Goal: Transaction & Acquisition: Download file/media

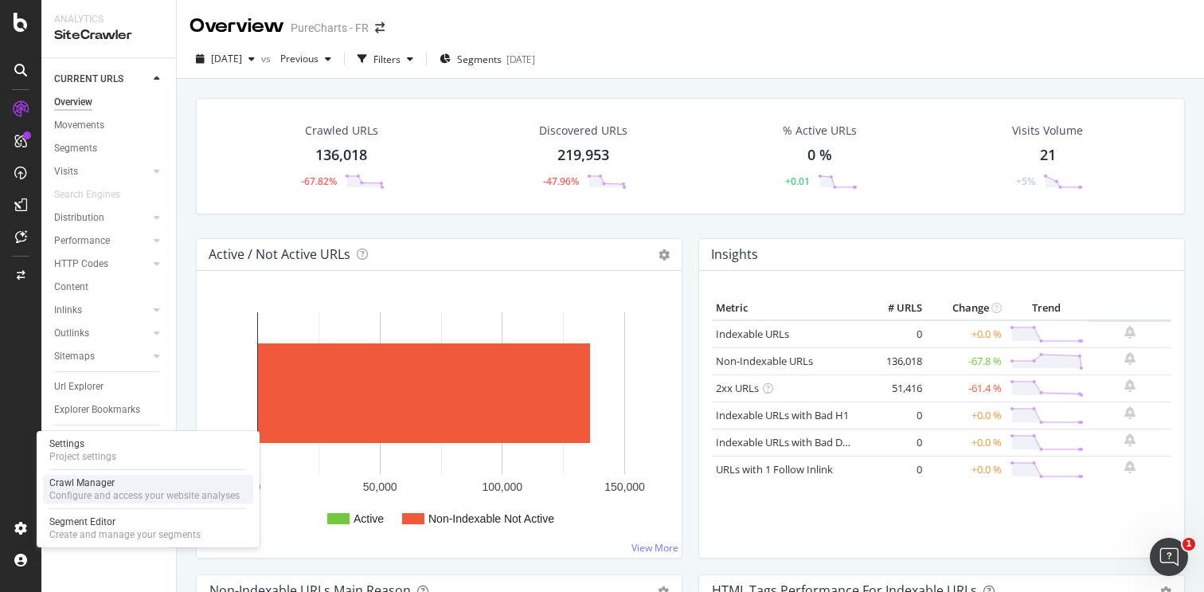
click at [93, 487] on div "Crawl Manager" at bounding box center [144, 482] width 190 height 13
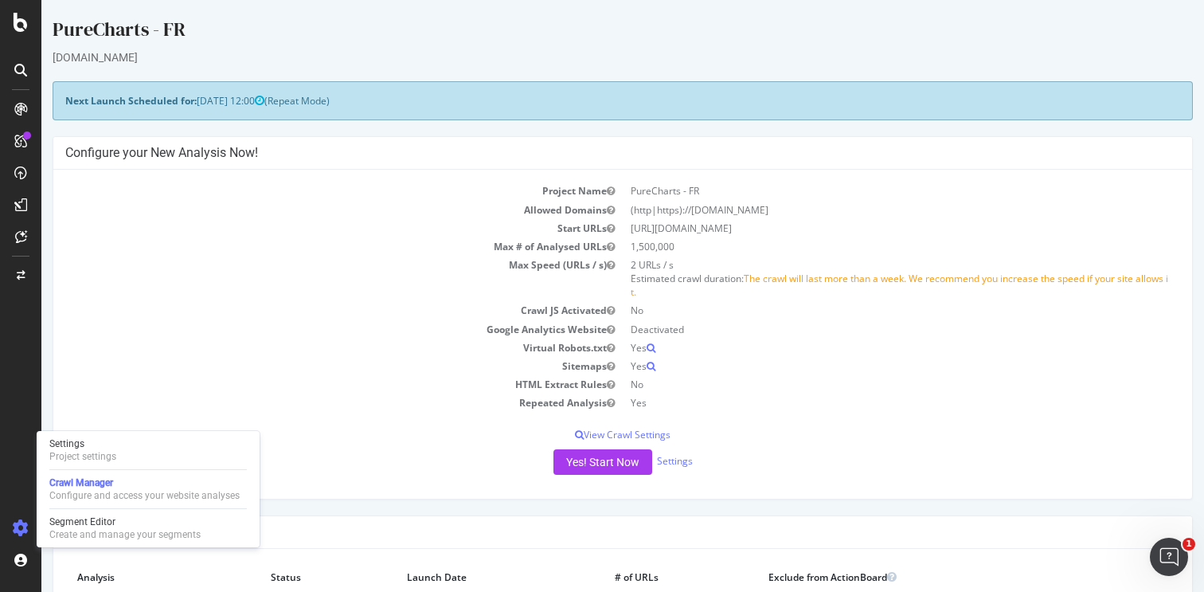
click at [368, 326] on td "Google Analytics Website" at bounding box center [344, 329] width 558 height 18
click at [580, 466] on button "Yes! Start Now" at bounding box center [603, 461] width 99 height 25
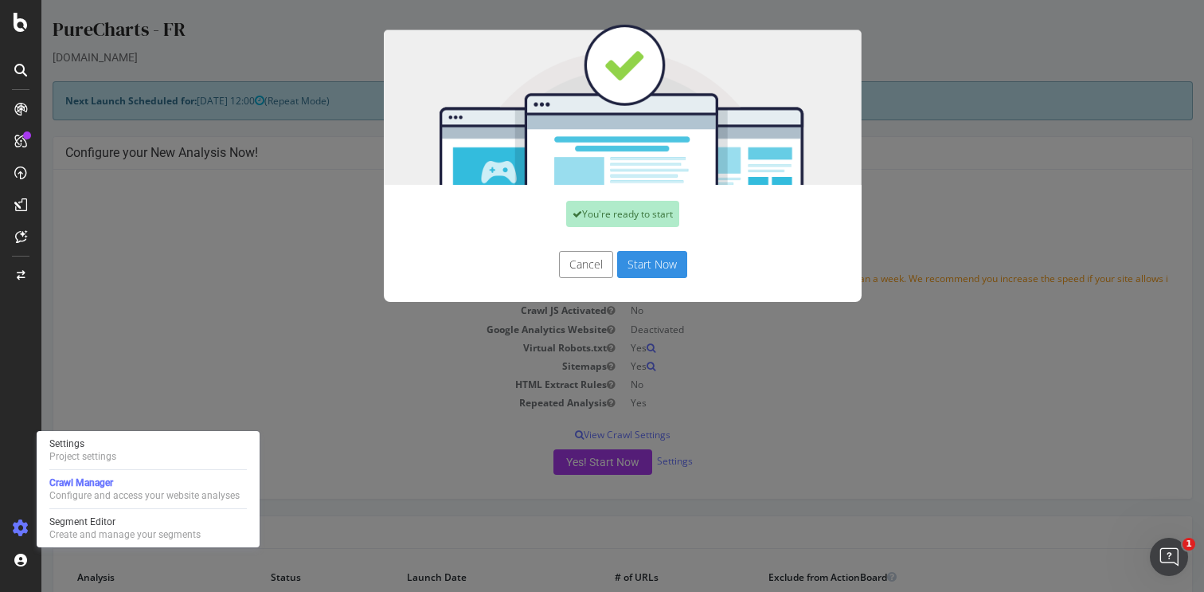
click at [653, 267] on button "Start Now" at bounding box center [652, 264] width 70 height 27
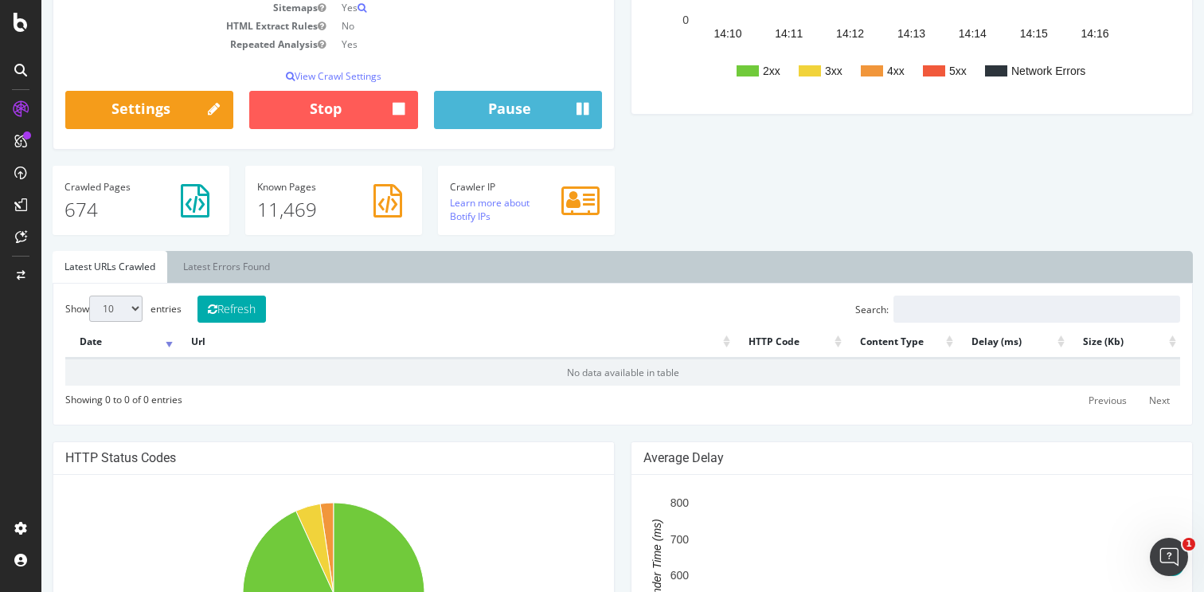
scroll to position [409, 0]
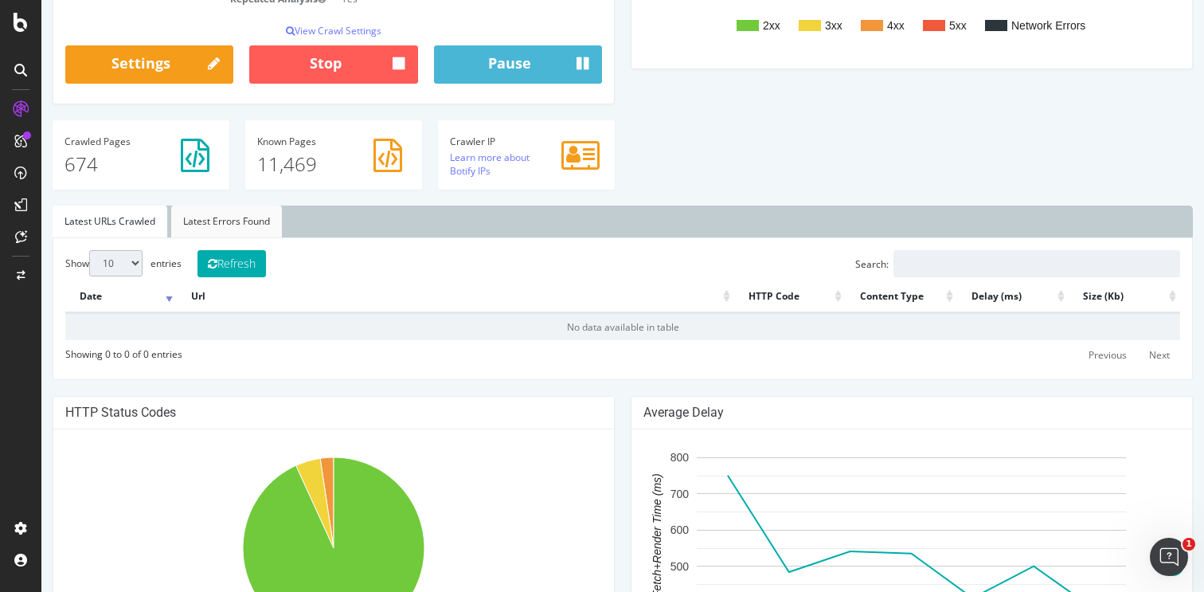
click at [215, 225] on link "Latest Errors Found" at bounding box center [226, 222] width 111 height 32
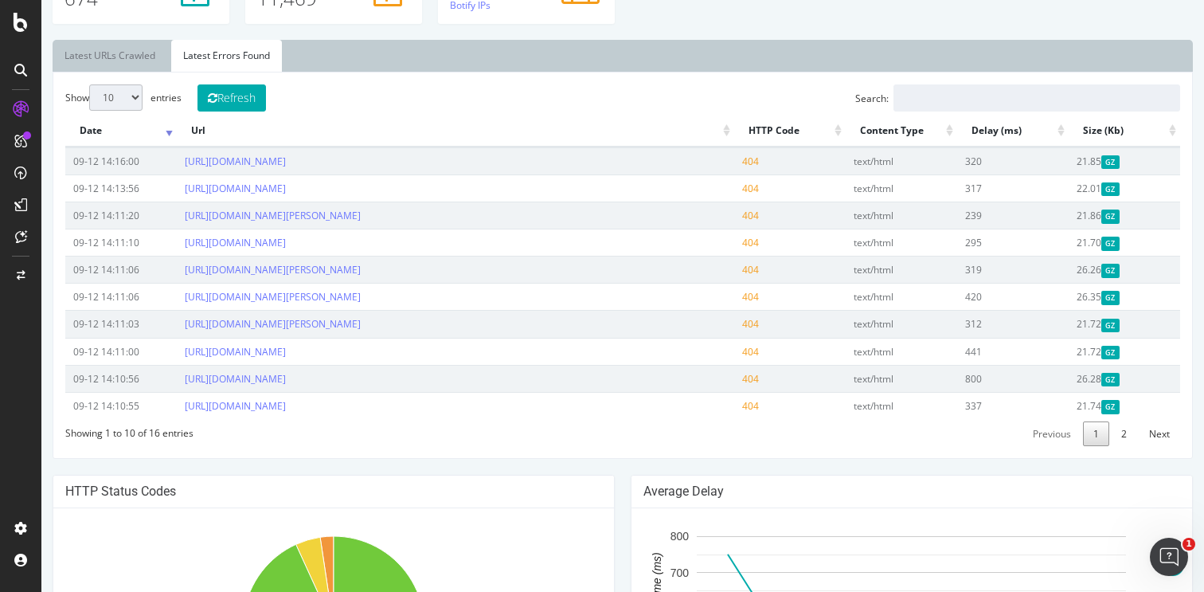
scroll to position [543, 0]
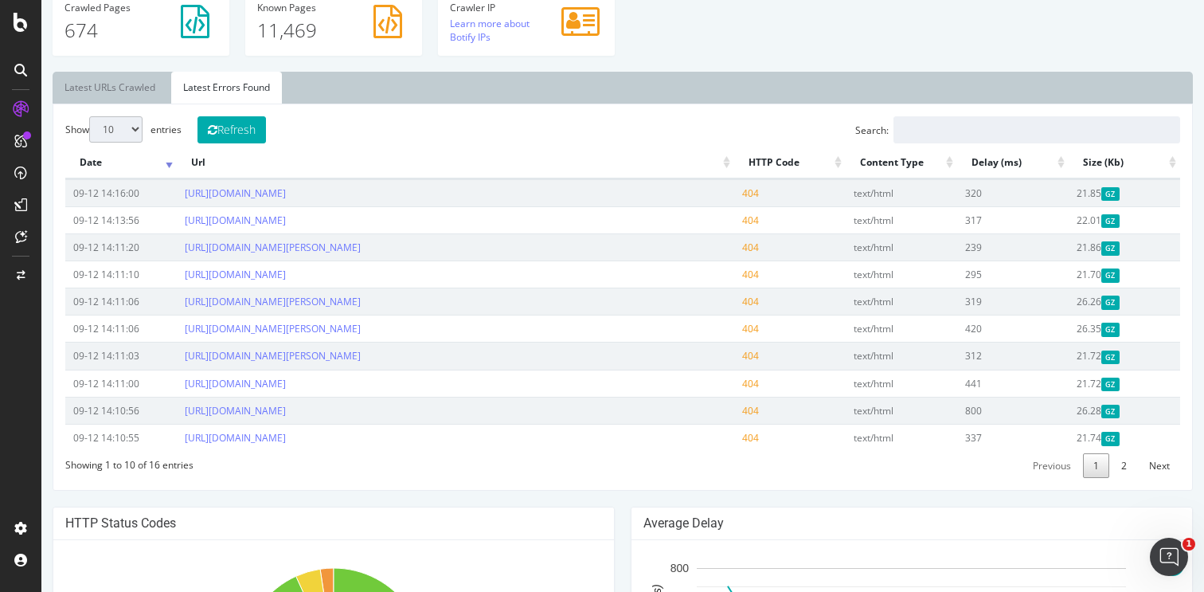
click at [138, 124] on select "10 25 50 100" at bounding box center [115, 129] width 53 height 26
select select "100"
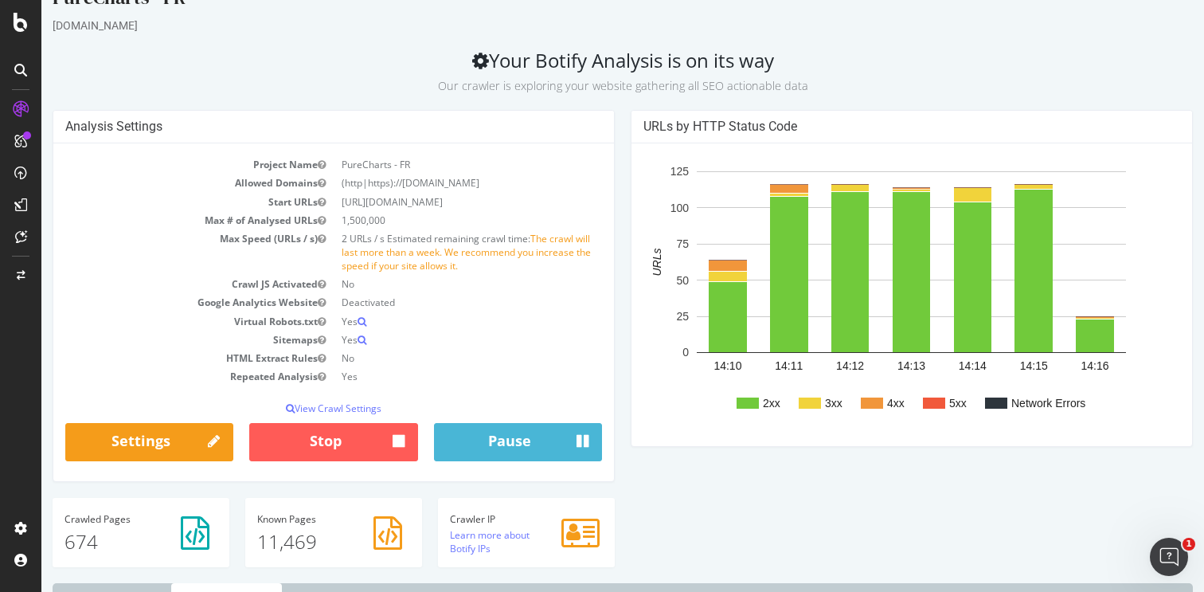
scroll to position [0, 0]
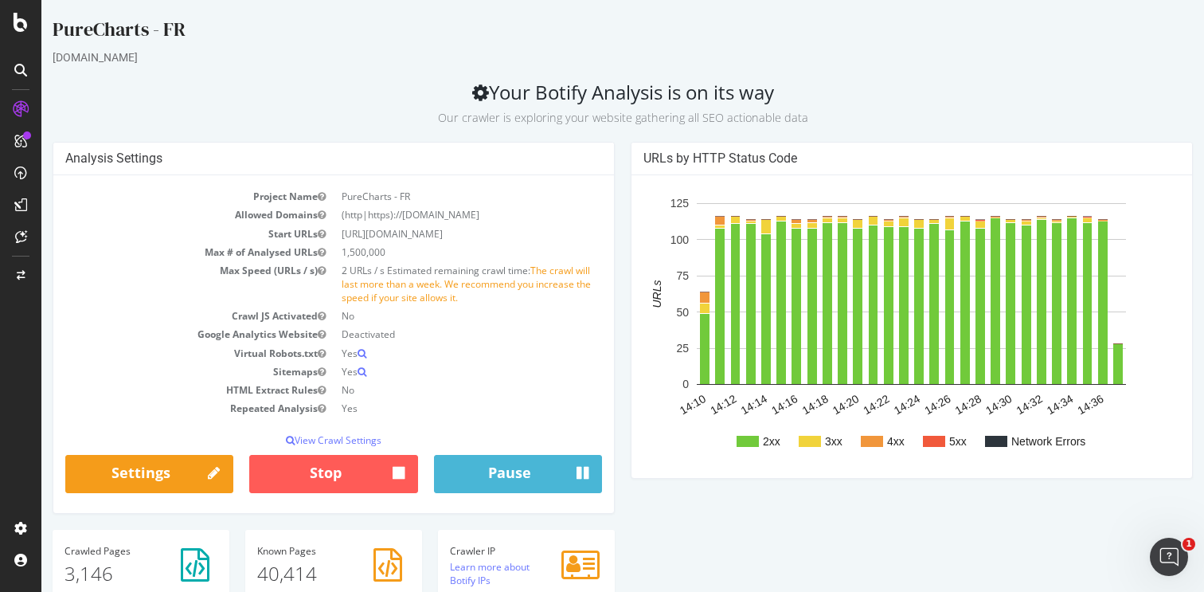
click at [221, 123] on p "Our crawler is exploring your website gathering all SEO actionable data" at bounding box center [623, 115] width 1141 height 22
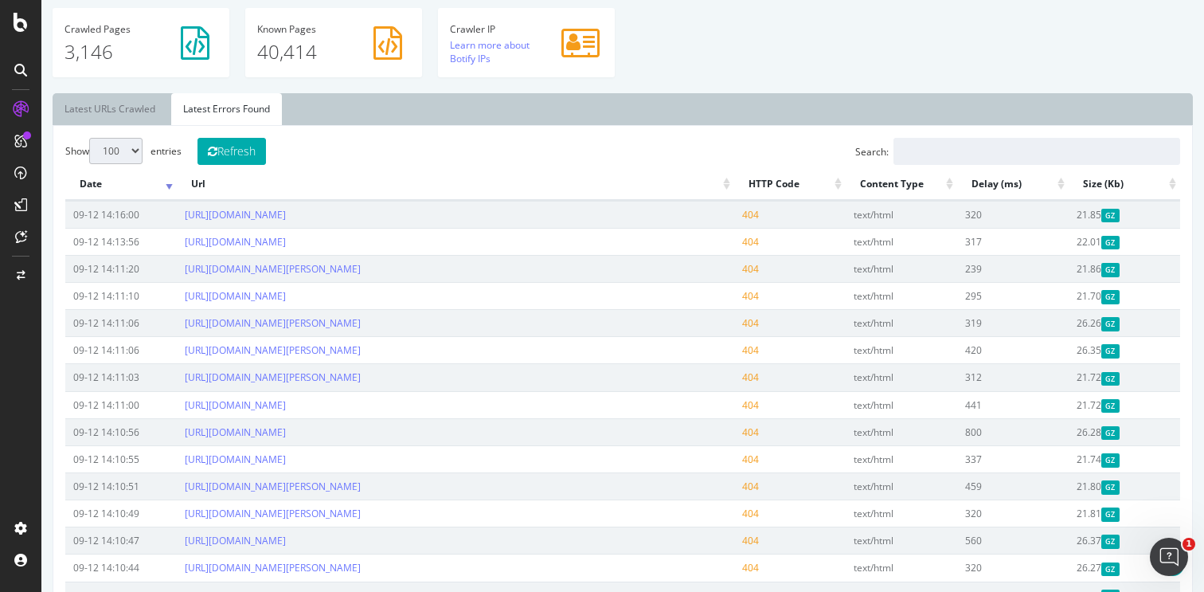
scroll to position [526, 0]
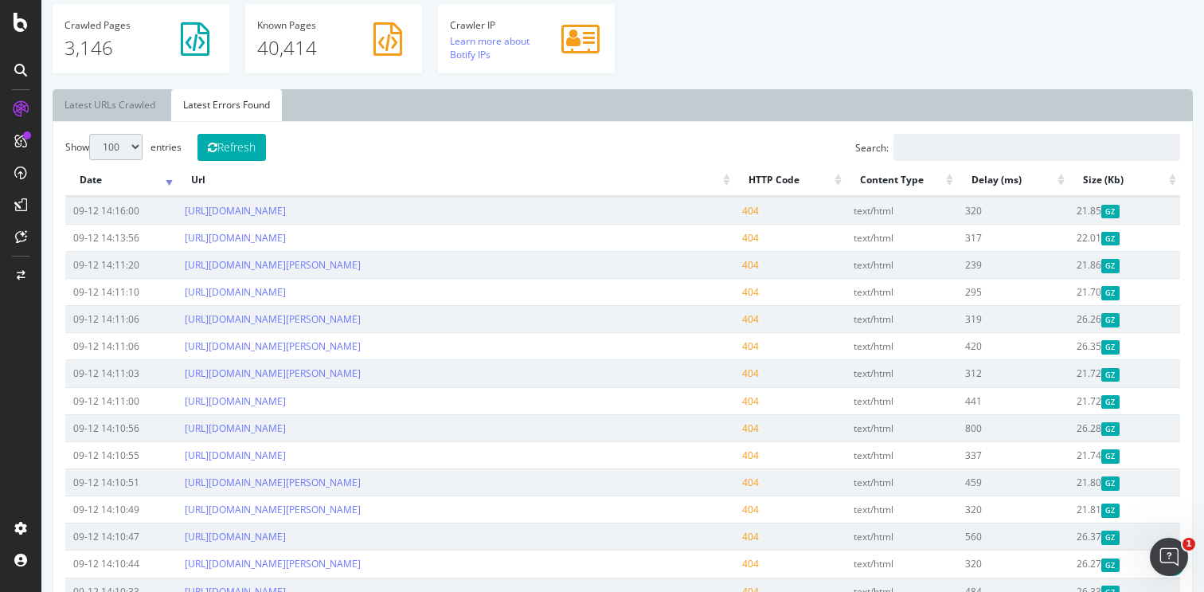
click at [727, 184] on th "Url" at bounding box center [456, 180] width 558 height 31
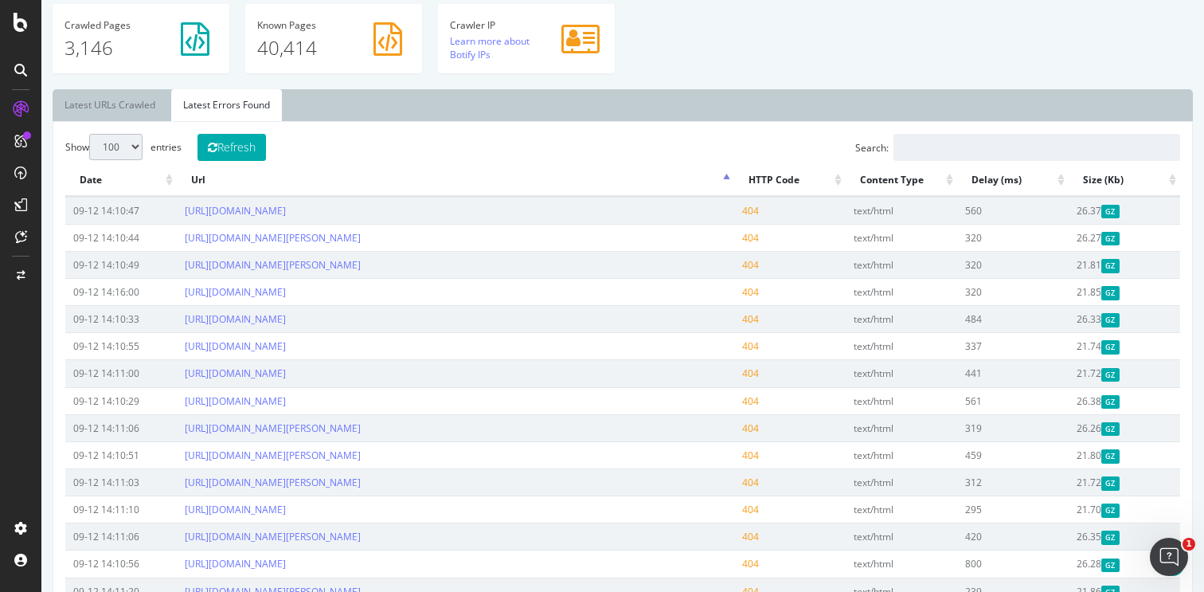
click at [730, 180] on th "Url" at bounding box center [456, 180] width 558 height 31
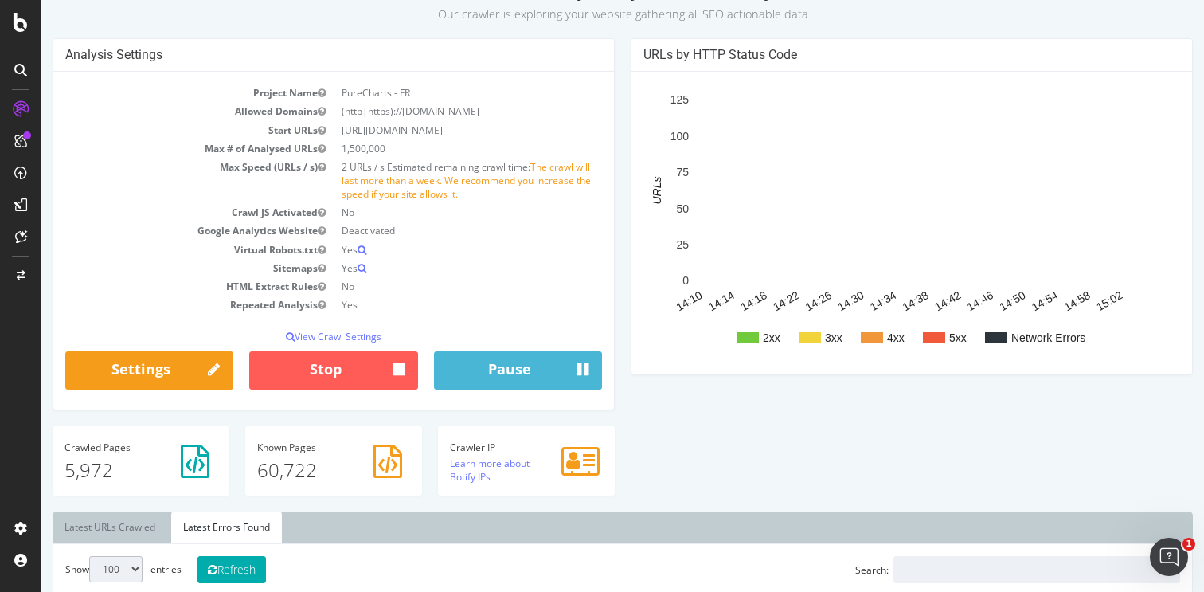
scroll to position [0, 0]
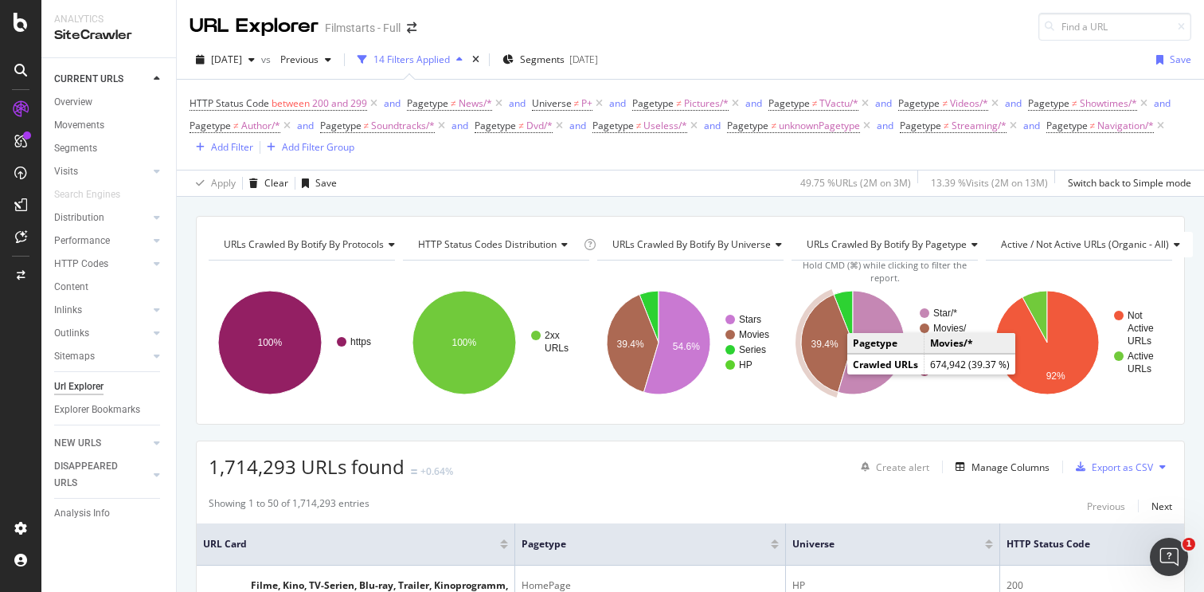
click at [820, 374] on icon "A chart." at bounding box center [827, 344] width 52 height 98
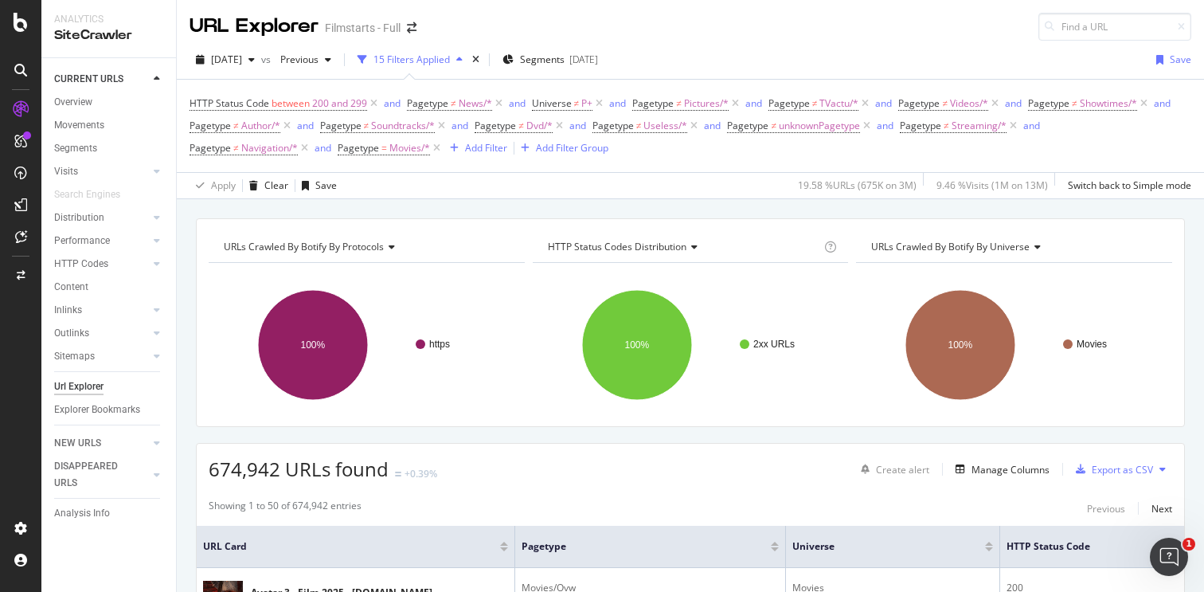
click at [673, 246] on span "HTTP Status Codes Distribution" at bounding box center [617, 247] width 139 height 14
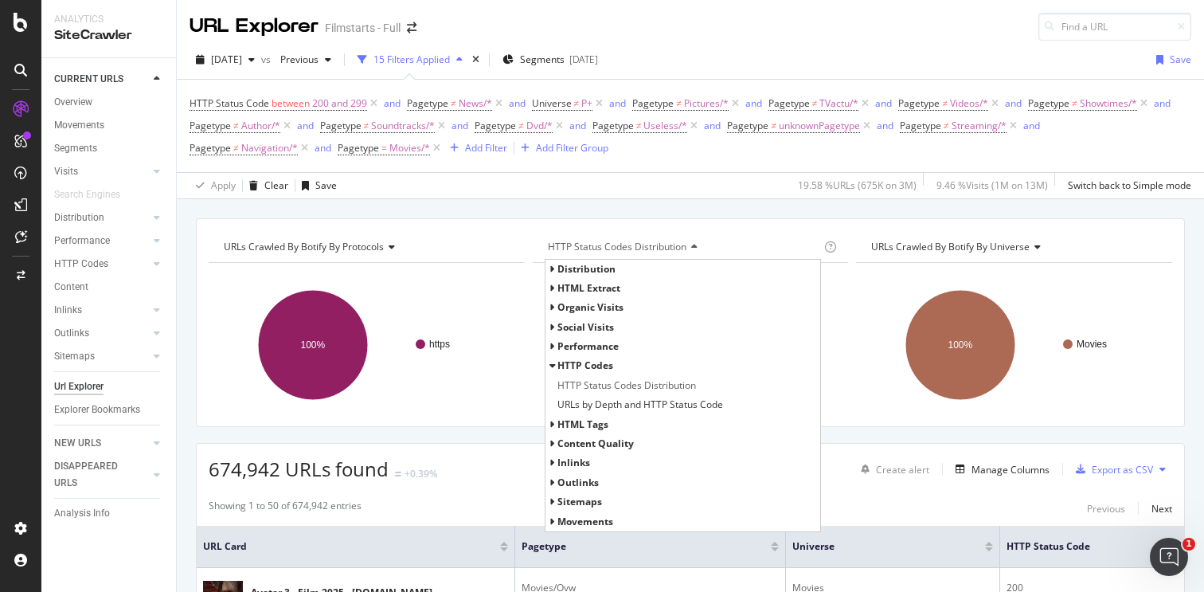
click at [1027, 246] on span "URLs Crawled By Botify By universe" at bounding box center [950, 247] width 159 height 14
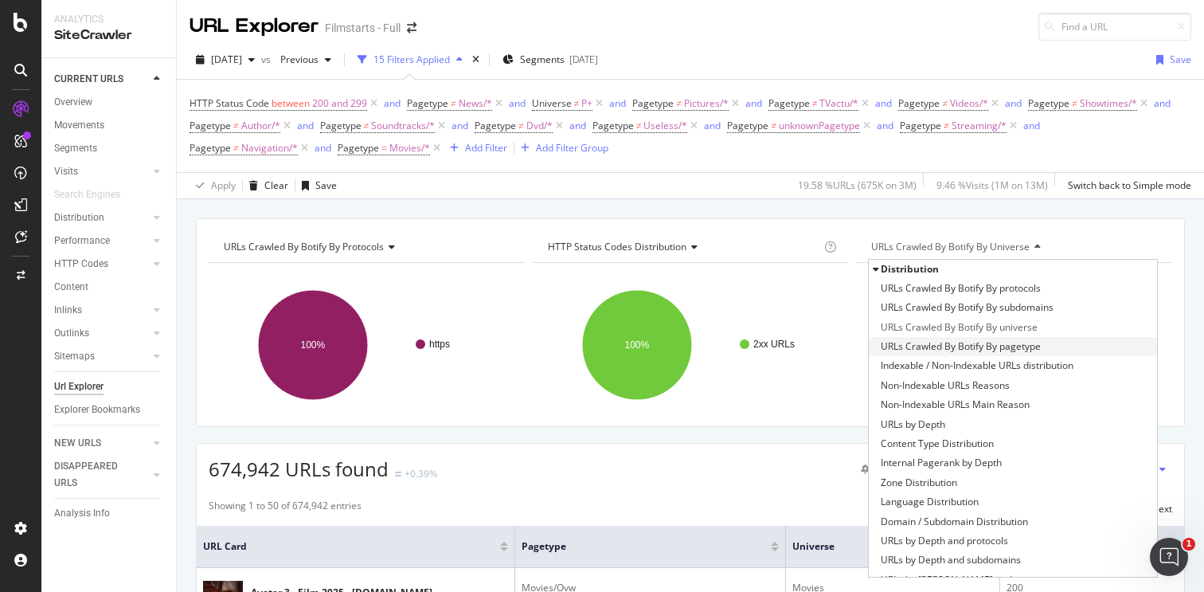
click at [989, 350] on span "URLs Crawled By Botify By pagetype" at bounding box center [961, 347] width 160 height 16
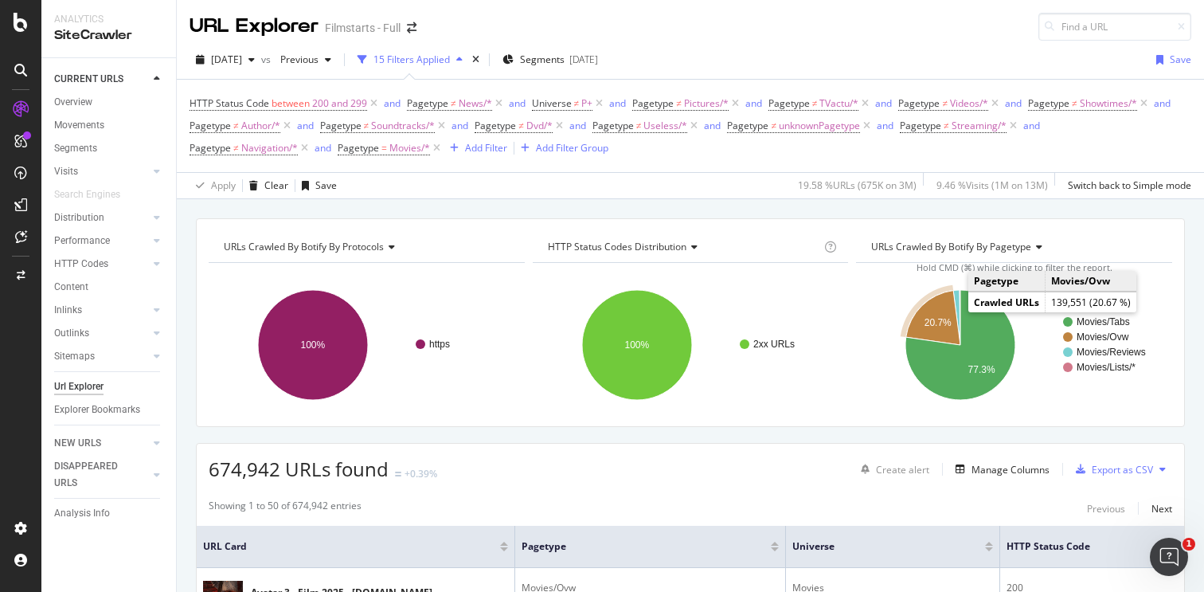
click at [936, 315] on icon "A chart." at bounding box center [933, 318] width 54 height 54
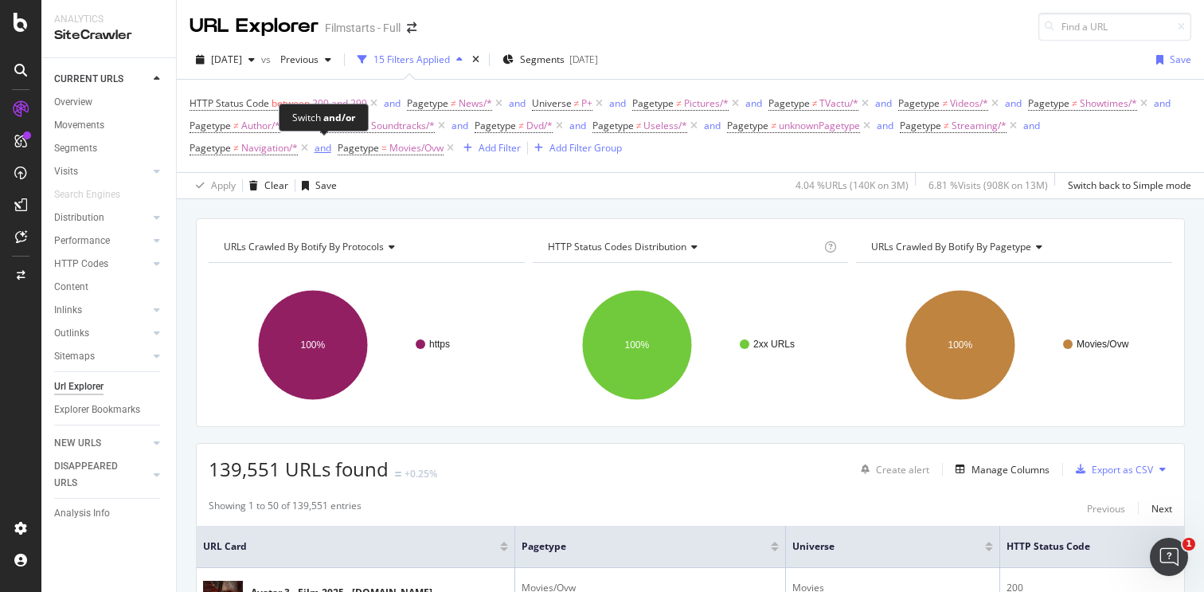
click at [322, 151] on div "and" at bounding box center [323, 148] width 17 height 14
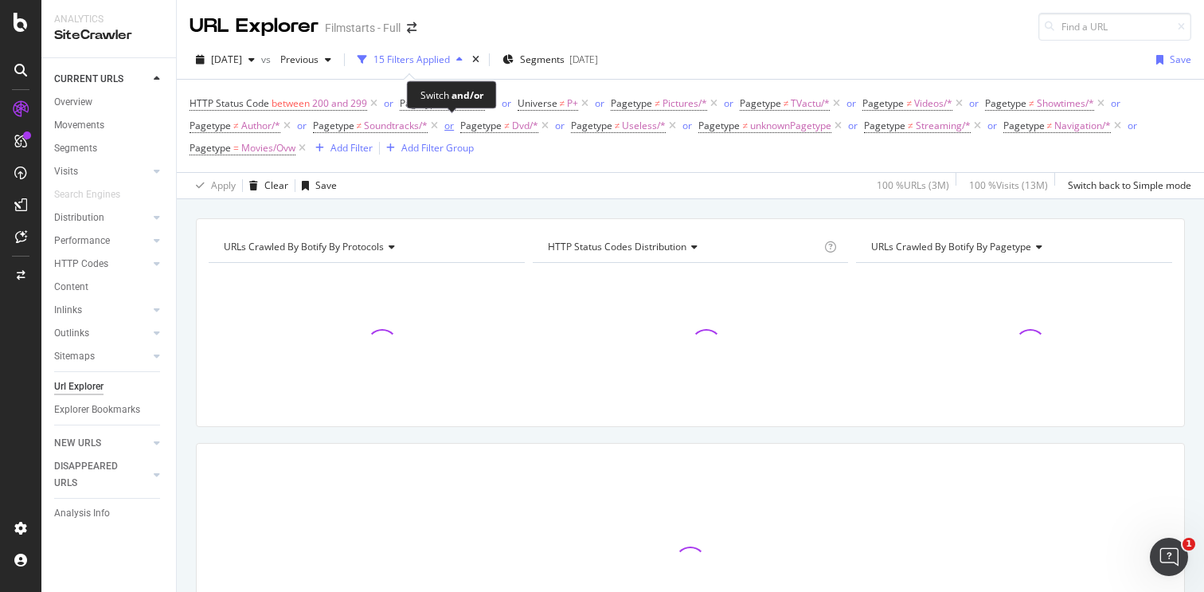
click at [449, 127] on div "or" at bounding box center [449, 126] width 10 height 14
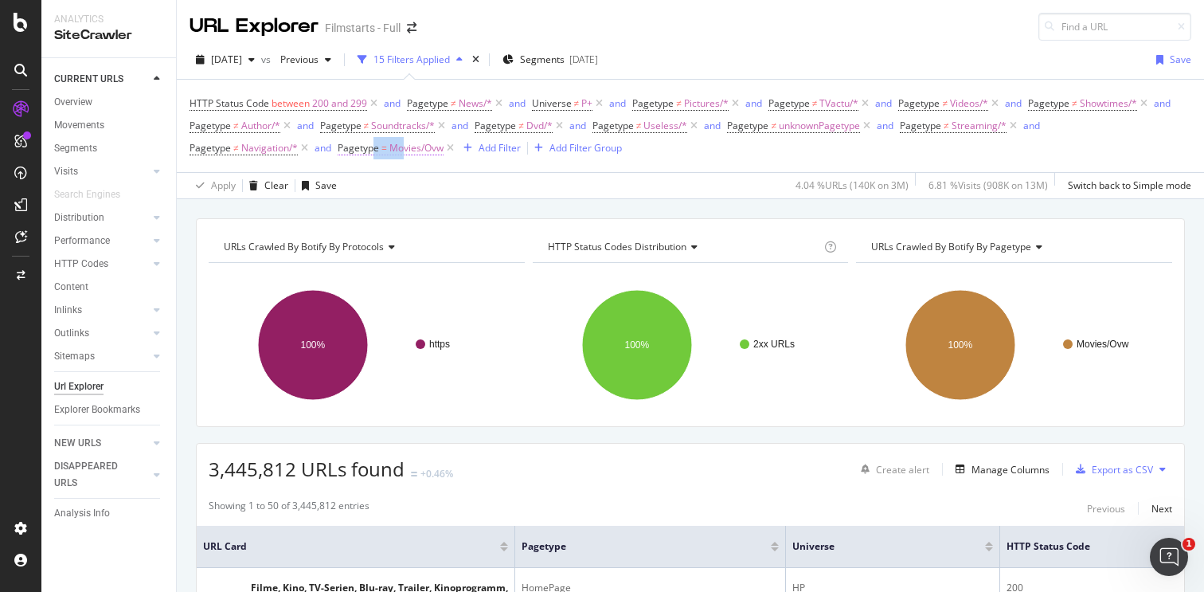
drag, startPoint x: 372, startPoint y: 152, endPoint x: 402, endPoint y: 151, distance: 30.3
click at [402, 151] on span "Pagetype = Movies/Ovw" at bounding box center [391, 148] width 106 height 14
click at [312, 166] on div "HTTP Status Code between 200 and 299 and Pagetype ≠ News/* and Universe ≠ P+ an…" at bounding box center [691, 126] width 1002 height 92
click at [447, 151] on icon at bounding box center [451, 148] width 14 height 16
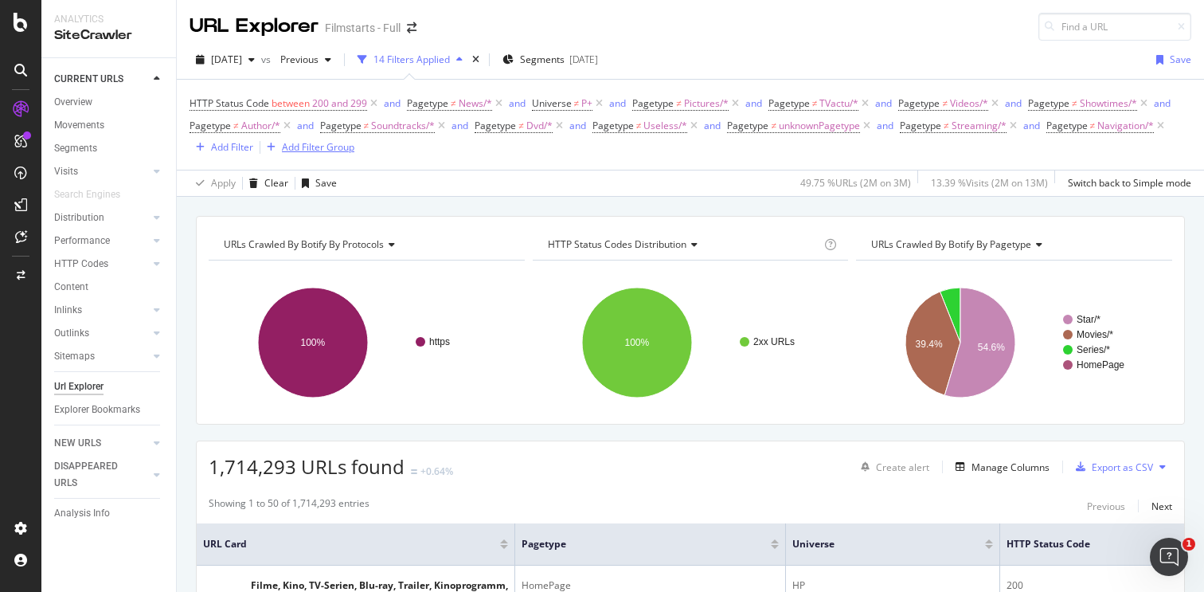
click at [317, 147] on div "Add Filter Group" at bounding box center [318, 147] width 72 height 14
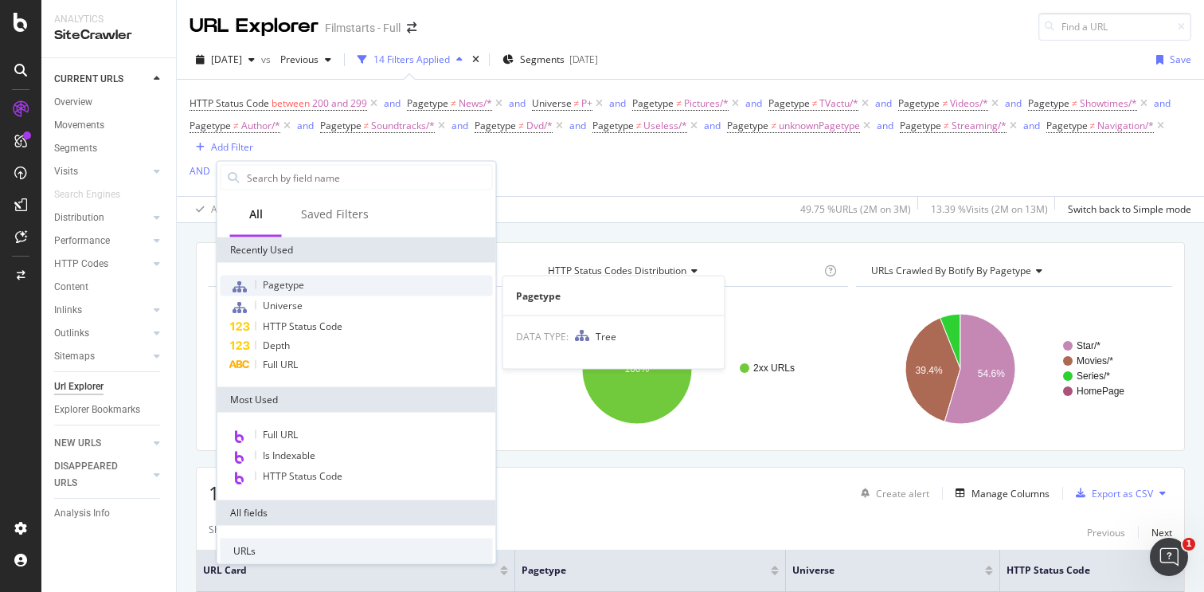
click at [354, 284] on div "Pagetype" at bounding box center [357, 286] width 272 height 21
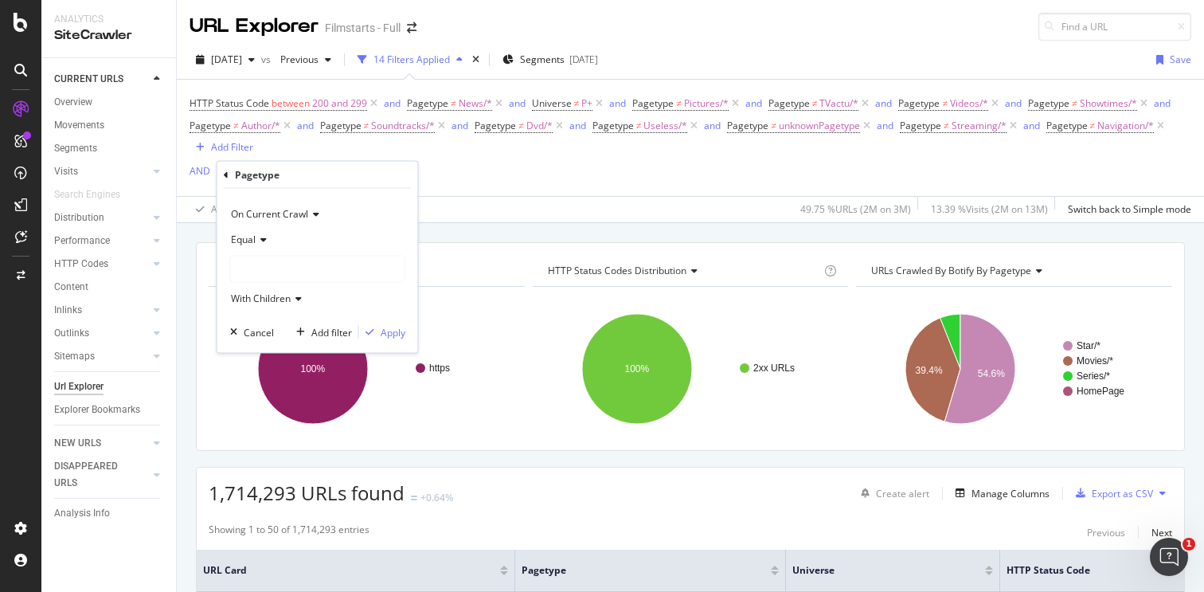
click at [284, 272] on div at bounding box center [318, 268] width 174 height 25
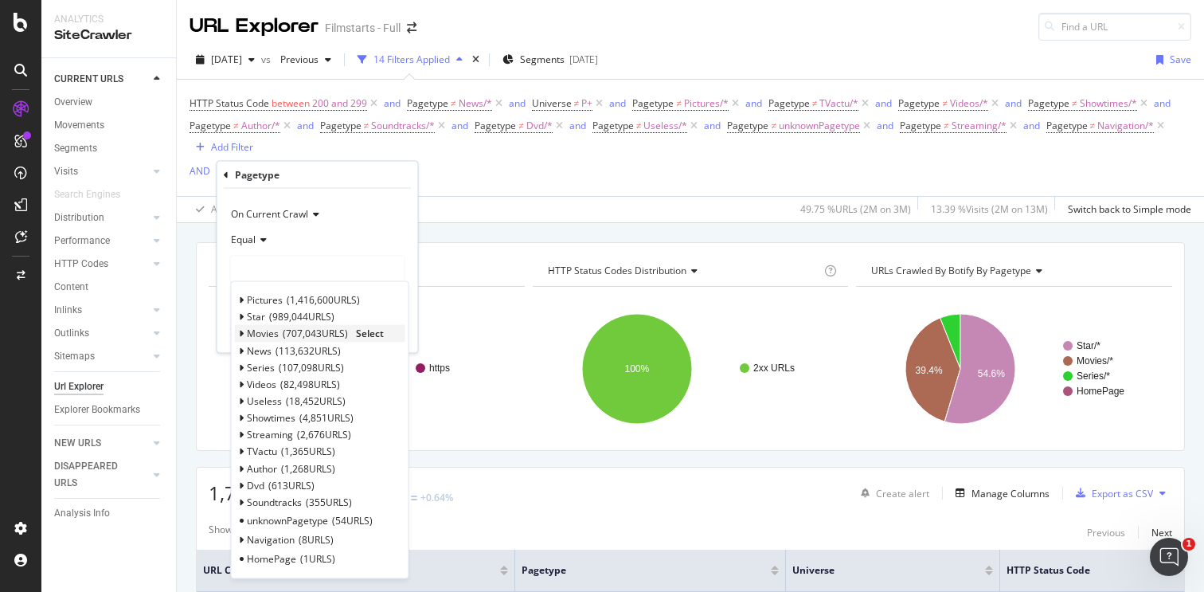
click at [242, 335] on icon at bounding box center [242, 334] width 6 height 10
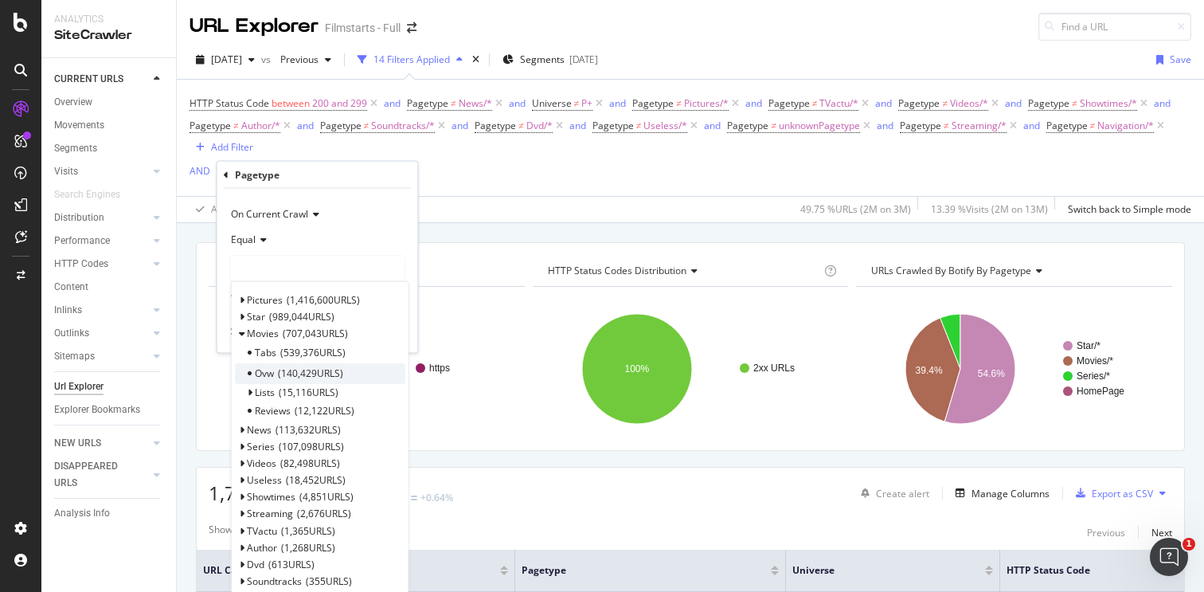
click at [339, 377] on span "140,429 URLS" at bounding box center [310, 373] width 65 height 14
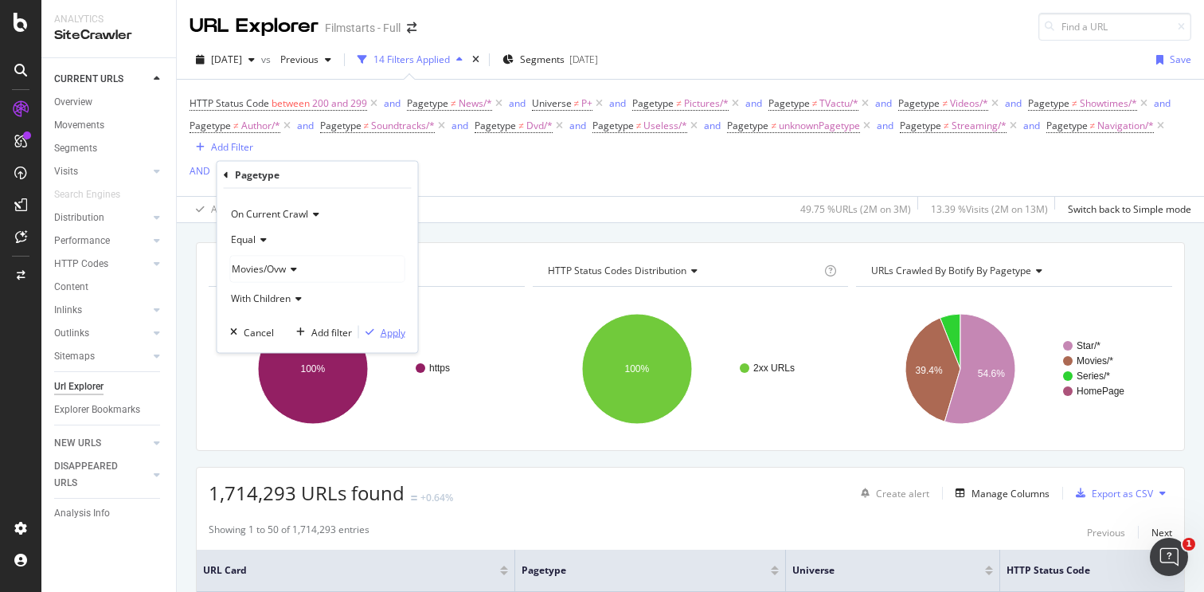
click at [399, 336] on div "Apply" at bounding box center [393, 332] width 25 height 14
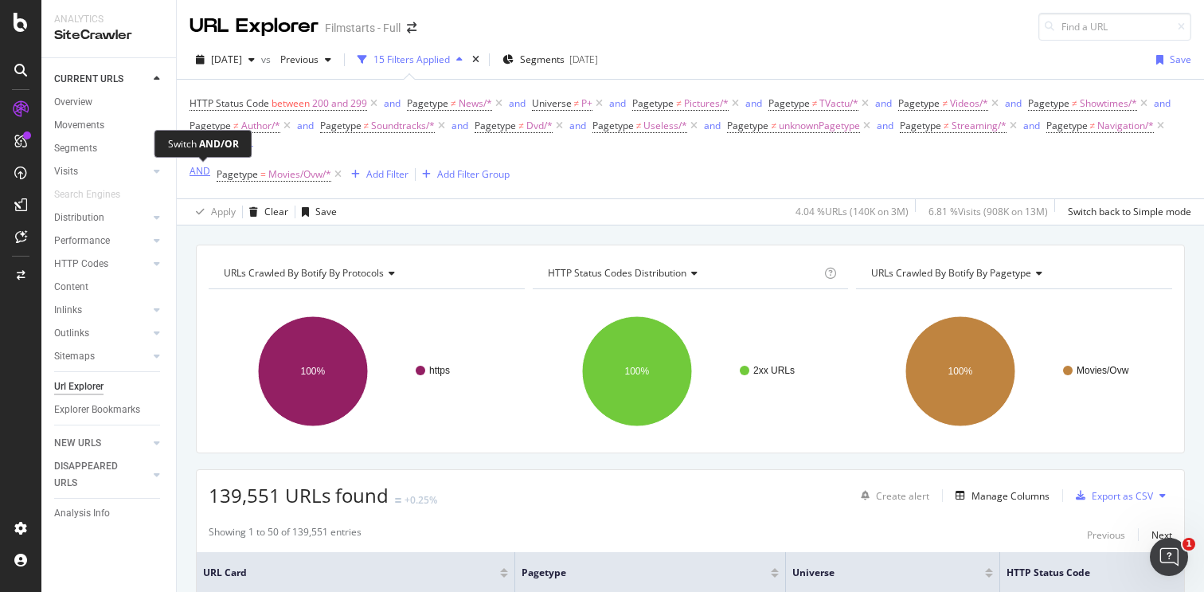
click at [201, 175] on div "AND" at bounding box center [200, 171] width 21 height 14
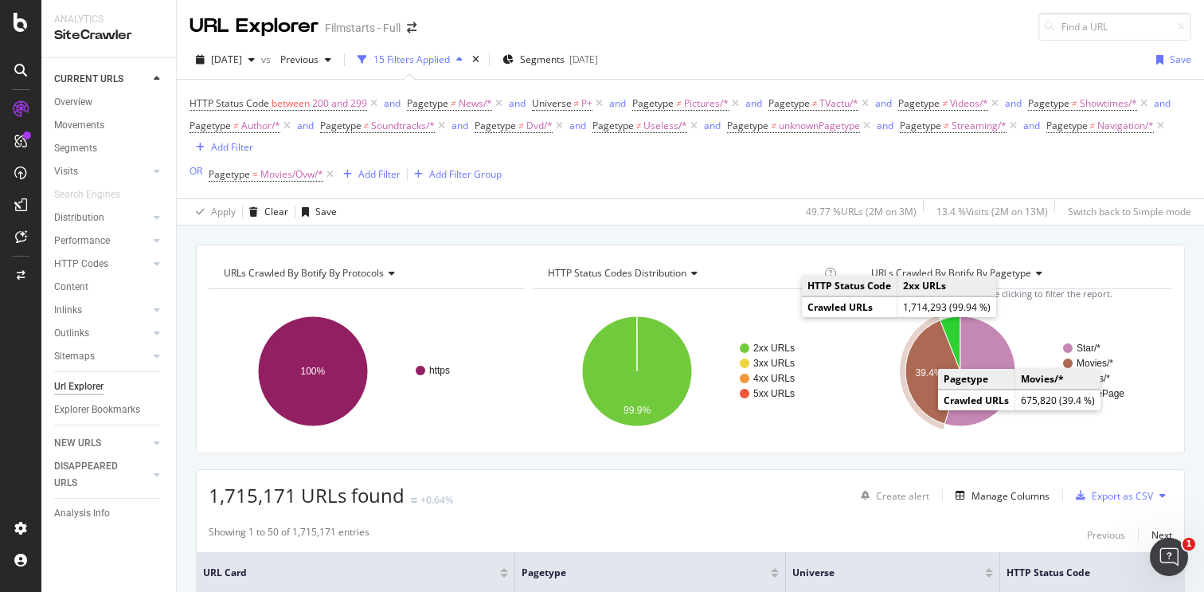
click at [925, 406] on icon "A chart." at bounding box center [933, 372] width 55 height 104
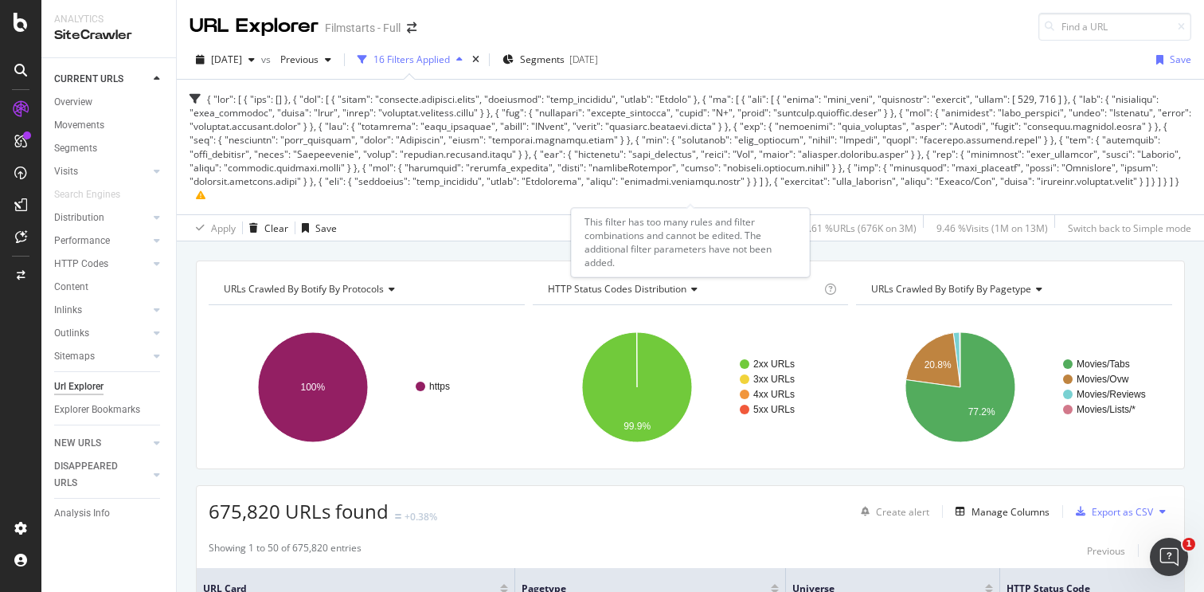
click at [206, 192] on icon at bounding box center [201, 195] width 10 height 10
click at [194, 100] on icon at bounding box center [199, 98] width 18 height 11
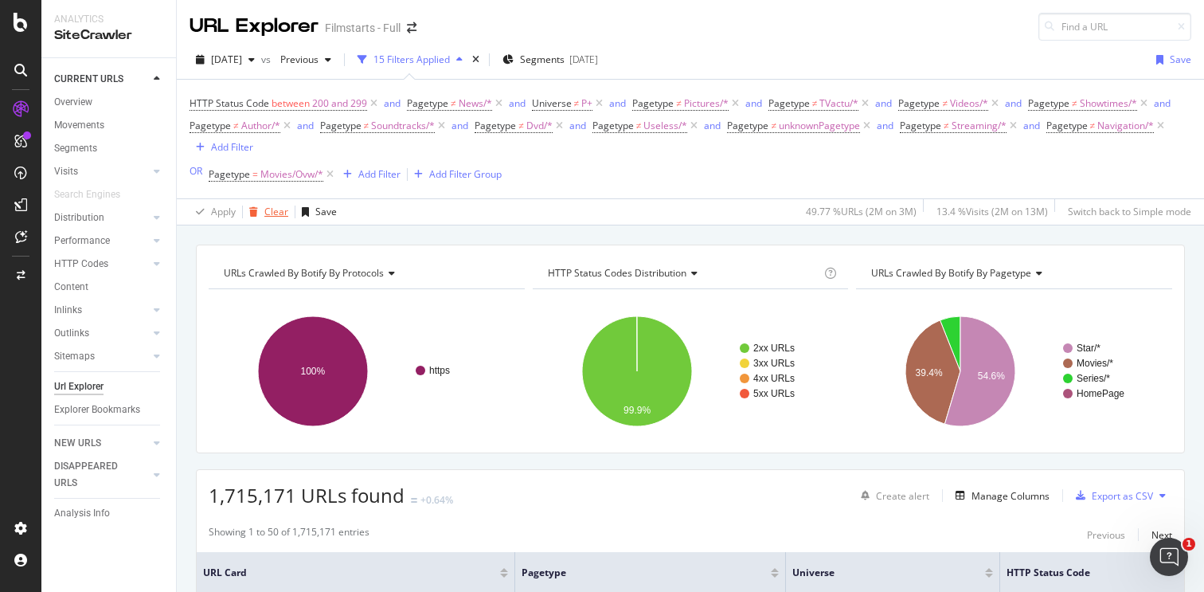
click at [276, 207] on div "Clear" at bounding box center [276, 212] width 24 height 14
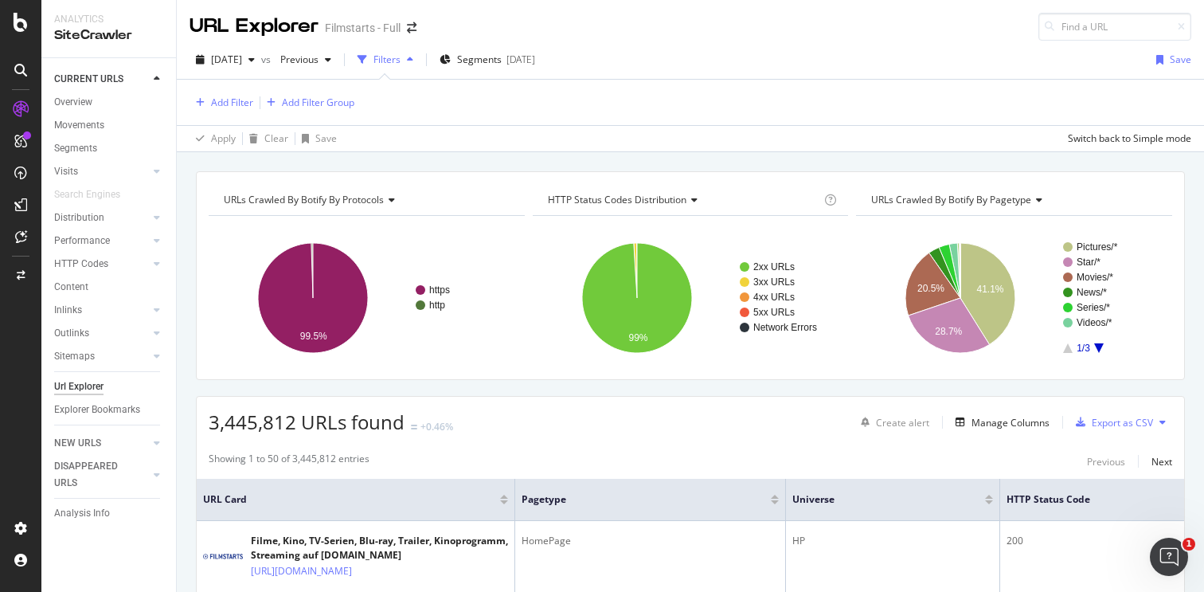
click at [969, 207] on div "URLs Crawled By Botify By pagetype" at bounding box center [1013, 199] width 290 height 25
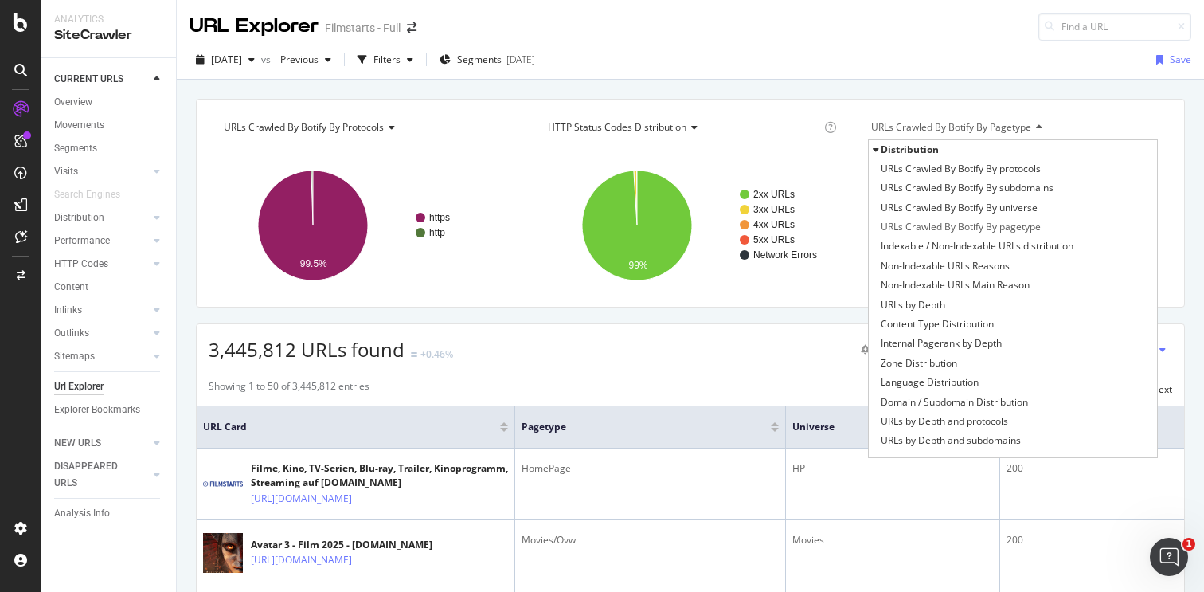
click at [969, 207] on span "URLs Crawled By Botify By universe" at bounding box center [959, 208] width 157 height 16
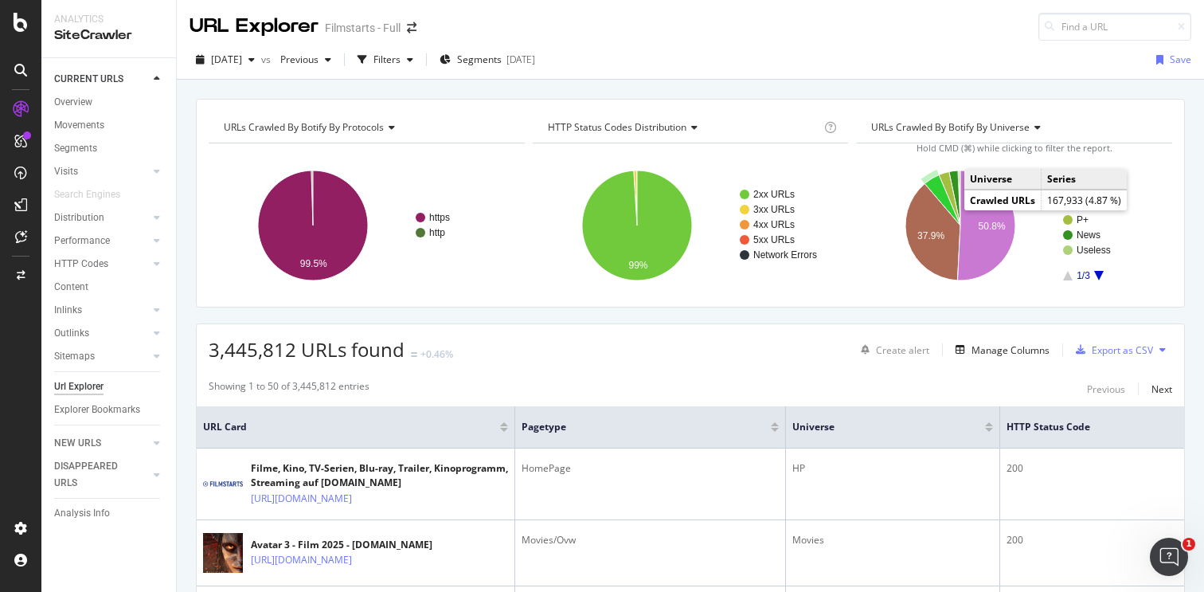
click at [942, 198] on icon "A chart." at bounding box center [944, 199] width 36 height 51
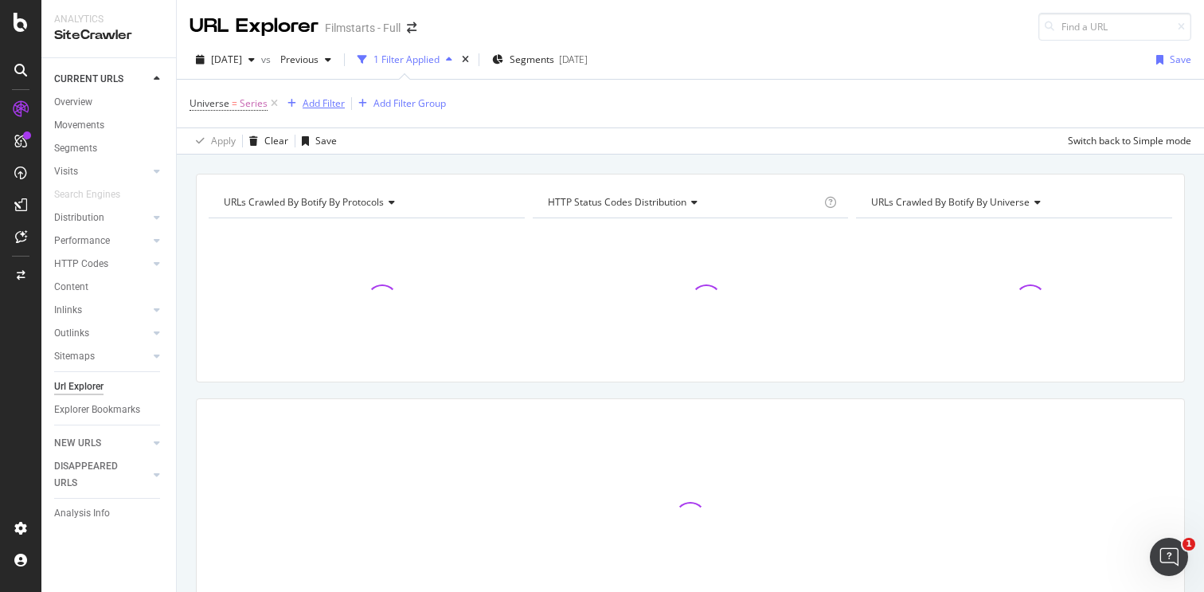
click at [315, 108] on div "Add Filter" at bounding box center [324, 103] width 42 height 14
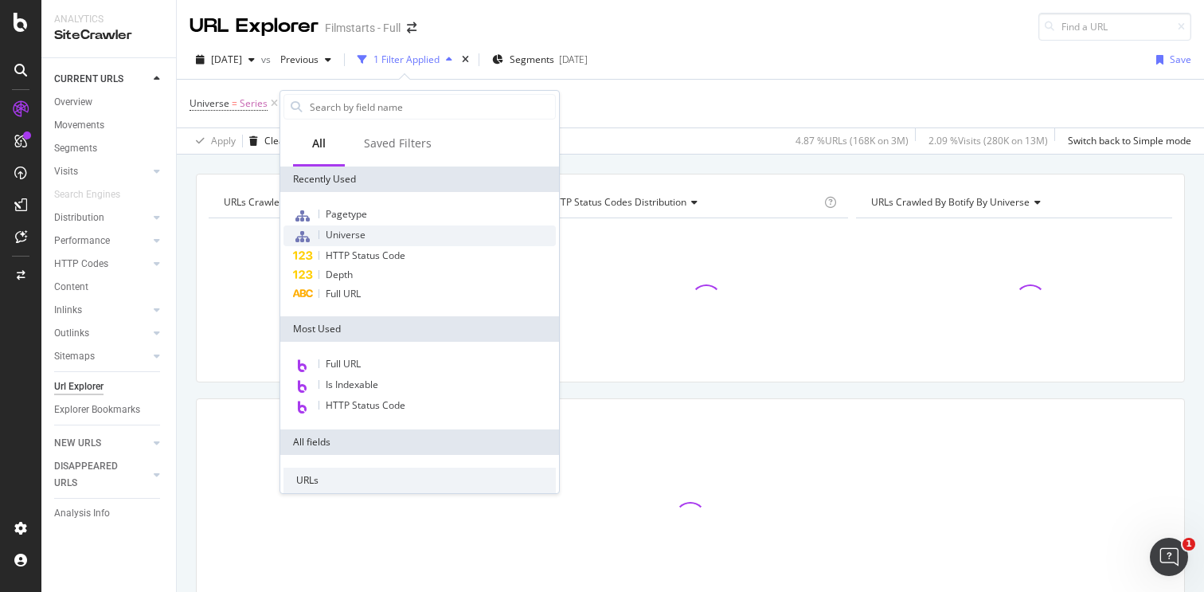
click at [355, 237] on span "Universe" at bounding box center [346, 235] width 40 height 14
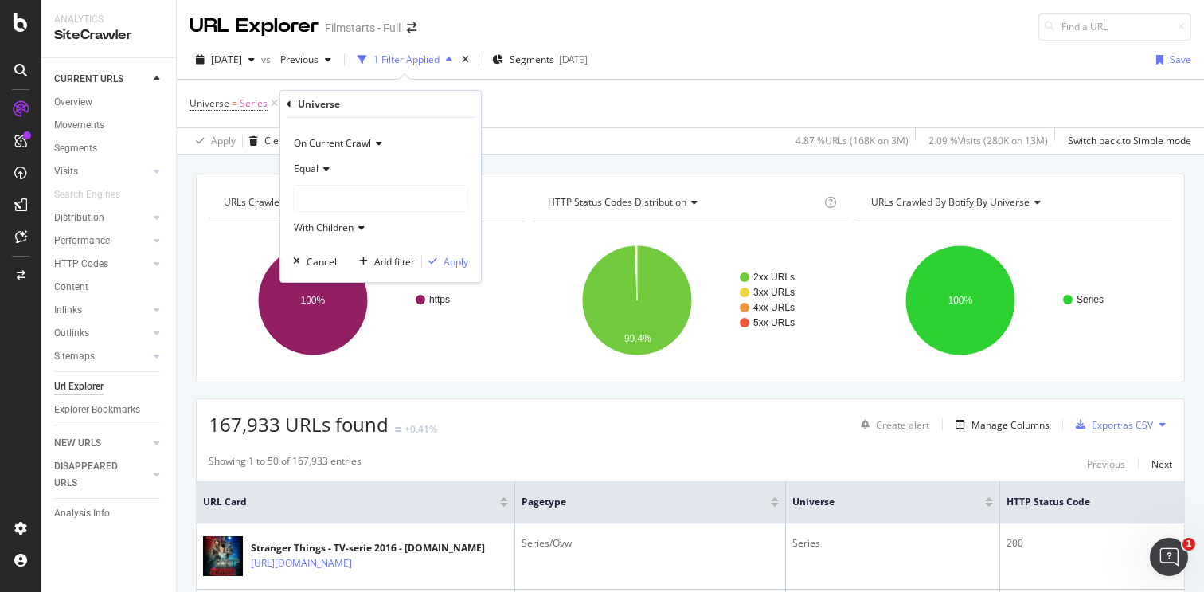
click at [331, 176] on div "Equal" at bounding box center [380, 168] width 175 height 25
click at [385, 165] on div "Equal" at bounding box center [380, 168] width 175 height 25
click at [357, 201] on div at bounding box center [381, 198] width 174 height 25
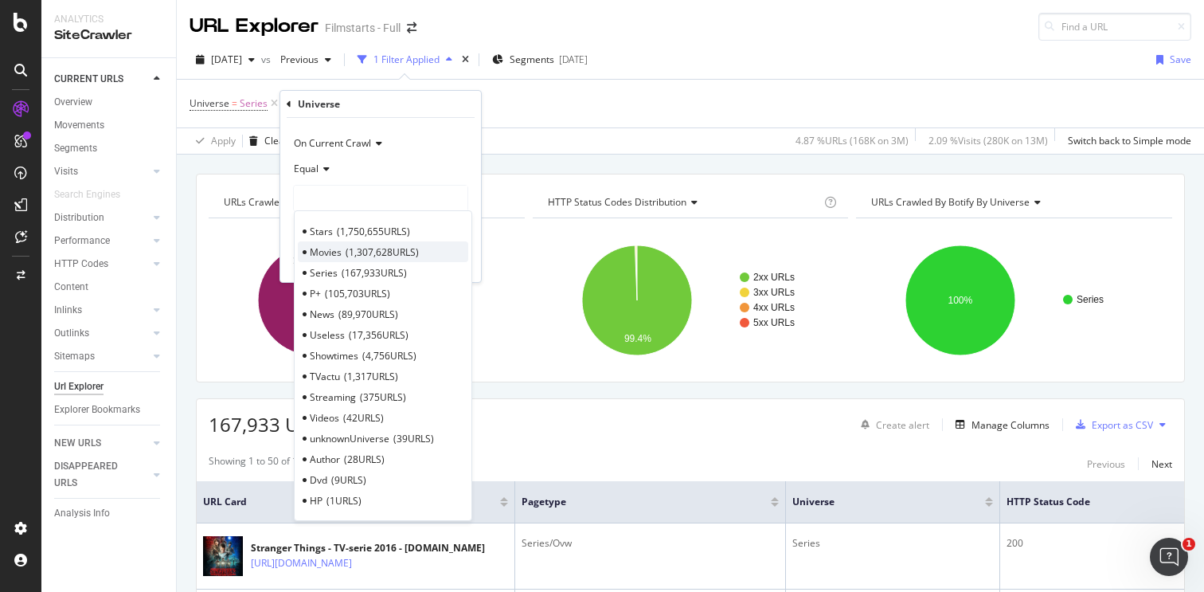
click at [358, 250] on span "1,307,628 URLS" at bounding box center [382, 252] width 73 height 14
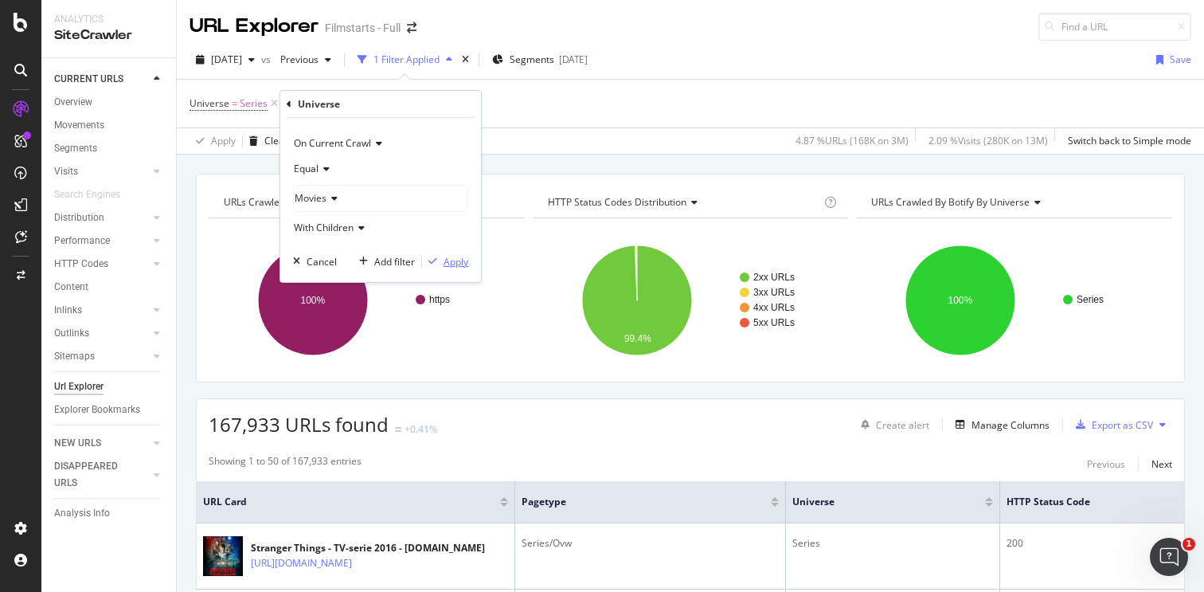
click at [448, 262] on div "Apply" at bounding box center [456, 262] width 25 height 14
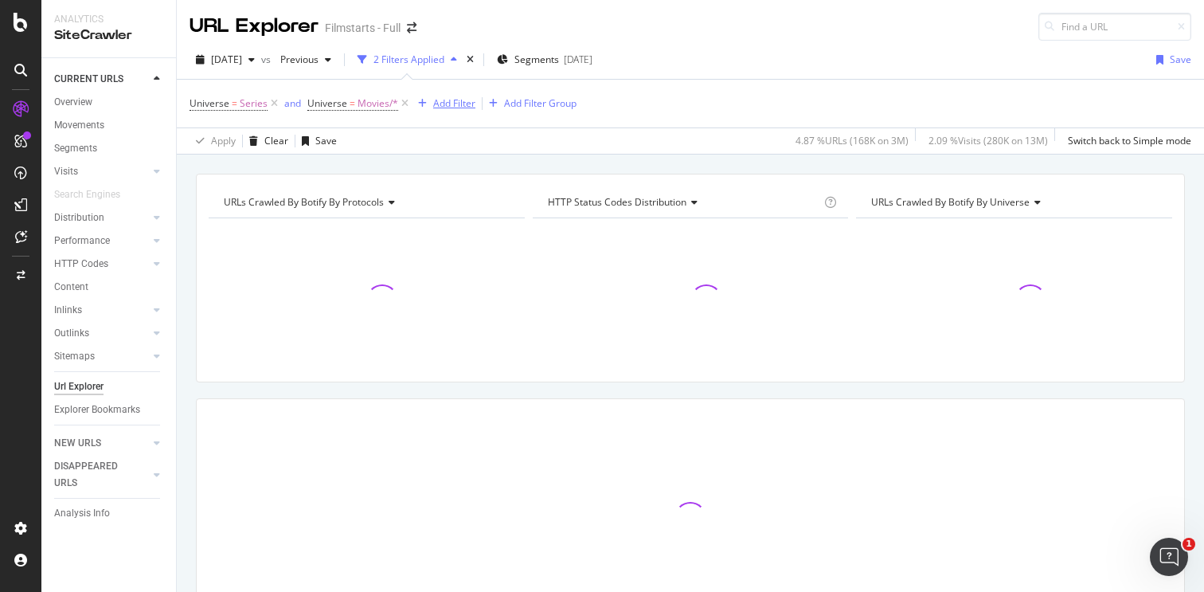
click at [437, 107] on div "Add Filter" at bounding box center [454, 103] width 42 height 14
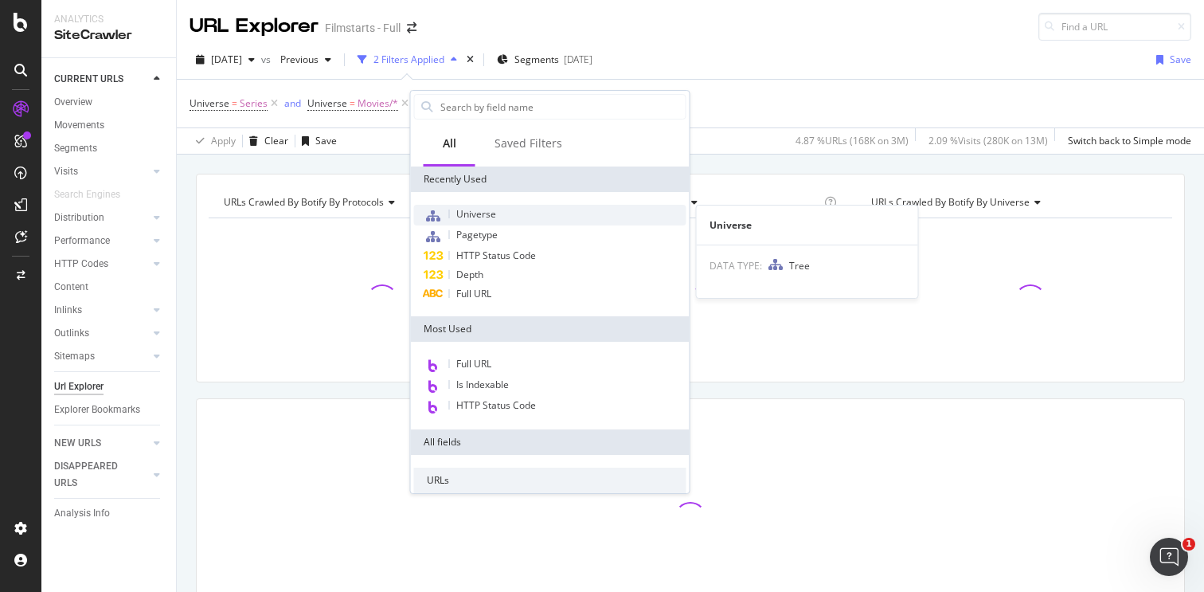
click at [484, 210] on span "Universe" at bounding box center [476, 214] width 40 height 14
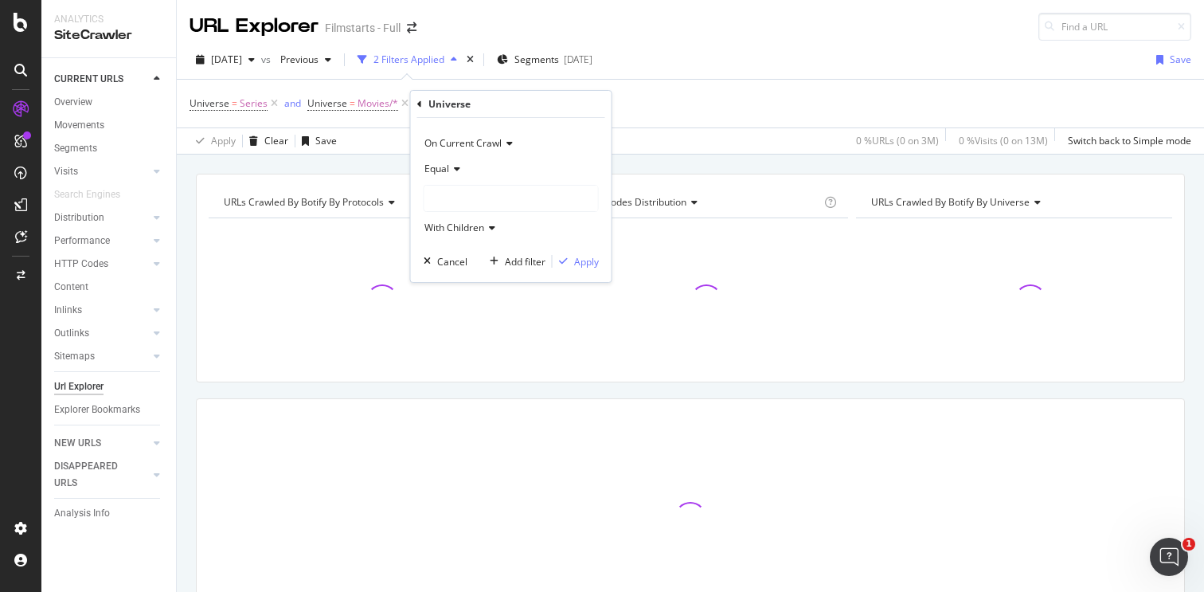
click at [461, 202] on div at bounding box center [512, 198] width 174 height 25
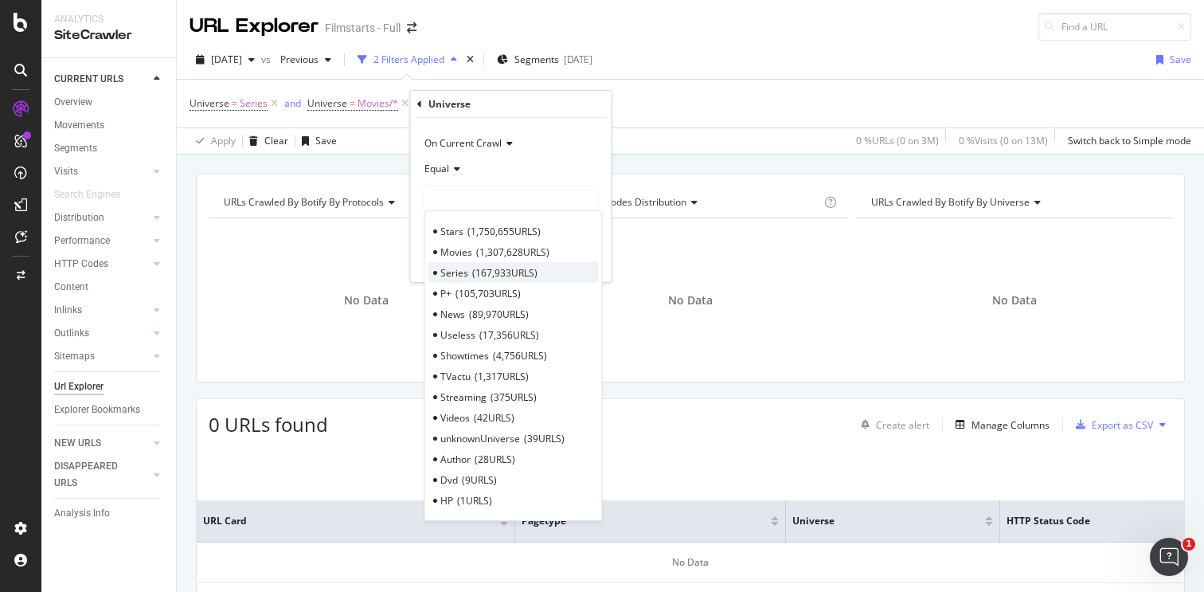
click at [481, 268] on span "167,933 URLS" at bounding box center [504, 273] width 65 height 14
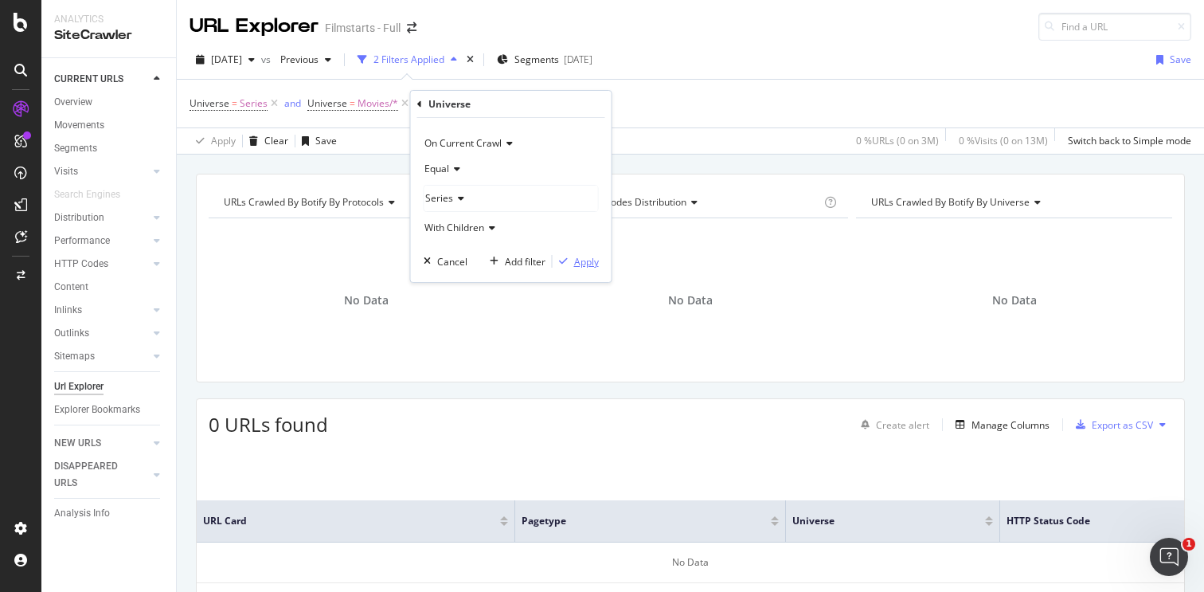
click at [583, 267] on div "Apply" at bounding box center [586, 262] width 25 height 14
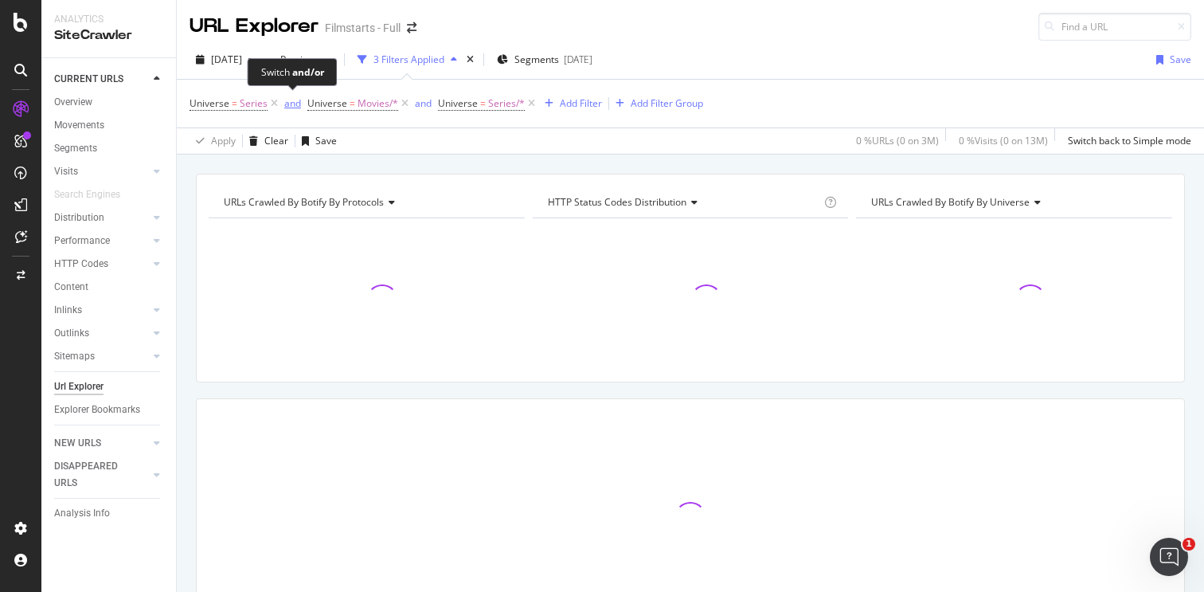
click at [289, 102] on div "and" at bounding box center [292, 103] width 17 height 14
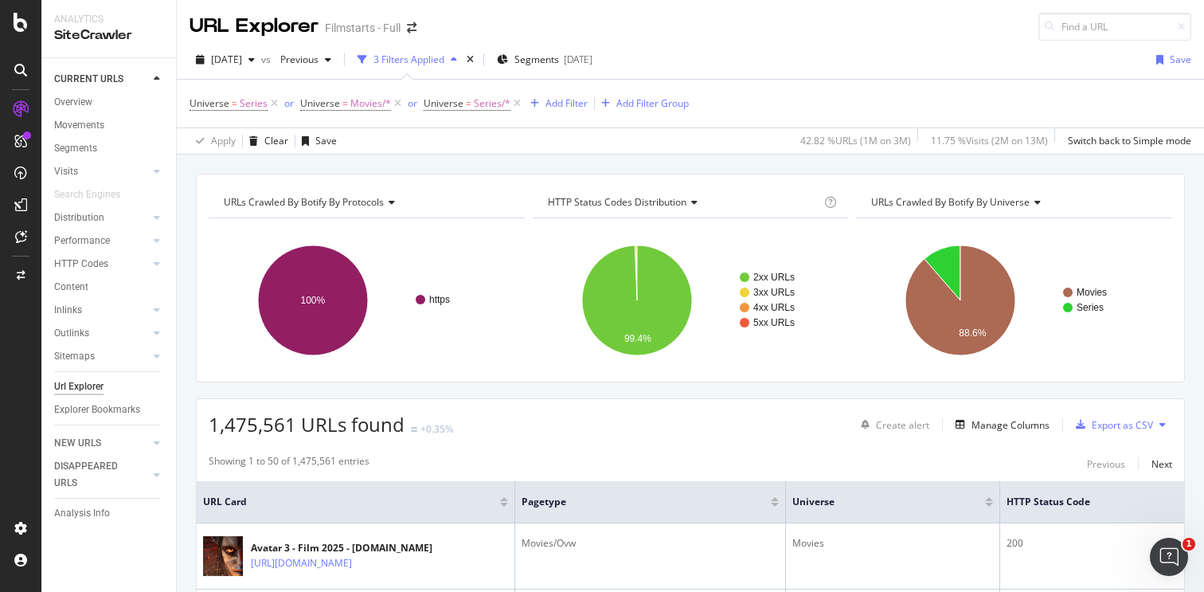
click at [977, 206] on span "URLs Crawled By Botify By universe" at bounding box center [950, 202] width 159 height 14
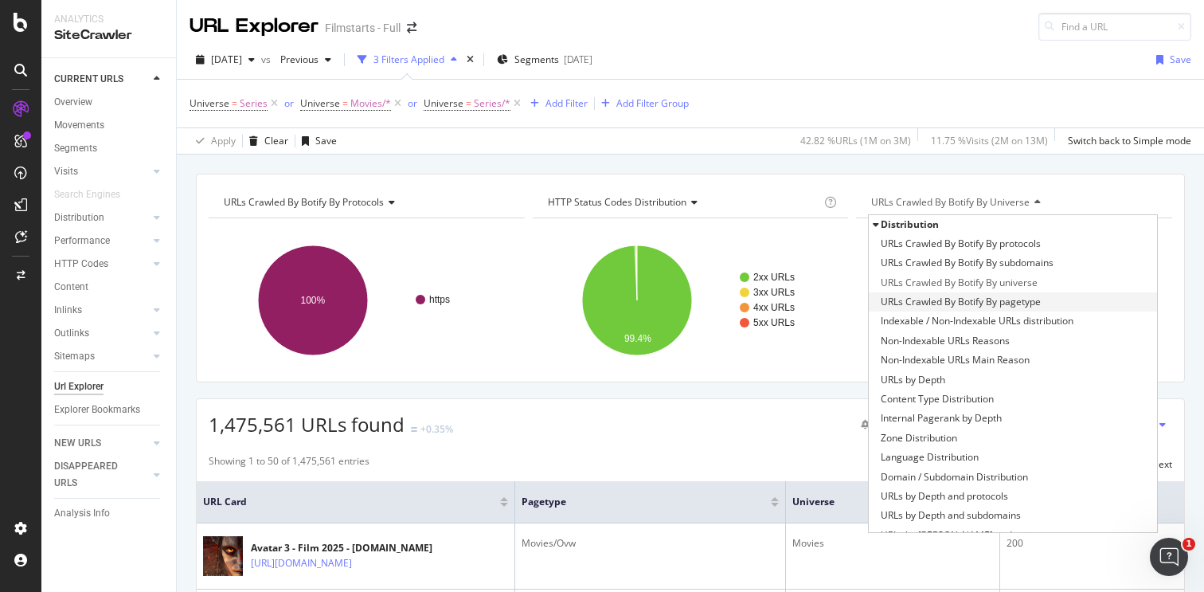
click at [997, 297] on span "URLs Crawled By Botify By pagetype" at bounding box center [961, 302] width 160 height 16
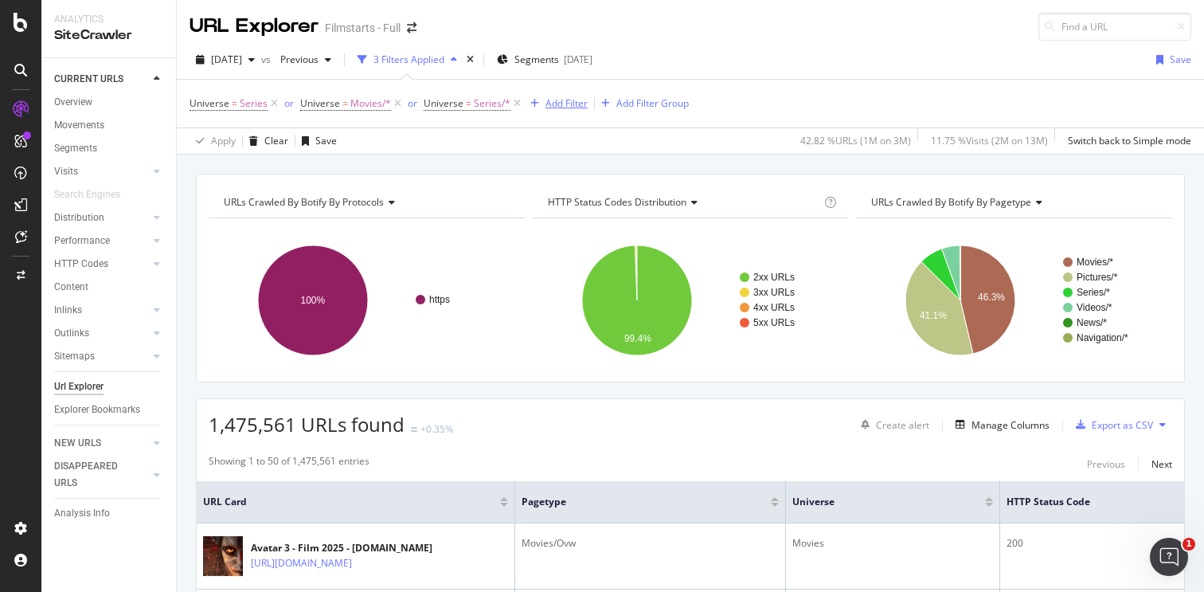
click at [576, 105] on div "Add Filter" at bounding box center [567, 103] width 42 height 14
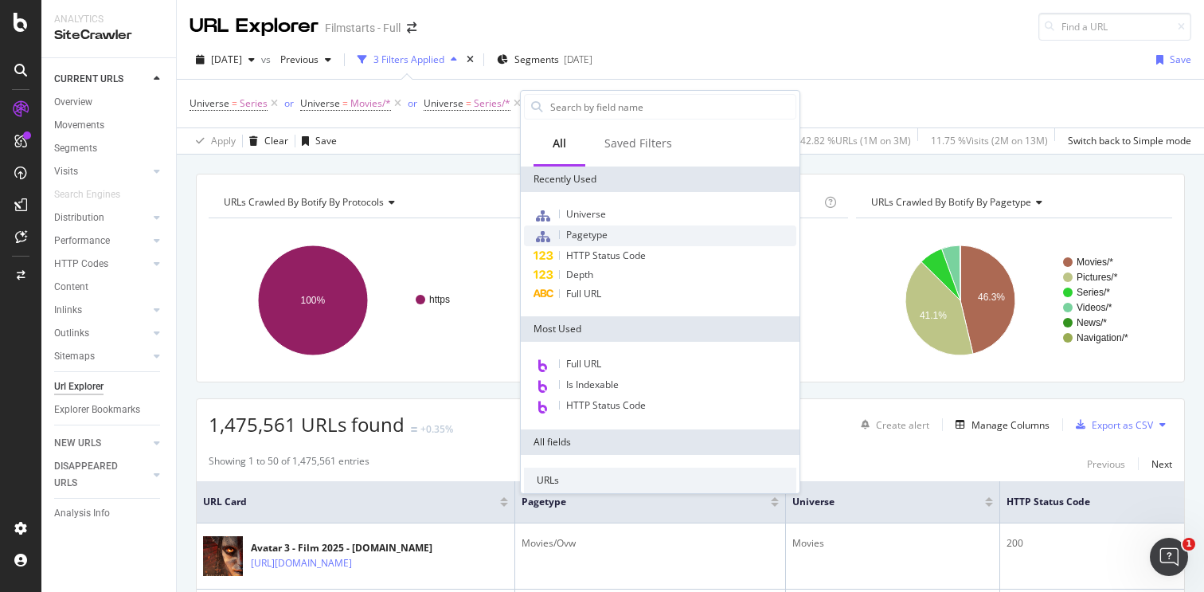
click at [593, 237] on span "Pagetype" at bounding box center [586, 235] width 41 height 14
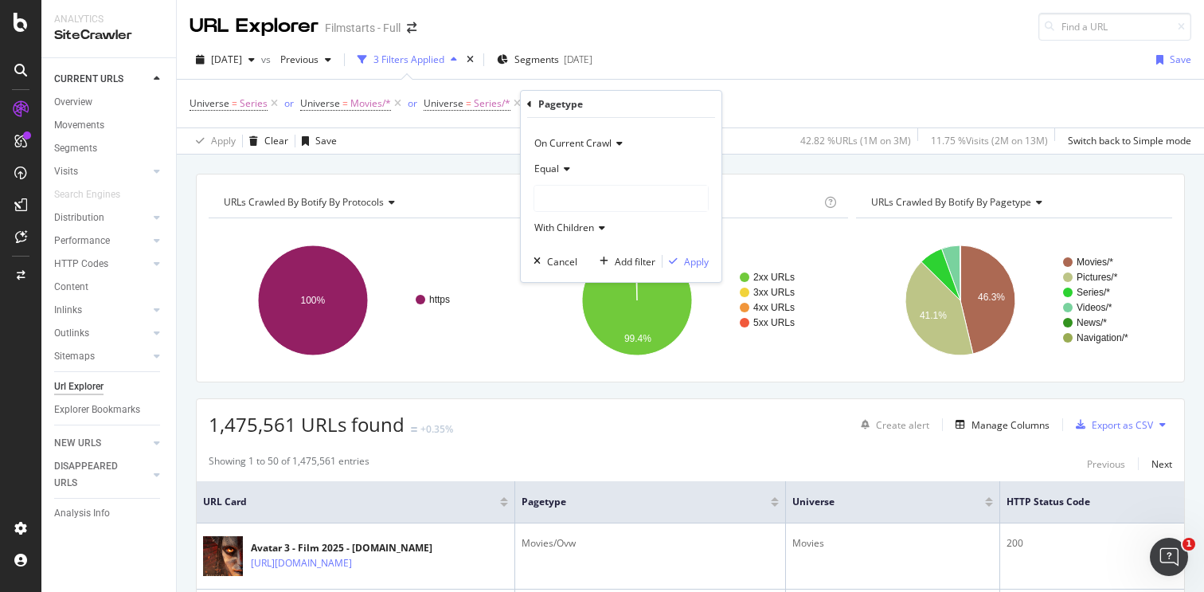
click at [564, 190] on div at bounding box center [621, 198] width 174 height 25
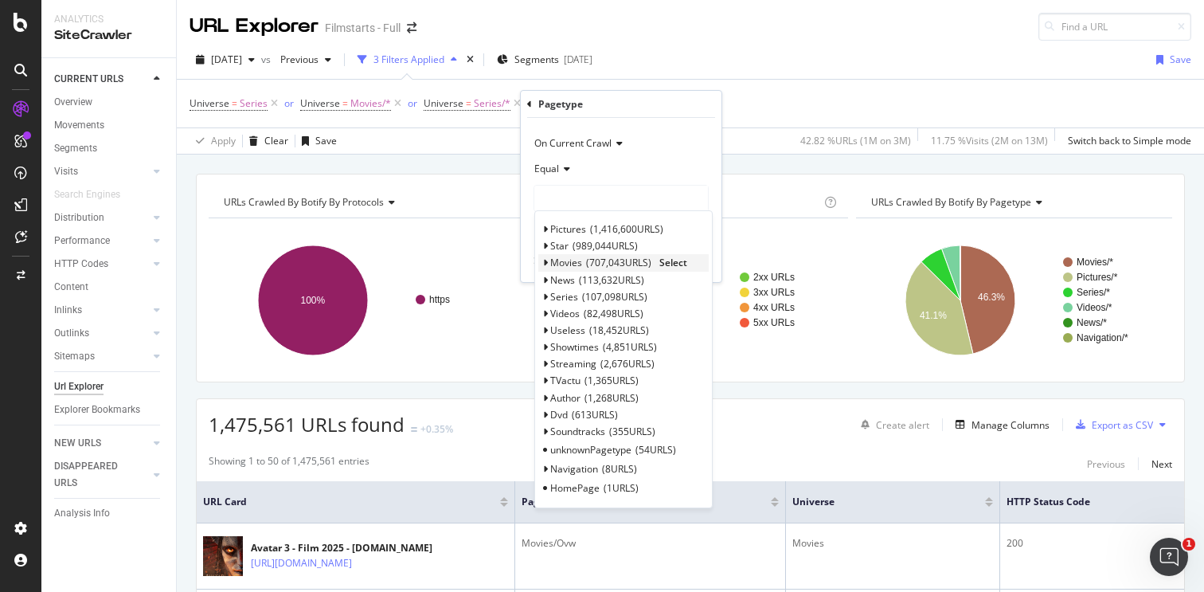
click at [546, 263] on icon at bounding box center [545, 263] width 6 height 10
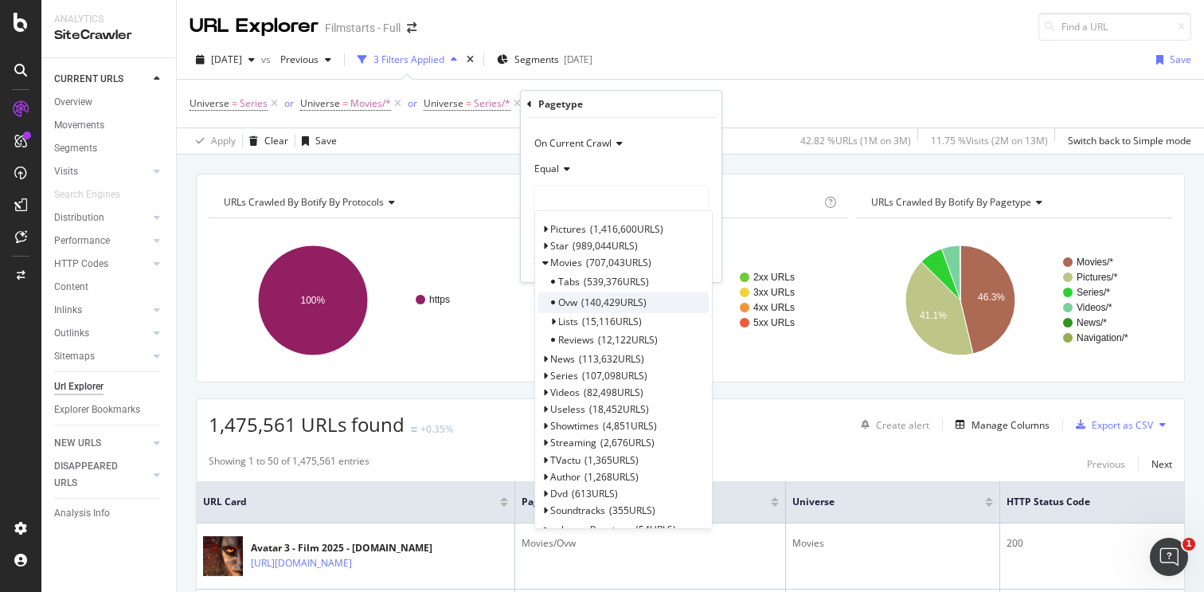
click at [572, 304] on span "Ovw" at bounding box center [567, 303] width 19 height 14
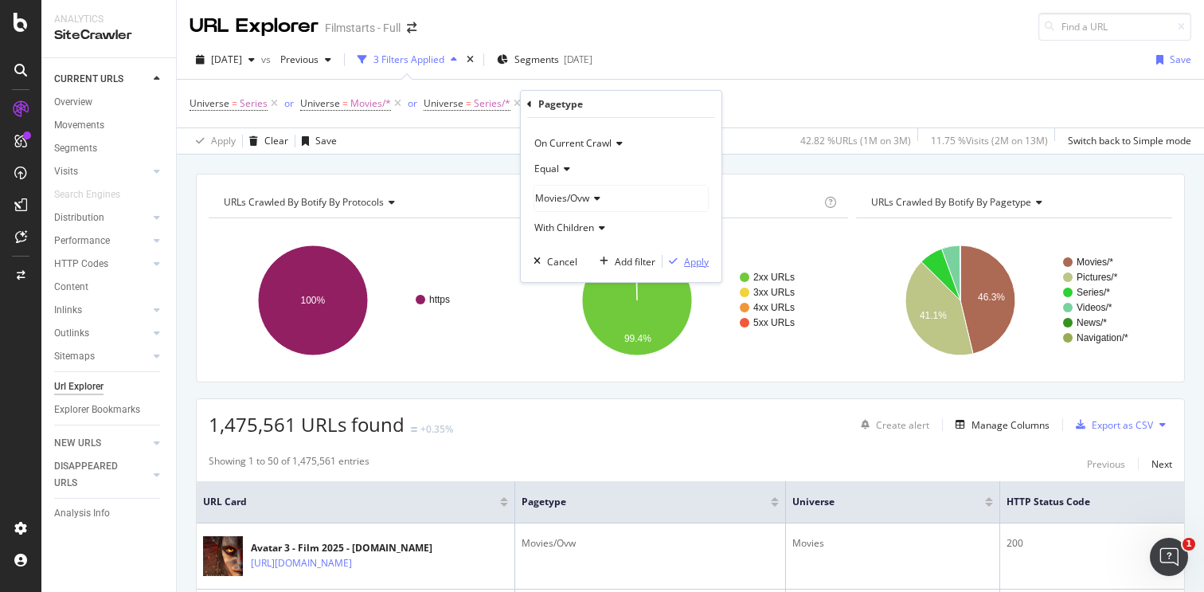
click at [688, 265] on div "Apply" at bounding box center [696, 262] width 25 height 14
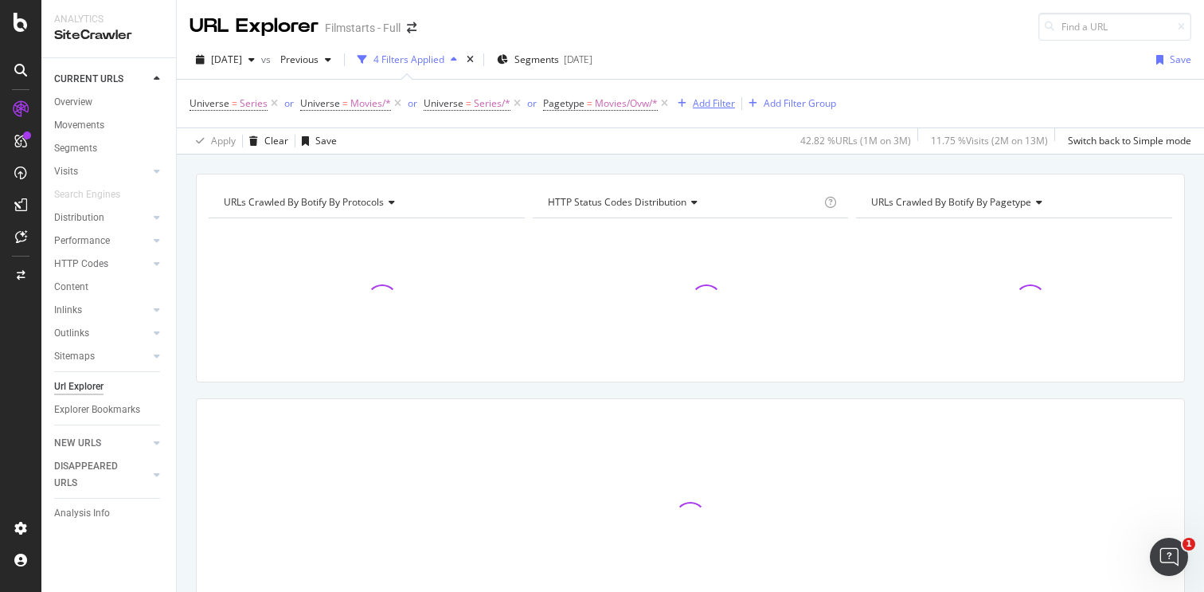
click at [678, 106] on icon "button" at bounding box center [682, 104] width 9 height 10
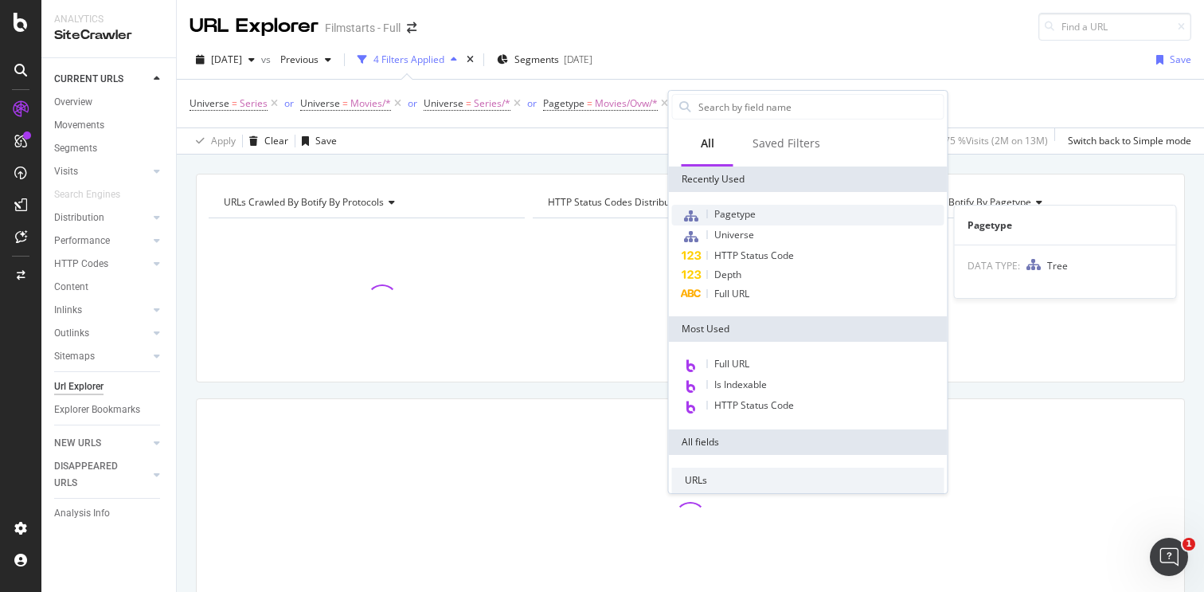
click at [718, 209] on span "Pagetype" at bounding box center [735, 214] width 41 height 14
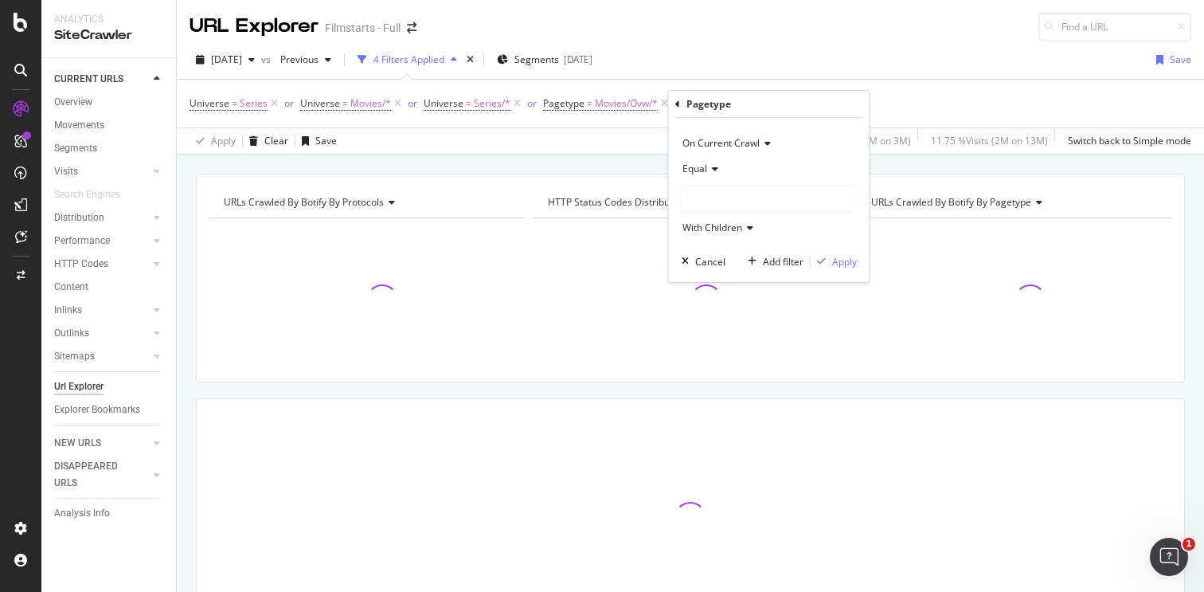
click at [714, 200] on div at bounding box center [770, 198] width 174 height 25
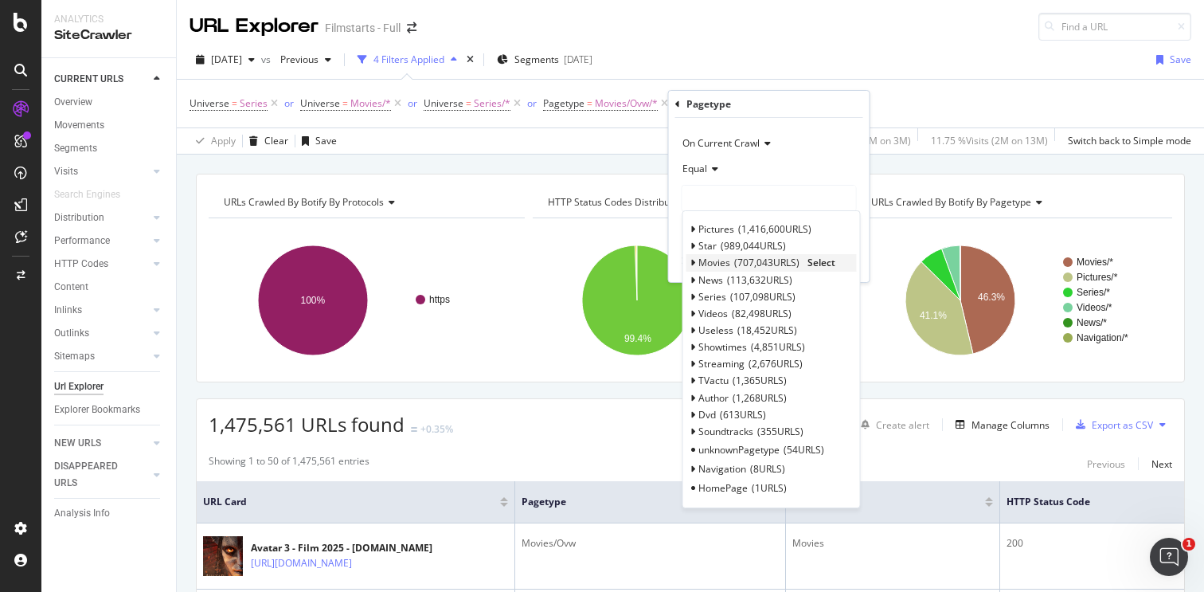
click at [695, 265] on icon at bounding box center [694, 263] width 6 height 10
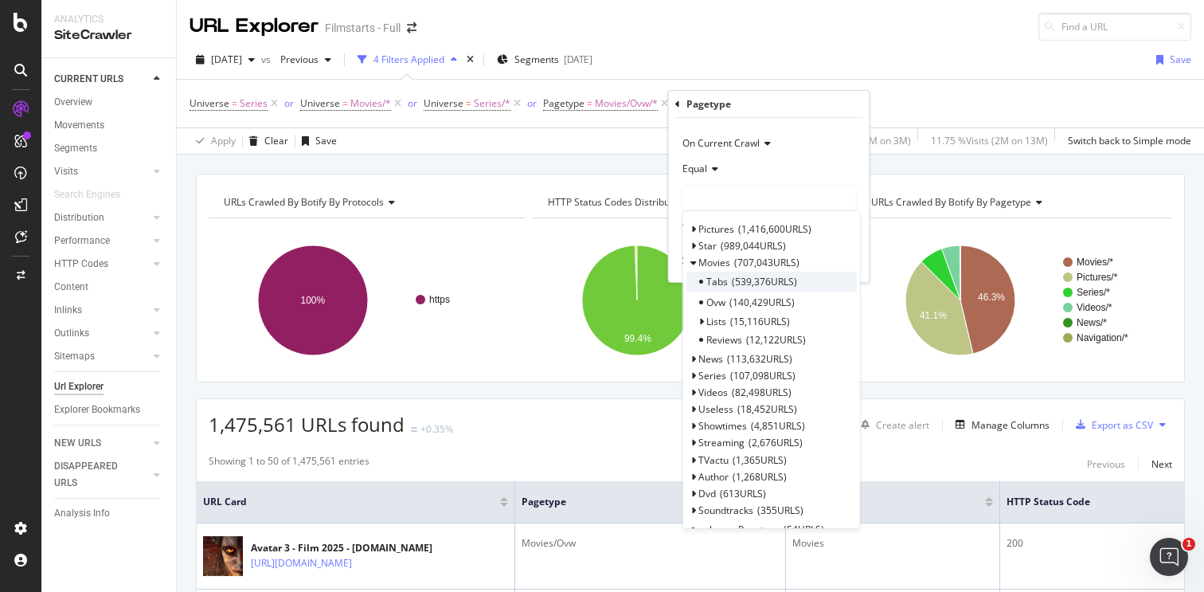
click at [726, 281] on span "Tabs" at bounding box center [718, 282] width 22 height 14
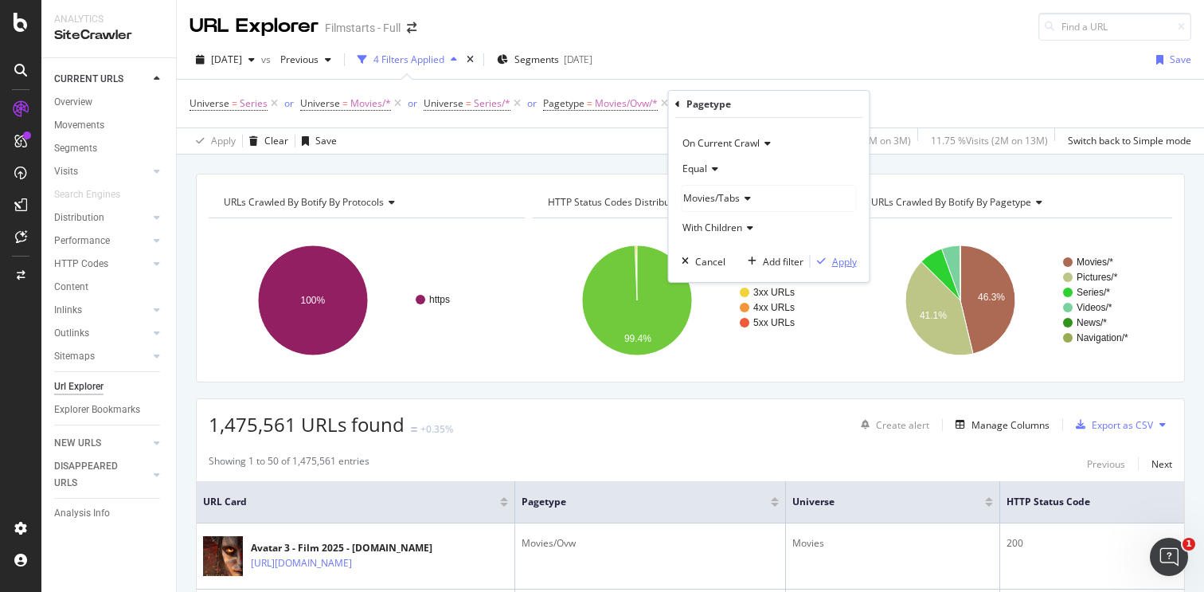
click at [840, 260] on div "Apply" at bounding box center [844, 262] width 25 height 14
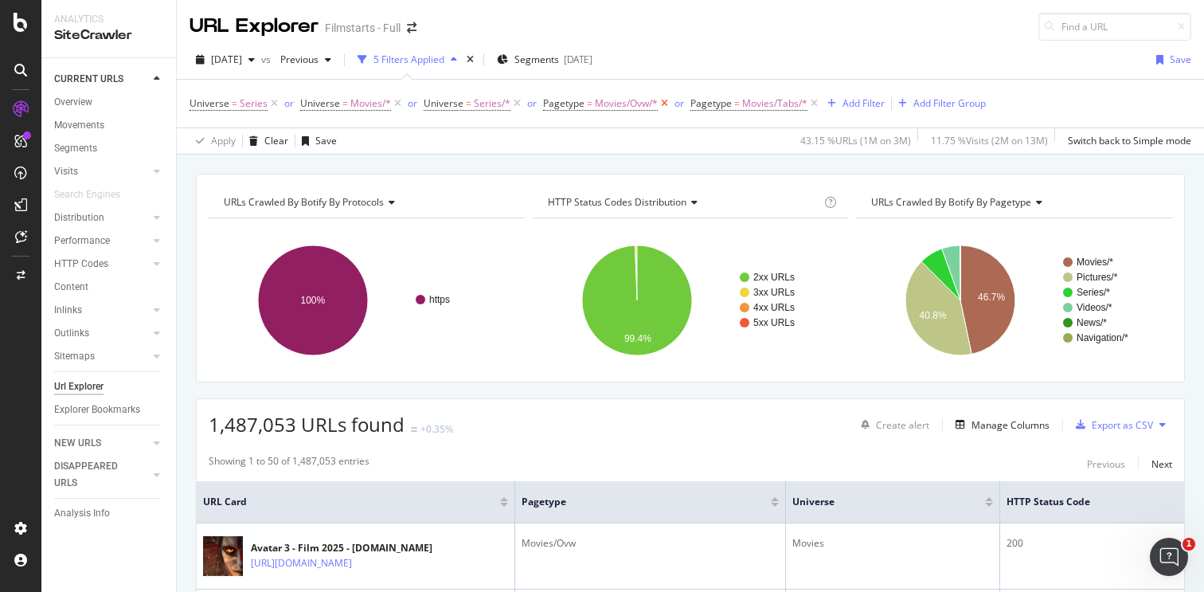
click at [661, 105] on icon at bounding box center [665, 104] width 14 height 16
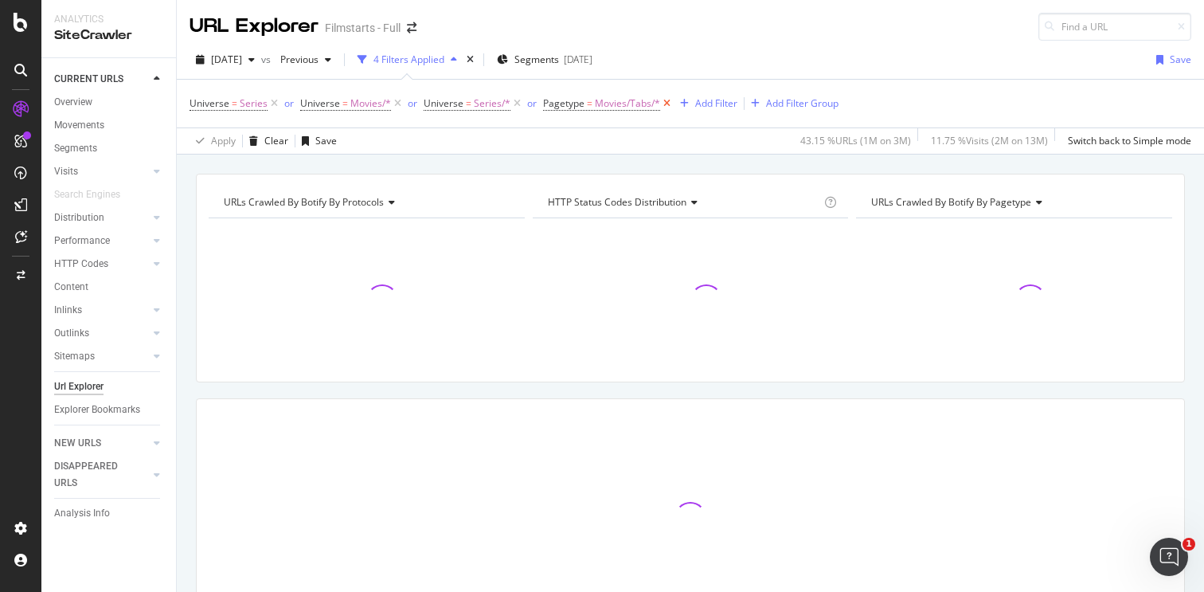
click at [663, 105] on icon at bounding box center [667, 104] width 14 height 16
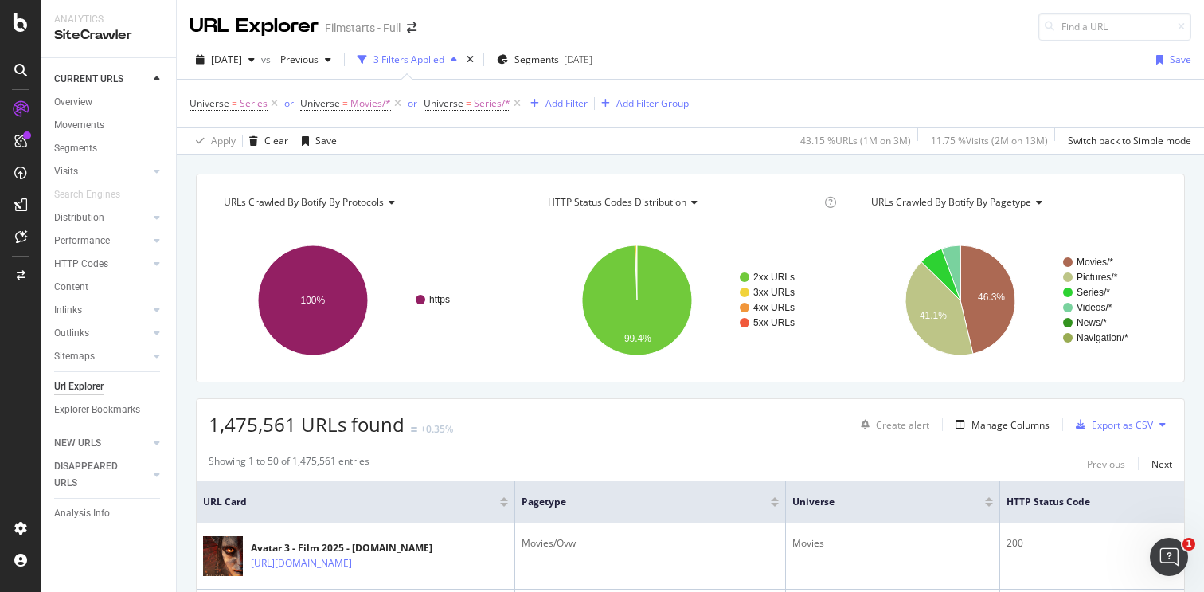
click at [659, 104] on div "Add Filter Group" at bounding box center [653, 103] width 72 height 14
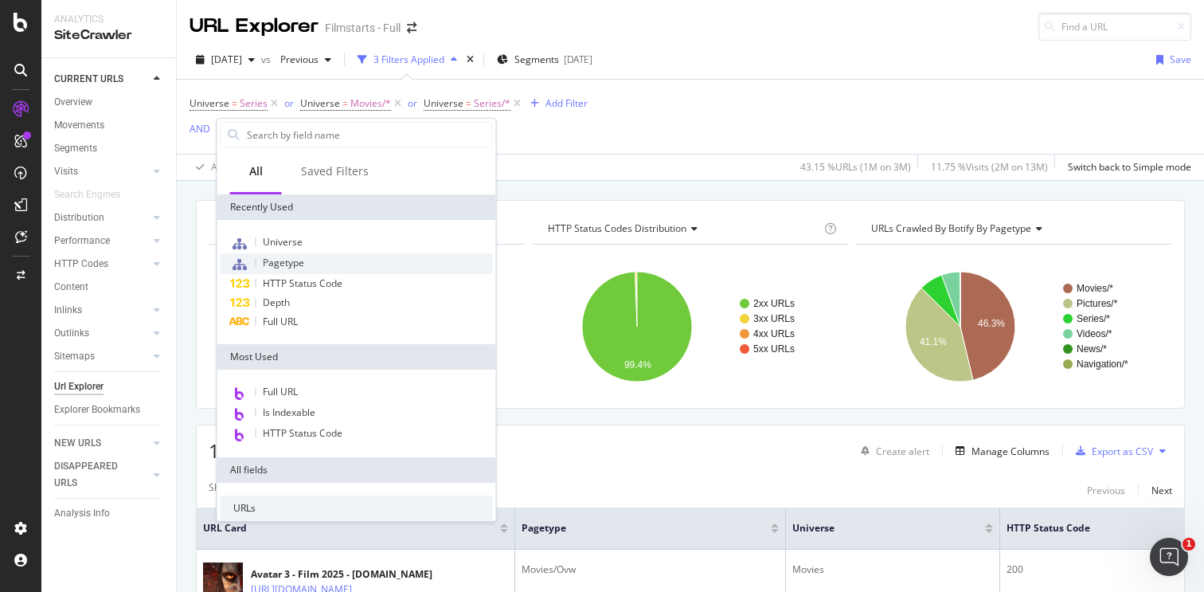
click at [350, 269] on div "Pagetype" at bounding box center [357, 263] width 272 height 21
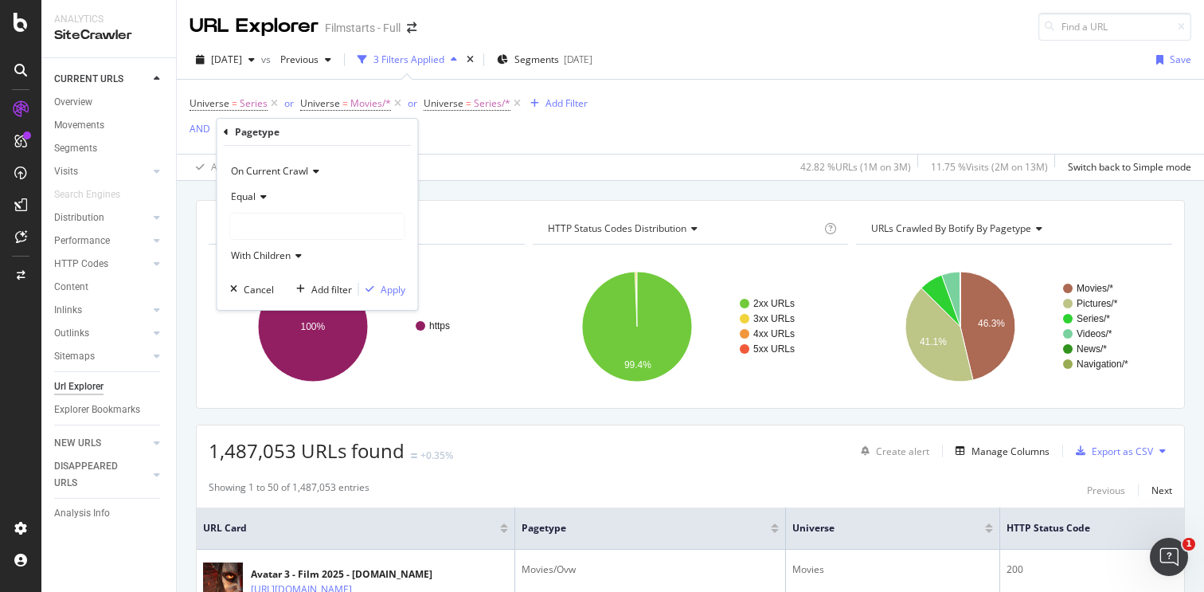
click at [276, 231] on div at bounding box center [318, 225] width 174 height 25
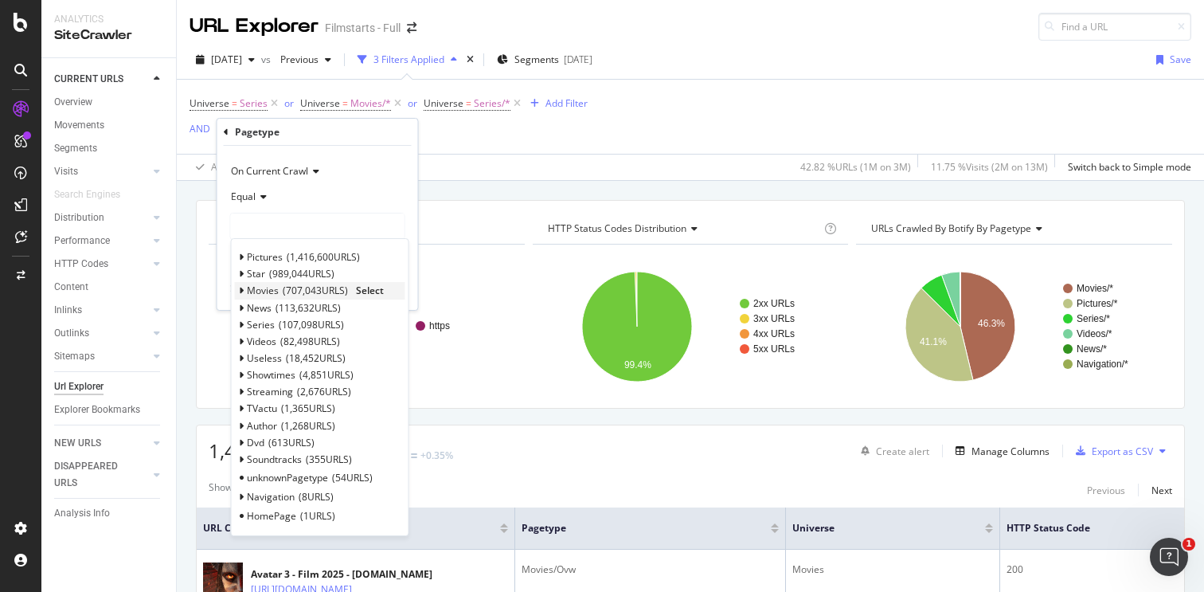
click at [273, 287] on span "Movies" at bounding box center [263, 291] width 32 height 14
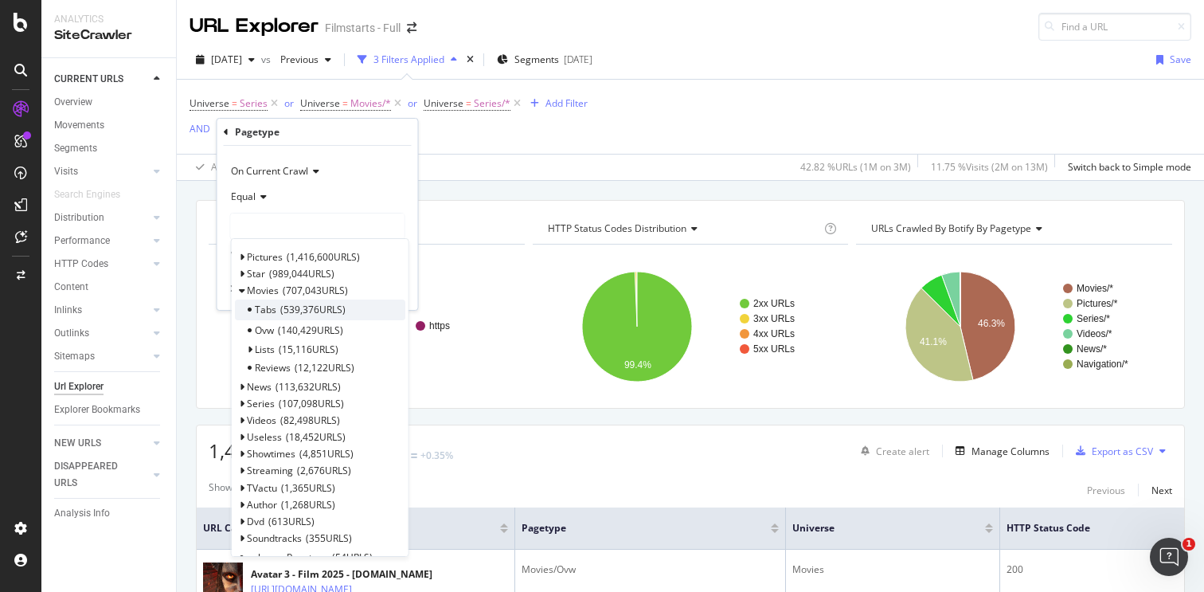
click at [278, 317] on div "Tabs 539,376 URLS" at bounding box center [320, 310] width 170 height 21
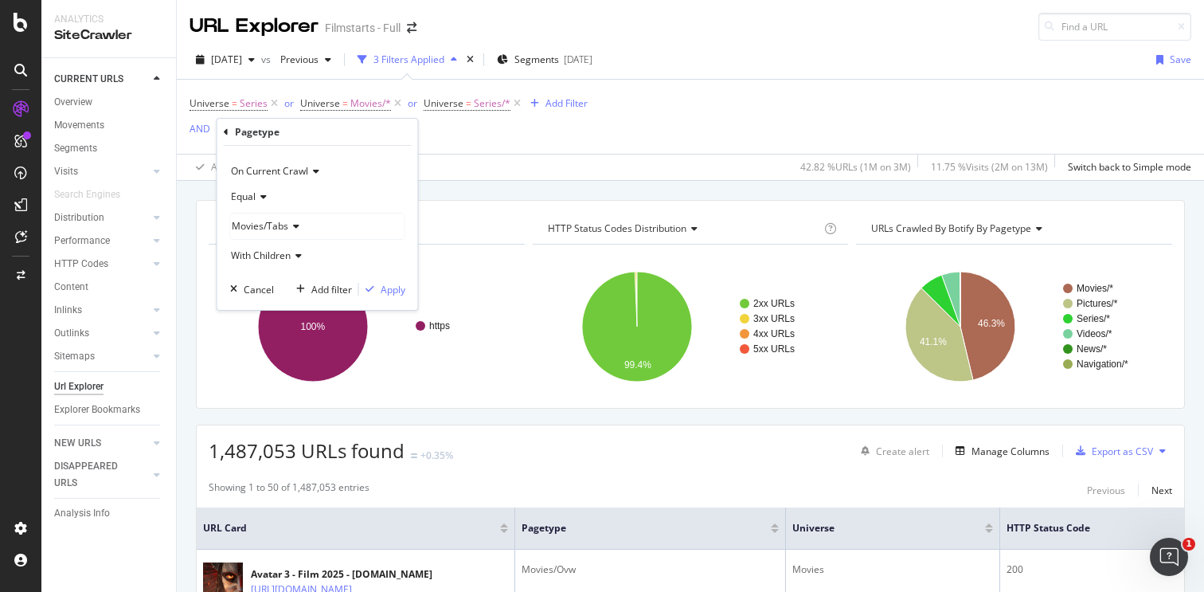
click at [302, 254] on div "With Children" at bounding box center [317, 255] width 175 height 25
click at [386, 284] on div "Apply" at bounding box center [393, 290] width 25 height 14
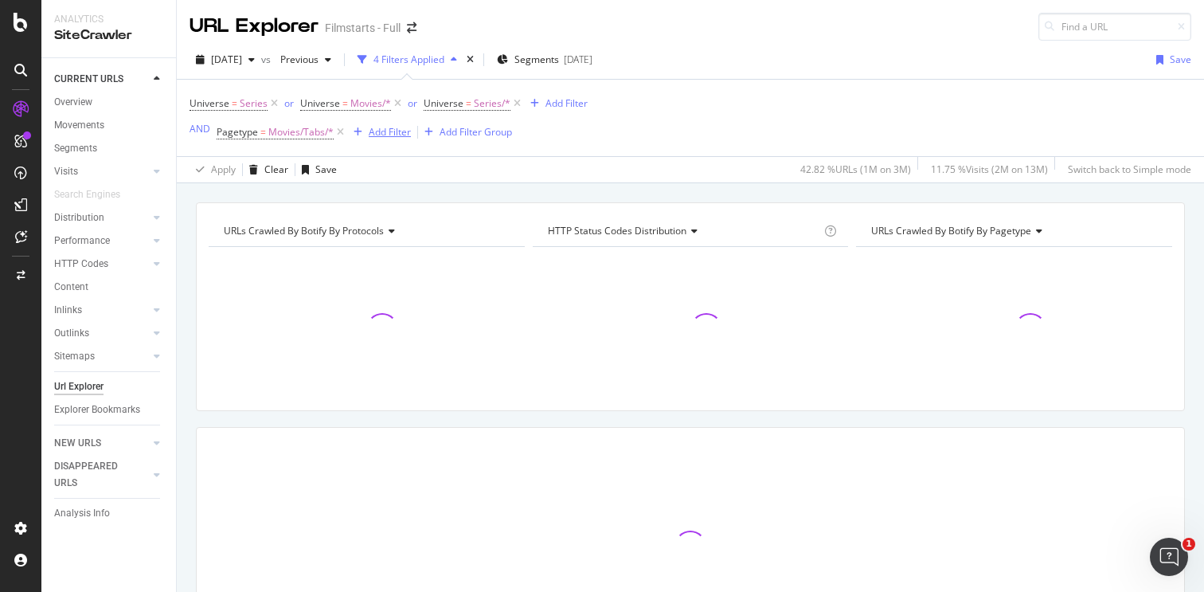
click at [370, 134] on div "Add Filter" at bounding box center [390, 132] width 42 height 14
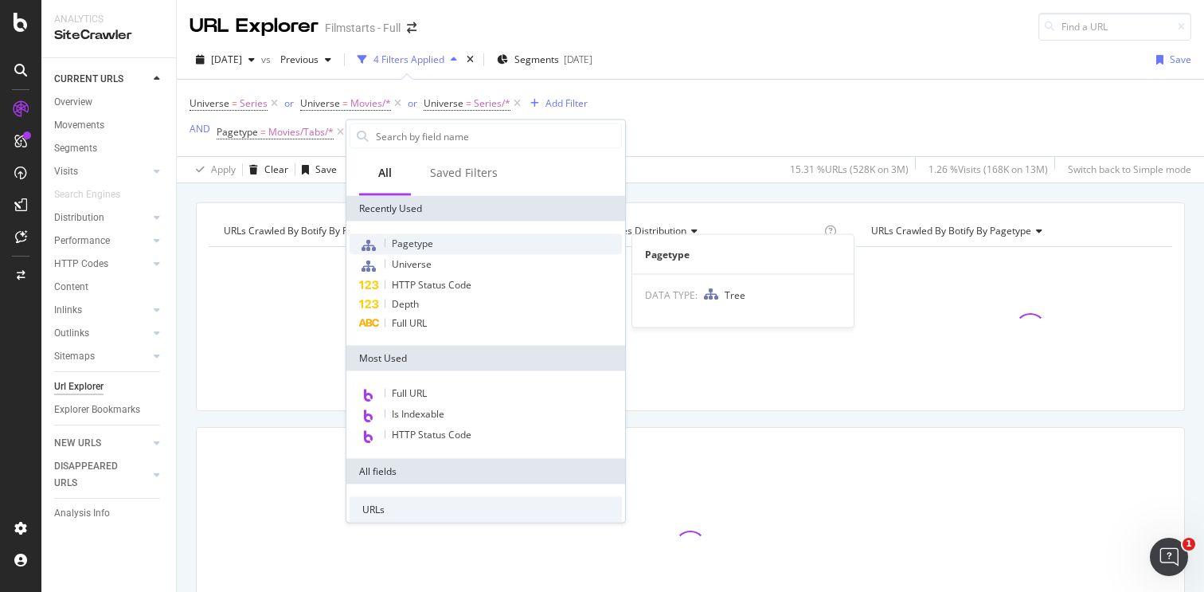
click at [417, 245] on span "Pagetype" at bounding box center [412, 244] width 41 height 14
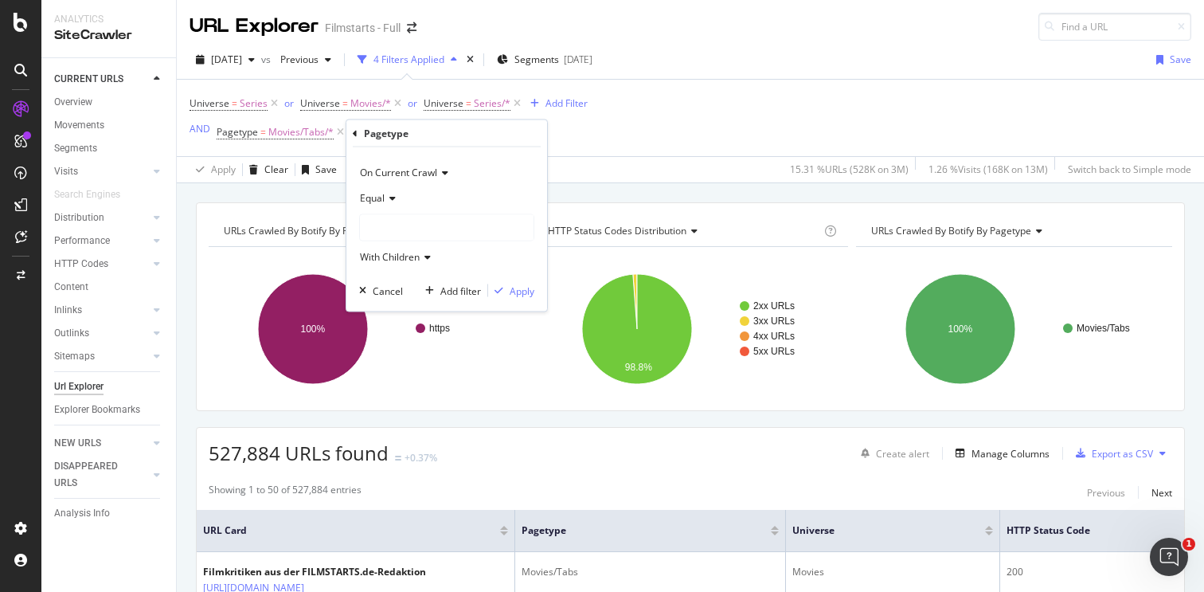
click at [413, 231] on div at bounding box center [447, 227] width 174 height 25
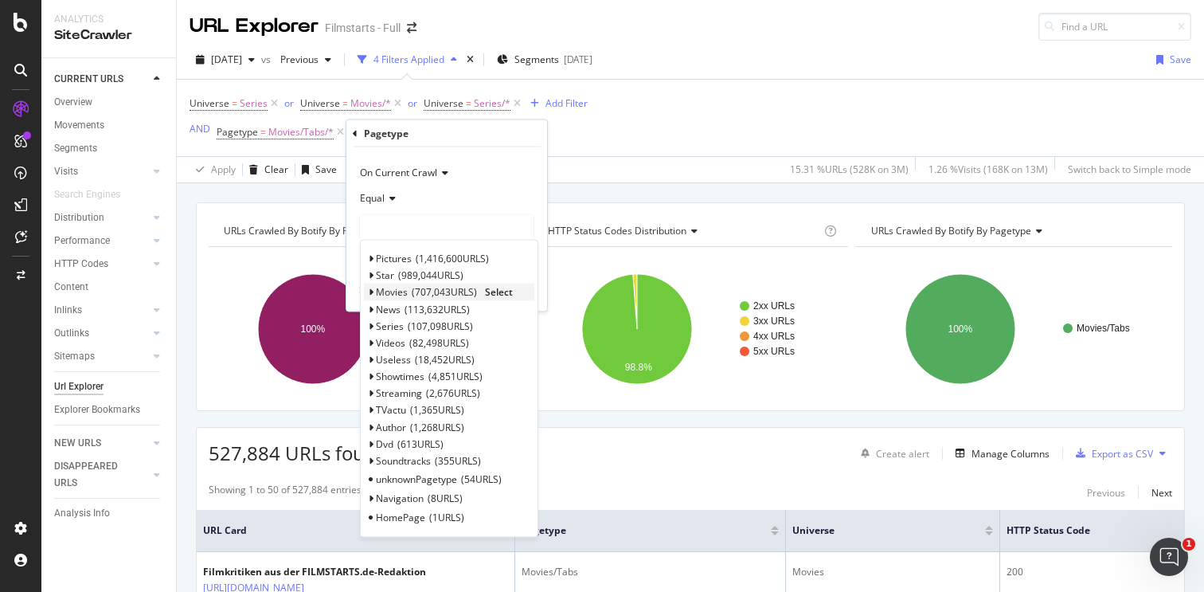
click at [407, 291] on div "Movies 707,043 URLS" at bounding box center [426, 292] width 101 height 14
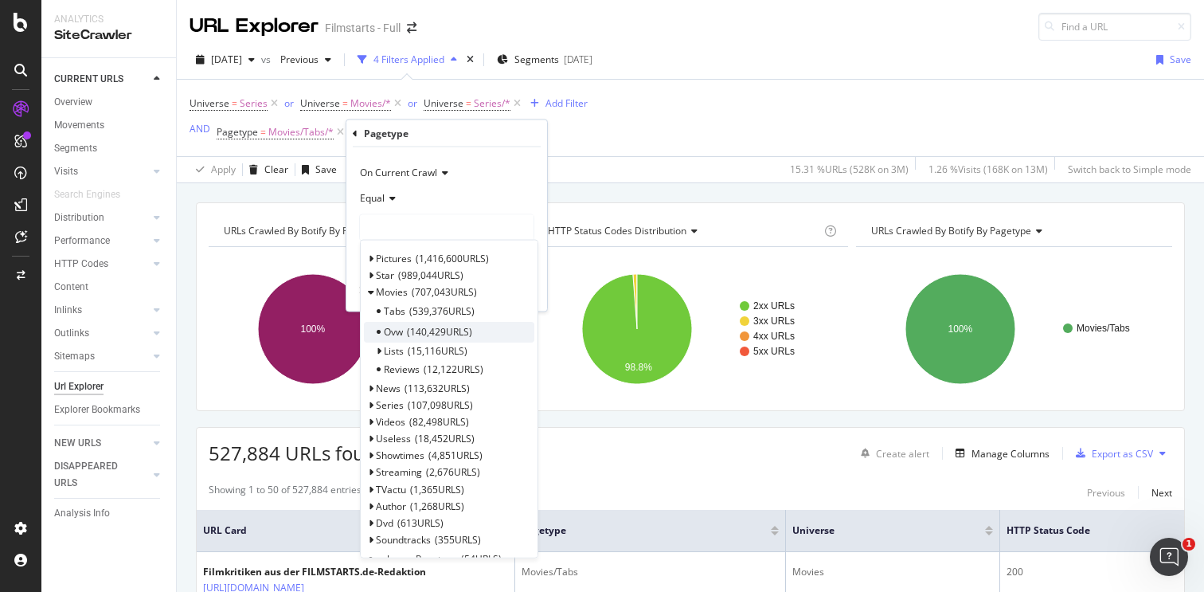
click at [417, 332] on span "140,429 URLS" at bounding box center [439, 331] width 65 height 14
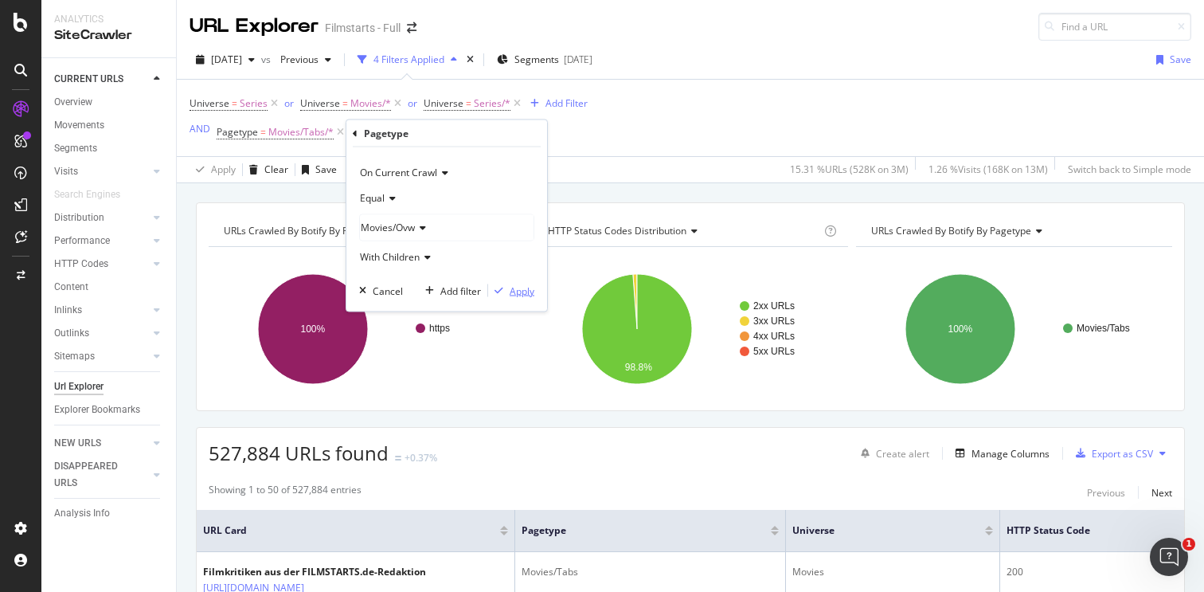
click at [523, 290] on div "Apply" at bounding box center [522, 291] width 25 height 14
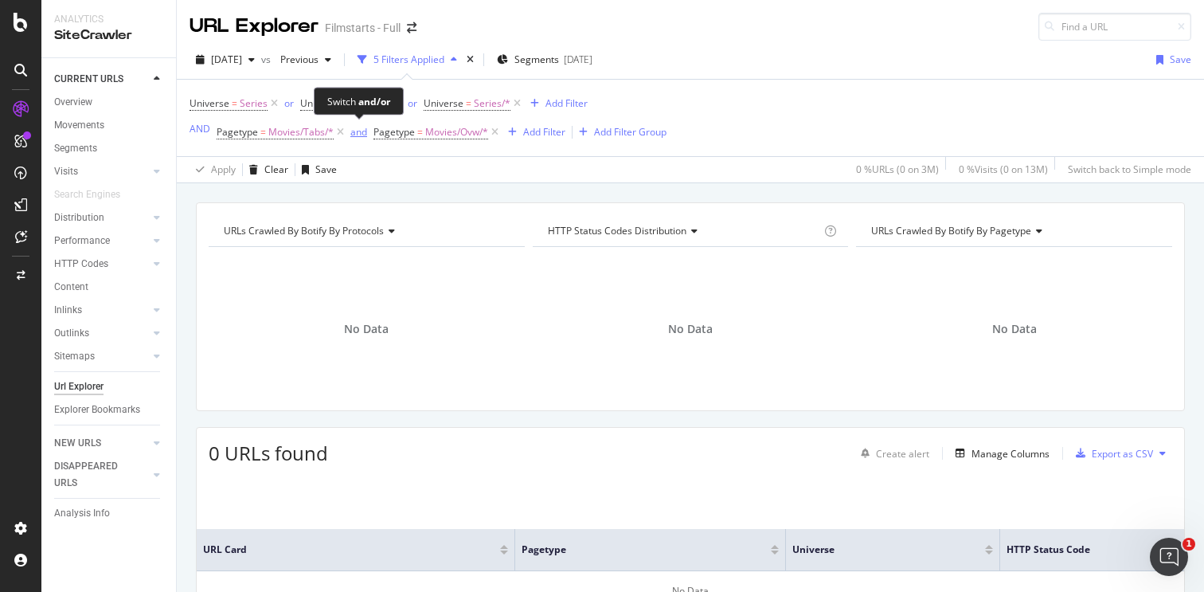
click at [354, 136] on div "and" at bounding box center [358, 132] width 17 height 14
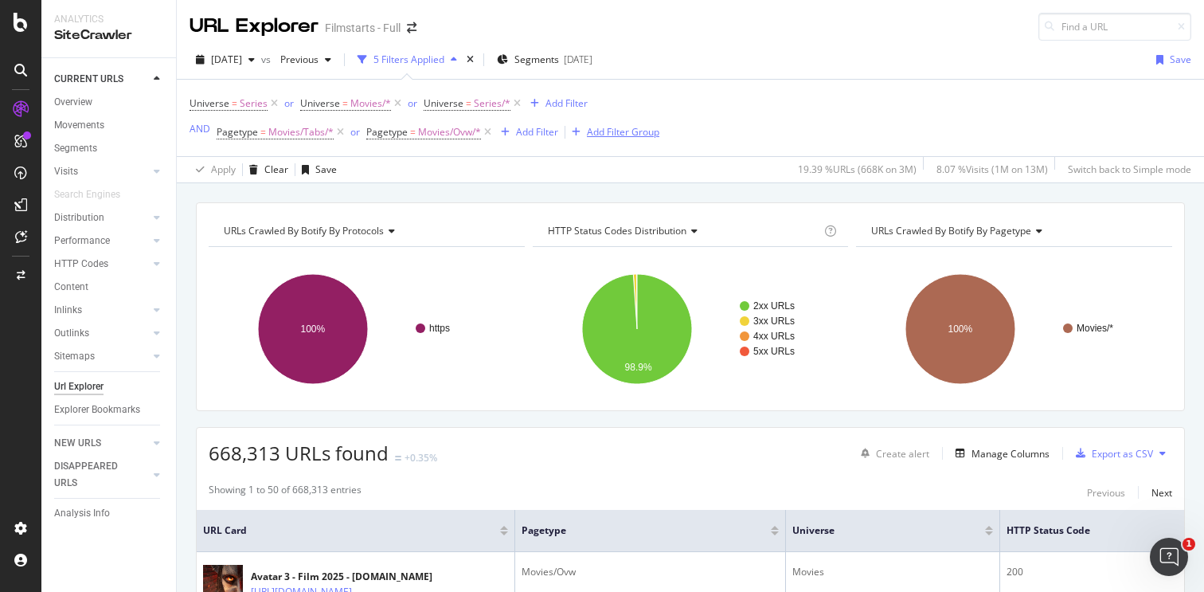
click at [613, 136] on div "Add Filter Group" at bounding box center [623, 132] width 72 height 14
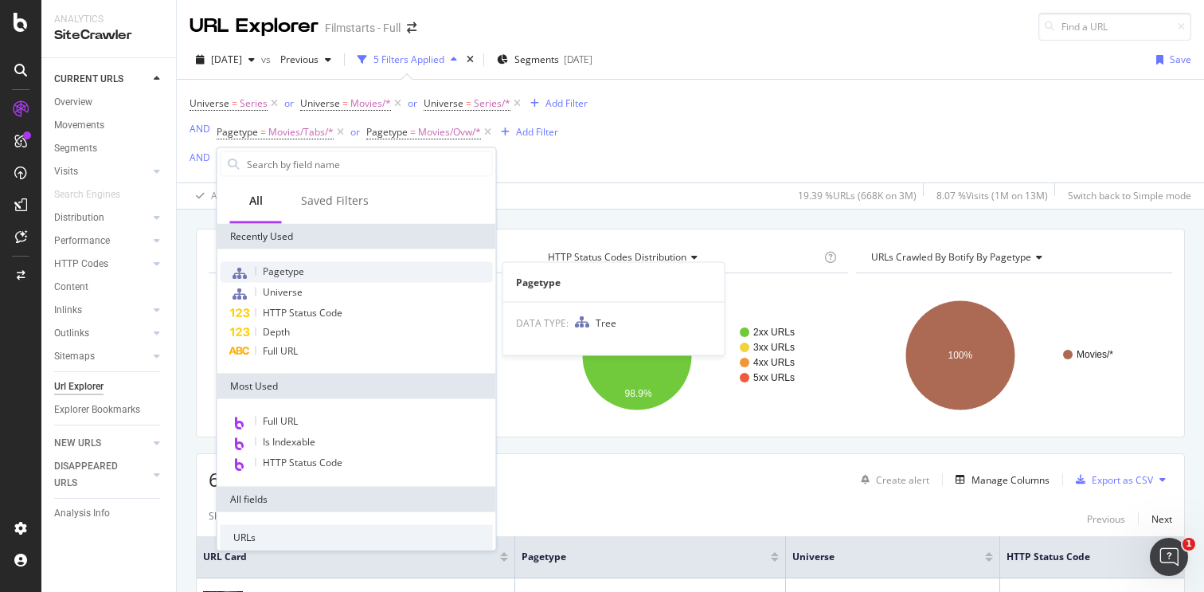
click at [302, 275] on span "Pagetype" at bounding box center [283, 271] width 41 height 14
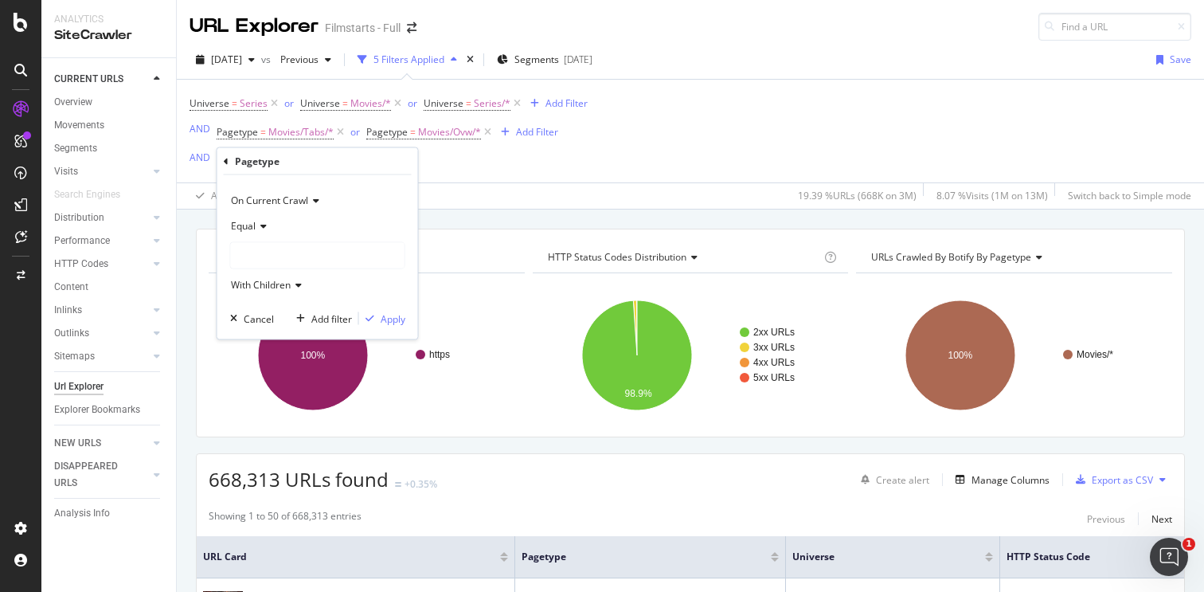
click at [266, 264] on div at bounding box center [318, 255] width 174 height 25
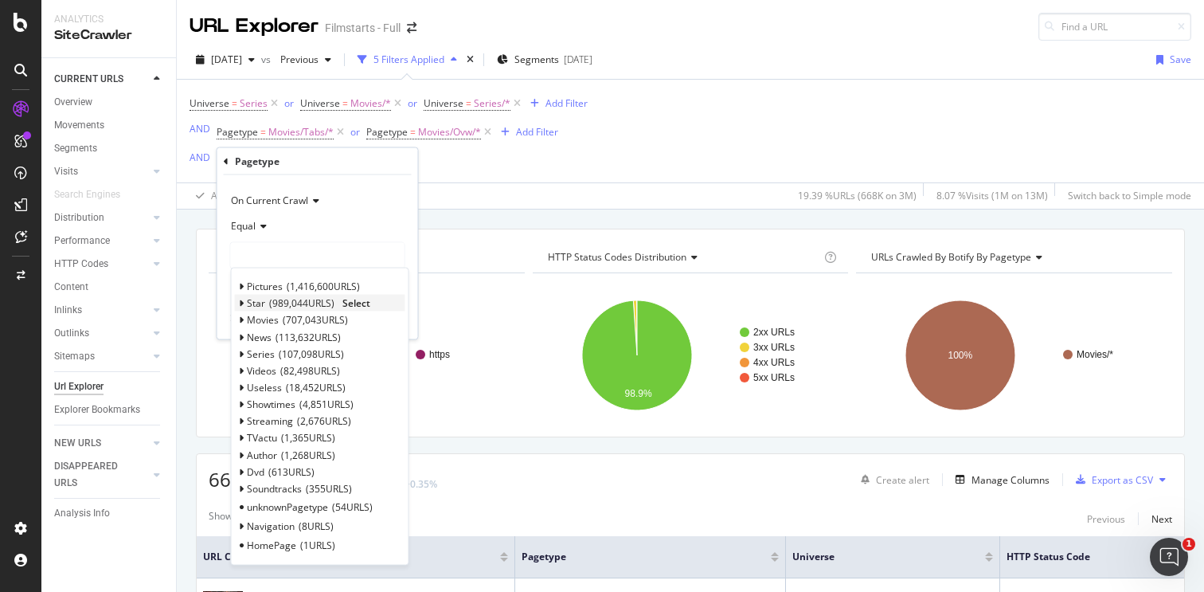
click at [278, 300] on span "989,044 URLS" at bounding box center [301, 303] width 65 height 14
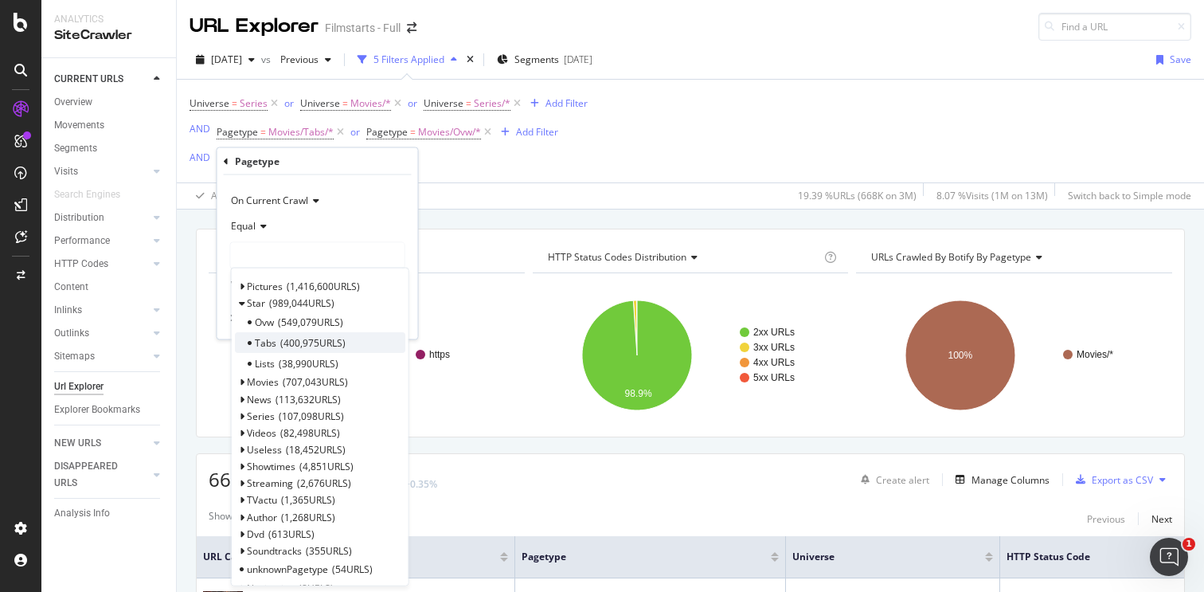
click at [286, 339] on span "400,975 URLS" at bounding box center [312, 342] width 65 height 14
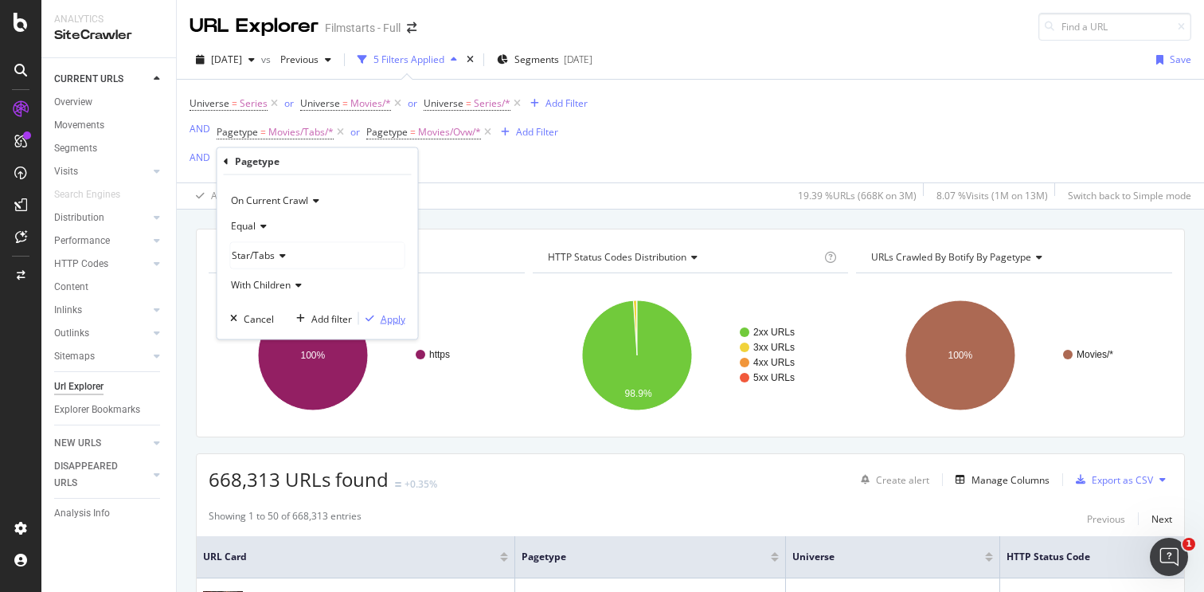
click at [389, 317] on div "Apply" at bounding box center [393, 318] width 25 height 14
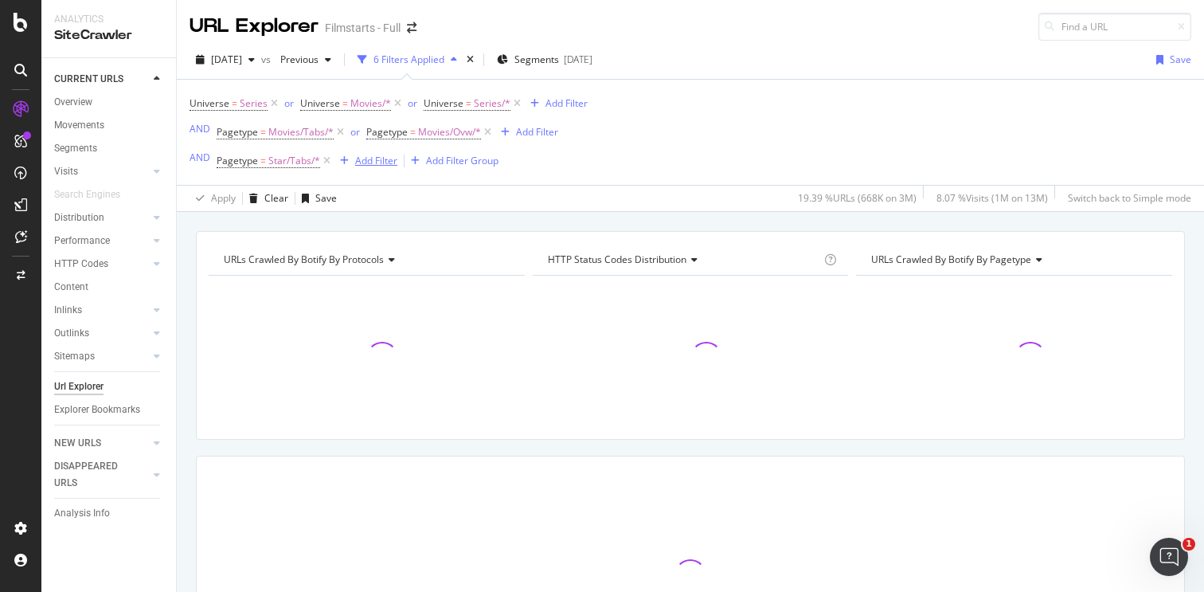
click at [371, 165] on div "Add Filter" at bounding box center [376, 161] width 42 height 14
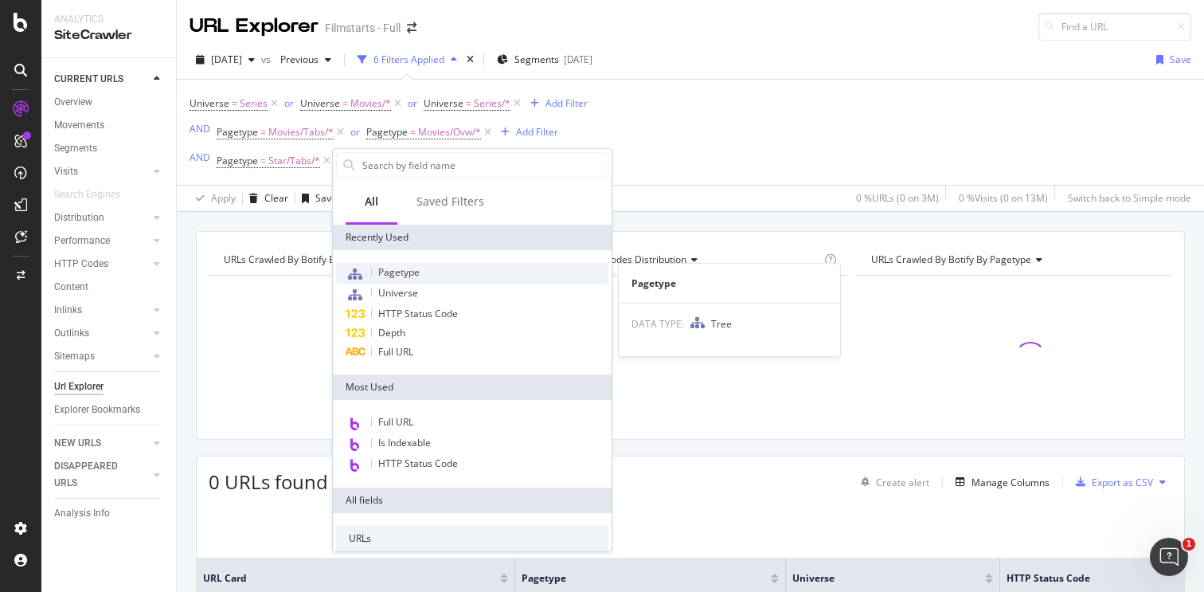
click at [401, 269] on span "Pagetype" at bounding box center [398, 272] width 41 height 14
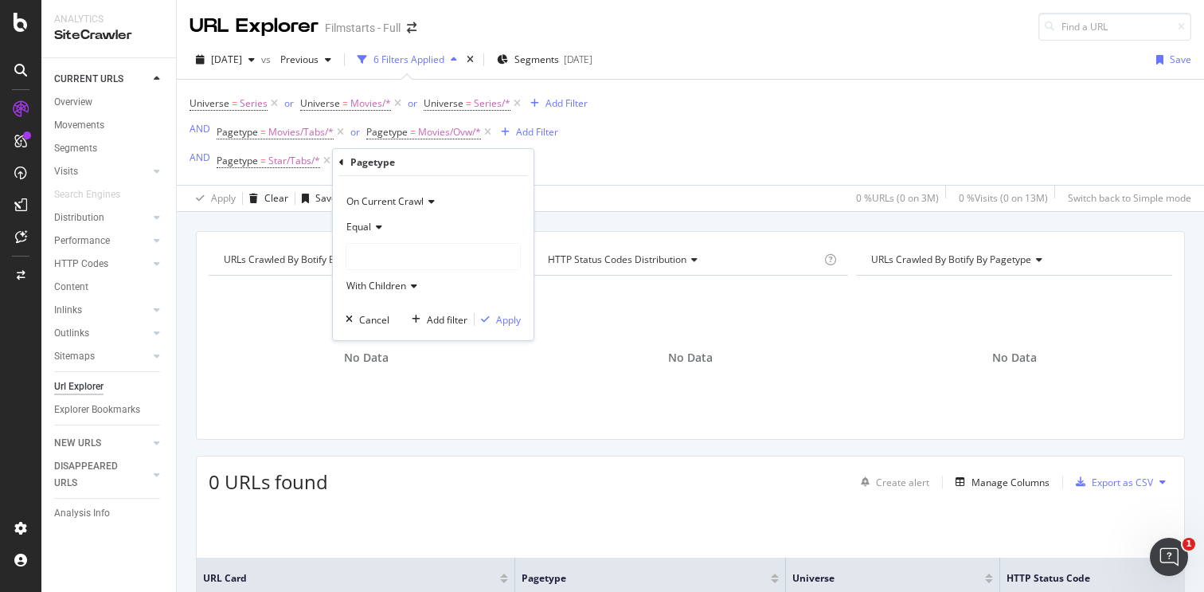
click at [381, 258] on div at bounding box center [434, 256] width 174 height 25
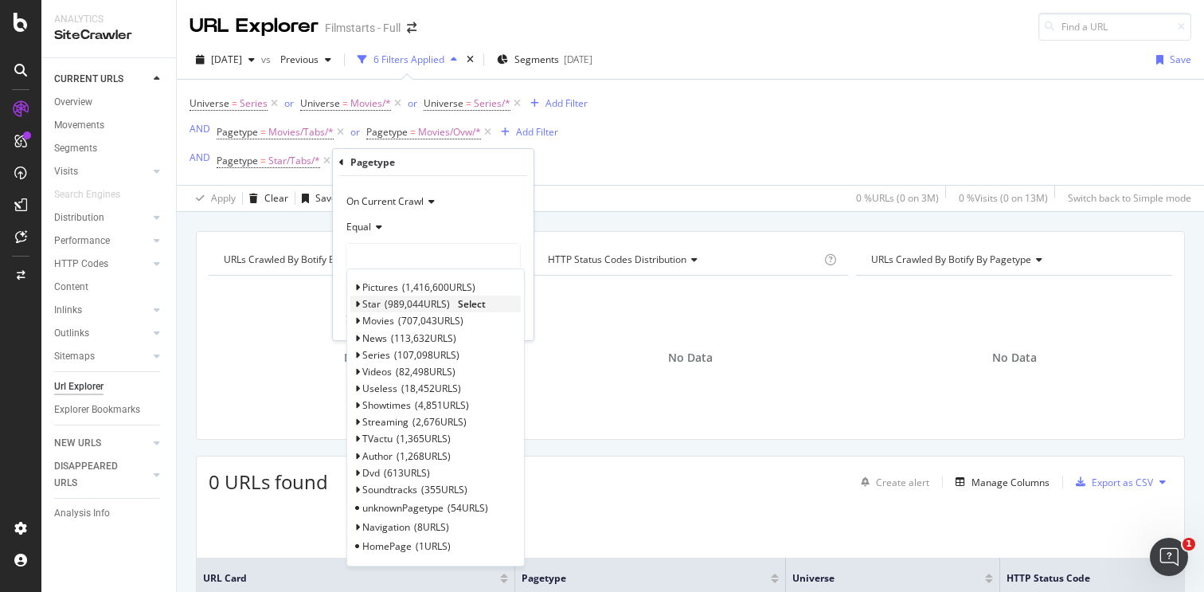
click at [398, 304] on span "989,044 URLS" at bounding box center [417, 304] width 65 height 14
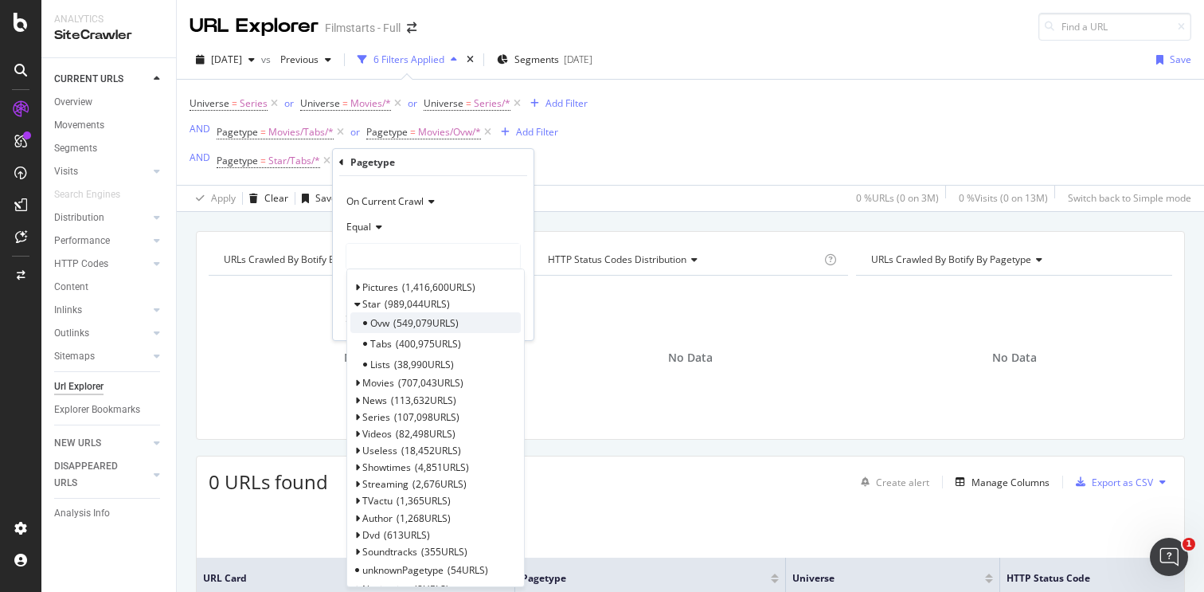
click at [405, 323] on span "549,079 URLS" at bounding box center [426, 323] width 65 height 14
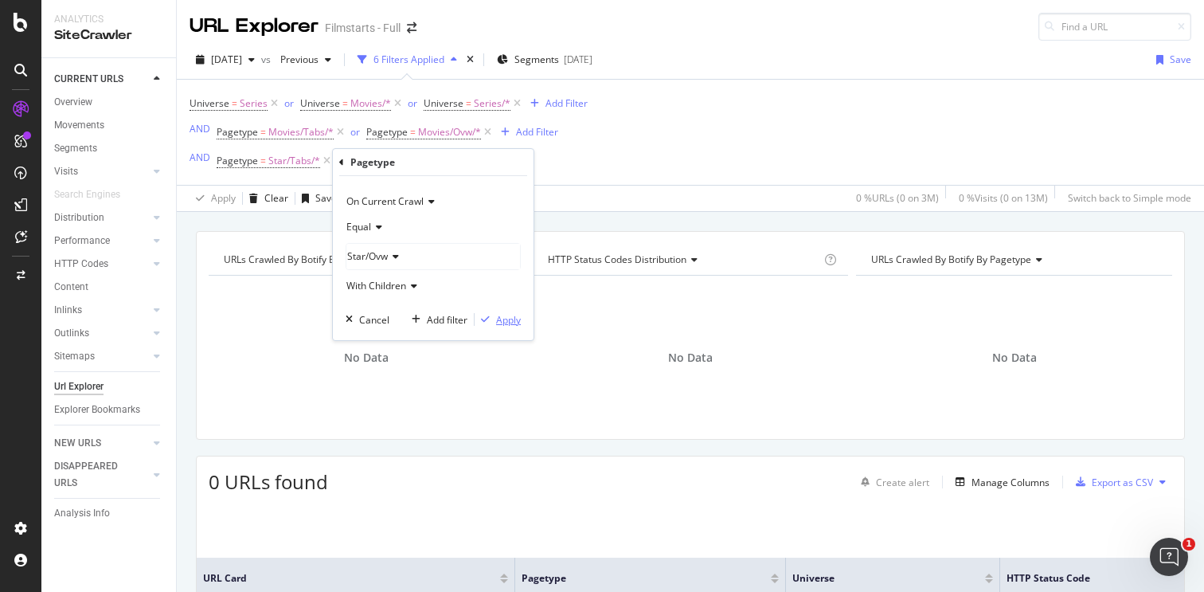
click at [495, 320] on div "button" at bounding box center [486, 320] width 22 height 10
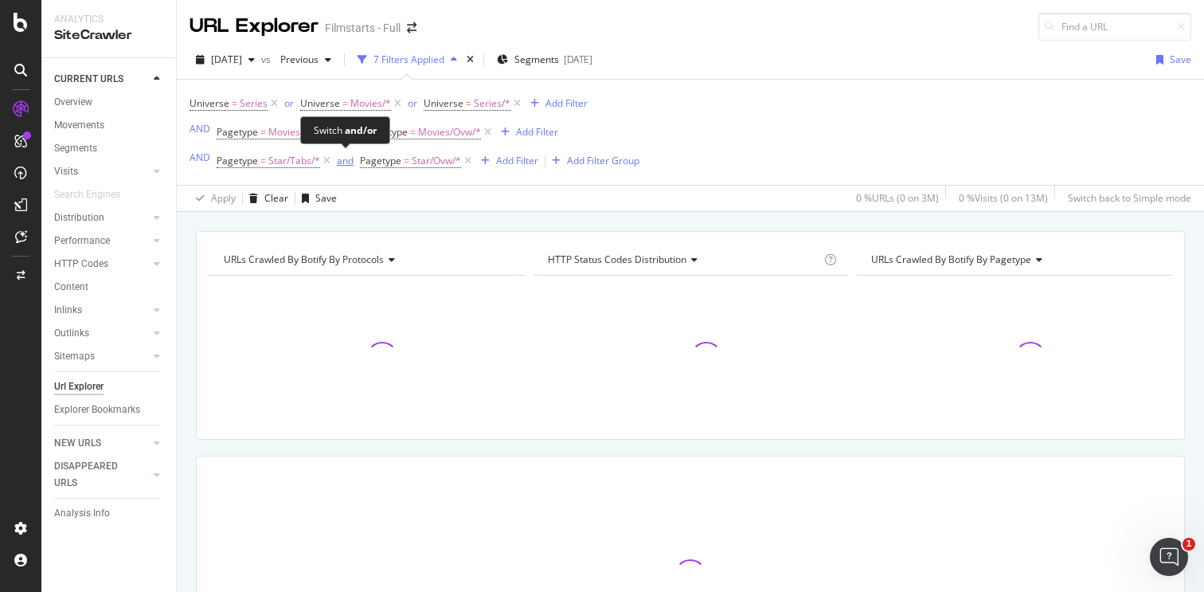
click at [348, 164] on div "and" at bounding box center [345, 161] width 17 height 14
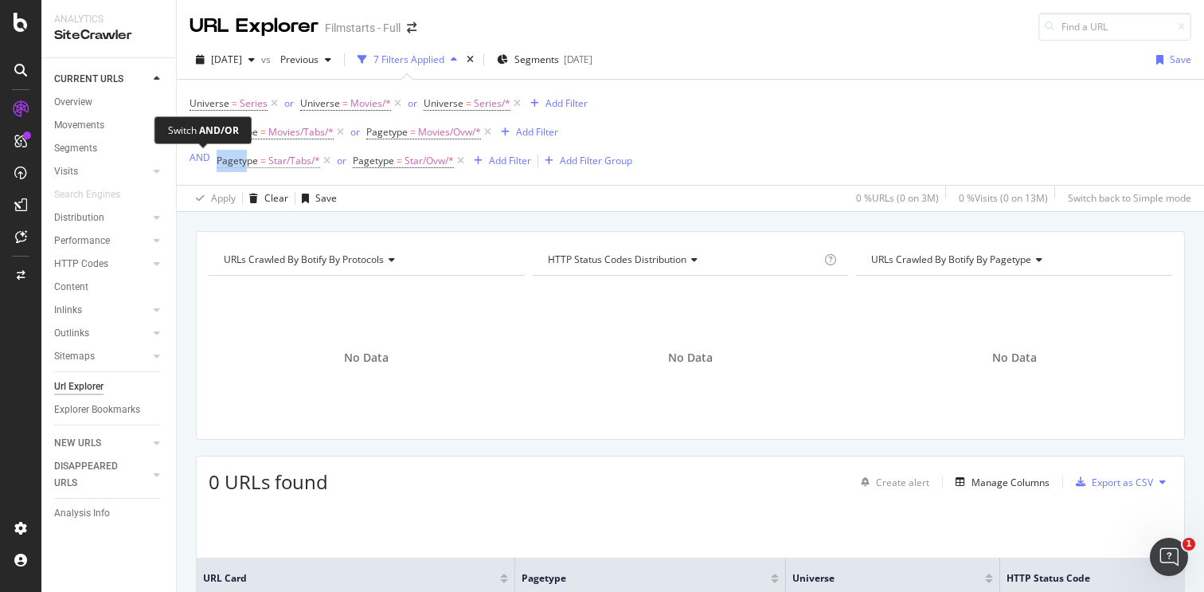
drag, startPoint x: 244, startPoint y: 162, endPoint x: 218, endPoint y: 162, distance: 25.5
click at [218, 162] on span "Pagetype" at bounding box center [237, 161] width 41 height 14
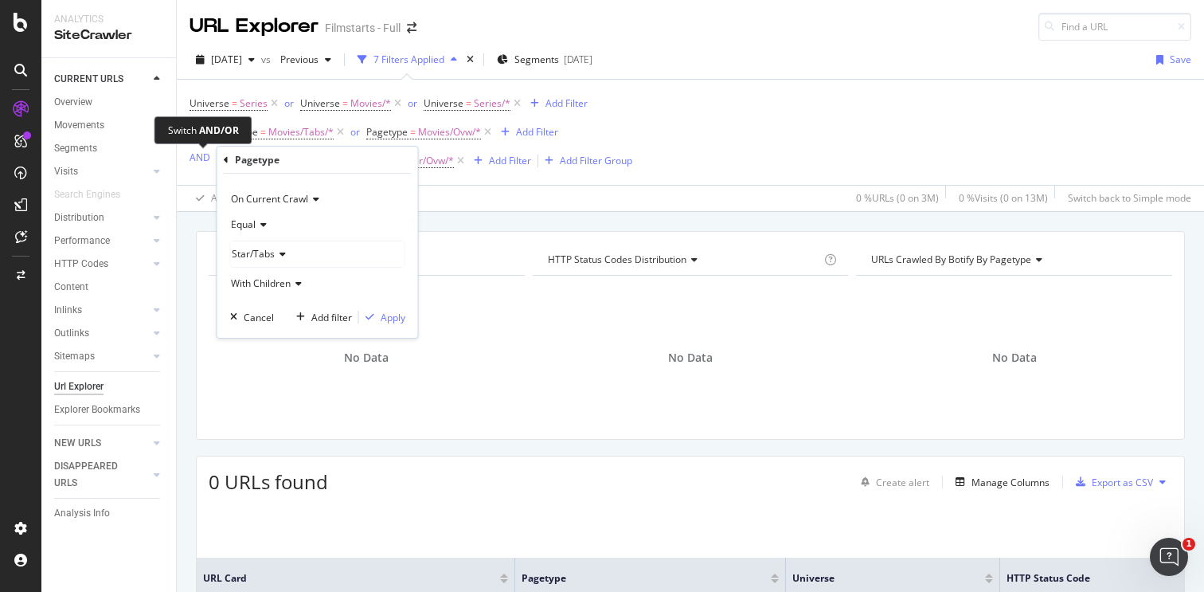
click at [195, 170] on span "AND" at bounding box center [203, 161] width 27 height 22
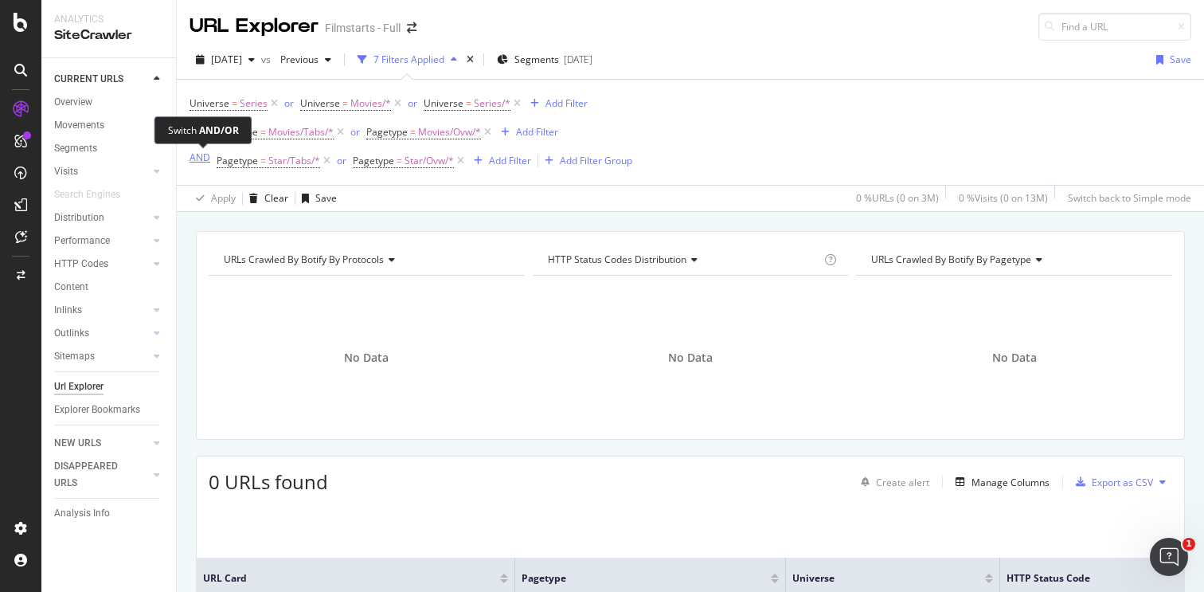
click at [201, 158] on div "AND" at bounding box center [200, 158] width 21 height 14
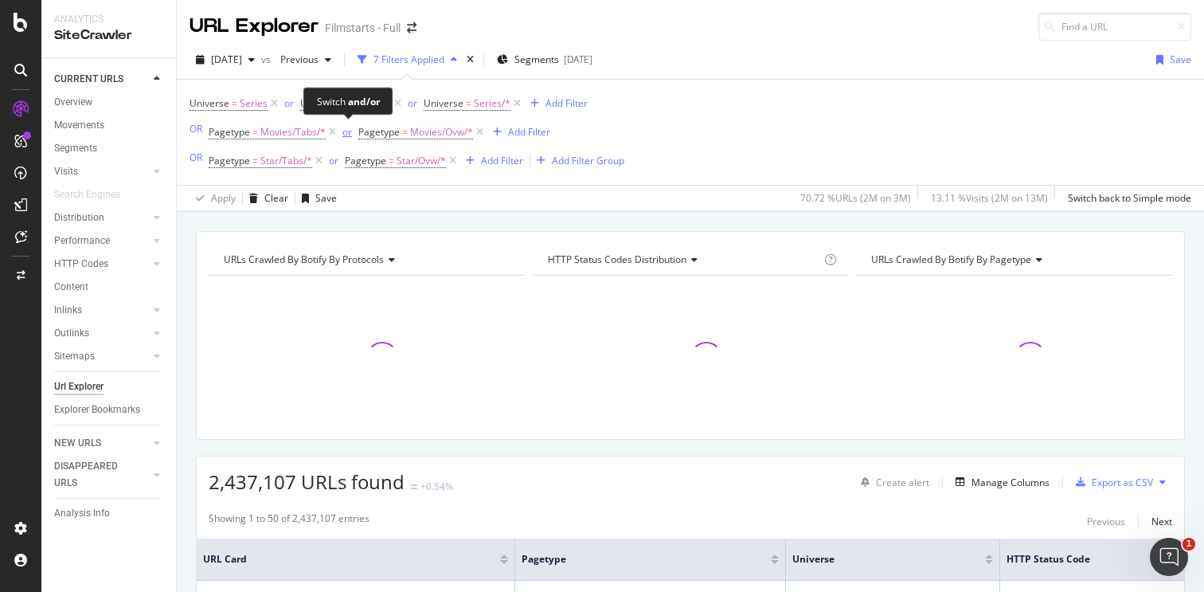
click at [346, 137] on div "or" at bounding box center [348, 132] width 10 height 14
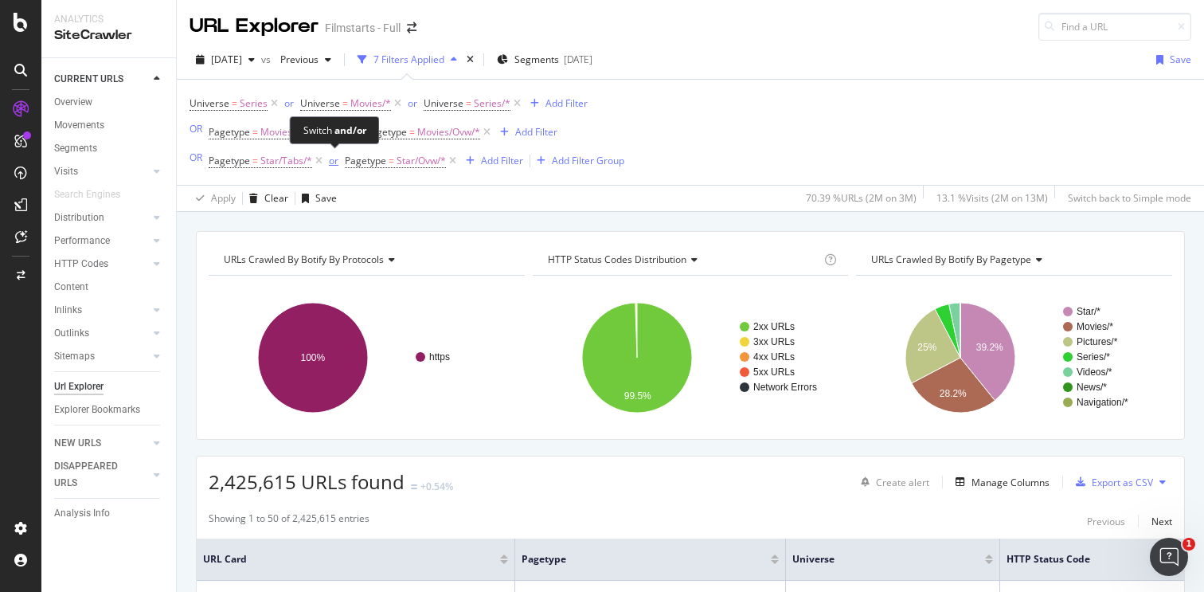
click at [333, 164] on div "or" at bounding box center [334, 161] width 10 height 14
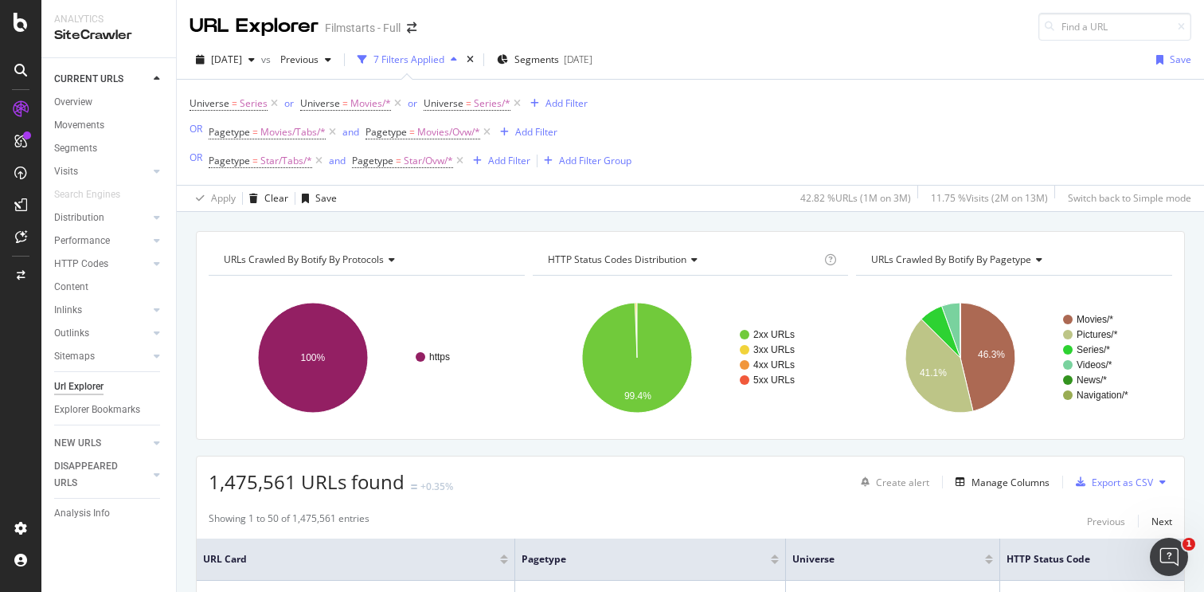
click at [1010, 257] on span "URLs Crawled By Botify By pagetype" at bounding box center [951, 260] width 160 height 14
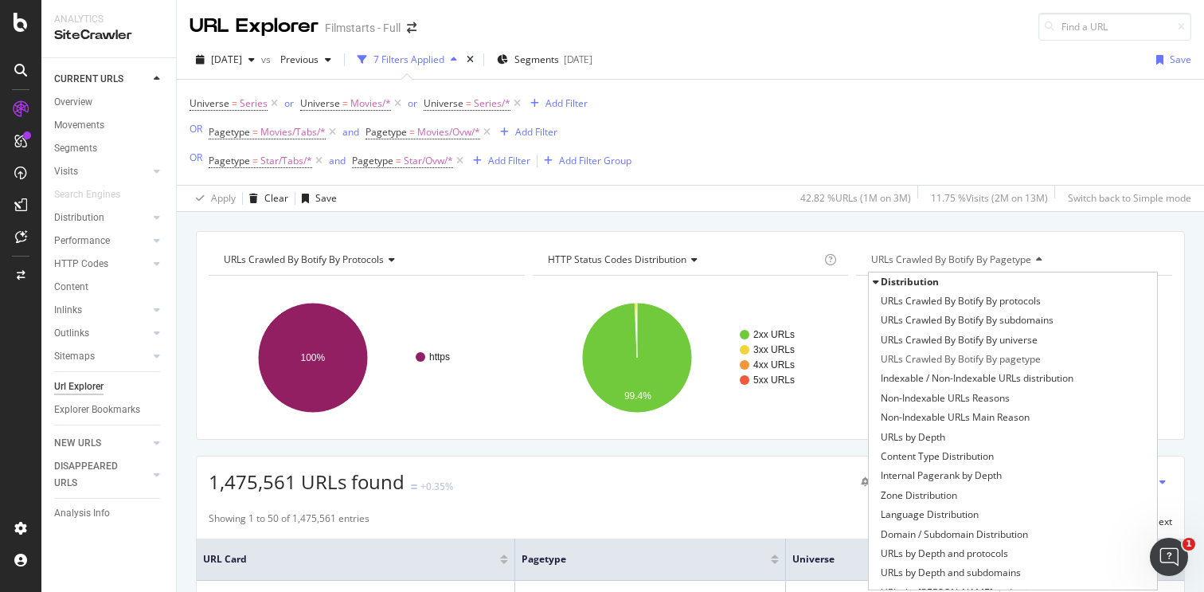
click at [958, 264] on span "URLs Crawled By Botify By pagetype" at bounding box center [951, 260] width 160 height 14
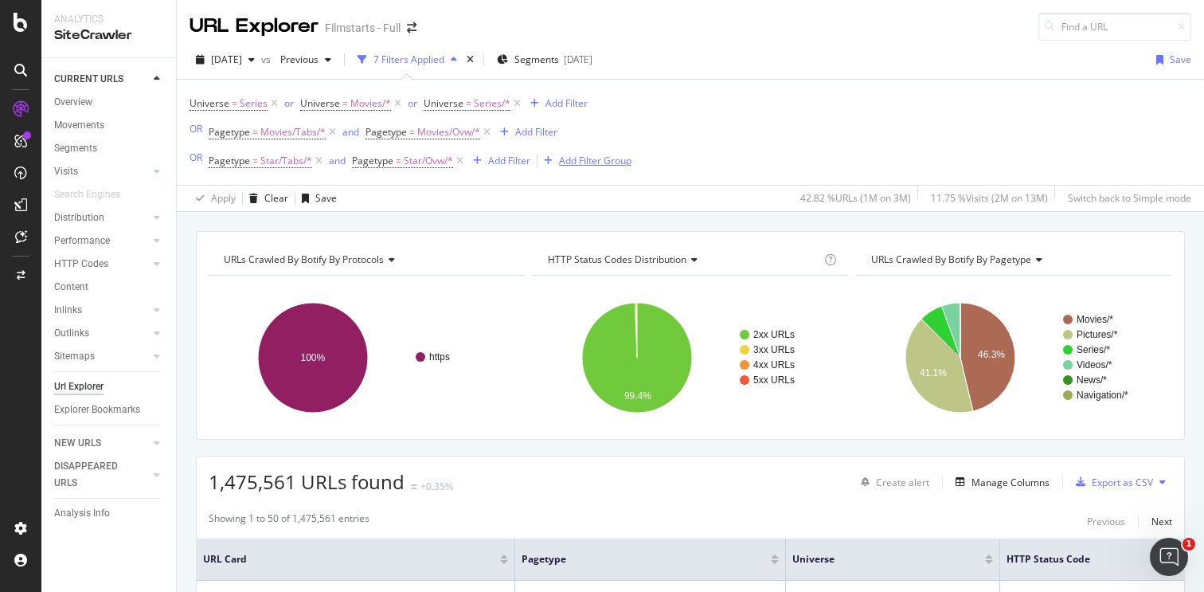
click at [566, 166] on div "Add Filter Group" at bounding box center [595, 161] width 72 height 14
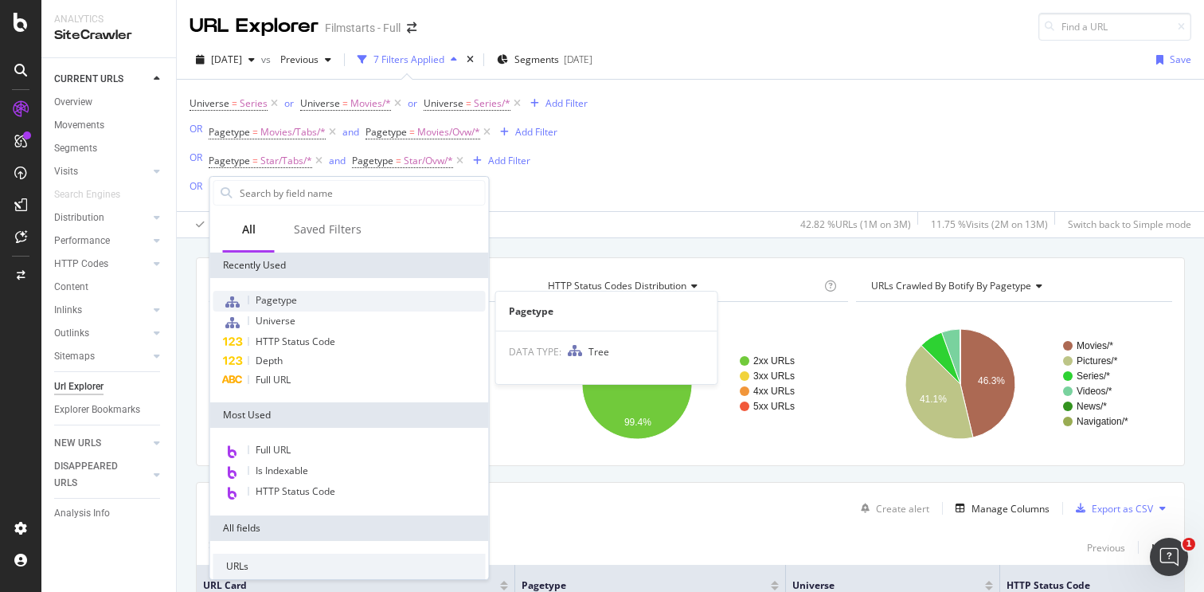
click at [290, 297] on span "Pagetype" at bounding box center [276, 300] width 41 height 14
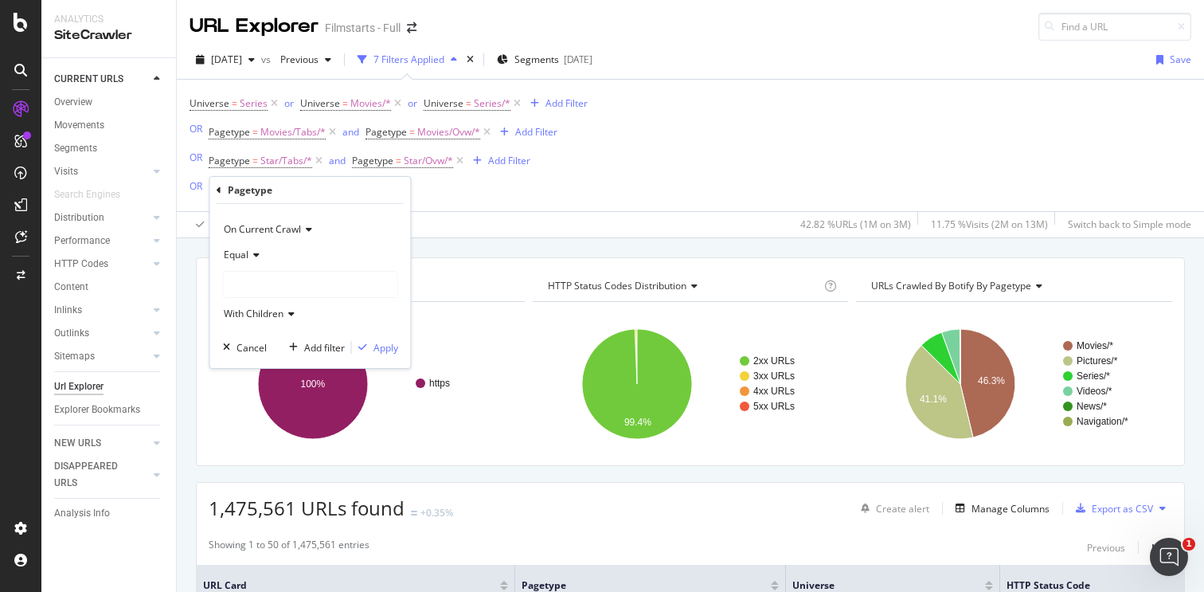
click at [257, 282] on div at bounding box center [311, 284] width 174 height 25
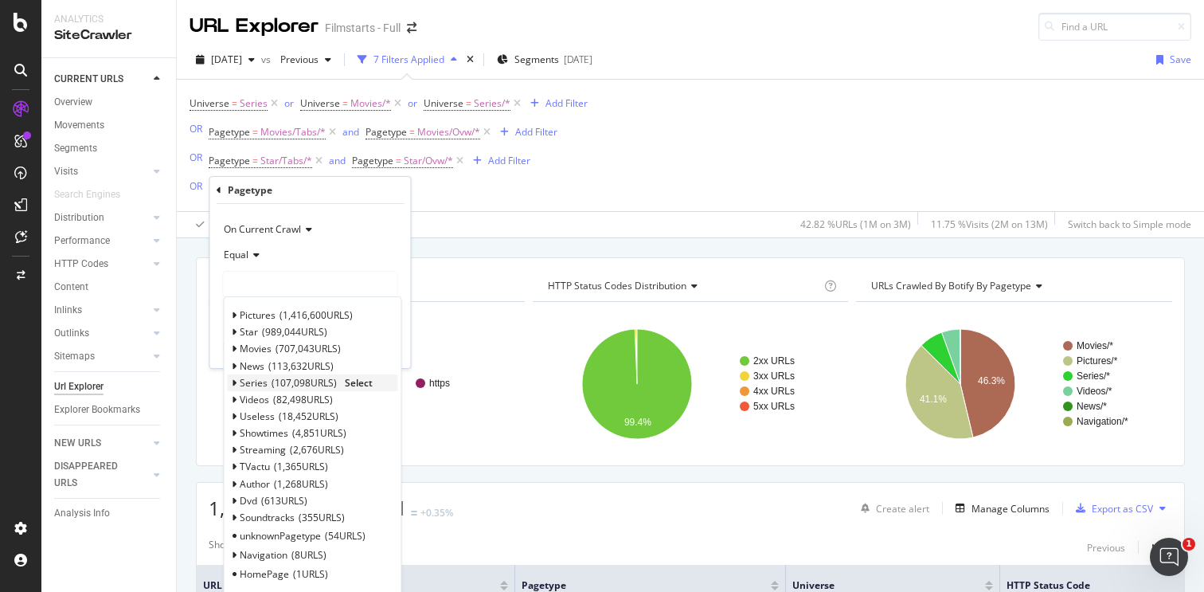
click at [272, 386] on span "107,098 URLS" at bounding box center [304, 383] width 65 height 14
click at [280, 405] on span "92,030 URLS" at bounding box center [303, 401] width 60 height 14
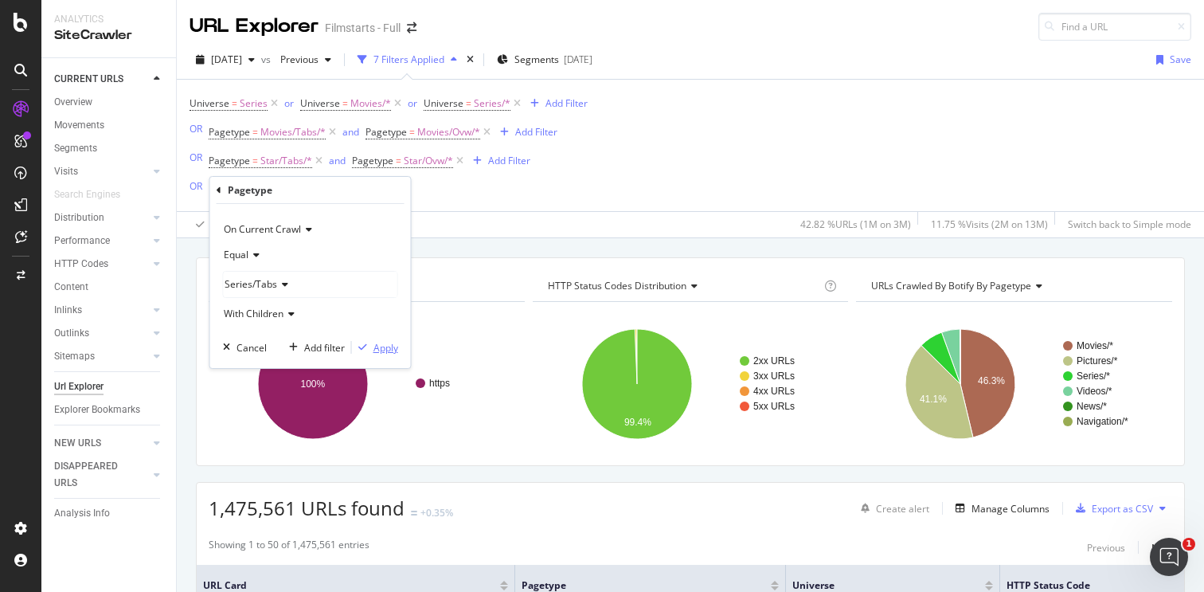
click at [391, 348] on div "Apply" at bounding box center [386, 348] width 25 height 14
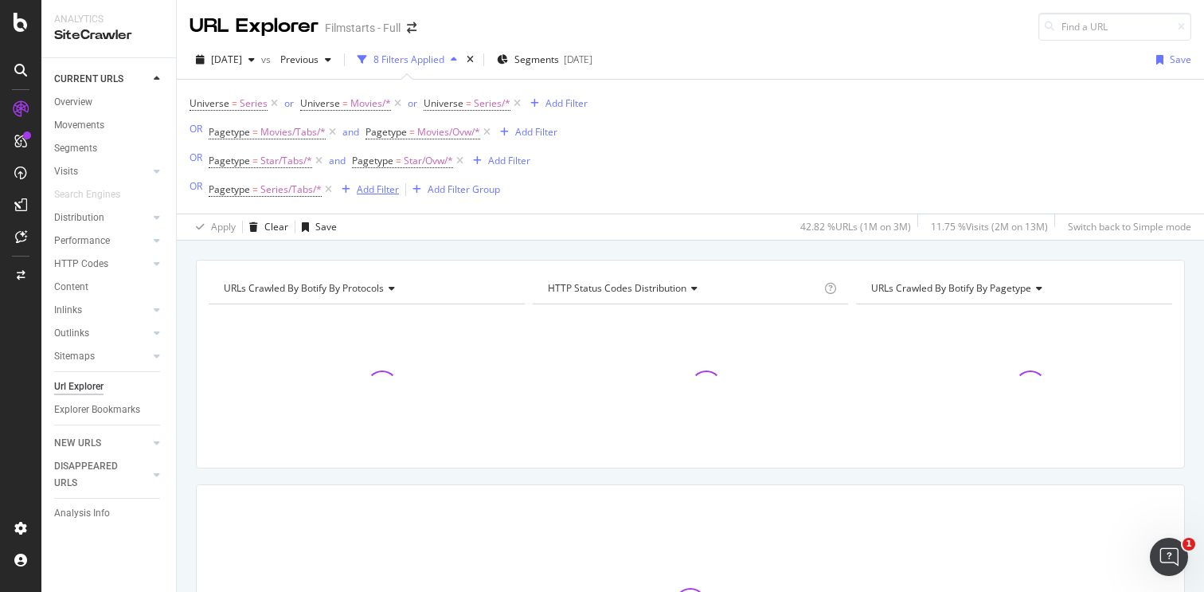
click at [380, 190] on div "Add Filter" at bounding box center [378, 189] width 42 height 14
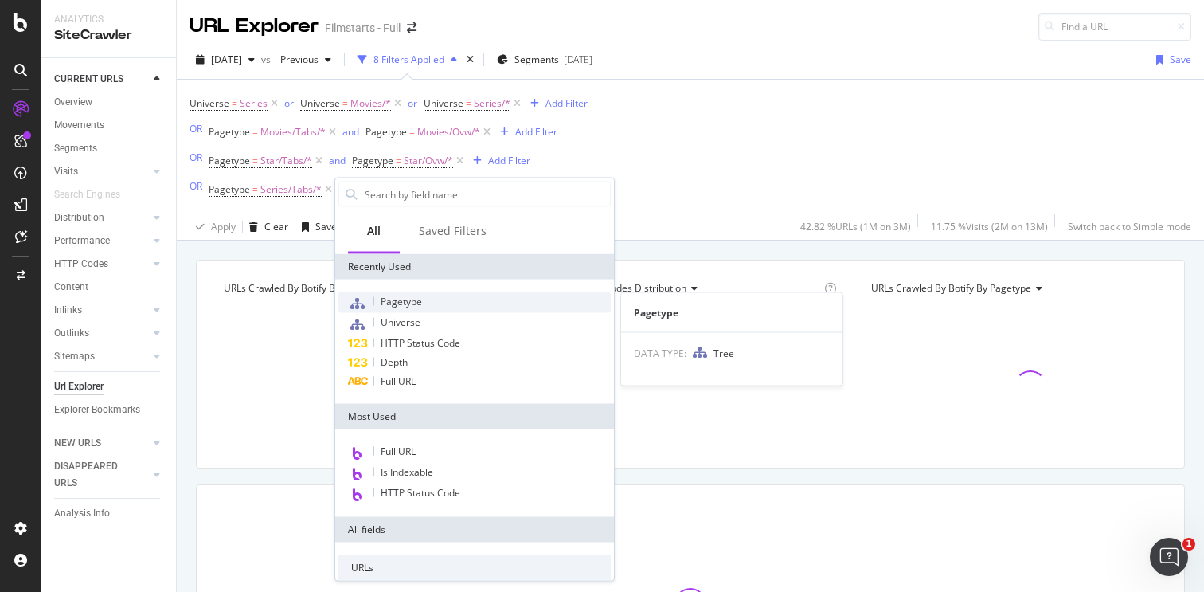
click at [397, 309] on div "Pagetype" at bounding box center [475, 302] width 272 height 21
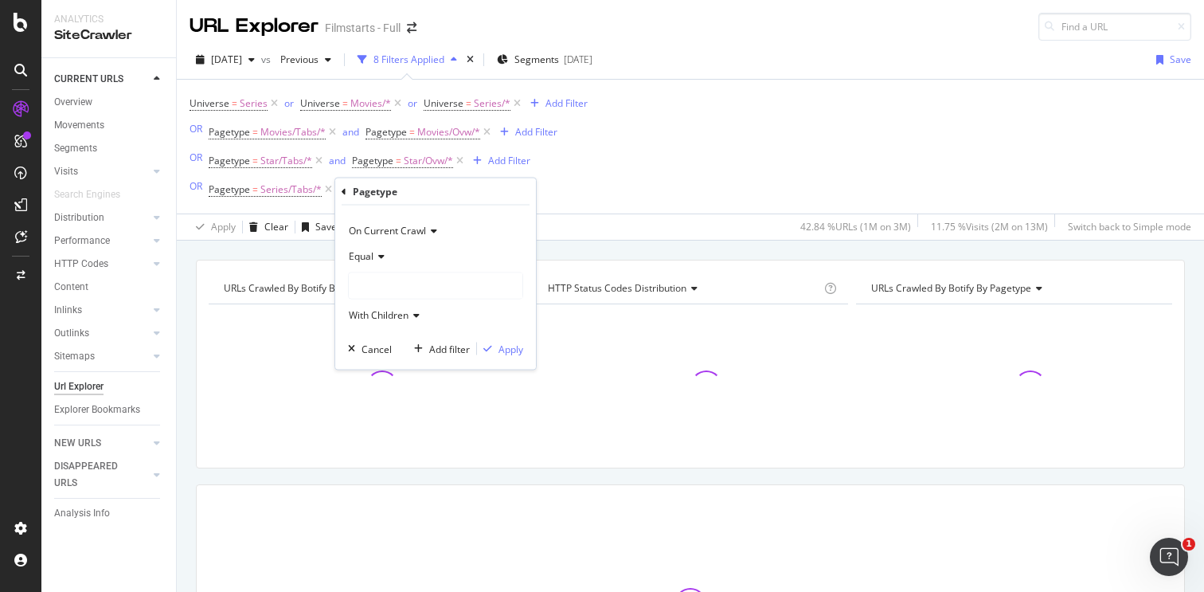
click at [386, 292] on div at bounding box center [436, 285] width 174 height 25
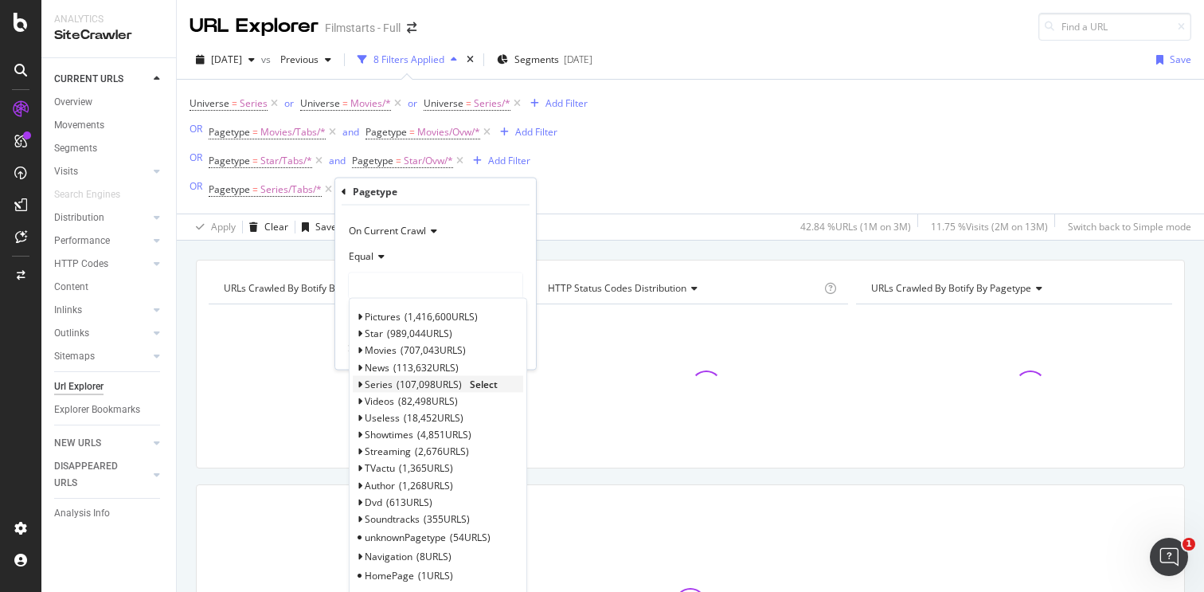
click at [408, 378] on span "107,098 URLS" at bounding box center [429, 384] width 65 height 14
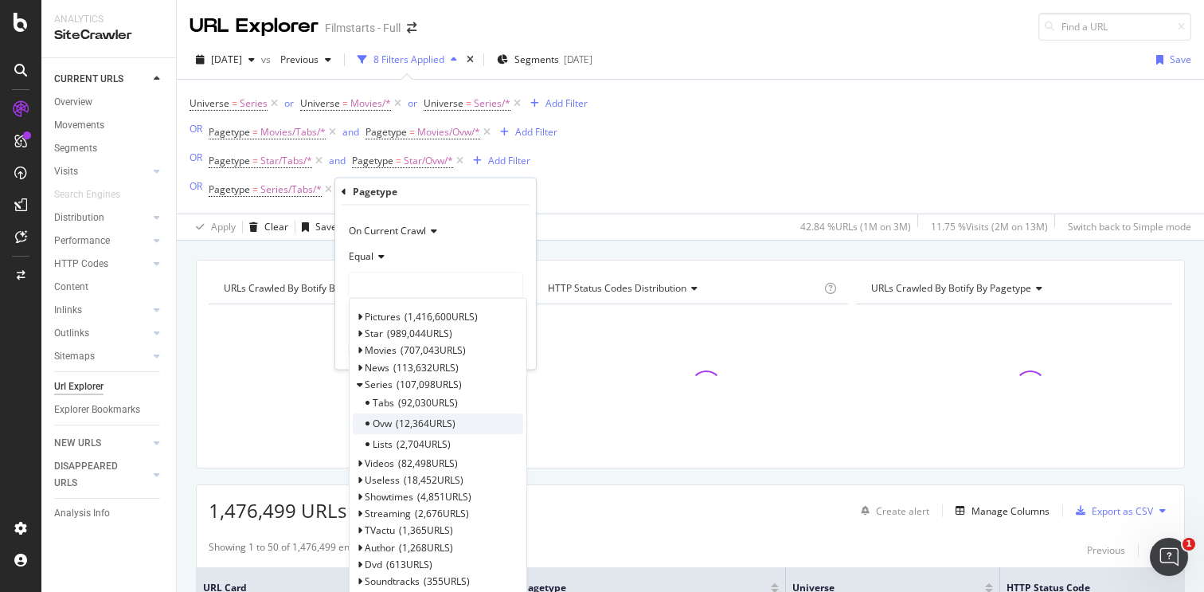
click at [409, 417] on span "12,364 URLS" at bounding box center [426, 424] width 60 height 14
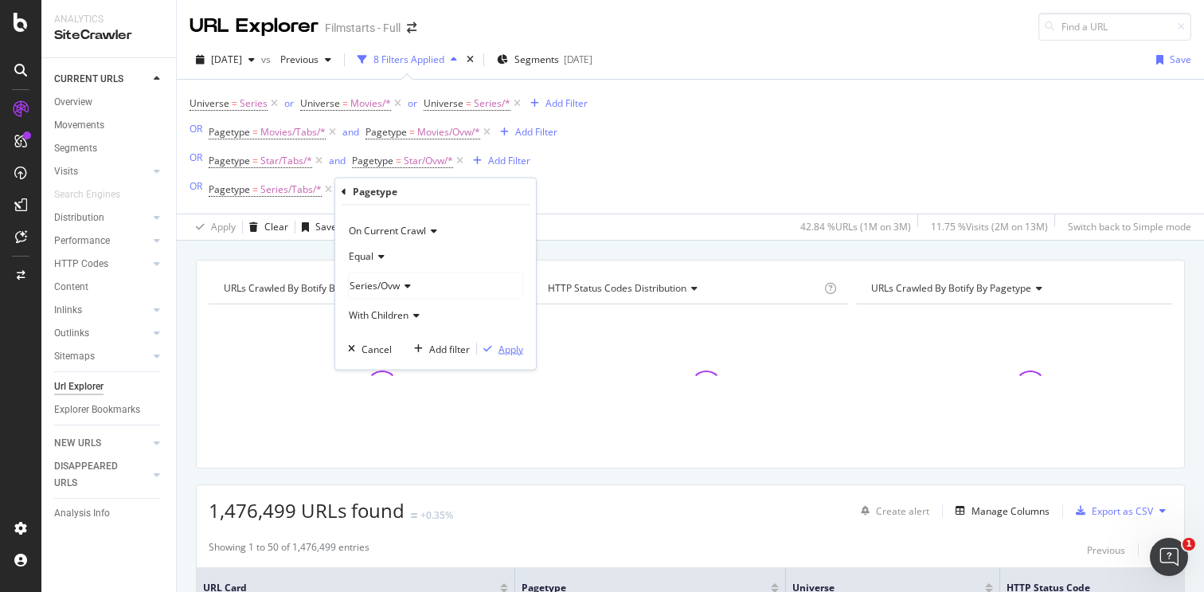
click at [504, 347] on div "Apply" at bounding box center [511, 349] width 25 height 14
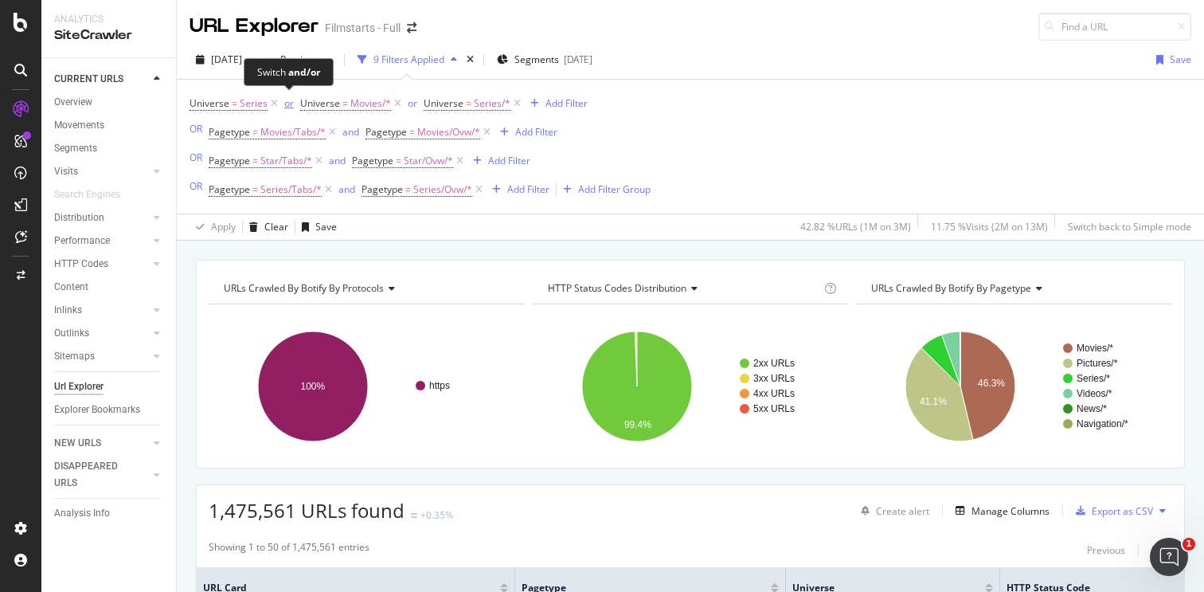
click at [289, 103] on div "or" at bounding box center [289, 103] width 10 height 14
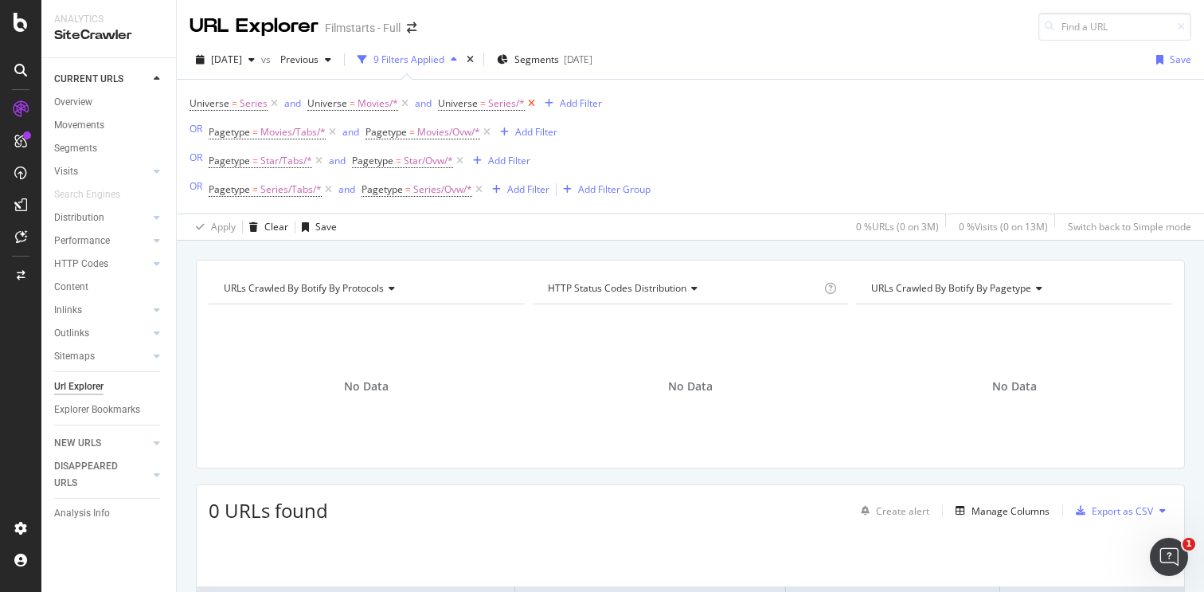
click at [528, 100] on icon at bounding box center [532, 104] width 14 height 16
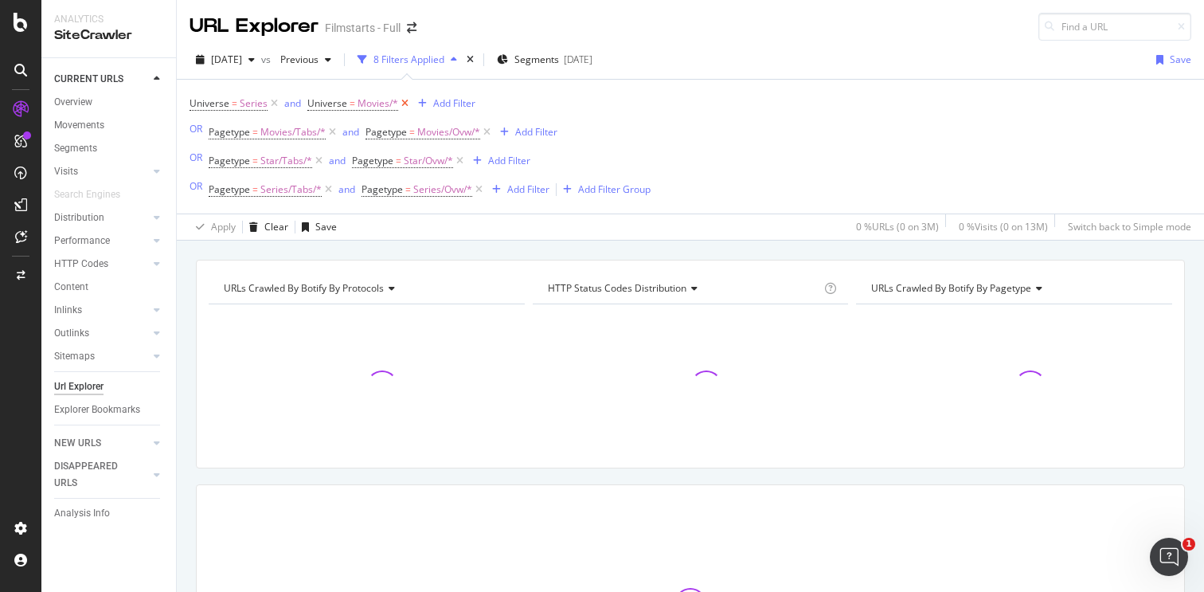
click at [406, 100] on icon at bounding box center [405, 104] width 14 height 16
click at [274, 104] on icon at bounding box center [275, 104] width 14 height 16
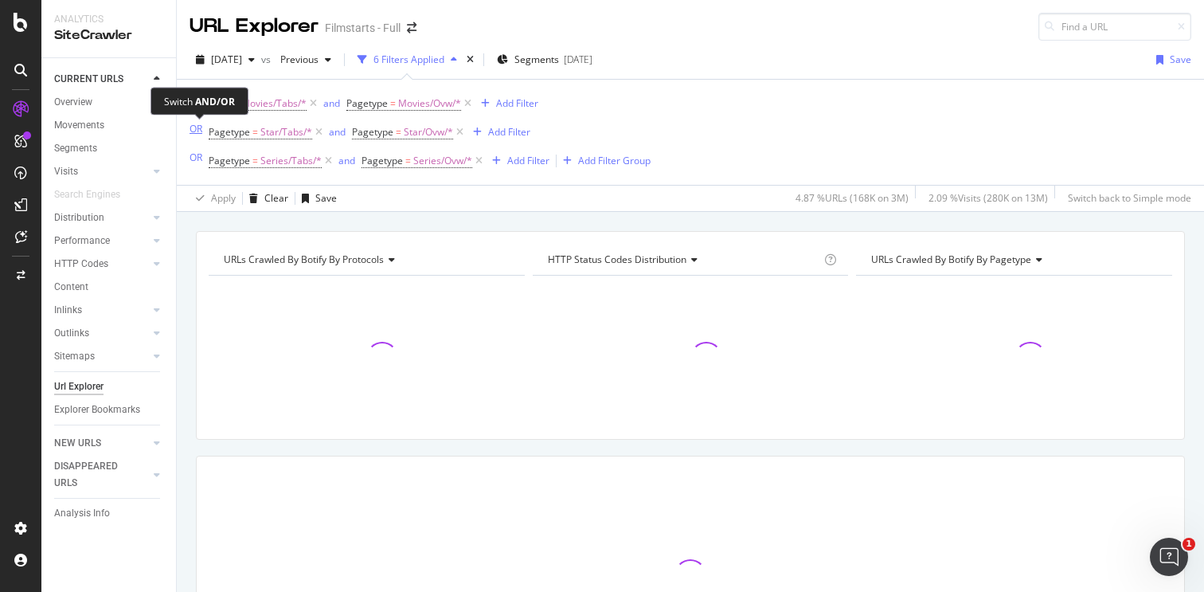
click at [195, 135] on div "OR" at bounding box center [196, 129] width 13 height 14
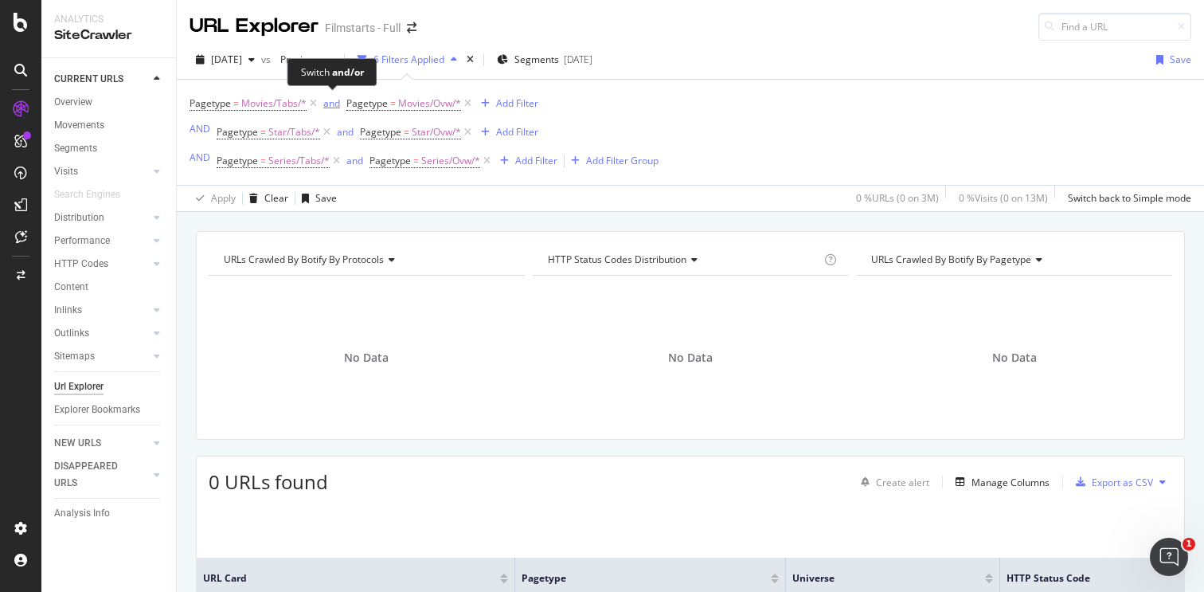
click at [335, 104] on div "and" at bounding box center [331, 103] width 17 height 14
click at [346, 131] on div "and" at bounding box center [345, 132] width 17 height 14
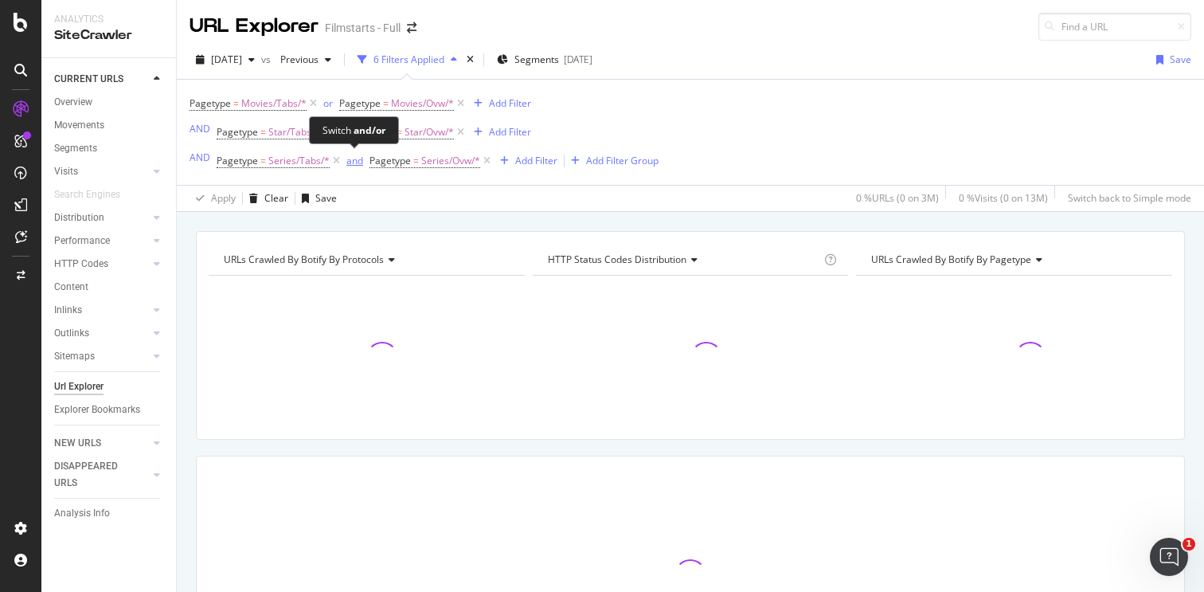
click at [355, 162] on div "and" at bounding box center [355, 161] width 17 height 14
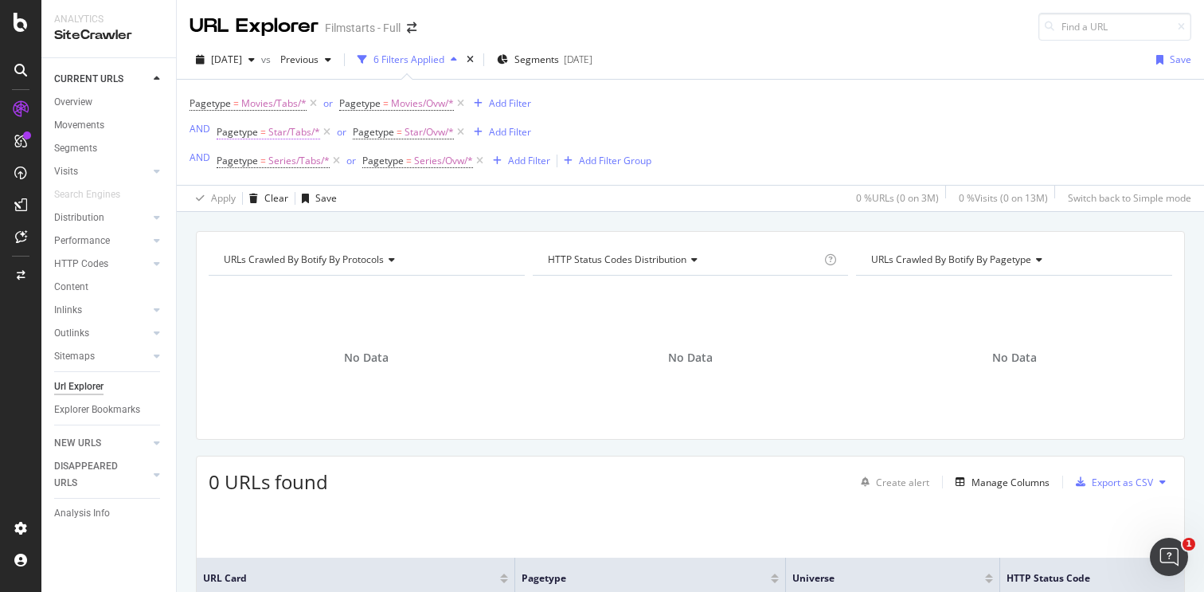
click at [279, 127] on span "Star/Tabs/*" at bounding box center [294, 132] width 52 height 22
click at [589, 117] on div "Pagetype = Movies/Tabs/* or Pagetype = Movies/Ovw/* Add Filter AND Pagetype = S…" at bounding box center [421, 132] width 462 height 80
drag, startPoint x: 227, startPoint y: 135, endPoint x: 225, endPoint y: 121, distance: 13.6
click at [225, 121] on span "Pagetype = Star/Tabs/*" at bounding box center [275, 132] width 117 height 22
click at [327, 132] on icon at bounding box center [327, 132] width 14 height 16
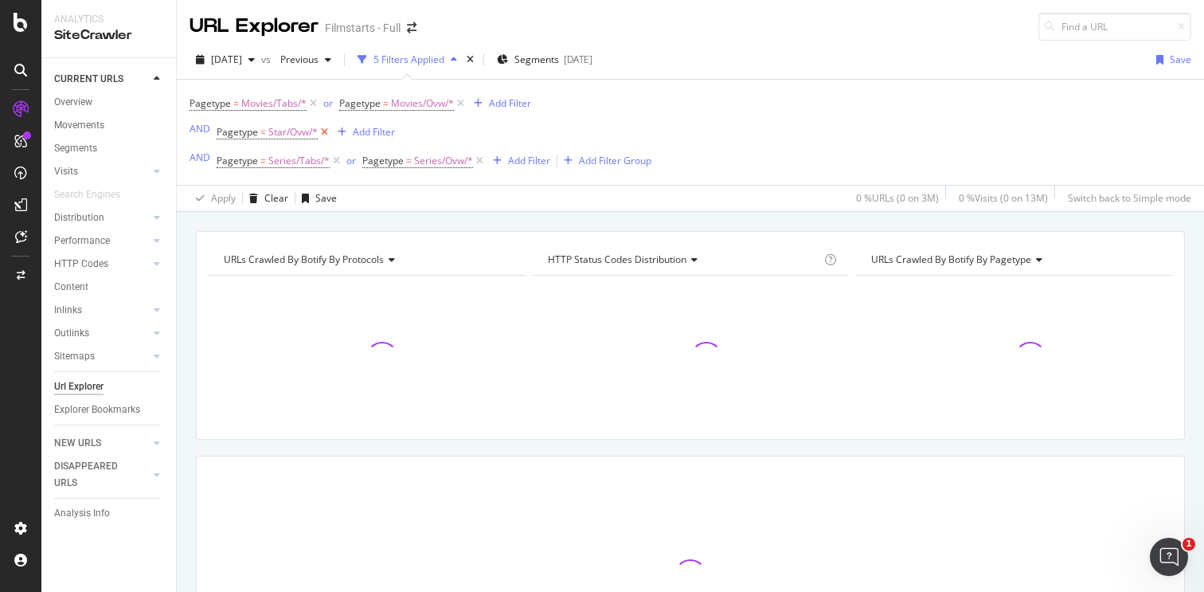
click at [325, 132] on icon at bounding box center [325, 132] width 14 height 16
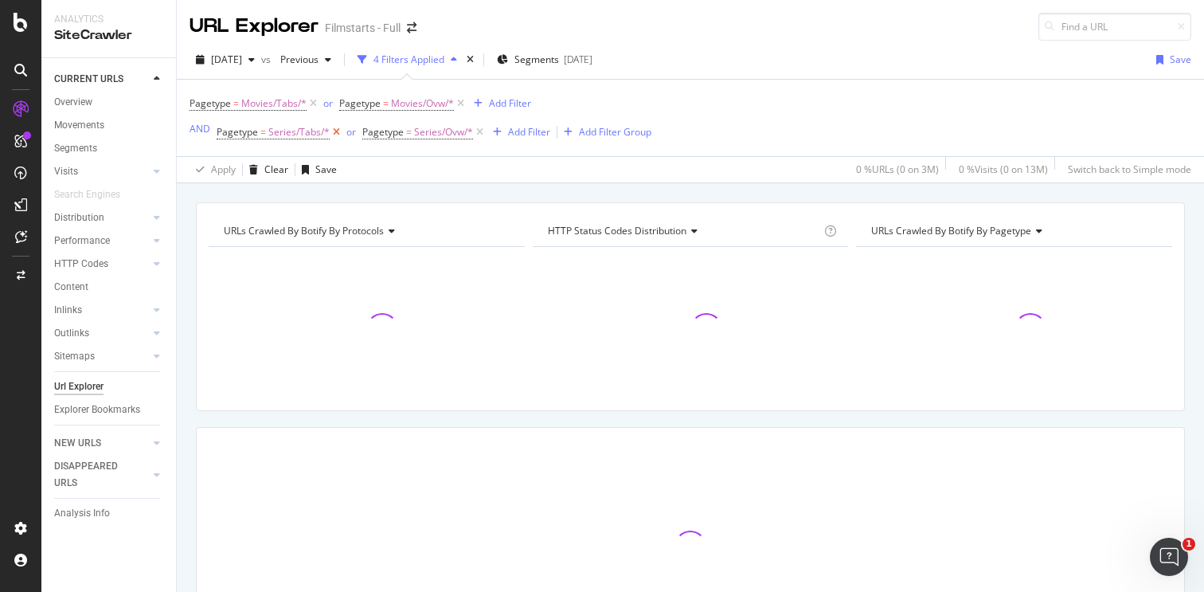
click at [337, 132] on icon at bounding box center [337, 132] width 14 height 16
click at [333, 132] on icon at bounding box center [334, 132] width 14 height 16
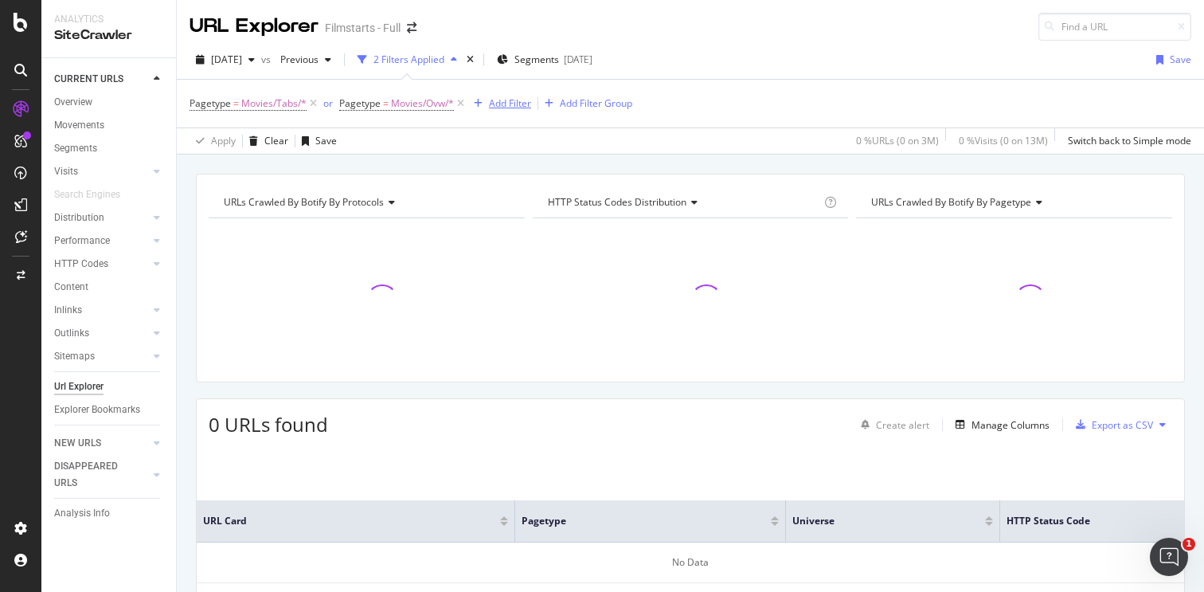
click at [508, 106] on div "Add Filter" at bounding box center [510, 103] width 42 height 14
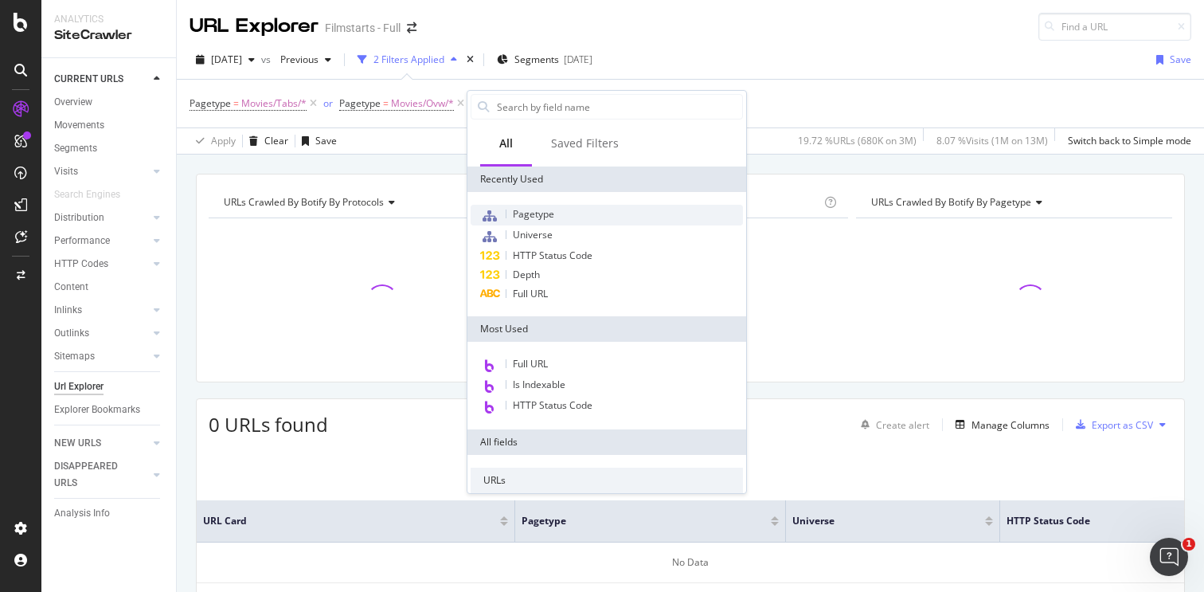
click at [555, 211] on div "Pagetype" at bounding box center [607, 215] width 272 height 21
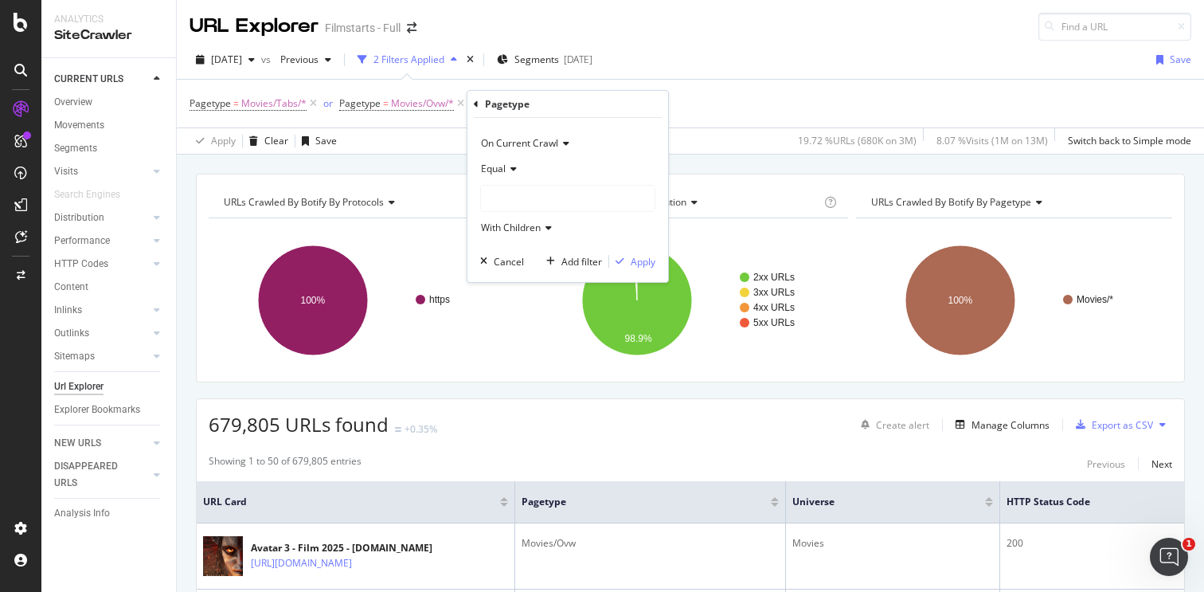
click at [517, 197] on div at bounding box center [568, 198] width 174 height 25
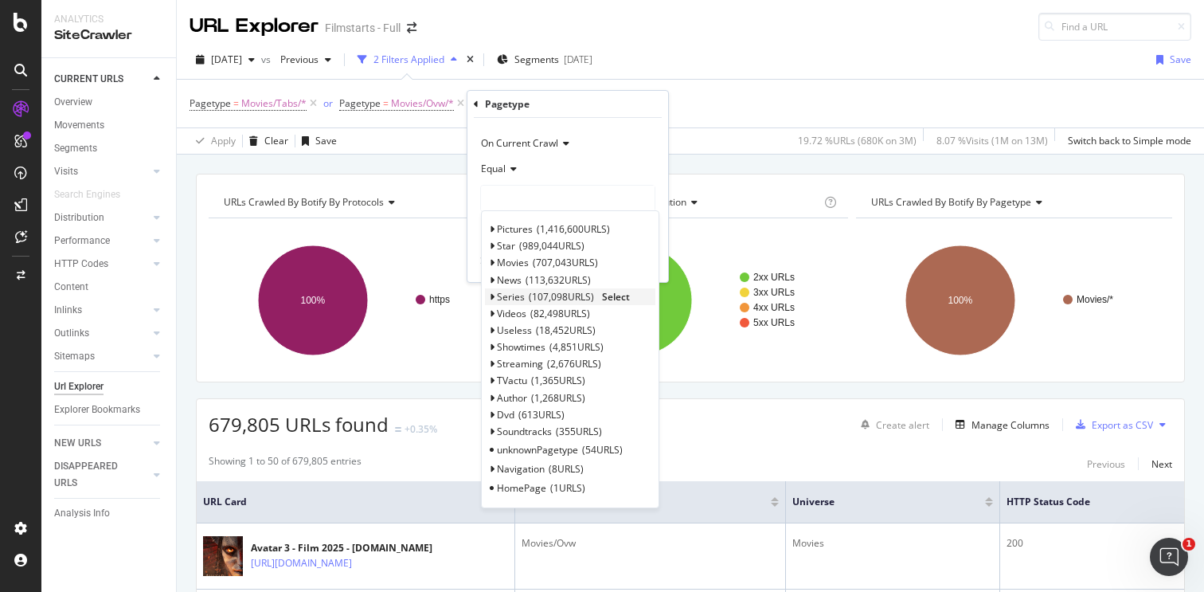
click at [513, 299] on span "Series" at bounding box center [511, 297] width 28 height 14
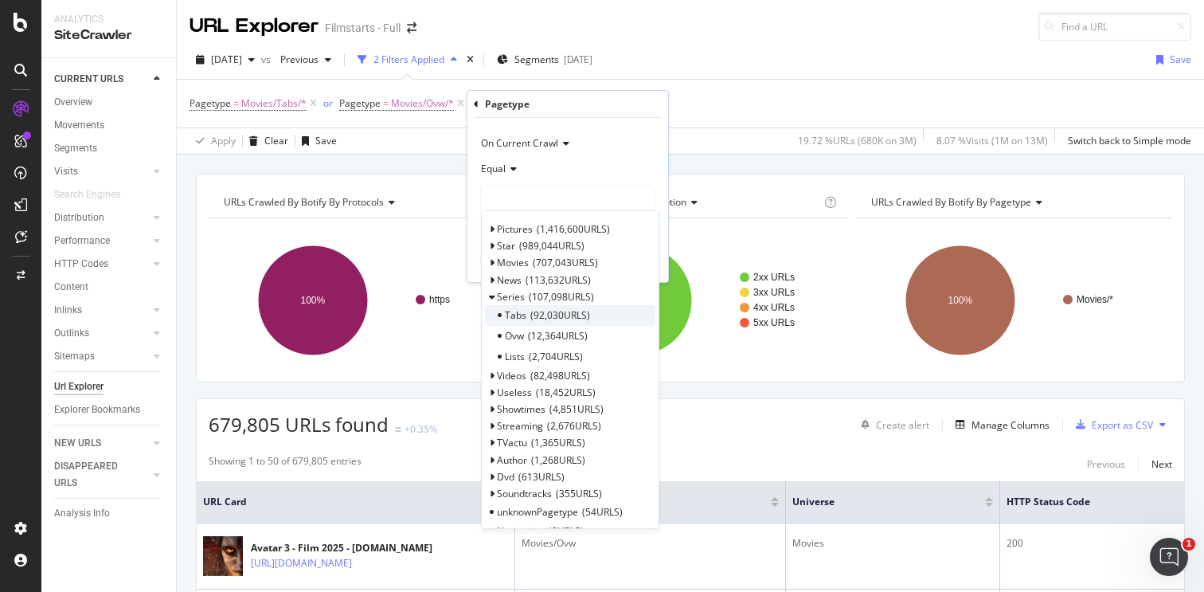
click at [523, 319] on span "Tabs" at bounding box center [516, 315] width 22 height 14
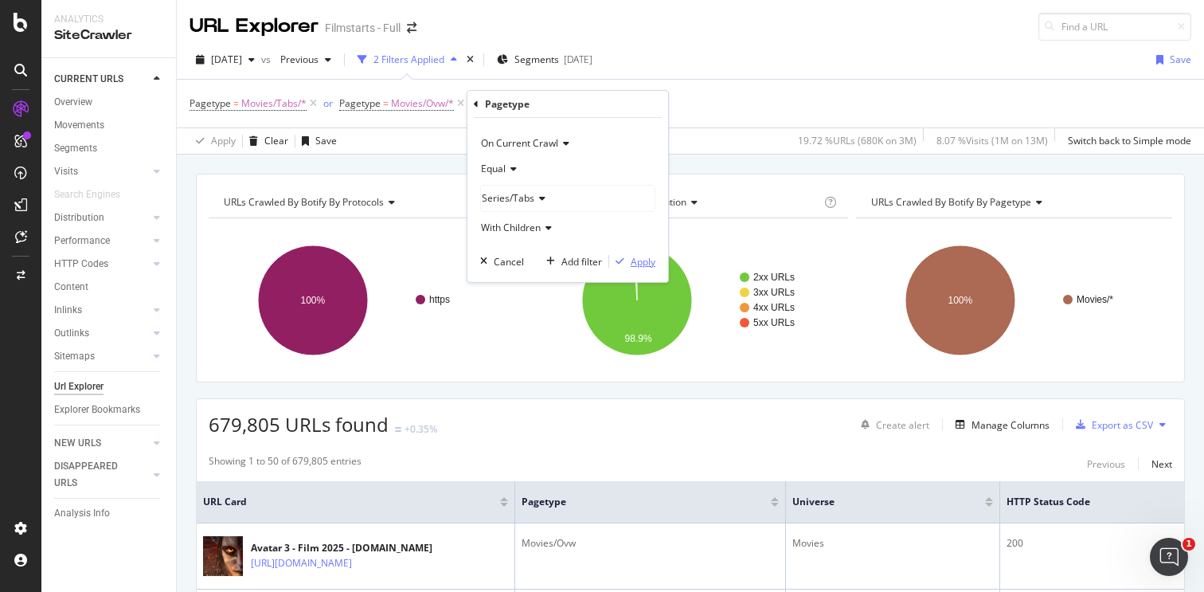
click at [640, 262] on div "Apply" at bounding box center [643, 262] width 25 height 14
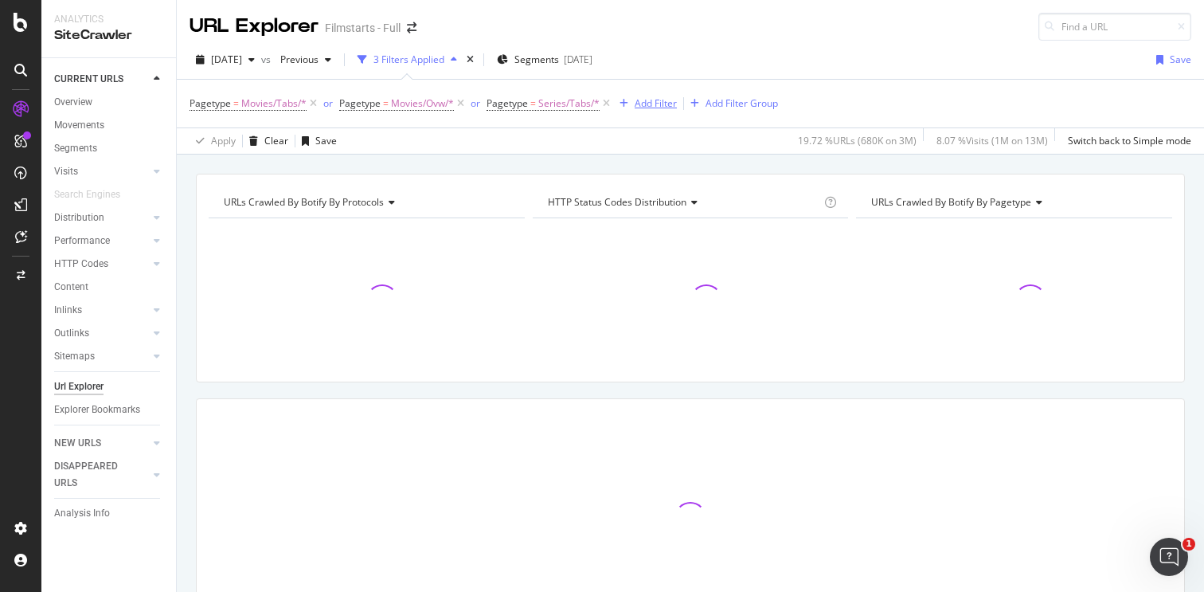
click at [641, 102] on div "Add Filter" at bounding box center [656, 103] width 42 height 14
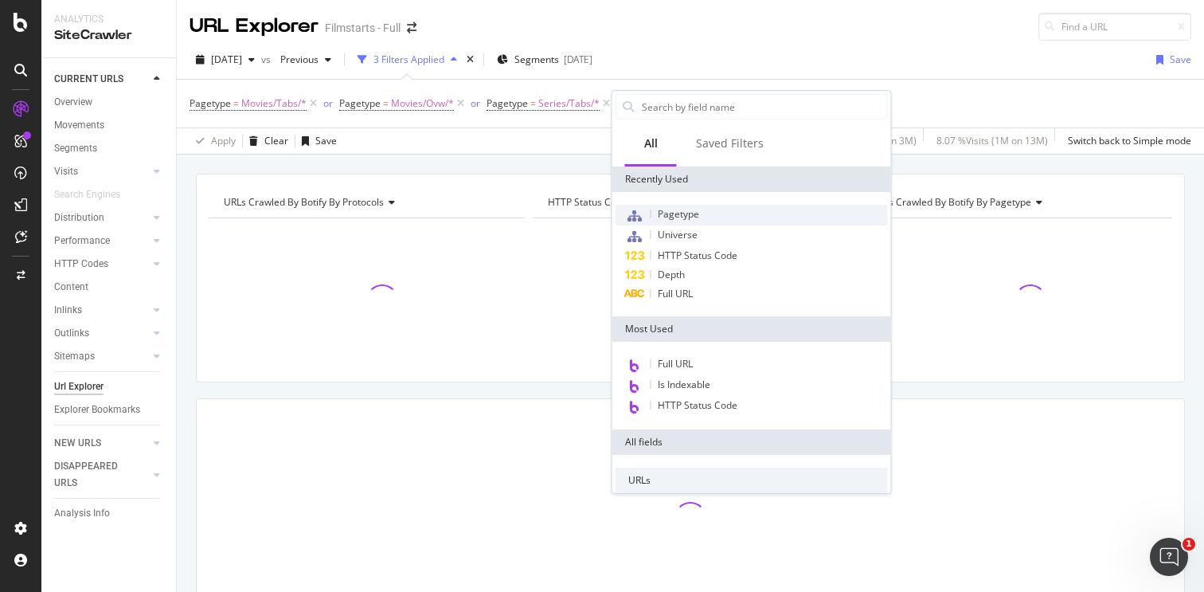
click at [675, 213] on span "Pagetype" at bounding box center [678, 214] width 41 height 14
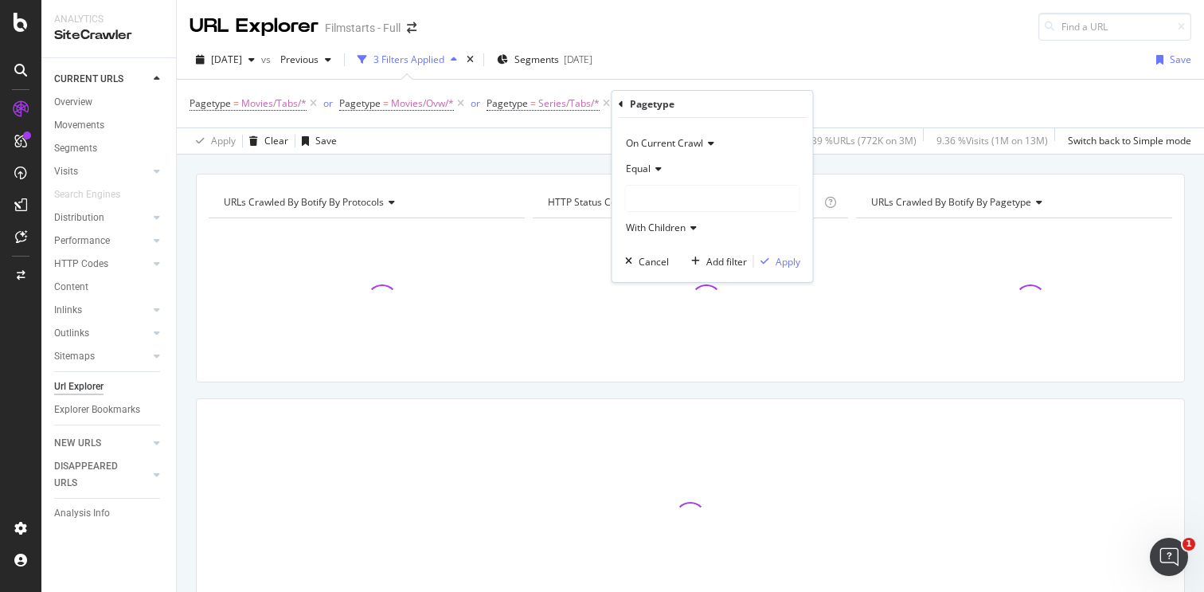
click at [666, 200] on div at bounding box center [713, 198] width 174 height 25
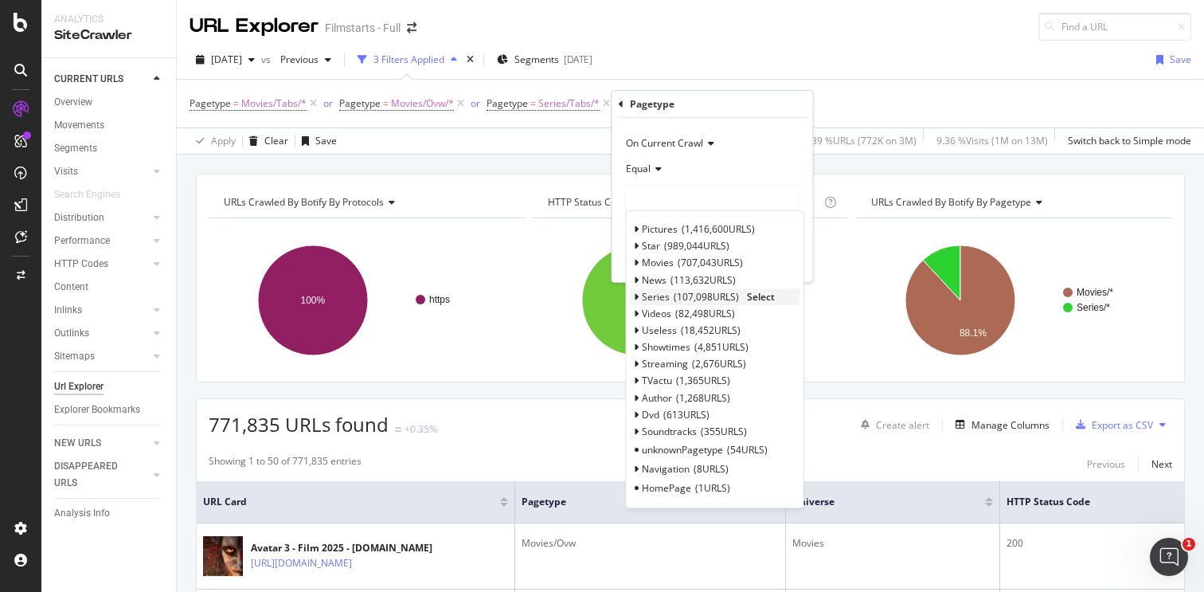
click at [684, 299] on span "107,098 URLS" at bounding box center [706, 297] width 65 height 14
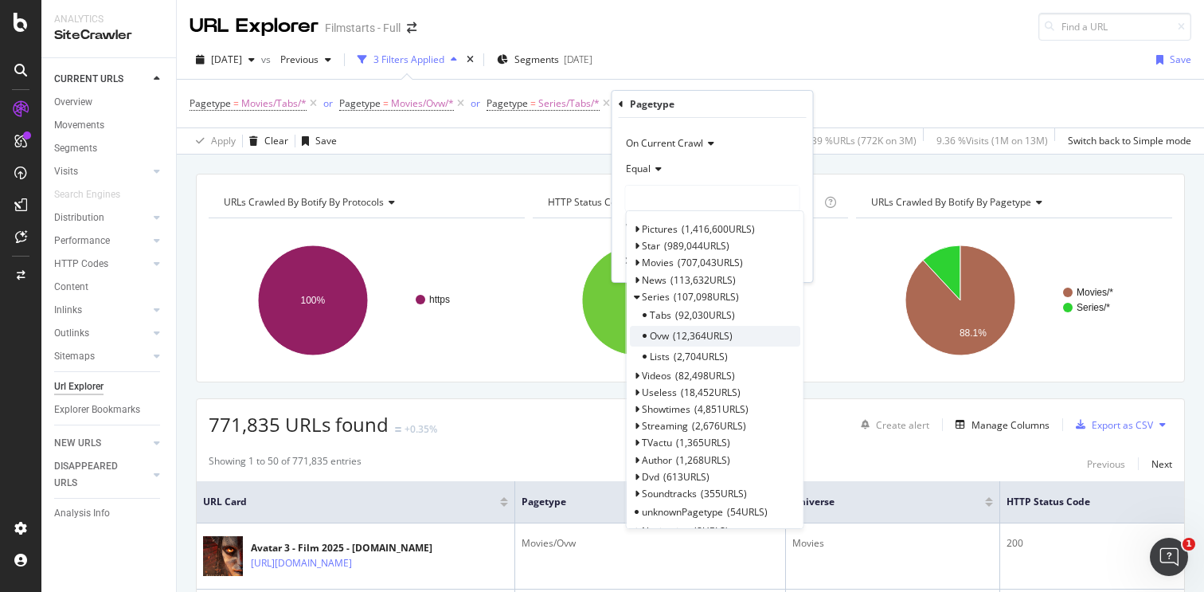
click at [689, 338] on span "12,364 URLS" at bounding box center [703, 336] width 60 height 14
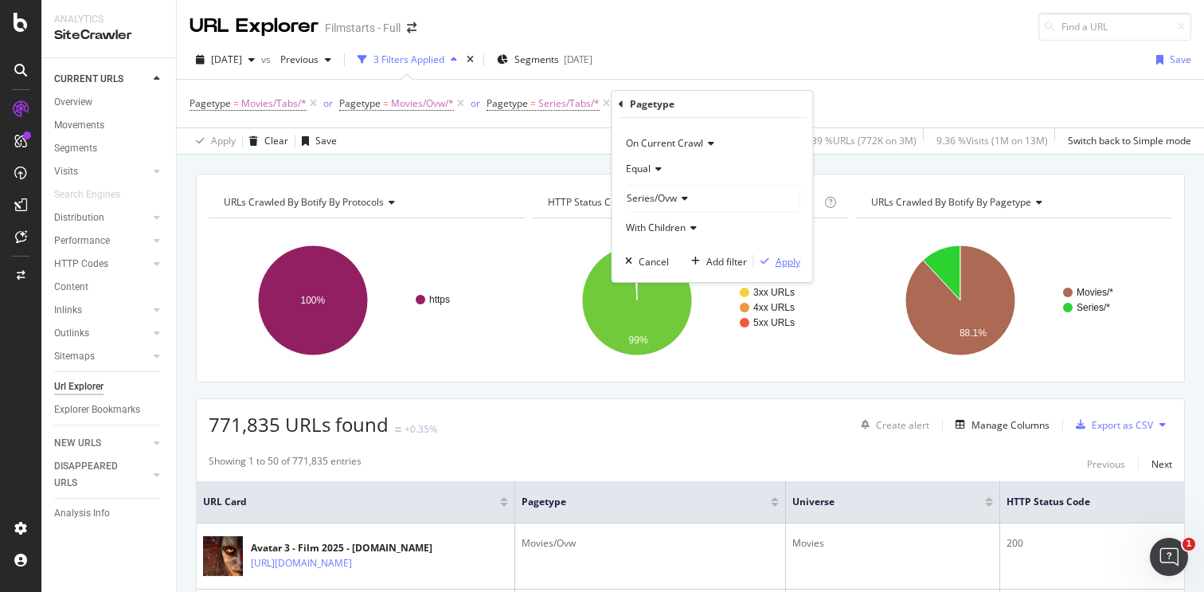
click at [797, 264] on div "Apply" at bounding box center [788, 262] width 25 height 14
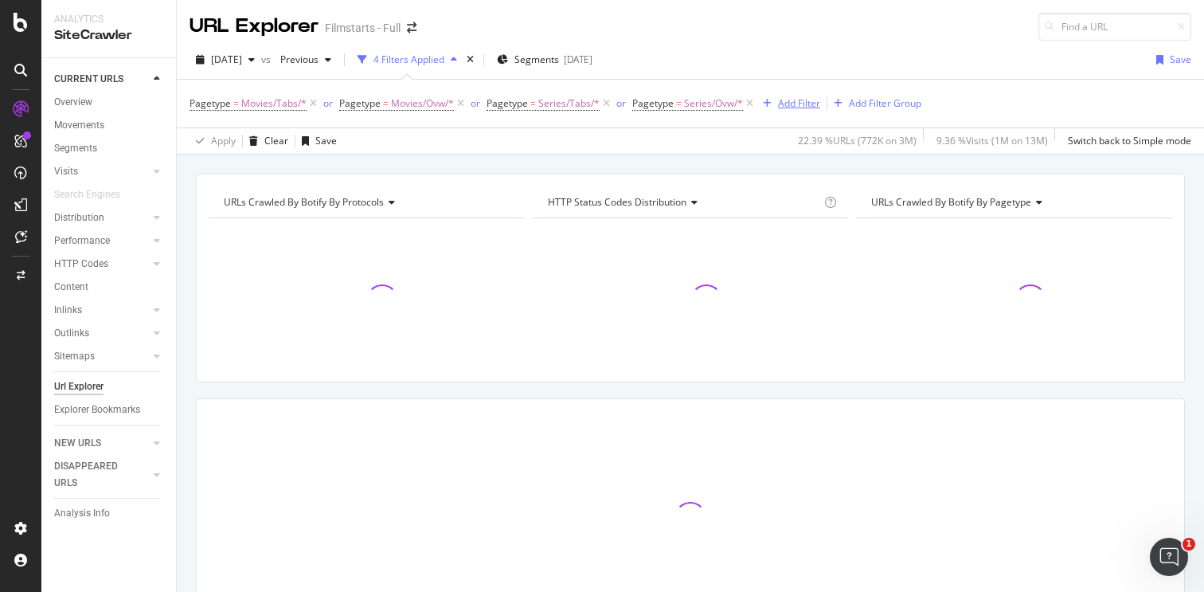
click at [793, 104] on div "Add Filter" at bounding box center [799, 103] width 42 height 14
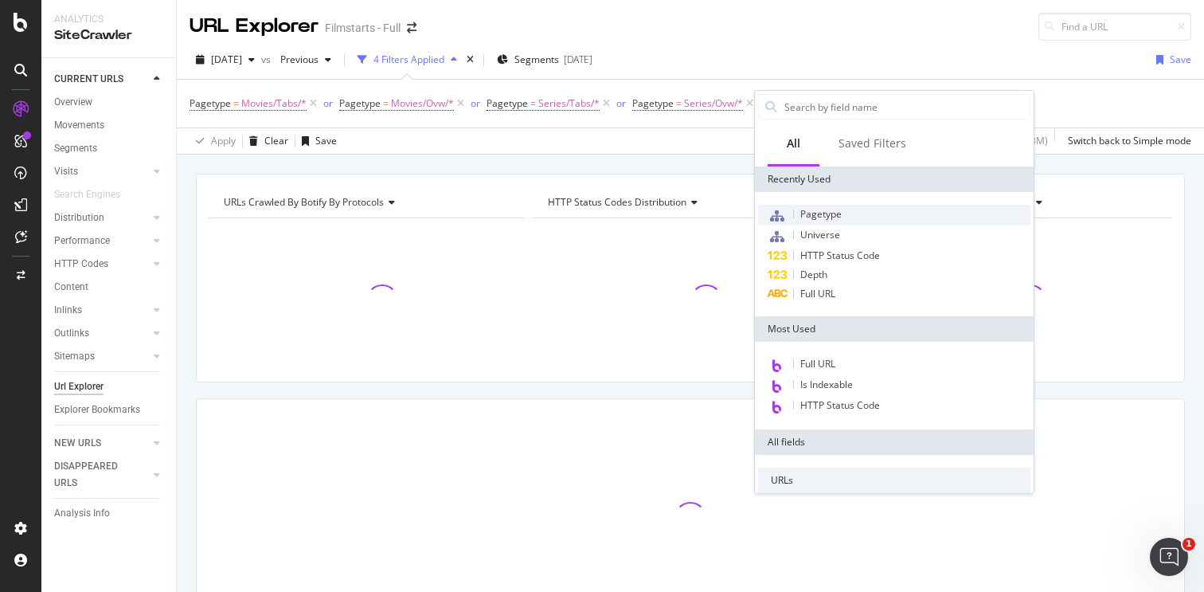
click at [832, 207] on span "Pagetype" at bounding box center [821, 214] width 41 height 14
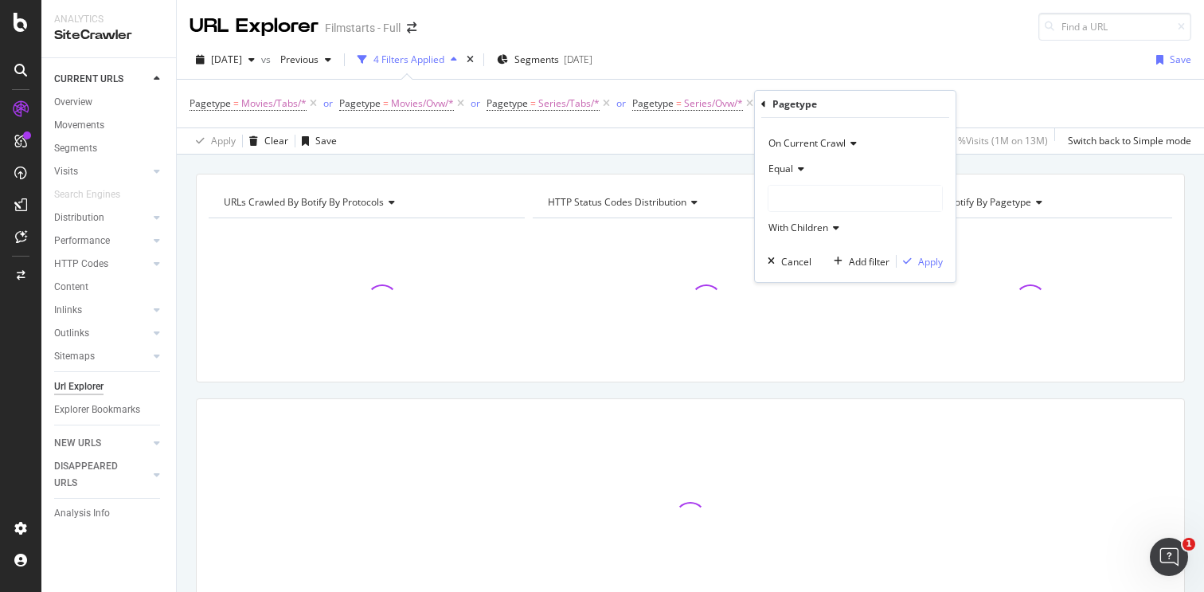
click at [809, 203] on div at bounding box center [856, 198] width 174 height 25
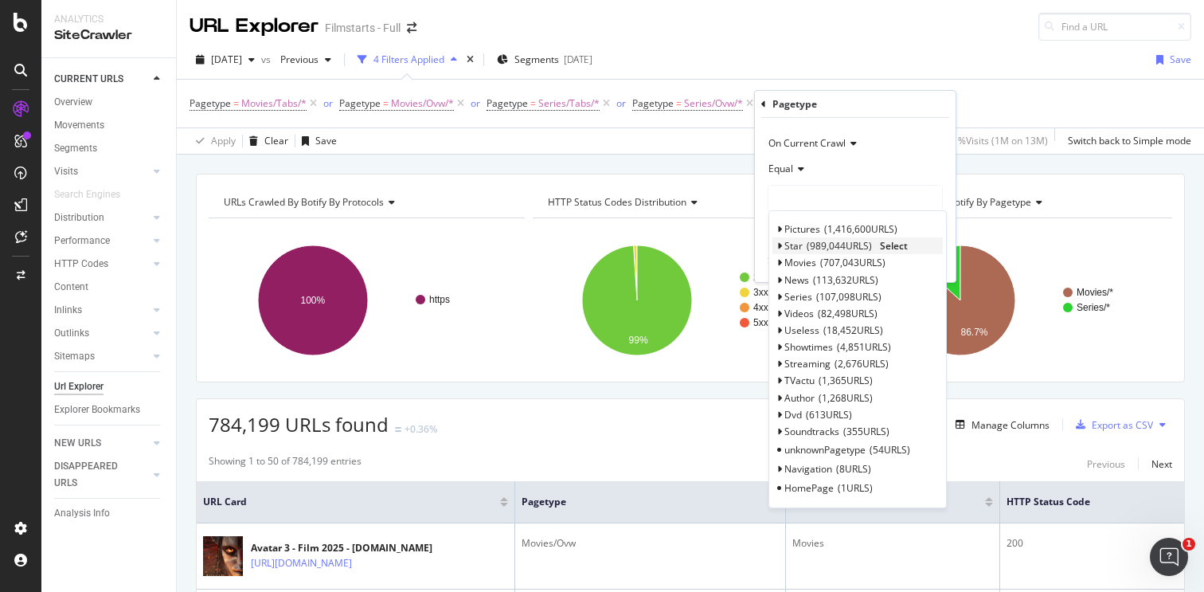
click at [810, 243] on span "989,044 URLS" at bounding box center [839, 246] width 65 height 14
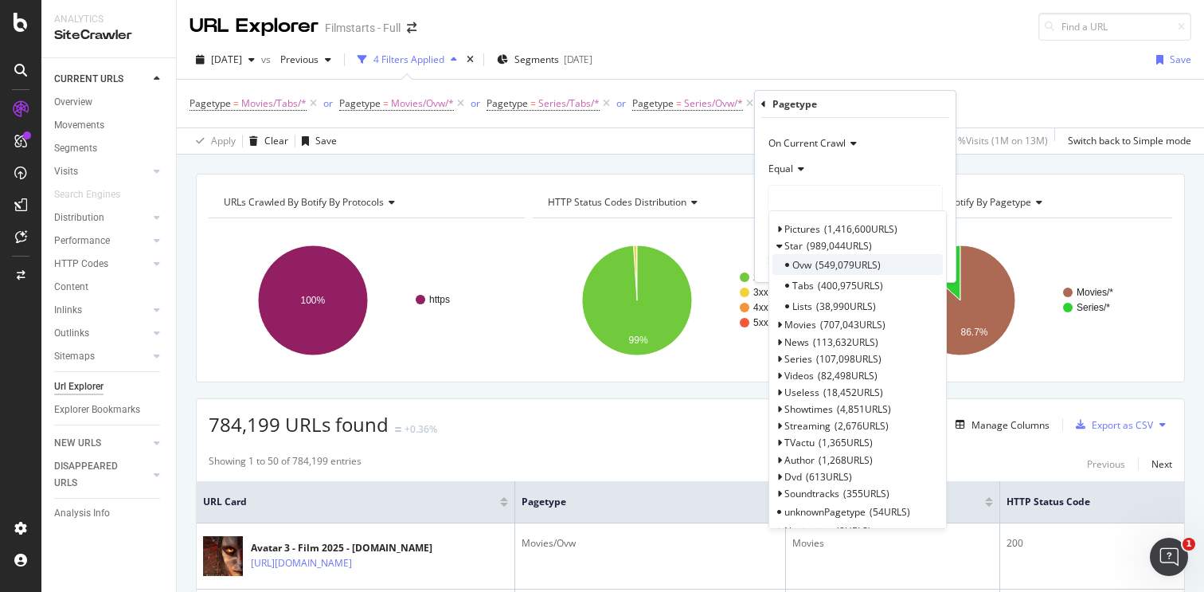
click at [863, 265] on span "549,079 URLS" at bounding box center [848, 265] width 65 height 14
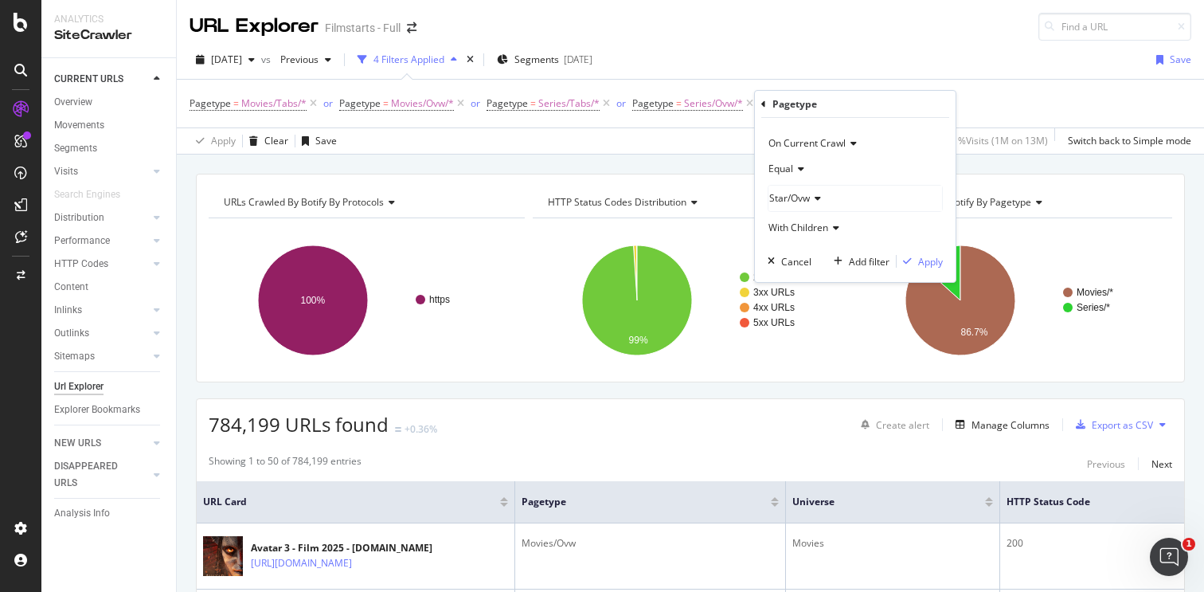
click at [809, 197] on span "Star/Ovw" at bounding box center [789, 198] width 41 height 14
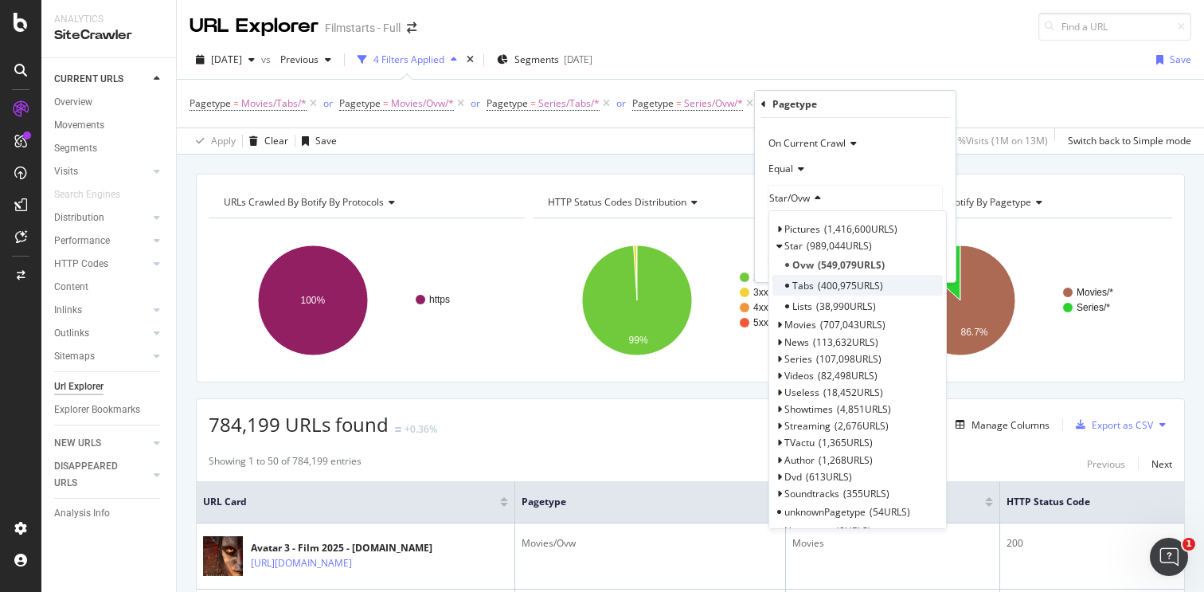
click at [827, 285] on span "400,975 URLS" at bounding box center [850, 286] width 65 height 14
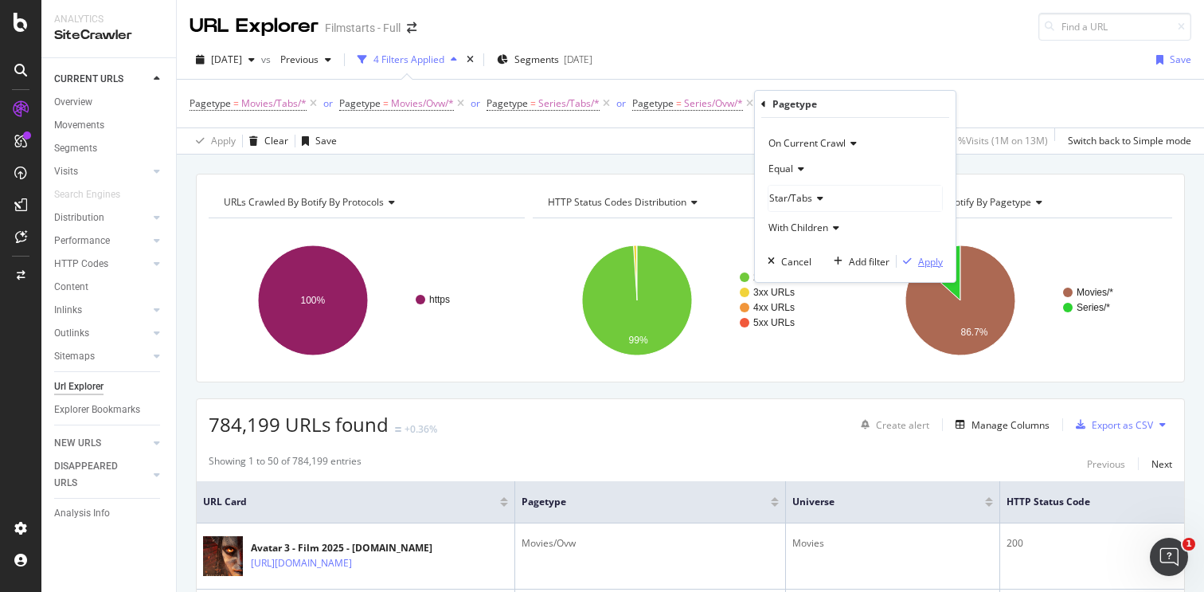
click at [923, 264] on div "Apply" at bounding box center [930, 262] width 25 height 14
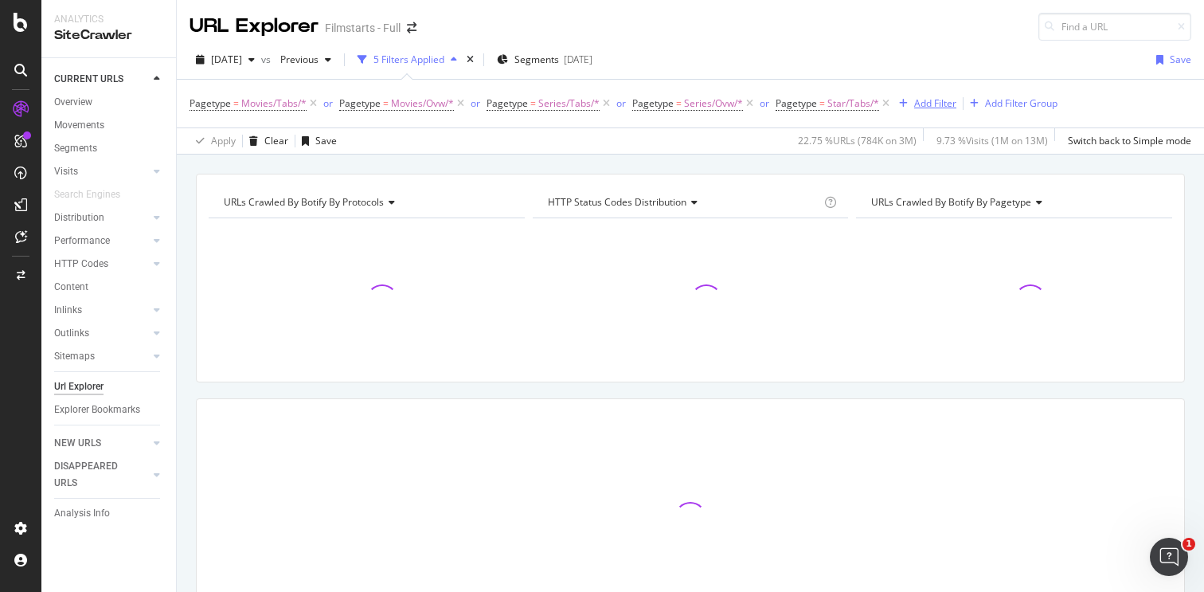
click at [914, 105] on div "Add Filter" at bounding box center [935, 103] width 42 height 14
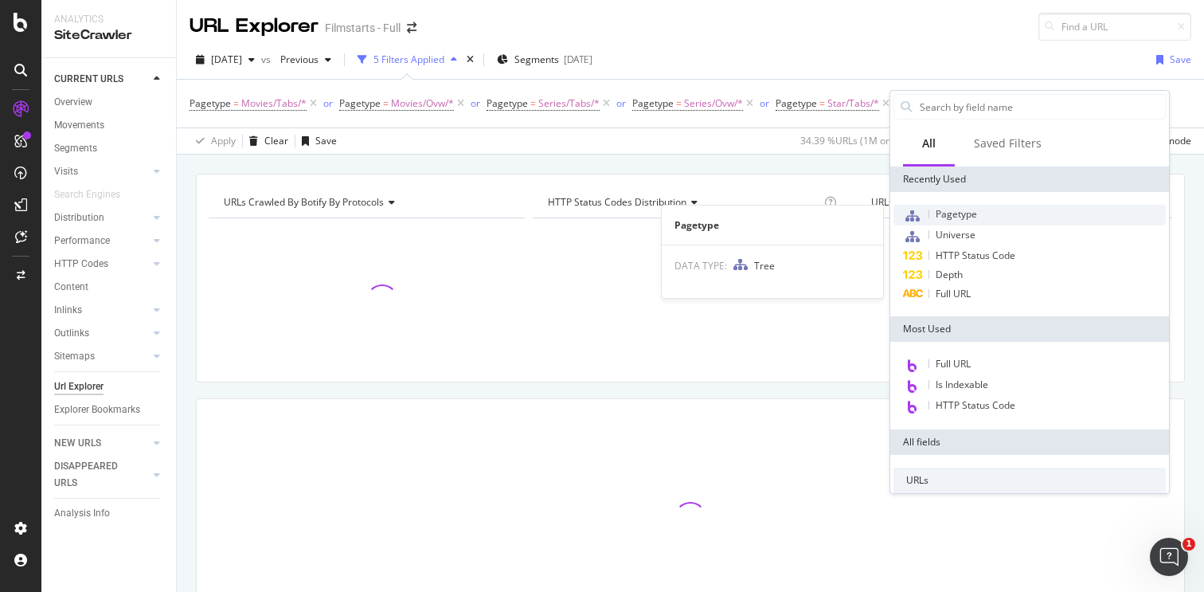
click at [952, 213] on span "Pagetype" at bounding box center [956, 214] width 41 height 14
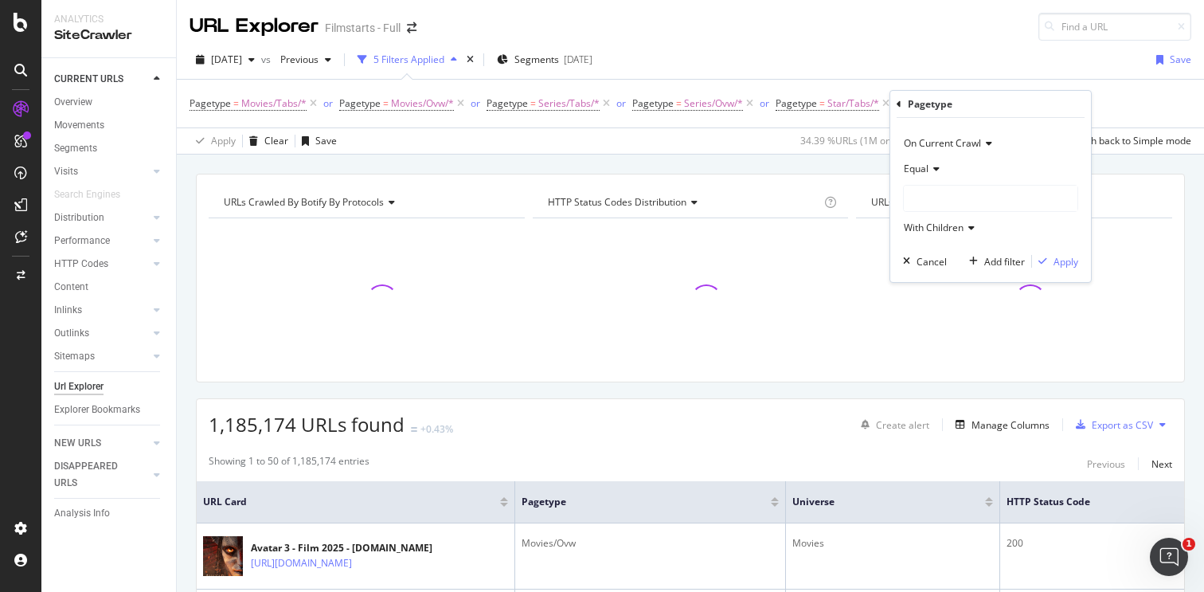
click at [957, 206] on div at bounding box center [991, 198] width 174 height 25
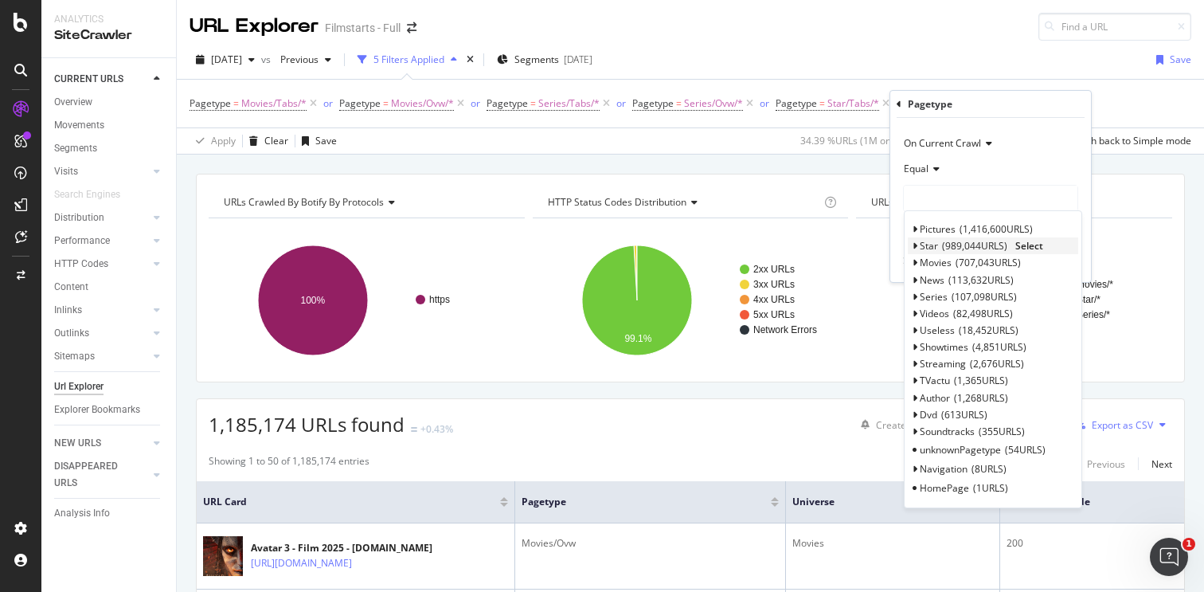
click at [960, 241] on span "989,044 URLS" at bounding box center [974, 246] width 65 height 14
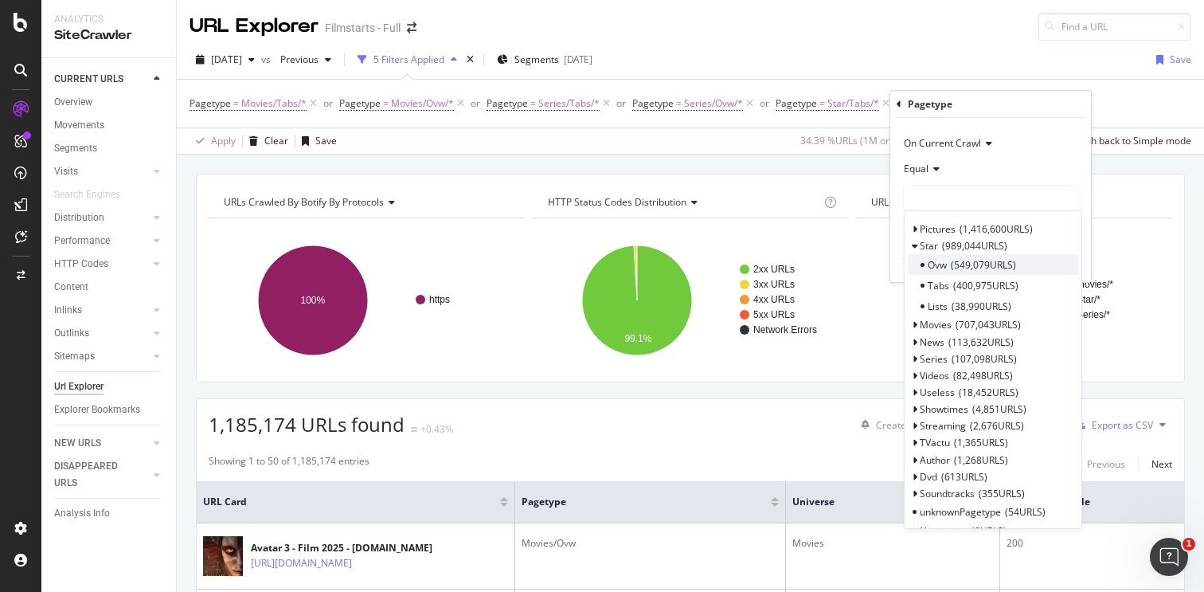
click at [962, 259] on span "549,079 URLS" at bounding box center [983, 265] width 65 height 14
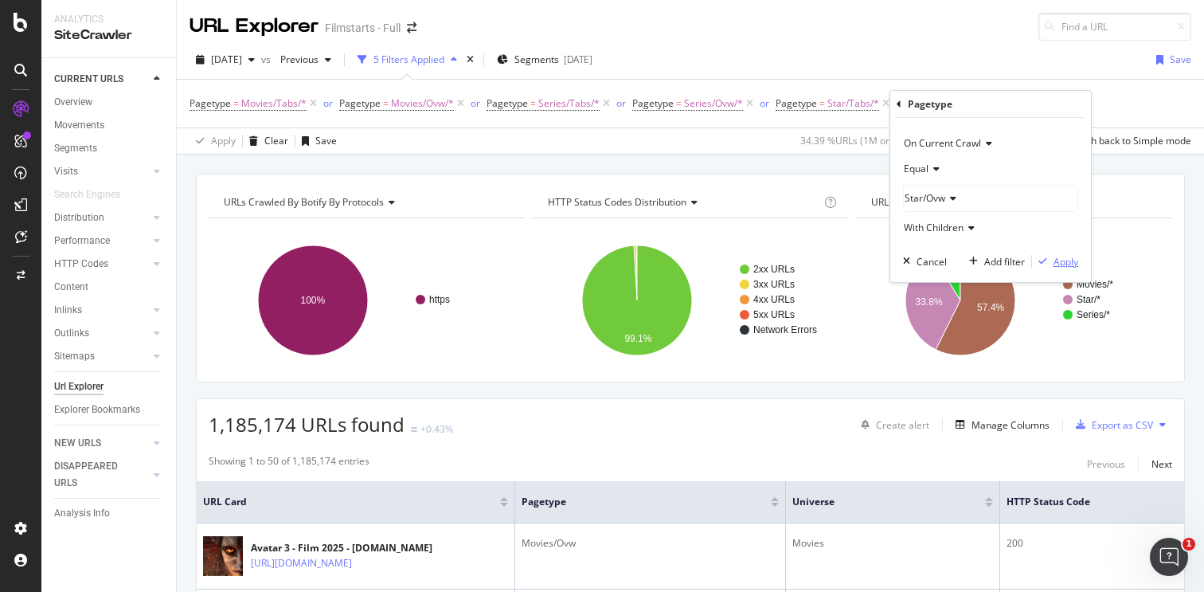
click at [1062, 264] on div "Apply" at bounding box center [1066, 262] width 25 height 14
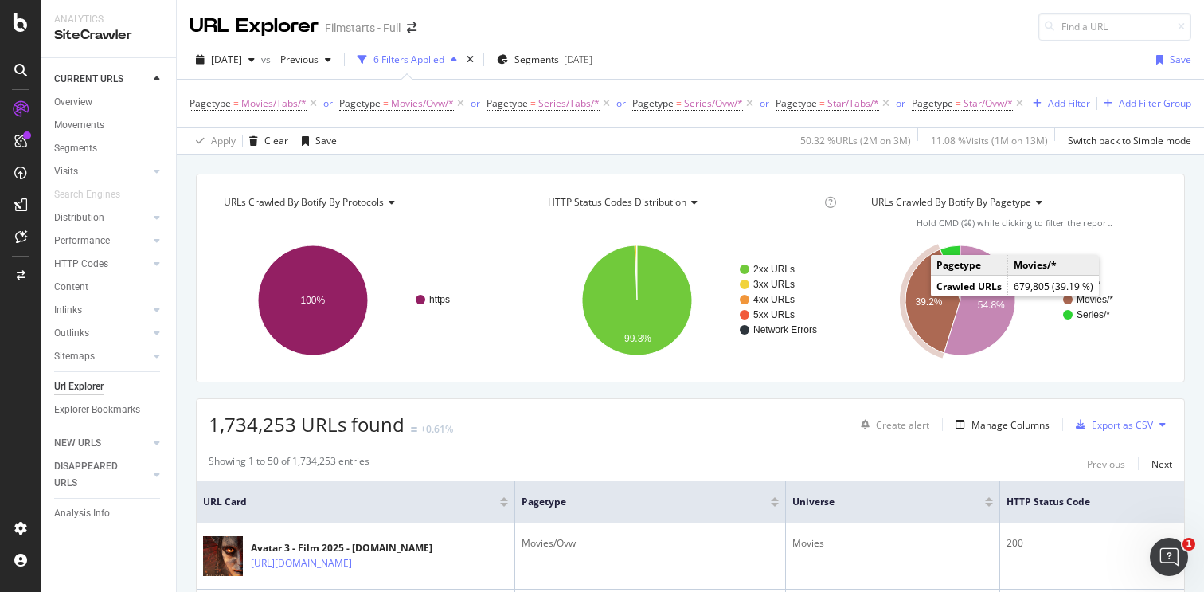
click at [926, 312] on icon "A chart." at bounding box center [933, 301] width 55 height 104
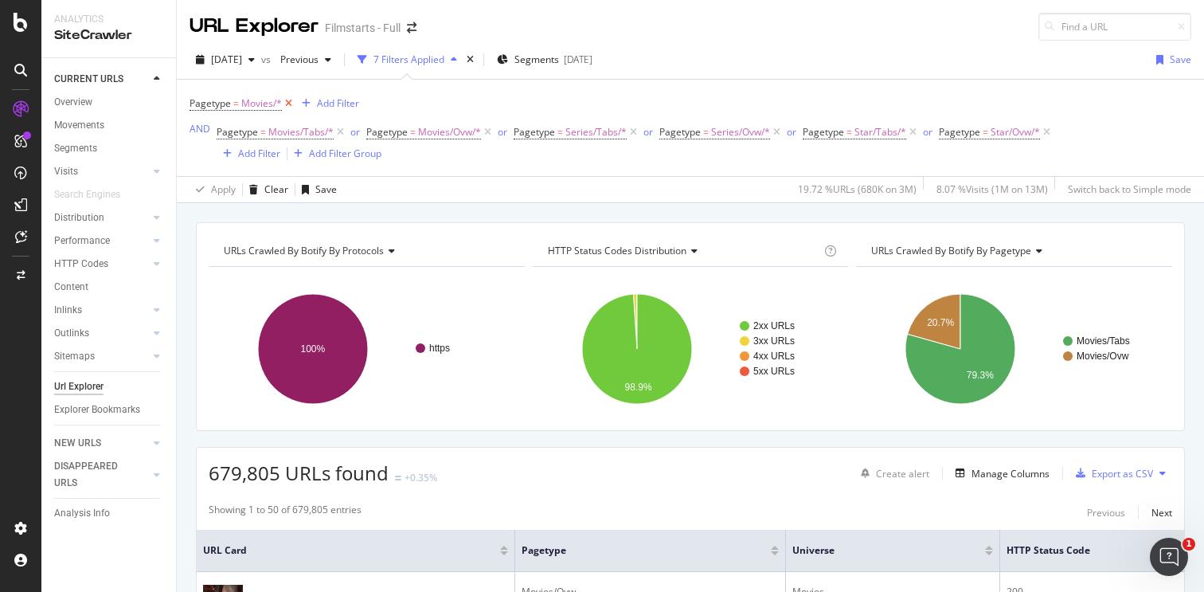
click at [290, 102] on icon at bounding box center [289, 104] width 14 height 16
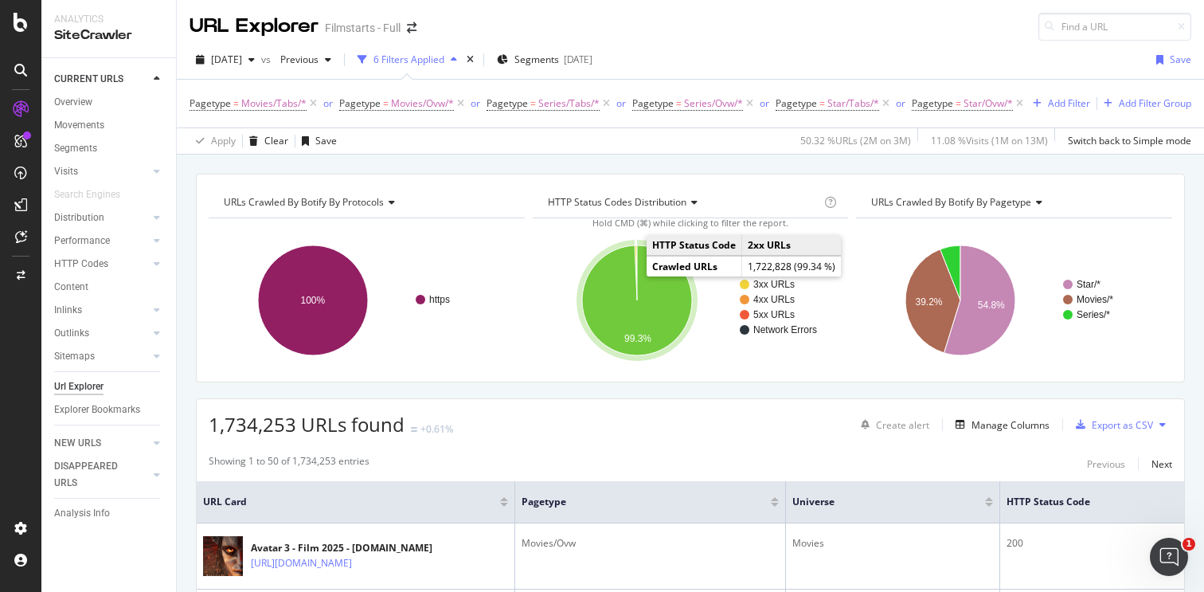
click at [605, 304] on icon "A chart." at bounding box center [637, 300] width 110 height 110
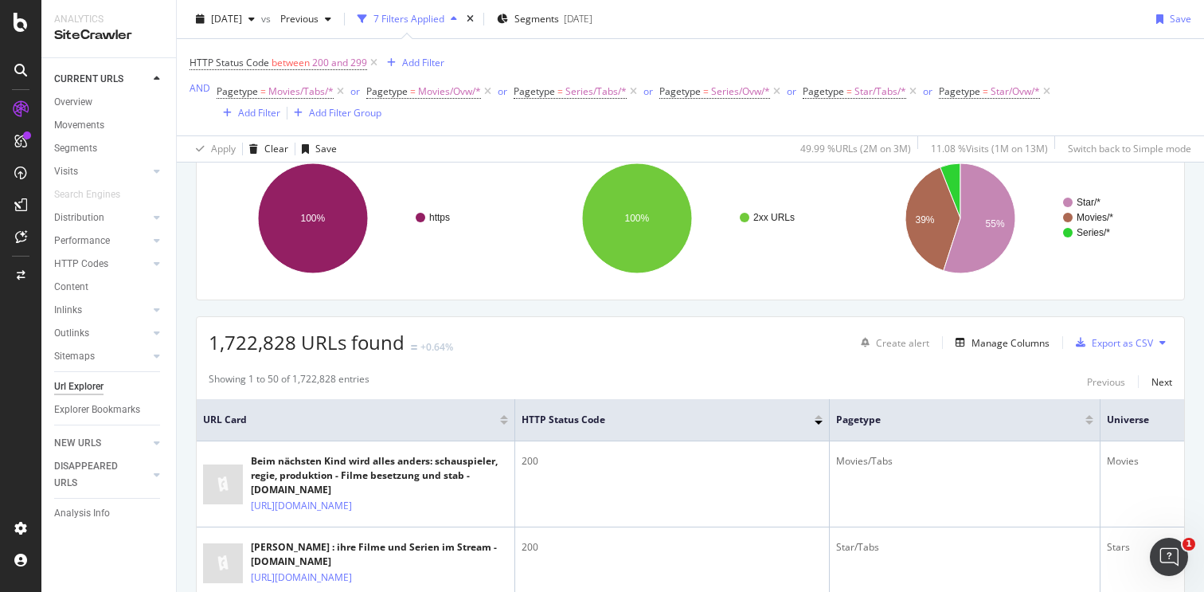
scroll to position [129, 0]
click at [1161, 344] on icon at bounding box center [1163, 344] width 6 height 10
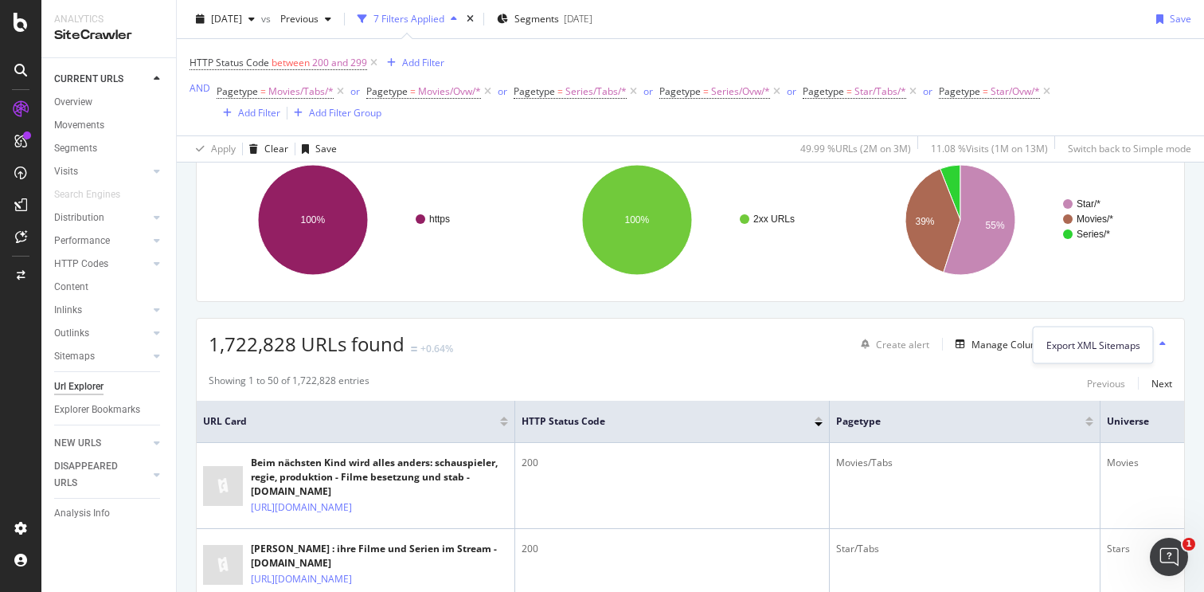
click at [784, 348] on div "1,722,828 URLs found +0.64% Create alert Manage Columns Export as CSV" at bounding box center [691, 338] width 988 height 39
click at [1115, 340] on div "Export as CSV" at bounding box center [1122, 345] width 61 height 14
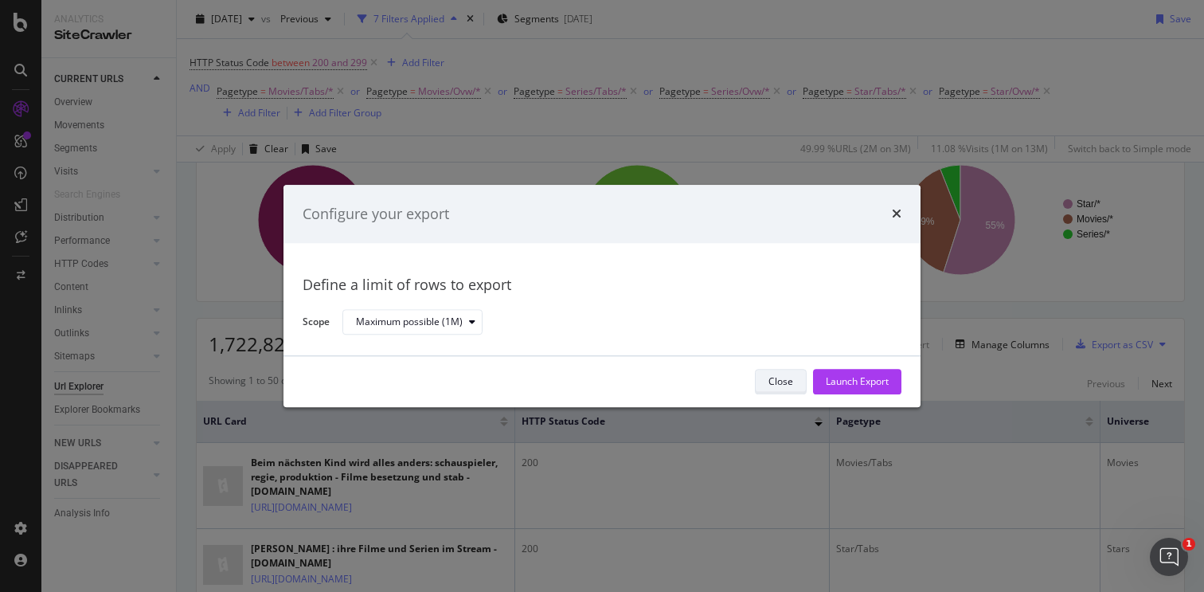
click at [777, 376] on div "Close" at bounding box center [781, 382] width 25 height 14
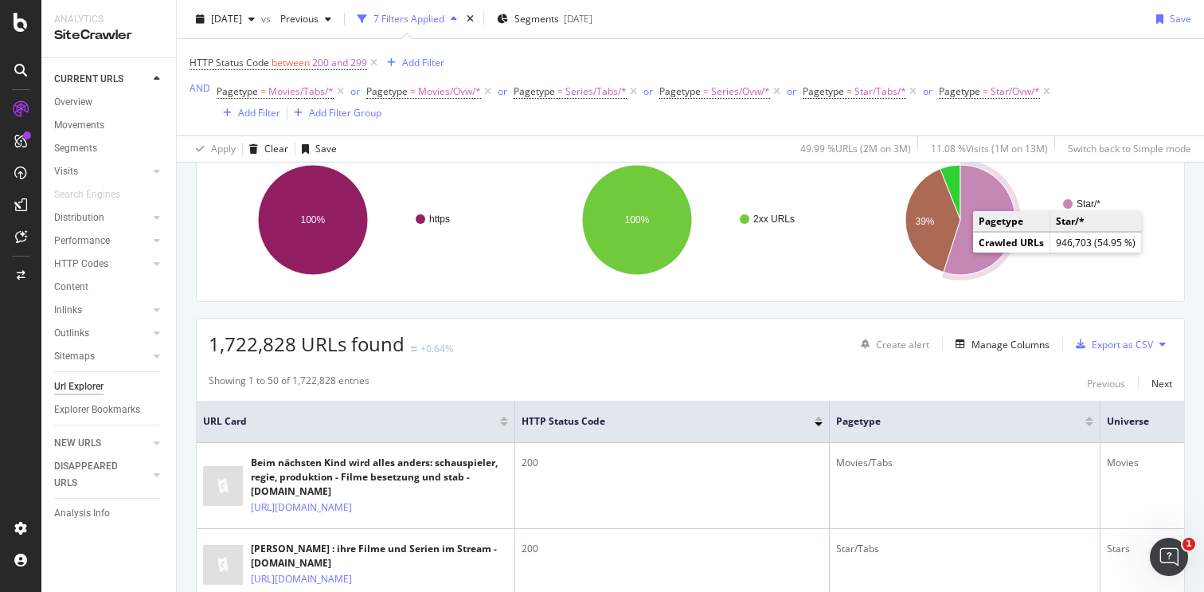
click at [966, 255] on icon "A chart." at bounding box center [980, 220] width 72 height 110
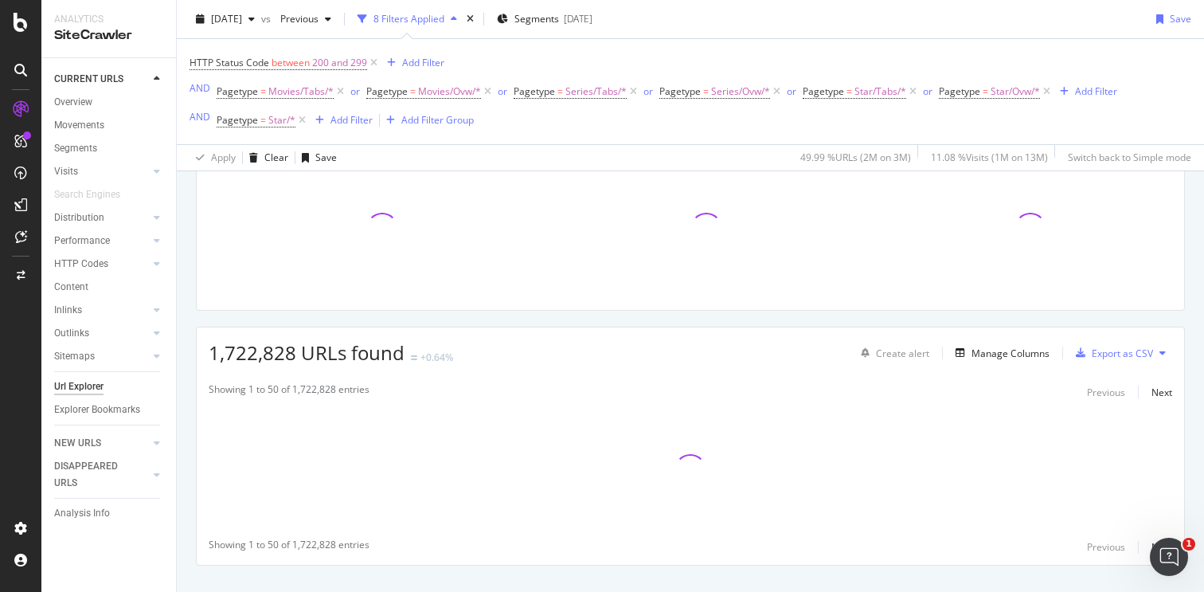
scroll to position [138, 0]
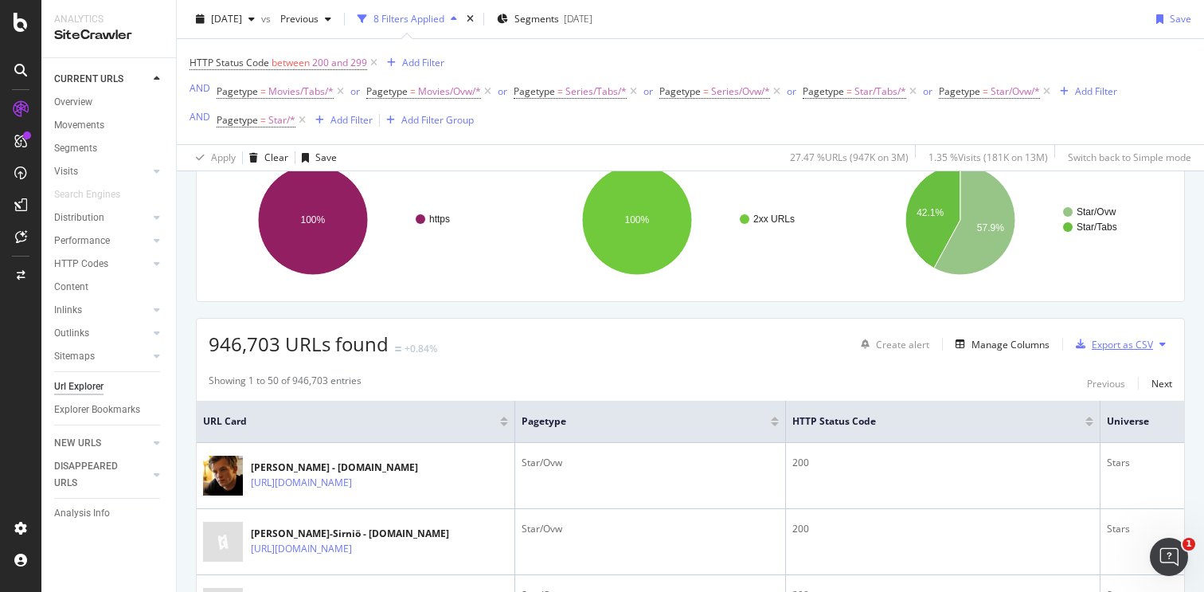
click at [1104, 347] on div "Export as CSV" at bounding box center [1122, 345] width 61 height 14
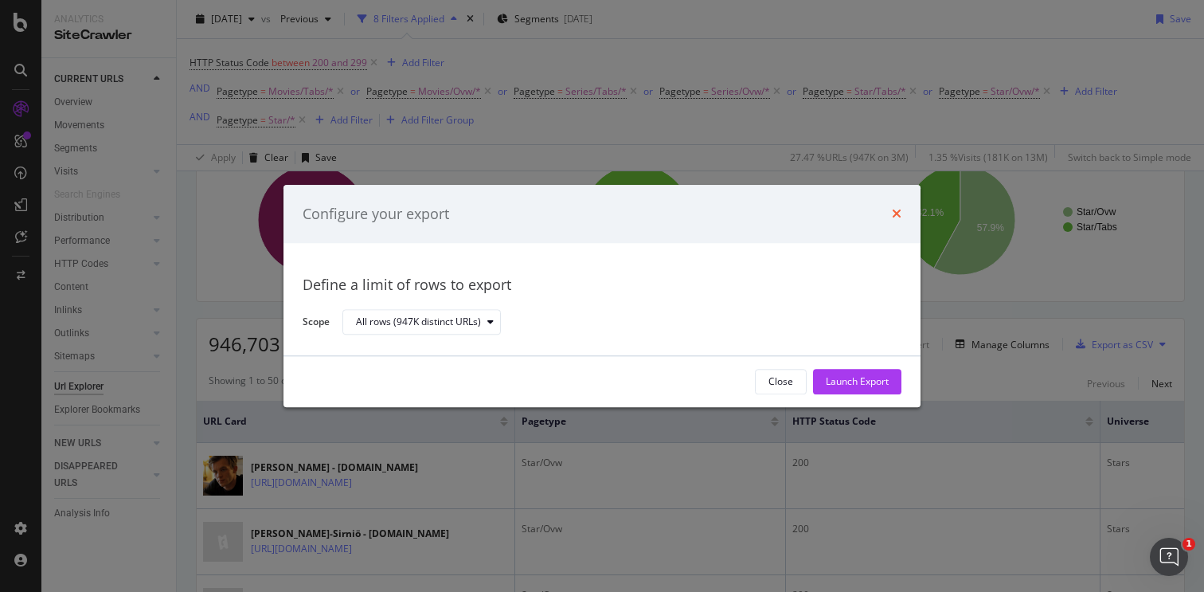
click at [895, 213] on icon "times" at bounding box center [897, 214] width 10 height 13
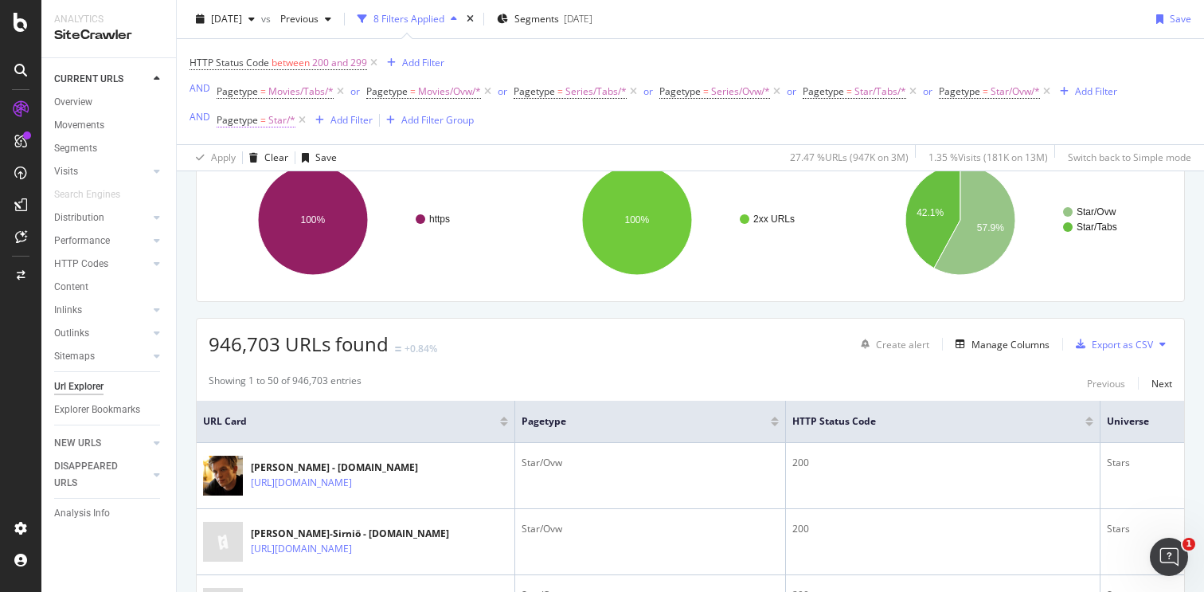
click at [254, 119] on span "Pagetype" at bounding box center [237, 120] width 41 height 14
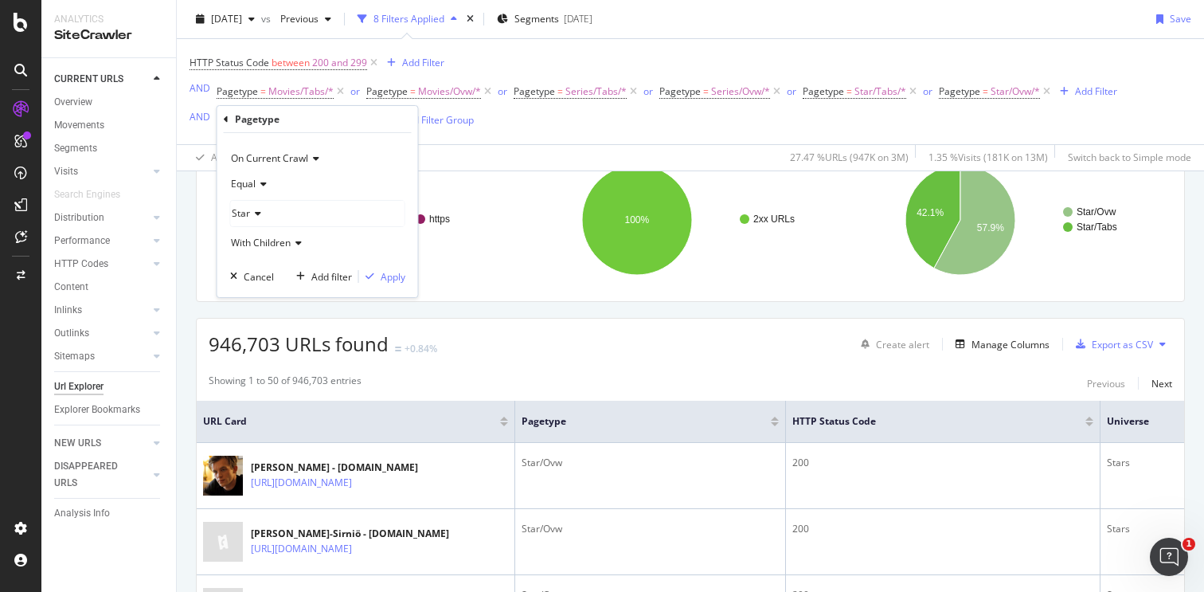
click at [256, 123] on div "Pagetype" at bounding box center [257, 119] width 45 height 14
click at [225, 118] on icon at bounding box center [226, 120] width 5 height 10
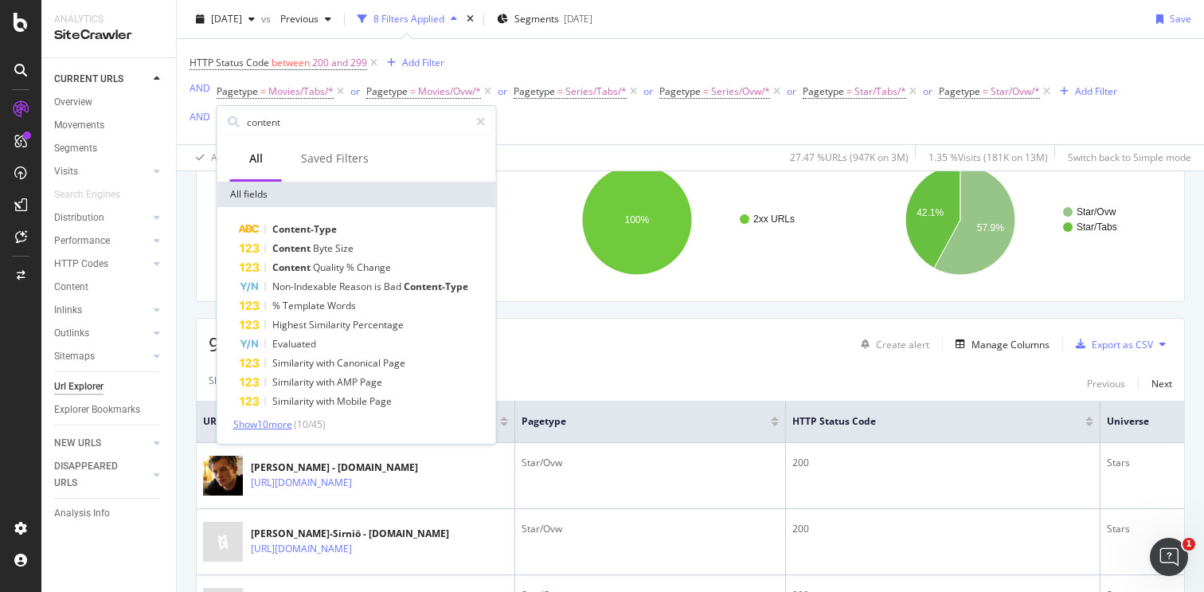
click at [278, 419] on span "Show 10 more" at bounding box center [262, 424] width 59 height 14
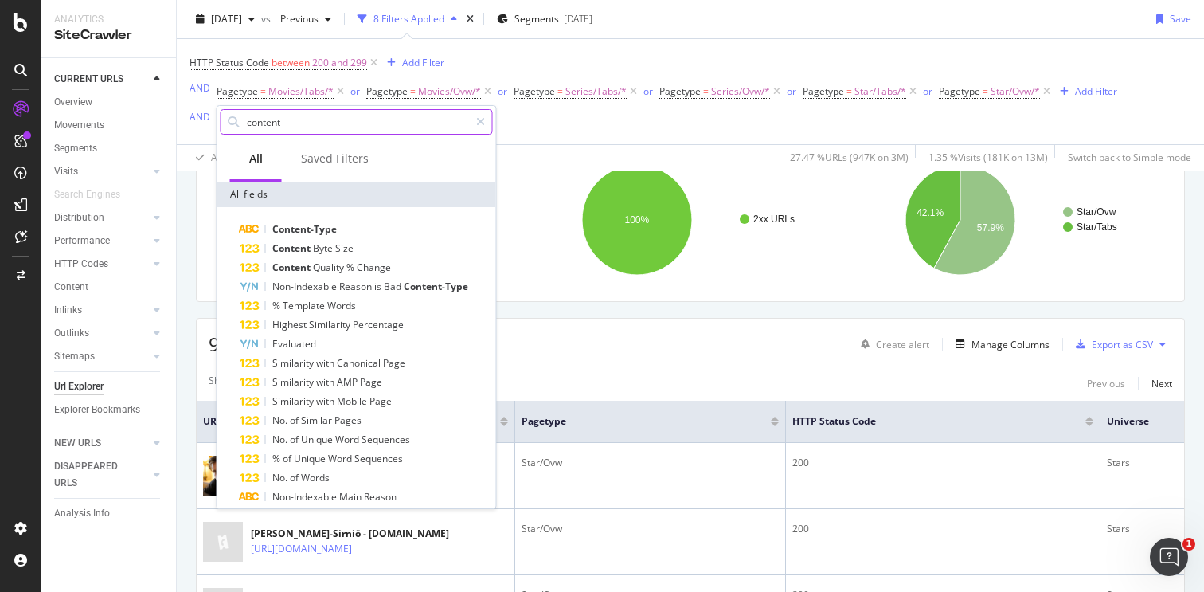
click at [329, 126] on input "content" at bounding box center [357, 122] width 224 height 24
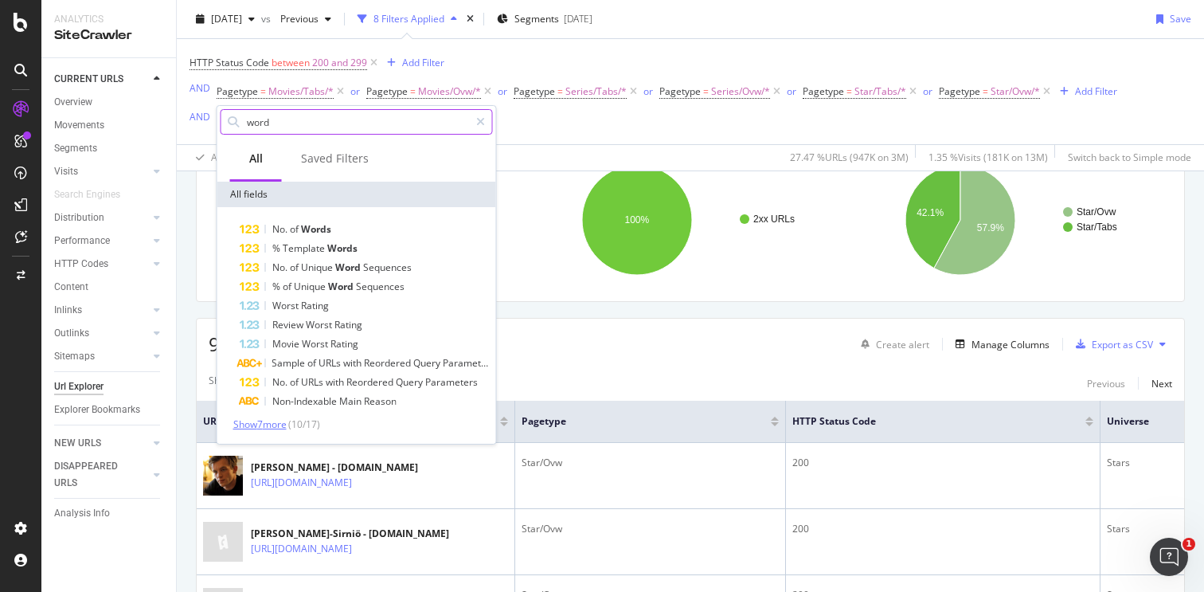
type input "word"
click at [267, 429] on span "Show 7 more" at bounding box center [259, 424] width 53 height 14
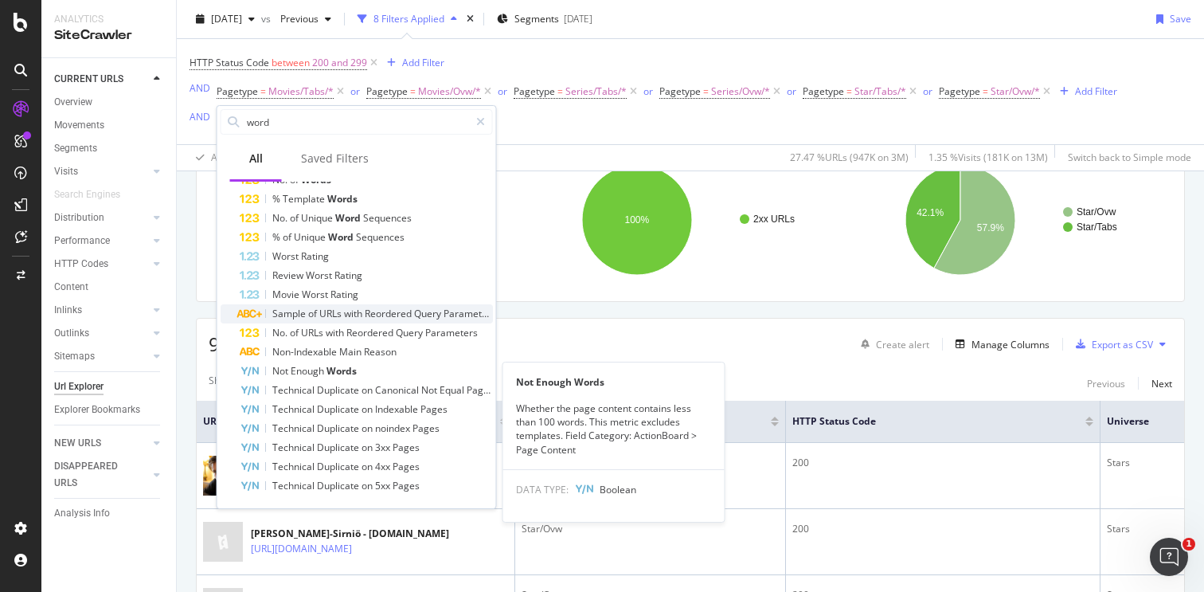
scroll to position [0, 0]
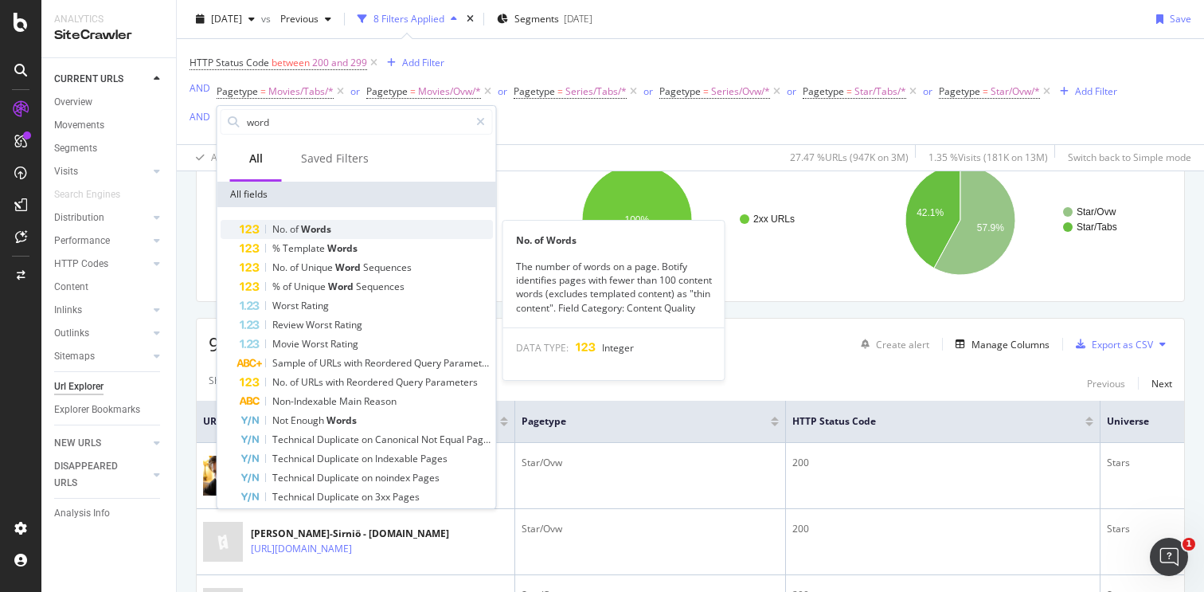
click at [312, 229] on span "Words" at bounding box center [316, 229] width 30 height 14
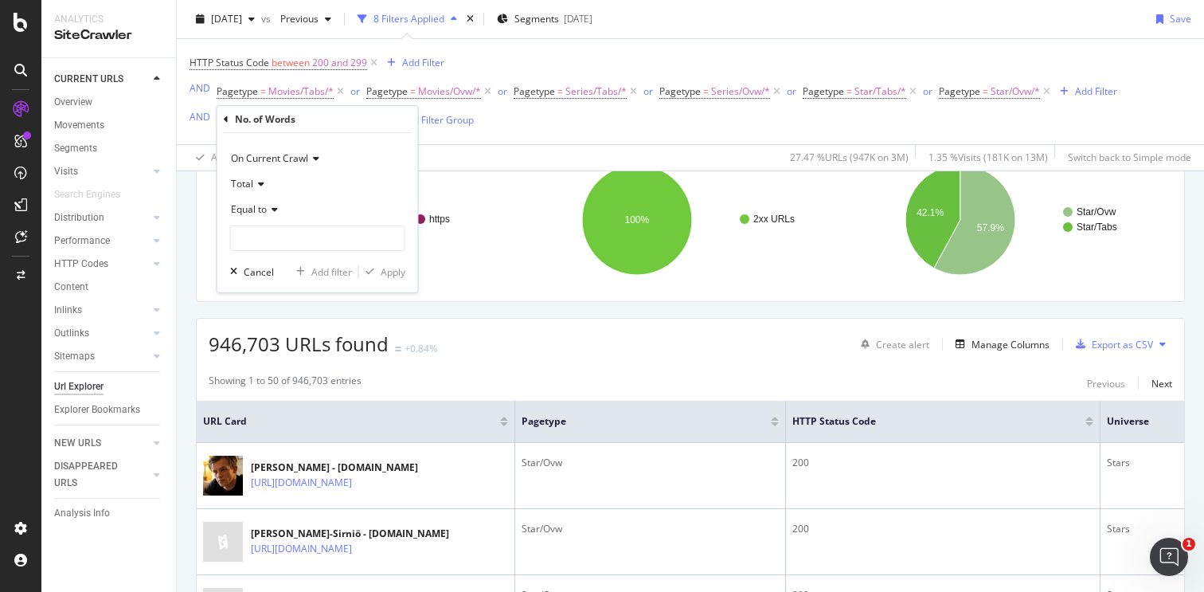
click at [281, 212] on div "Equal to" at bounding box center [317, 209] width 175 height 25
click at [288, 349] on span "Greater than or equal to" at bounding box center [292, 346] width 108 height 14
click at [296, 241] on input "number" at bounding box center [317, 237] width 175 height 25
type input "150"
click at [394, 276] on div "Apply" at bounding box center [393, 272] width 25 height 14
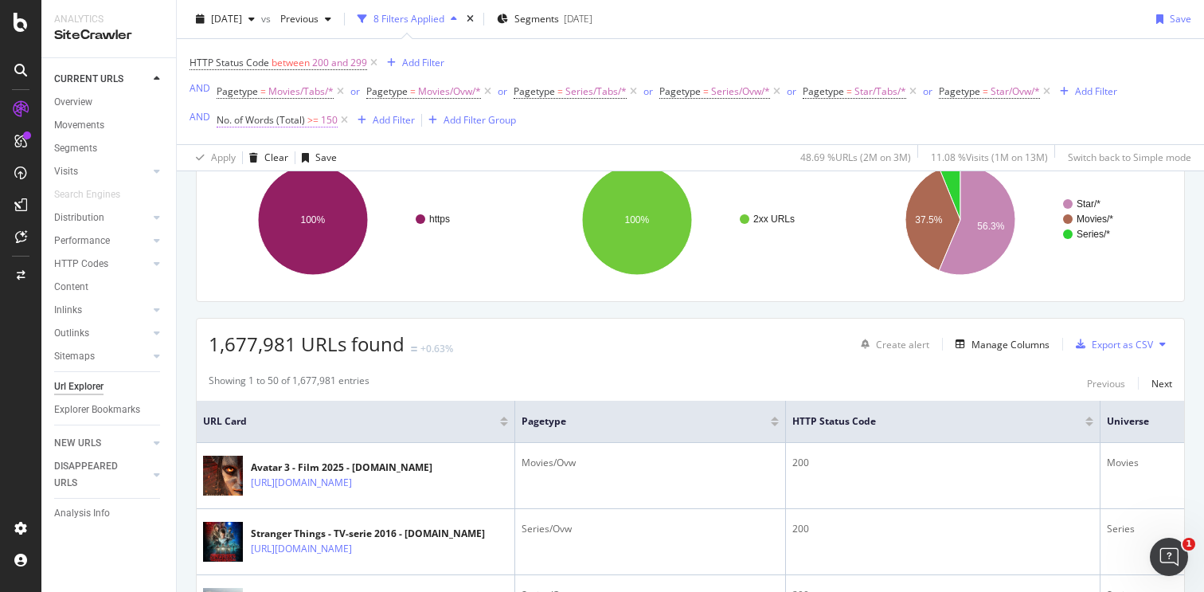
click at [298, 123] on span "No. of Words (Total)" at bounding box center [261, 120] width 88 height 14
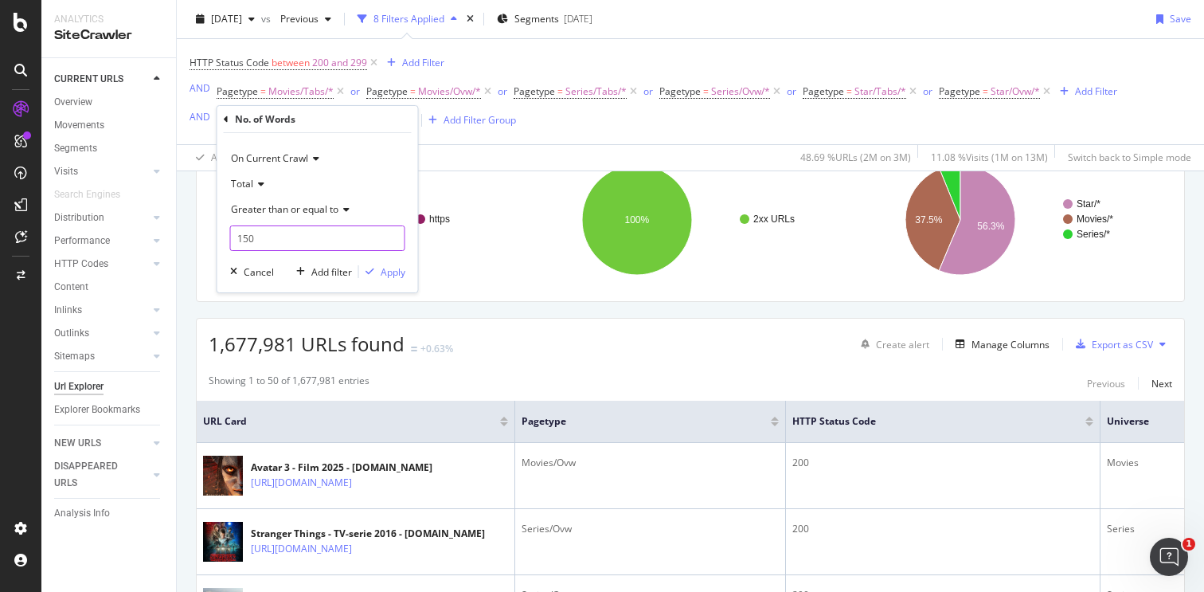
click at [247, 236] on input "150" at bounding box center [317, 237] width 175 height 25
type input "250"
click at [376, 268] on div "button" at bounding box center [370, 272] width 22 height 10
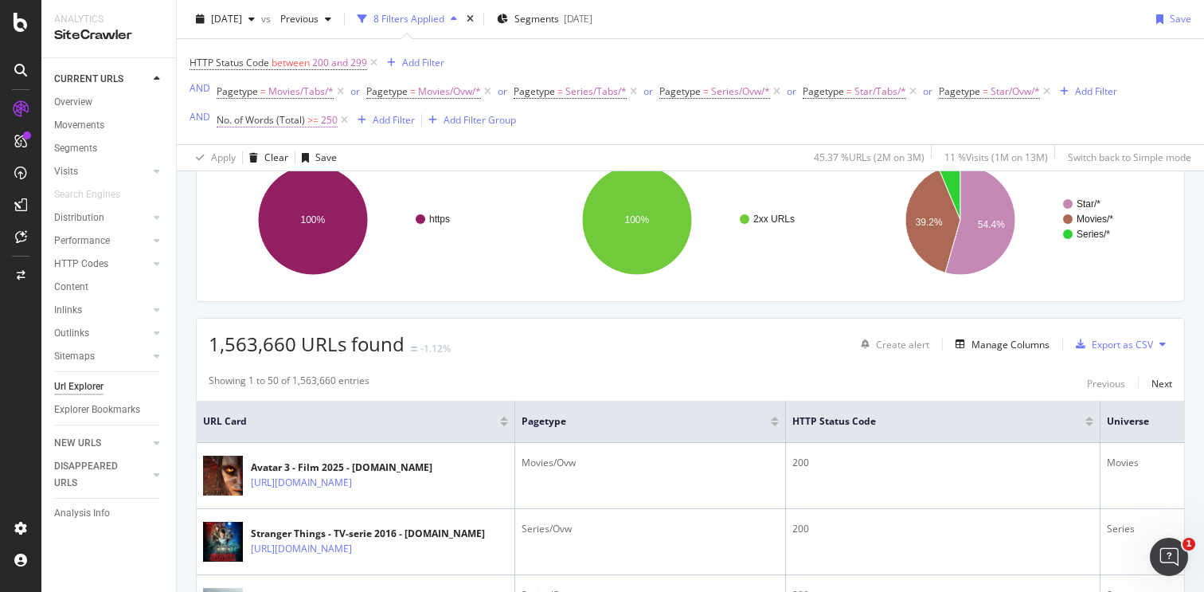
click at [265, 123] on span "No. of Words (Total)" at bounding box center [261, 120] width 88 height 14
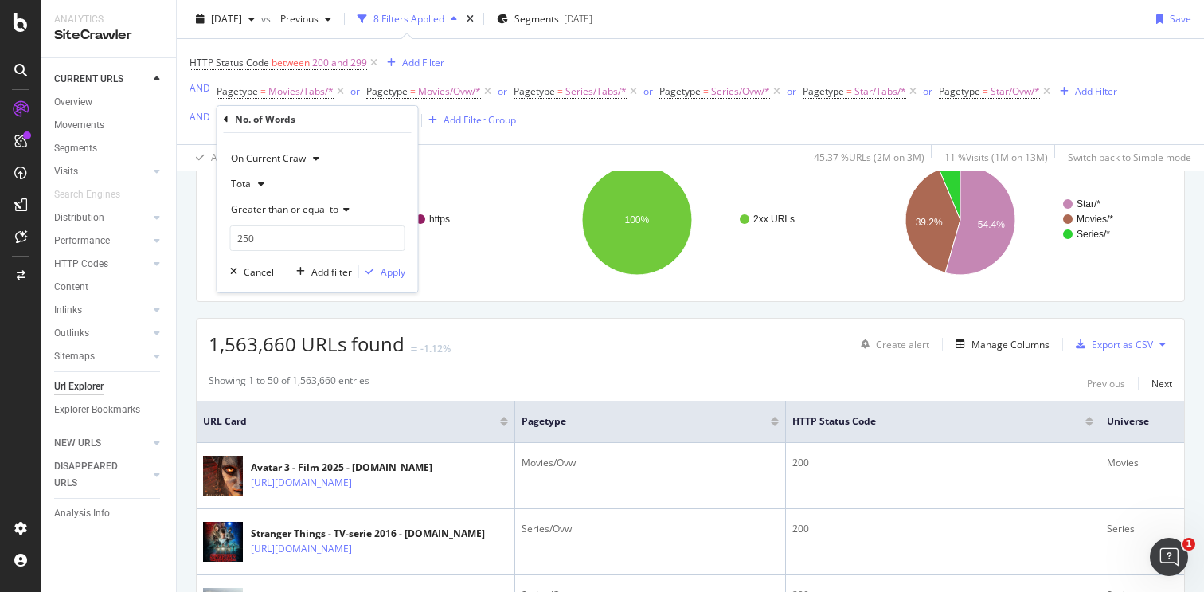
click at [219, 120] on div "No. of Words On Current Crawl Total Greater than or equal to 250 Cancel Add fil…" at bounding box center [317, 199] width 201 height 186
click at [227, 121] on icon at bounding box center [226, 120] width 5 height 10
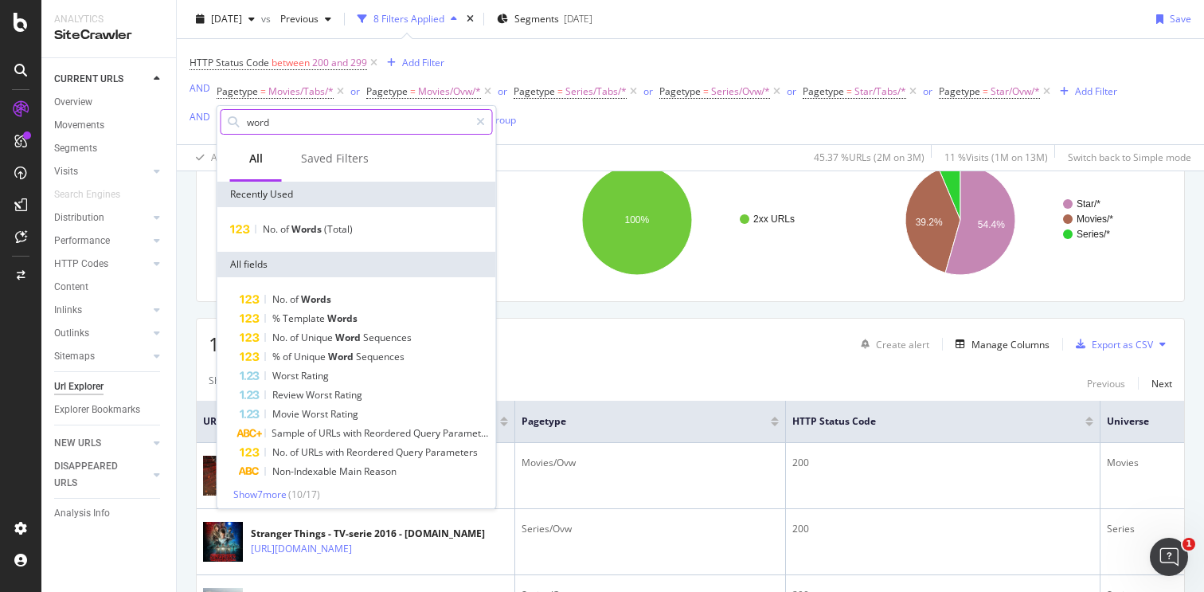
click at [292, 125] on input "word" at bounding box center [357, 122] width 224 height 24
click at [296, 127] on input "word" at bounding box center [357, 122] width 224 height 24
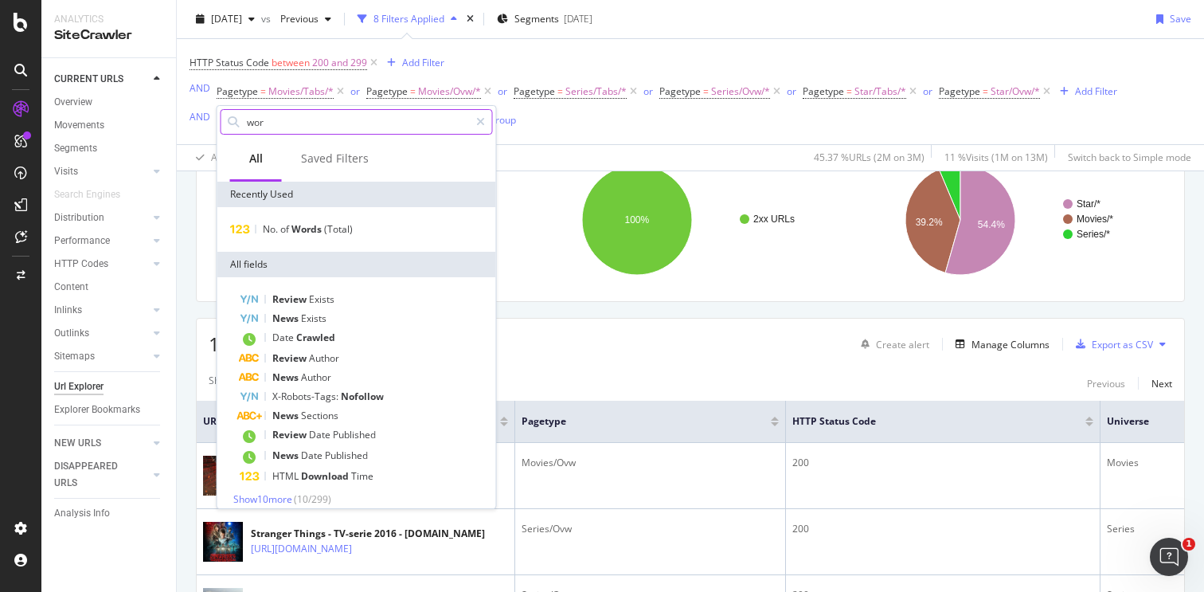
type input "word"
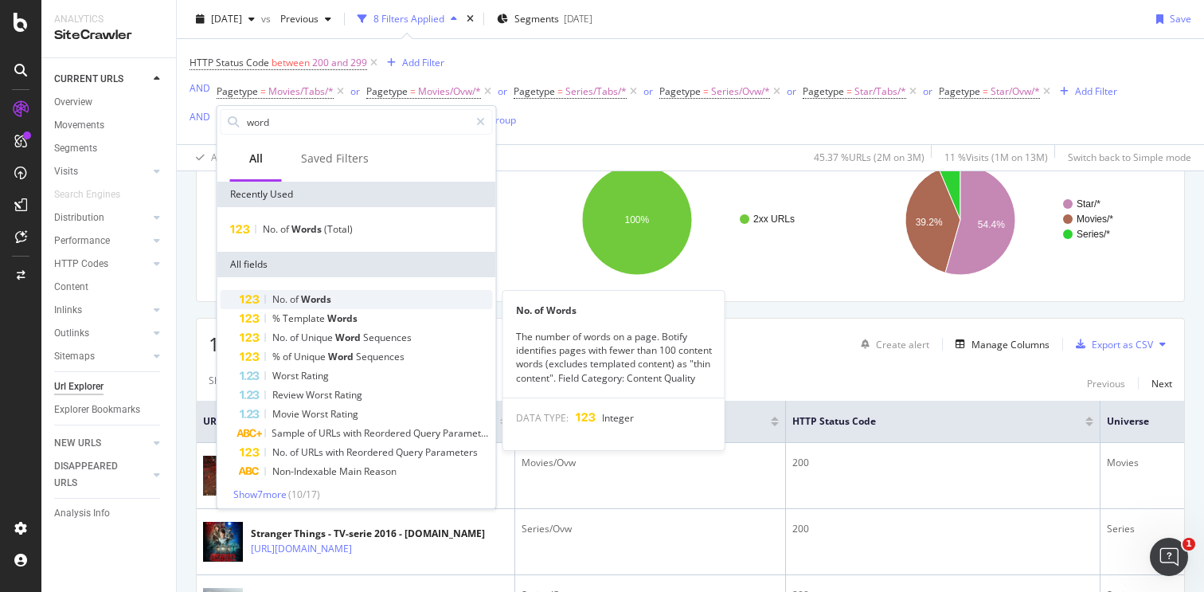
scroll to position [6, 0]
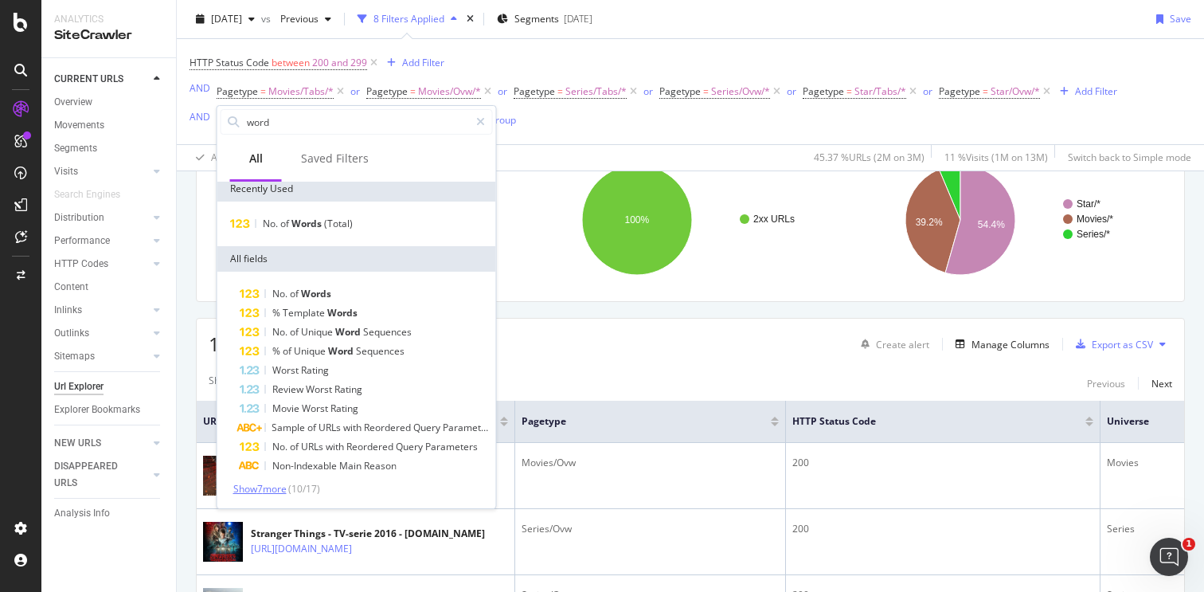
click at [287, 485] on span "Show 7 more" at bounding box center [259, 489] width 53 height 14
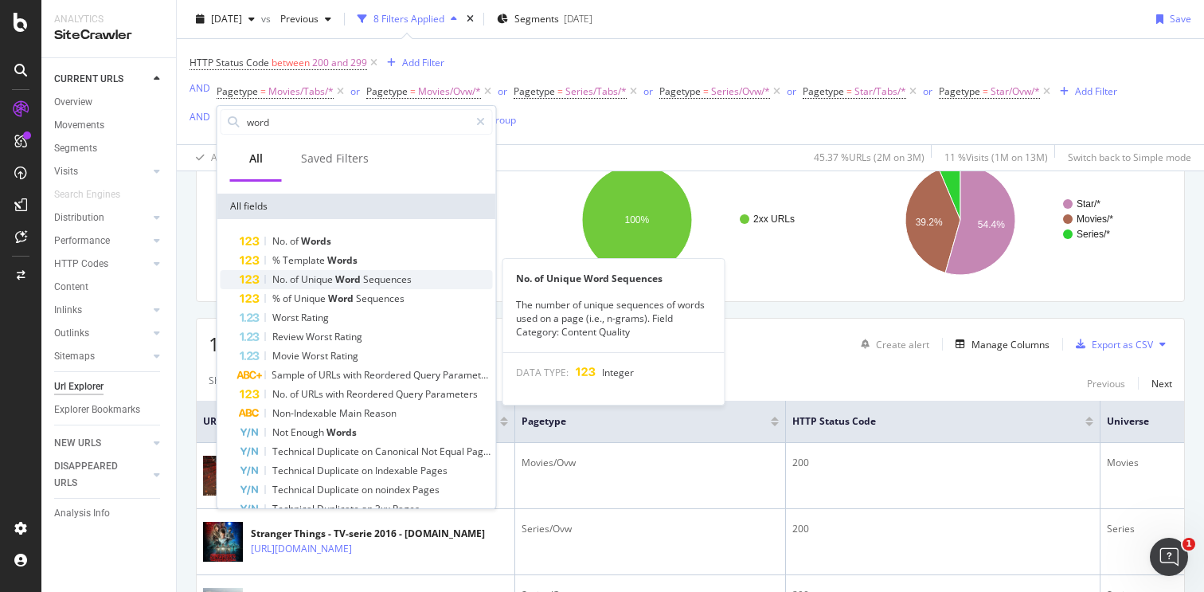
scroll to position [52, 0]
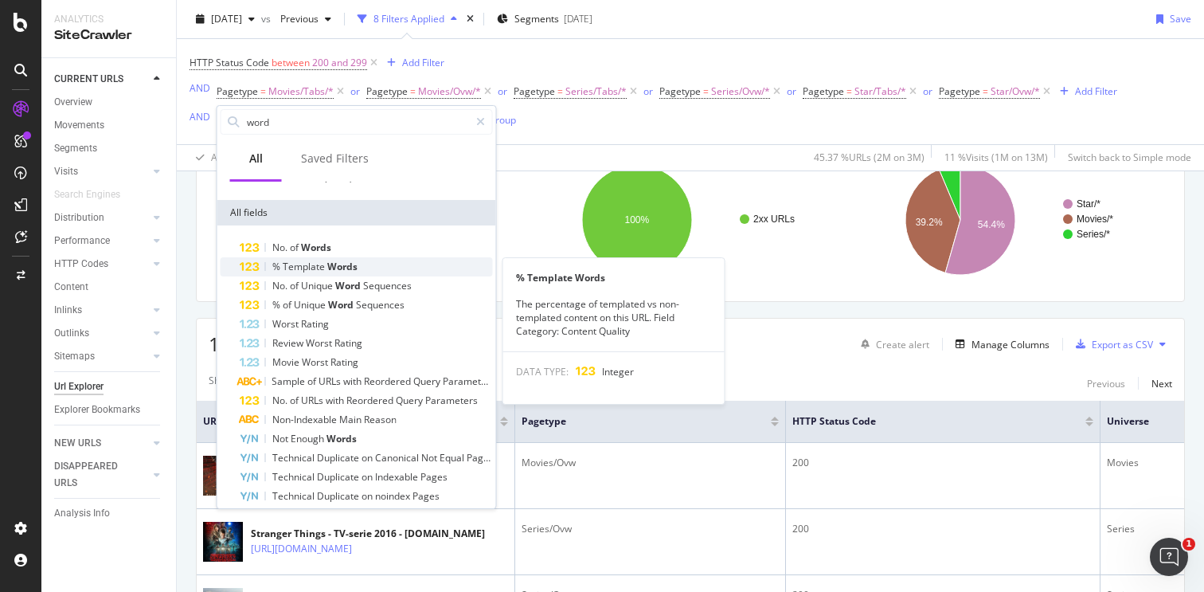
click at [311, 270] on span "Template" at bounding box center [305, 267] width 45 height 14
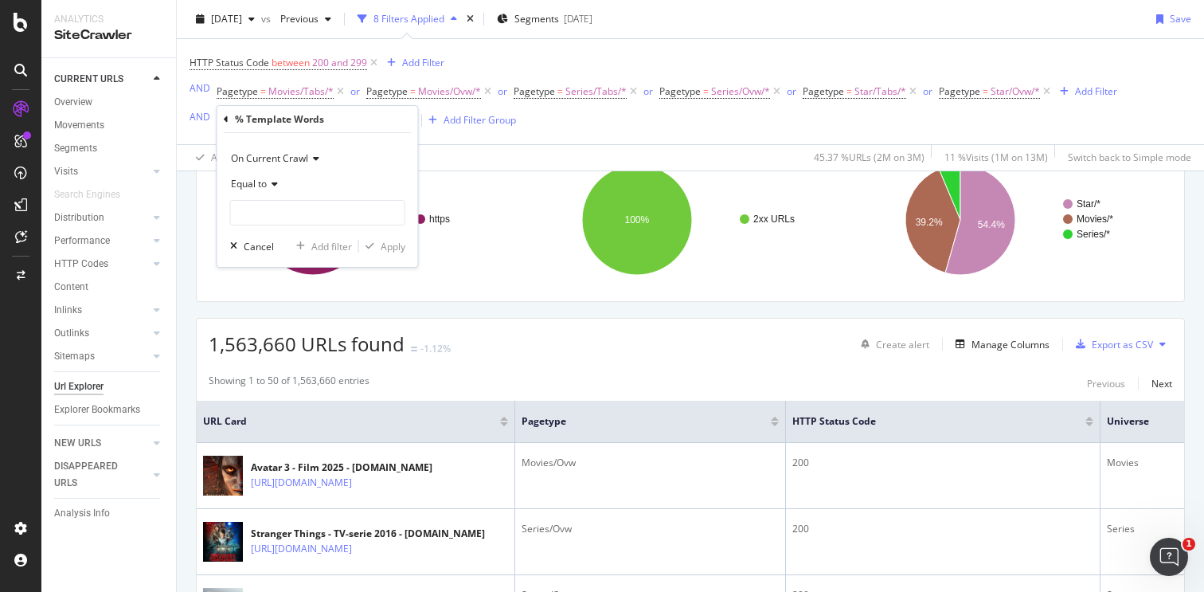
click at [279, 191] on div "Equal to" at bounding box center [317, 183] width 175 height 25
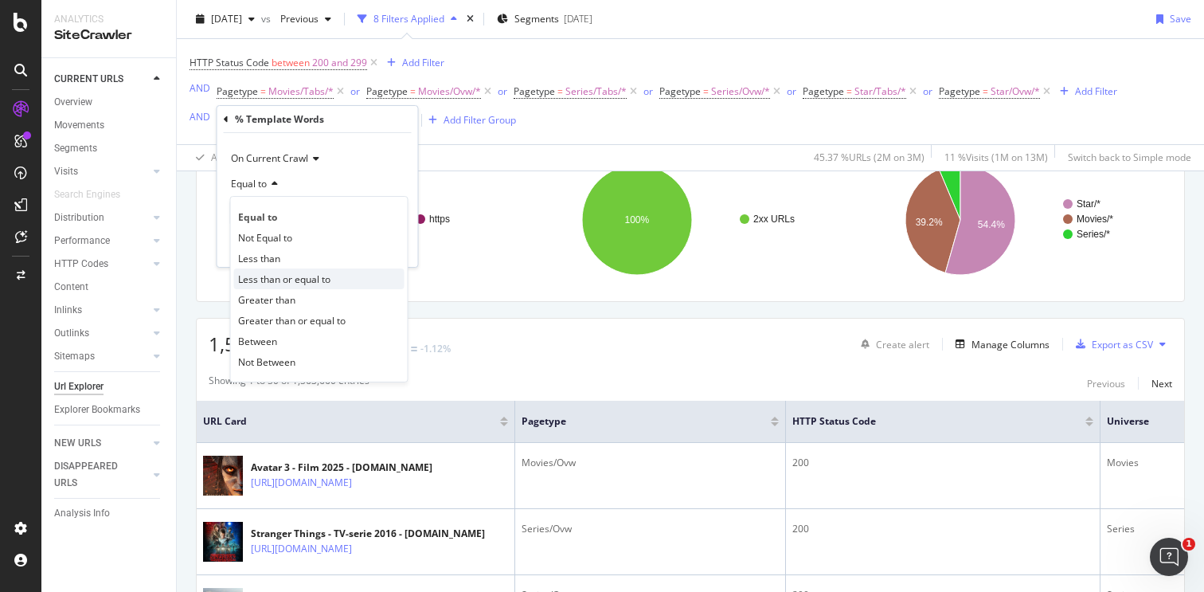
click at [268, 280] on span "Less than or equal to" at bounding box center [284, 279] width 92 height 14
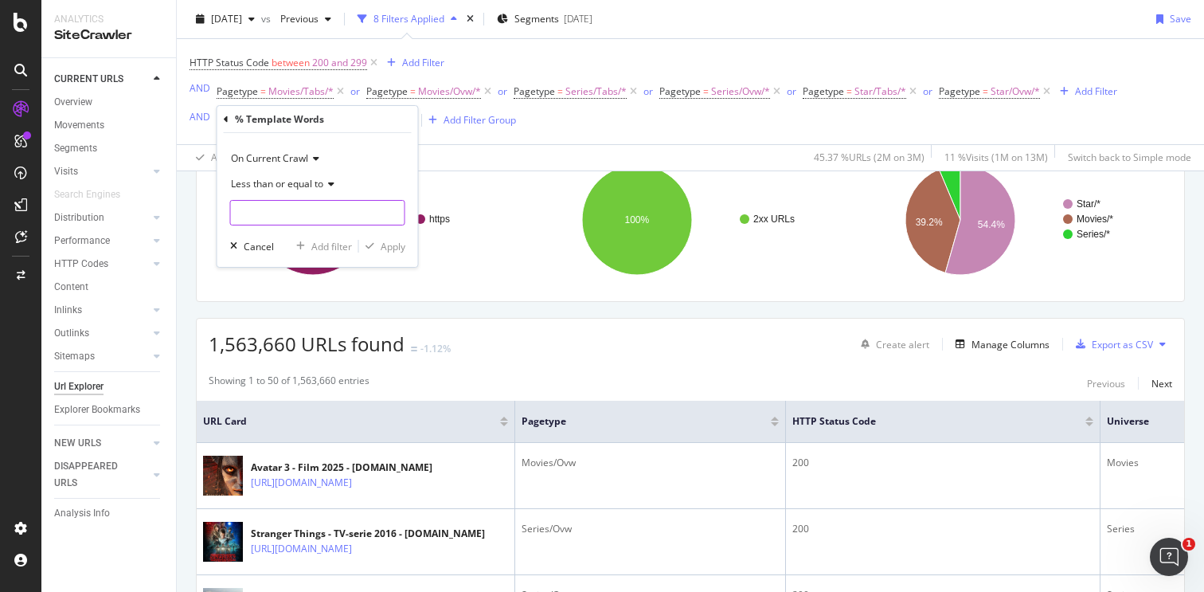
click at [272, 211] on input "number" at bounding box center [317, 212] width 175 height 25
type input "75"
click at [391, 252] on div "Apply" at bounding box center [393, 247] width 25 height 14
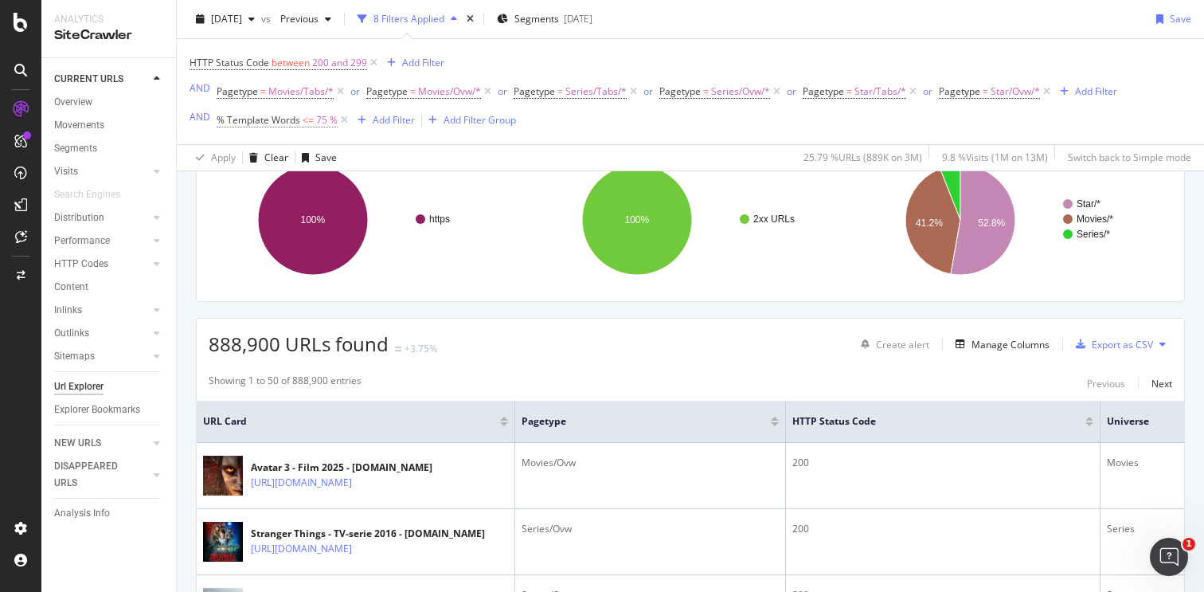
click at [295, 121] on span "% Template Words" at bounding box center [259, 120] width 84 height 14
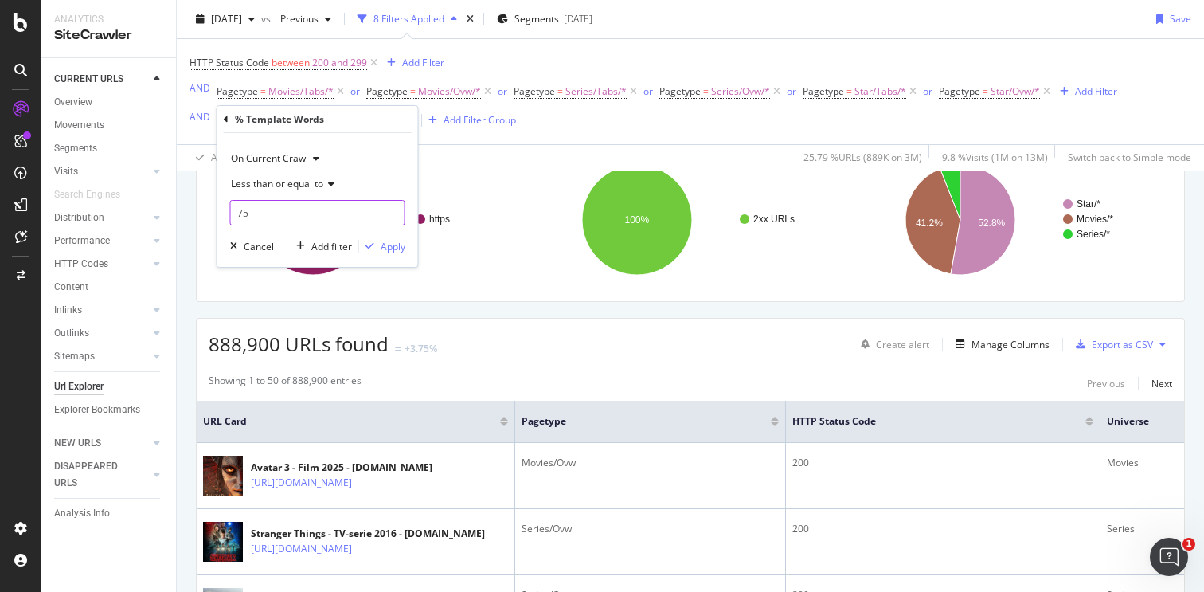
drag, startPoint x: 256, startPoint y: 217, endPoint x: 237, endPoint y: 219, distance: 18.4
click at [237, 219] on input "75" at bounding box center [317, 212] width 175 height 25
click at [393, 209] on input "76" at bounding box center [317, 212] width 175 height 25
click at [393, 209] on input "77" at bounding box center [317, 212] width 175 height 25
click at [393, 209] on input "78" at bounding box center [317, 212] width 175 height 25
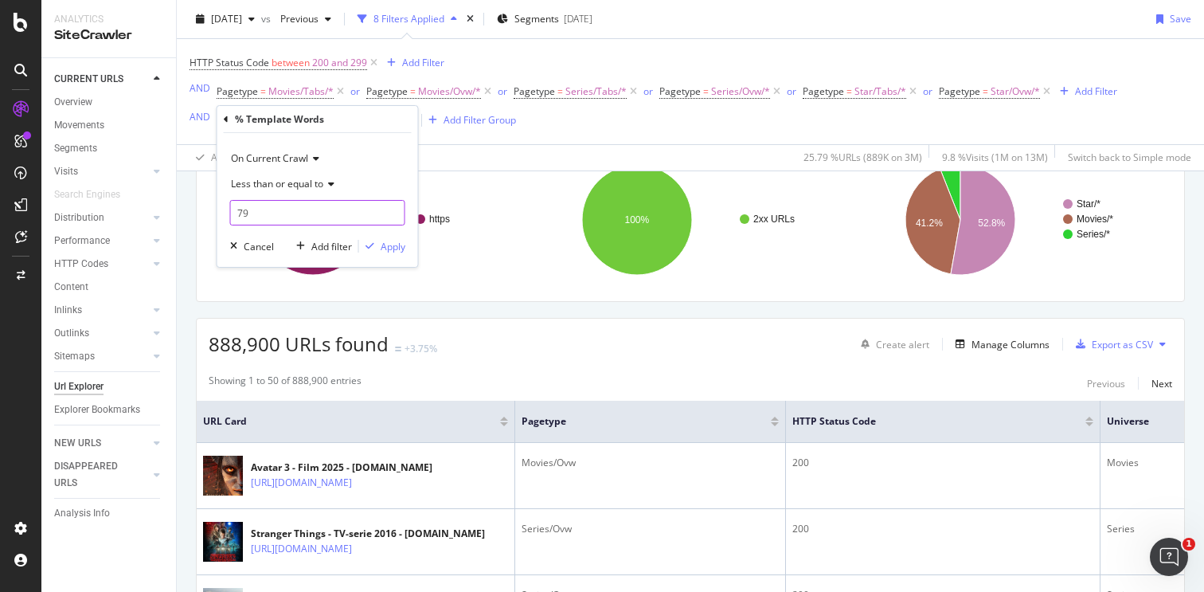
click at [393, 209] on input "79" at bounding box center [317, 212] width 175 height 25
type input "80"
click at [393, 209] on input "80" at bounding box center [317, 212] width 175 height 25
click at [389, 244] on div "Apply" at bounding box center [393, 247] width 25 height 14
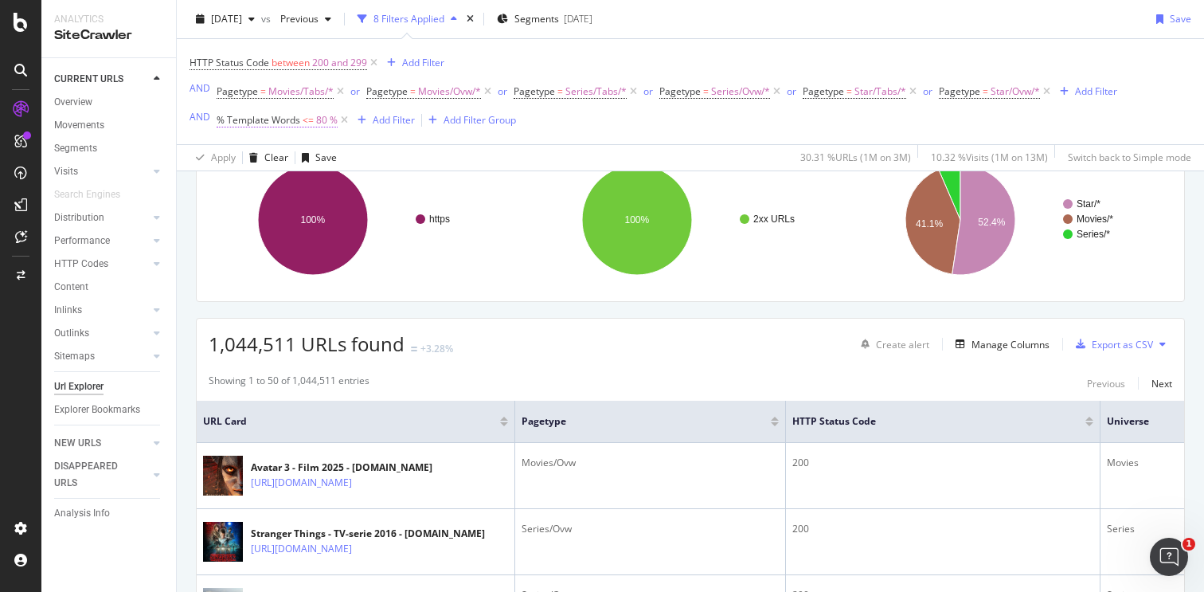
click at [311, 121] on span "<=" at bounding box center [308, 120] width 11 height 14
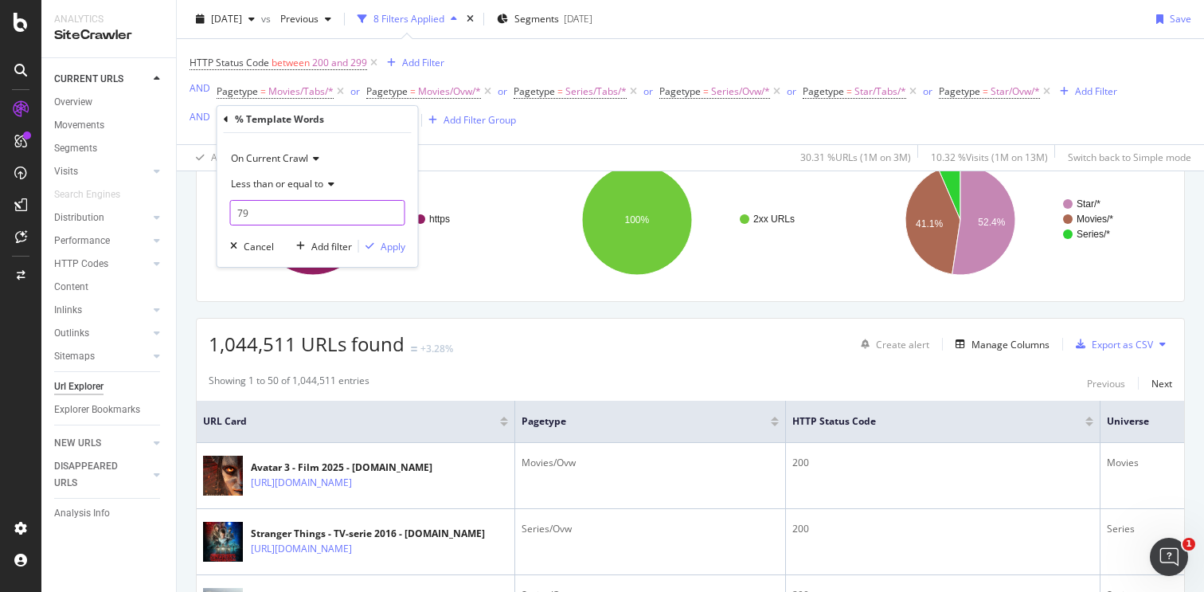
click at [392, 213] on input "79" at bounding box center [317, 212] width 175 height 25
click at [392, 213] on input "78" at bounding box center [317, 212] width 175 height 25
click at [392, 213] on input "77" at bounding box center [317, 212] width 175 height 25
click at [392, 213] on input "76" at bounding box center [317, 212] width 175 height 25
click at [392, 213] on input "75" at bounding box center [317, 212] width 175 height 25
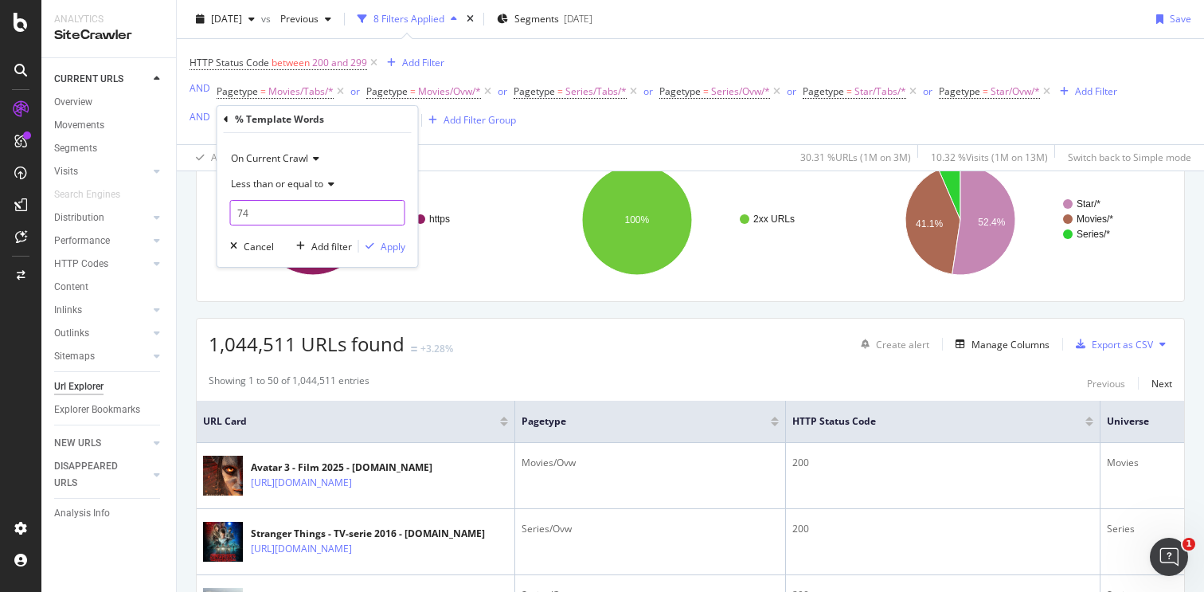
click at [392, 213] on input "74" at bounding box center [317, 212] width 175 height 25
click at [392, 213] on input "73" at bounding box center [317, 212] width 175 height 25
click at [392, 213] on input "72" at bounding box center [317, 212] width 175 height 25
click at [392, 213] on input "71" at bounding box center [317, 212] width 175 height 25
type input "70"
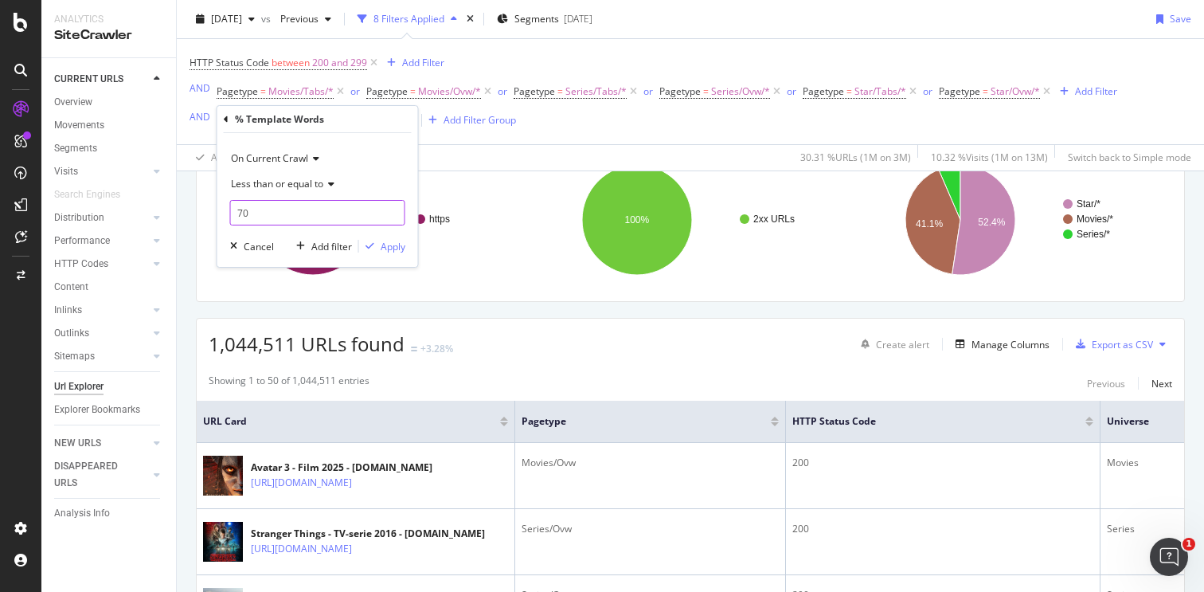
click at [392, 213] on input "70" at bounding box center [317, 212] width 175 height 25
click at [385, 250] on div "Apply" at bounding box center [393, 247] width 25 height 14
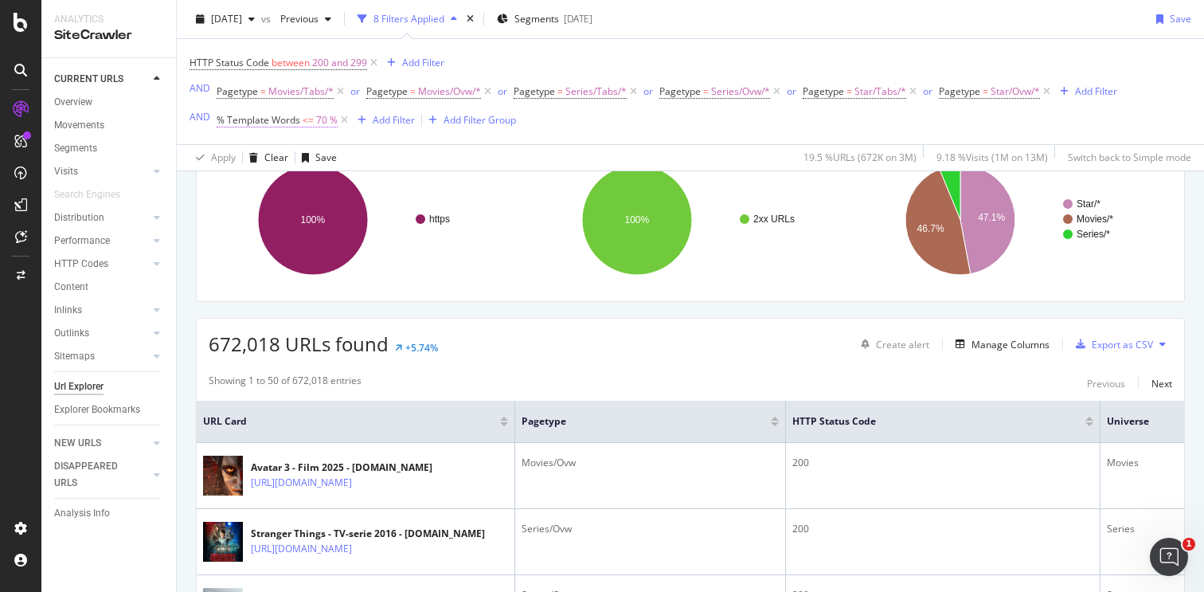
click at [309, 123] on span "<=" at bounding box center [308, 120] width 11 height 14
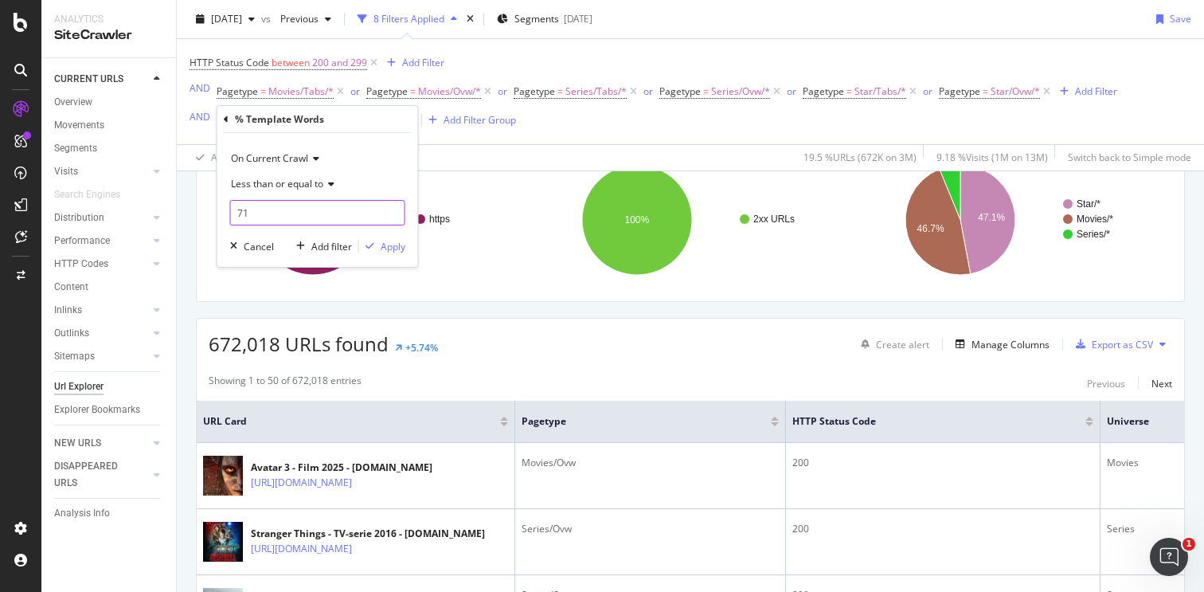
click at [392, 210] on input "71" at bounding box center [317, 212] width 175 height 25
click at [392, 210] on input "72" at bounding box center [317, 212] width 175 height 25
click at [392, 210] on input "73" at bounding box center [317, 212] width 175 height 25
click at [392, 210] on input "74" at bounding box center [317, 212] width 175 height 25
type input "75"
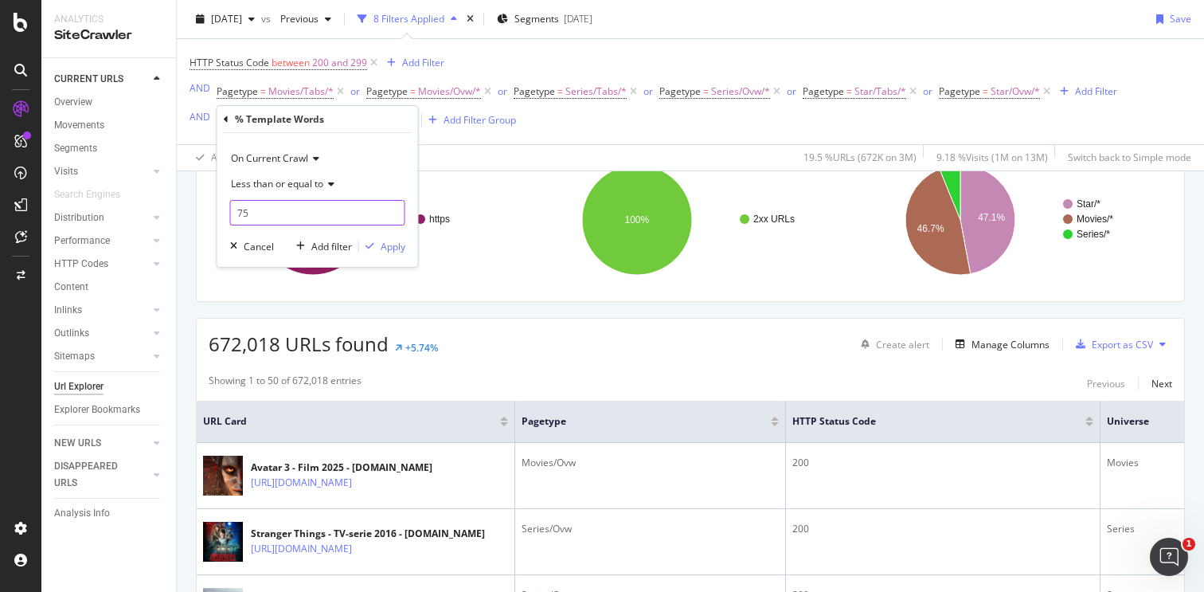
click at [392, 210] on input "75" at bounding box center [317, 212] width 175 height 25
click at [392, 243] on div "Apply" at bounding box center [393, 247] width 25 height 14
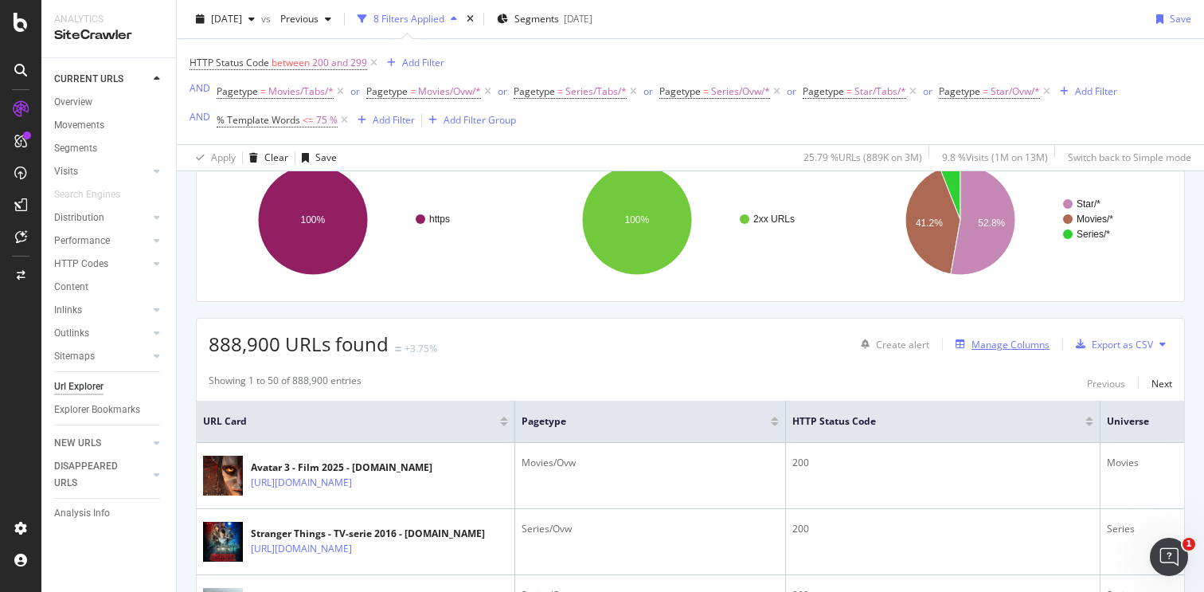
click at [992, 347] on div "Manage Columns" at bounding box center [1011, 345] width 78 height 14
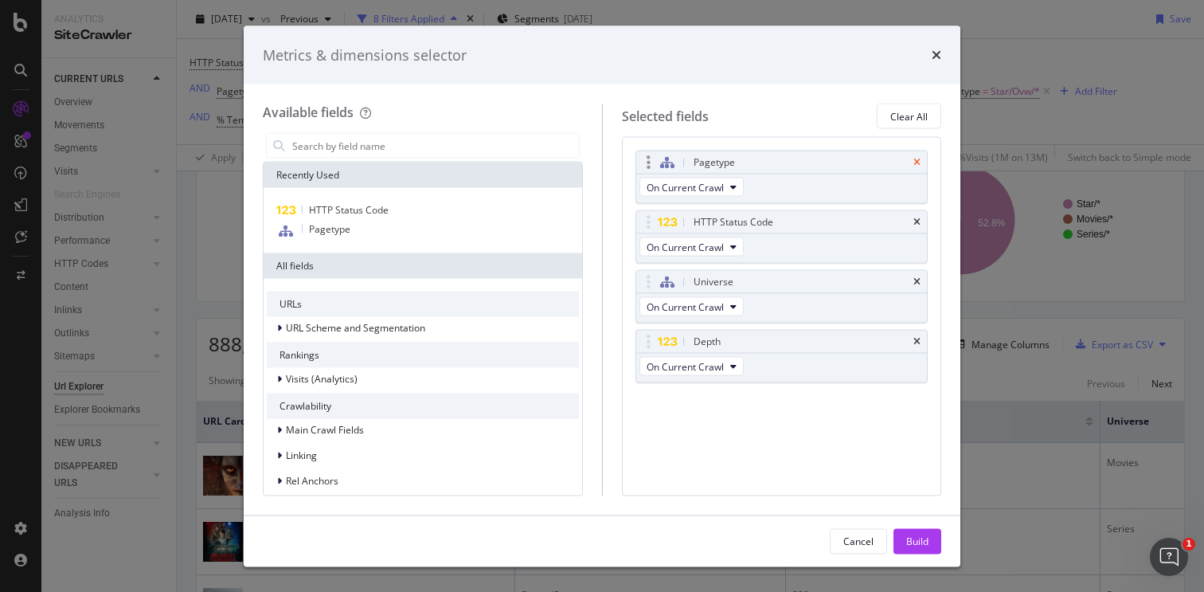
click at [917, 162] on icon "times" at bounding box center [917, 163] width 7 height 10
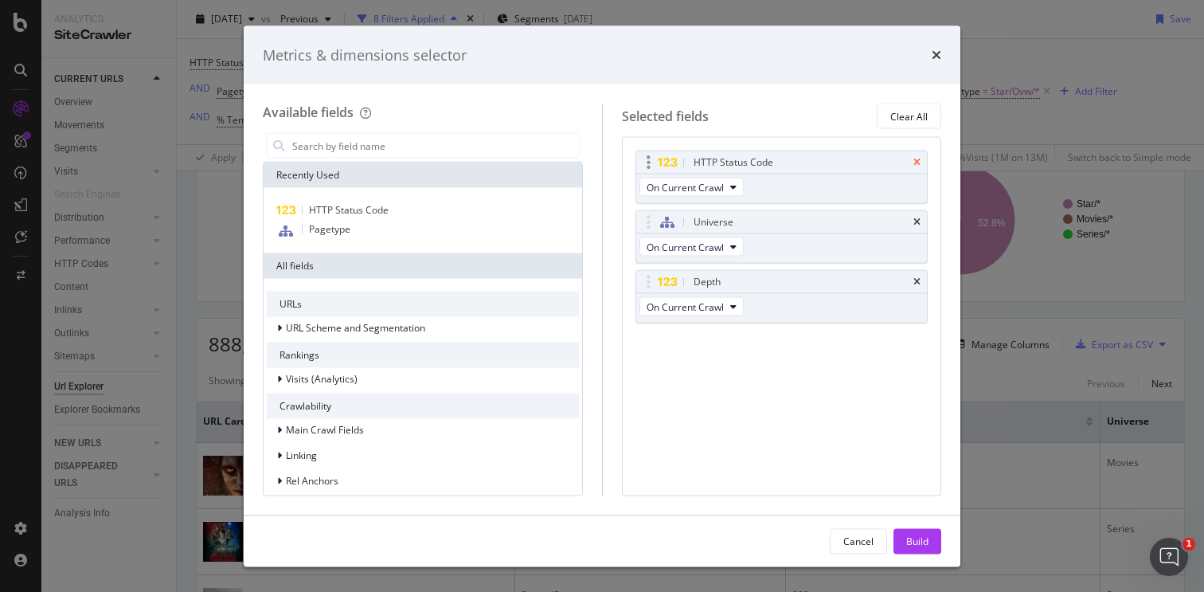
click at [918, 164] on icon "times" at bounding box center [917, 163] width 7 height 10
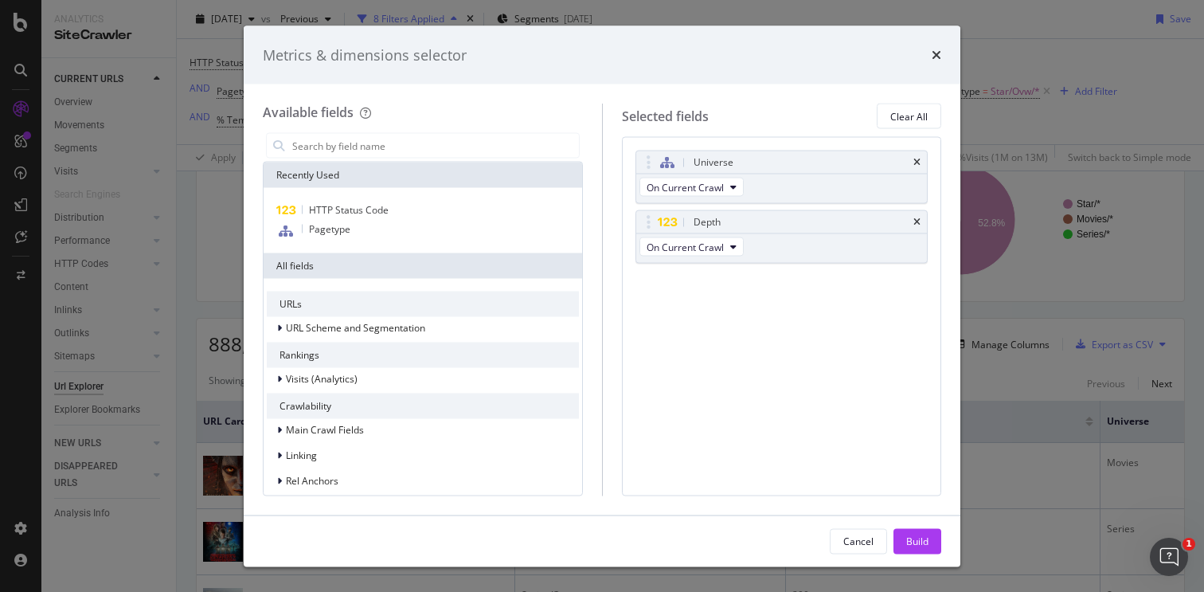
click at [918, 164] on icon "times" at bounding box center [917, 163] width 7 height 10
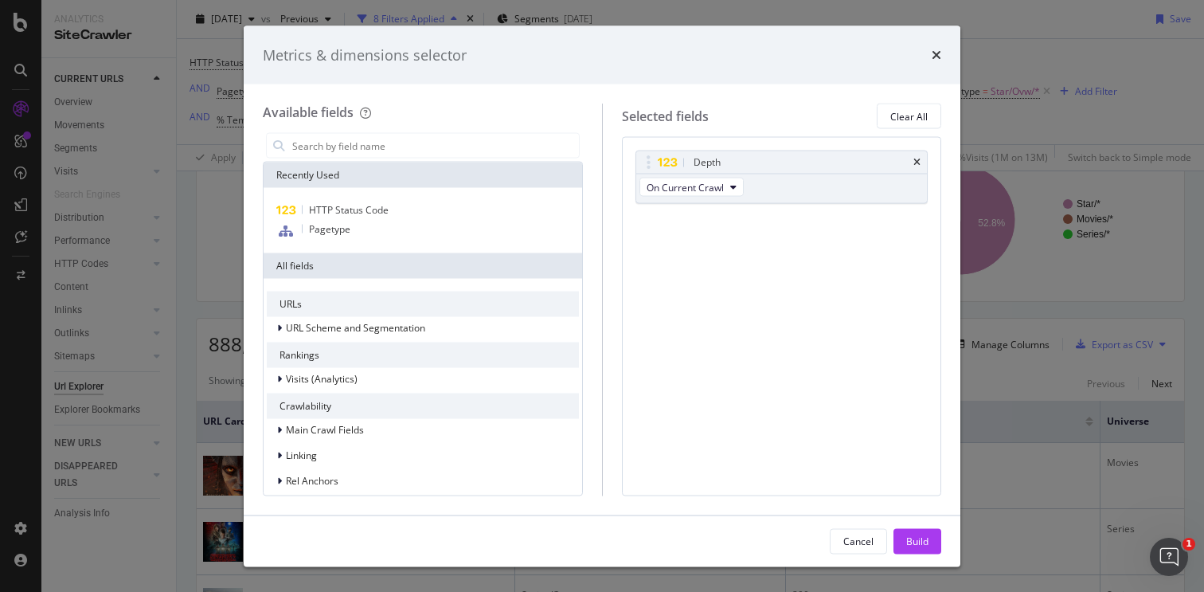
click at [918, 164] on icon "times" at bounding box center [917, 163] width 7 height 10
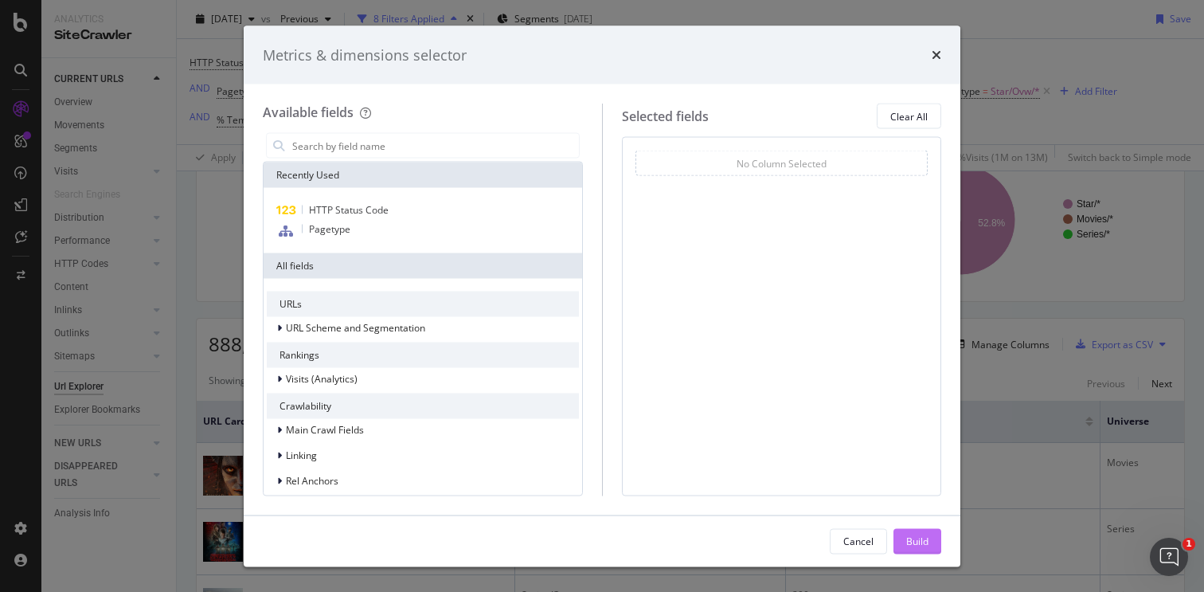
click at [919, 542] on div "Build" at bounding box center [917, 541] width 22 height 14
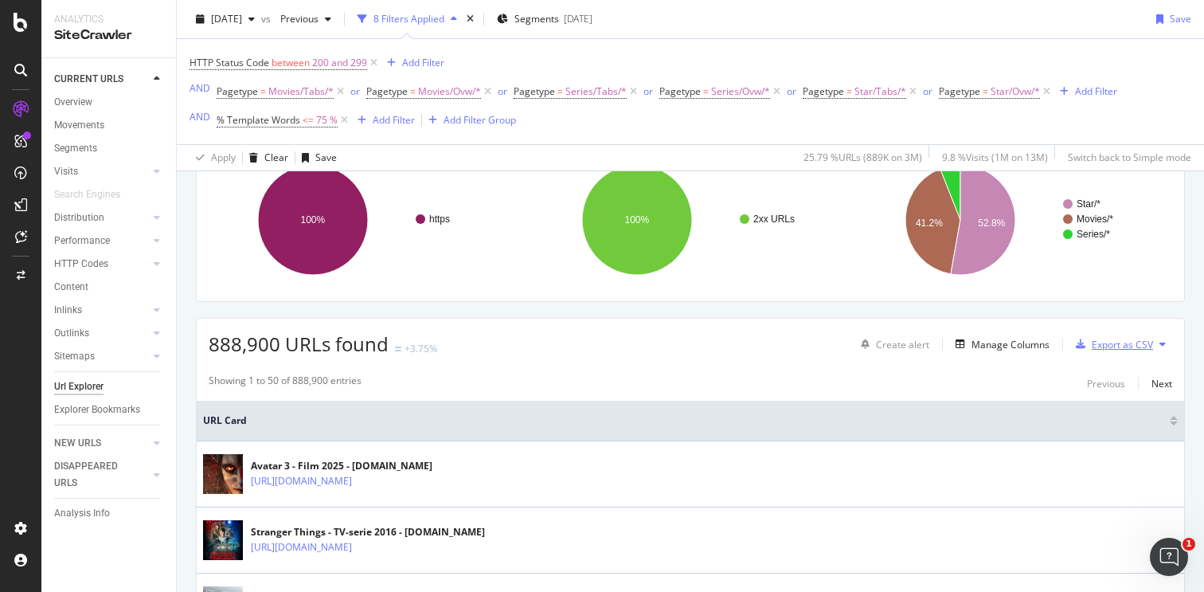
click at [1122, 346] on div "Export as CSV" at bounding box center [1122, 345] width 61 height 14
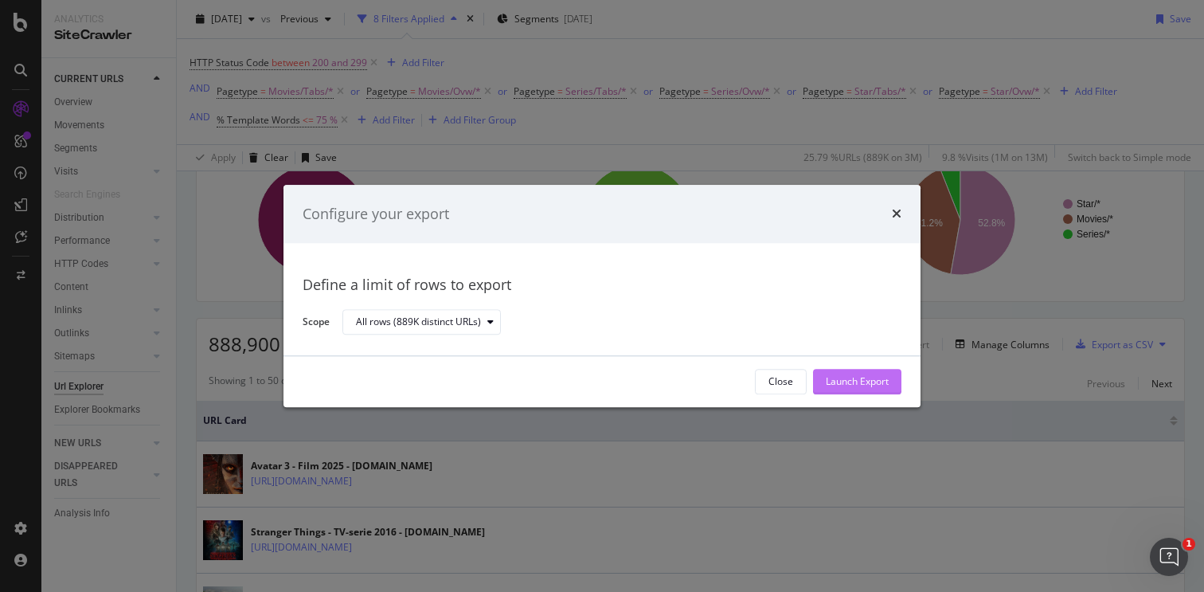
click at [828, 381] on div "Launch Export" at bounding box center [857, 382] width 63 height 14
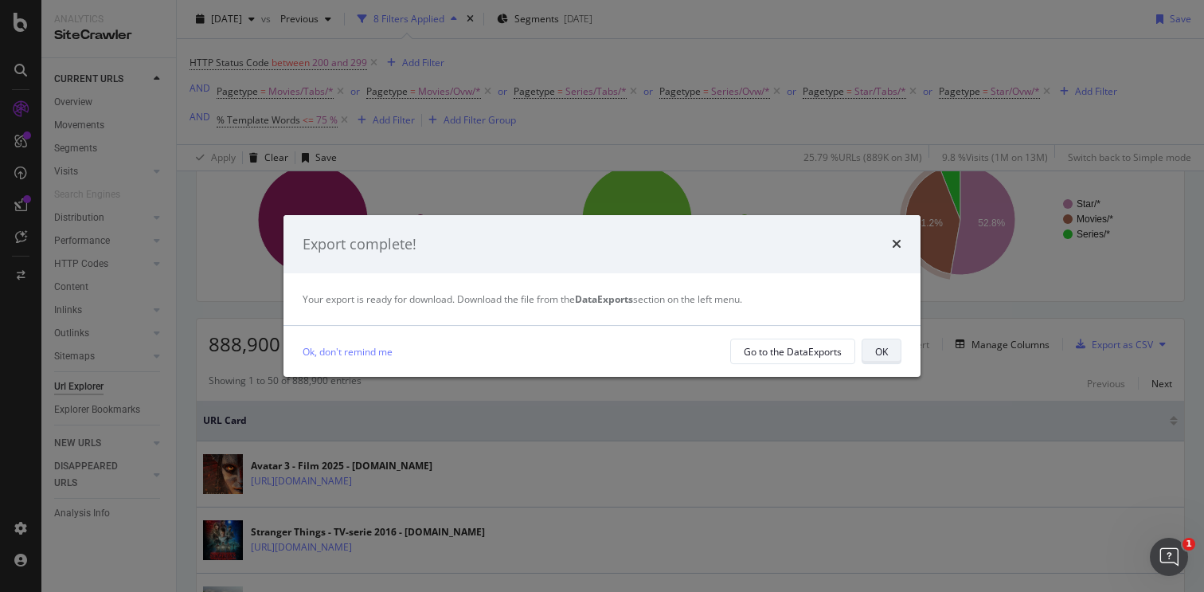
click at [873, 353] on button "OK" at bounding box center [882, 351] width 40 height 25
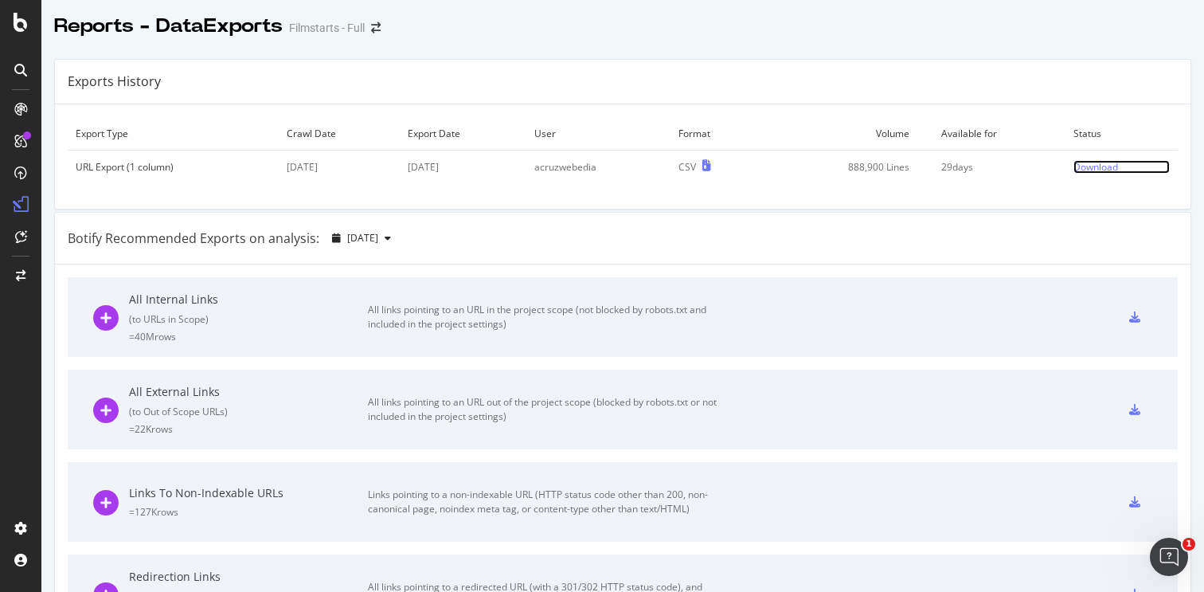
click div "Download"
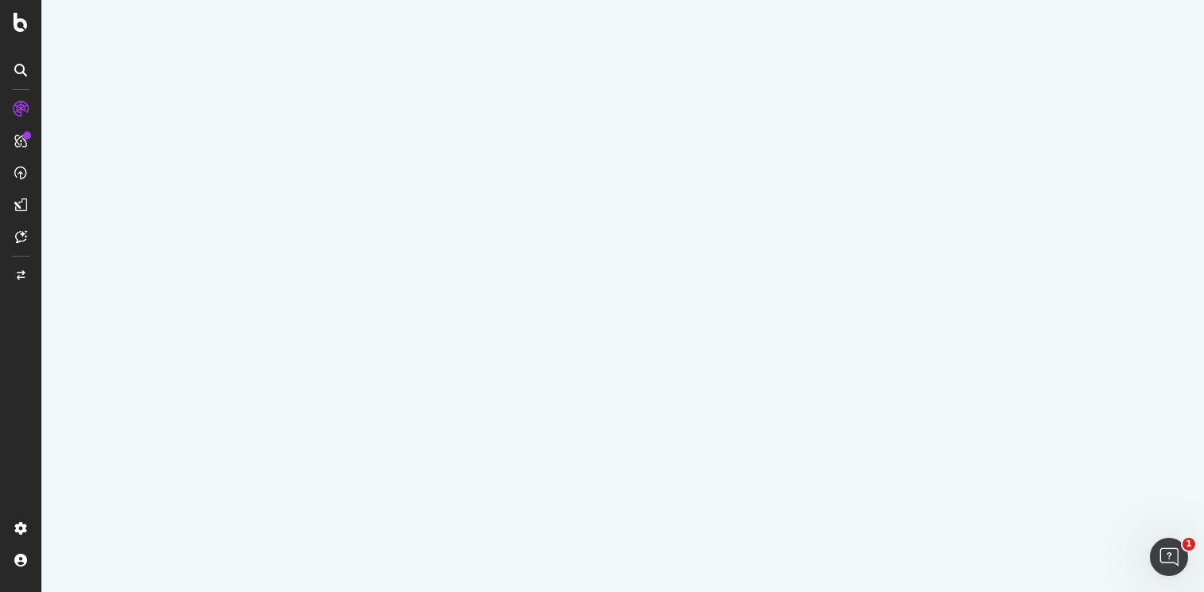
select select "100"
